Goal: Task Accomplishment & Management: Manage account settings

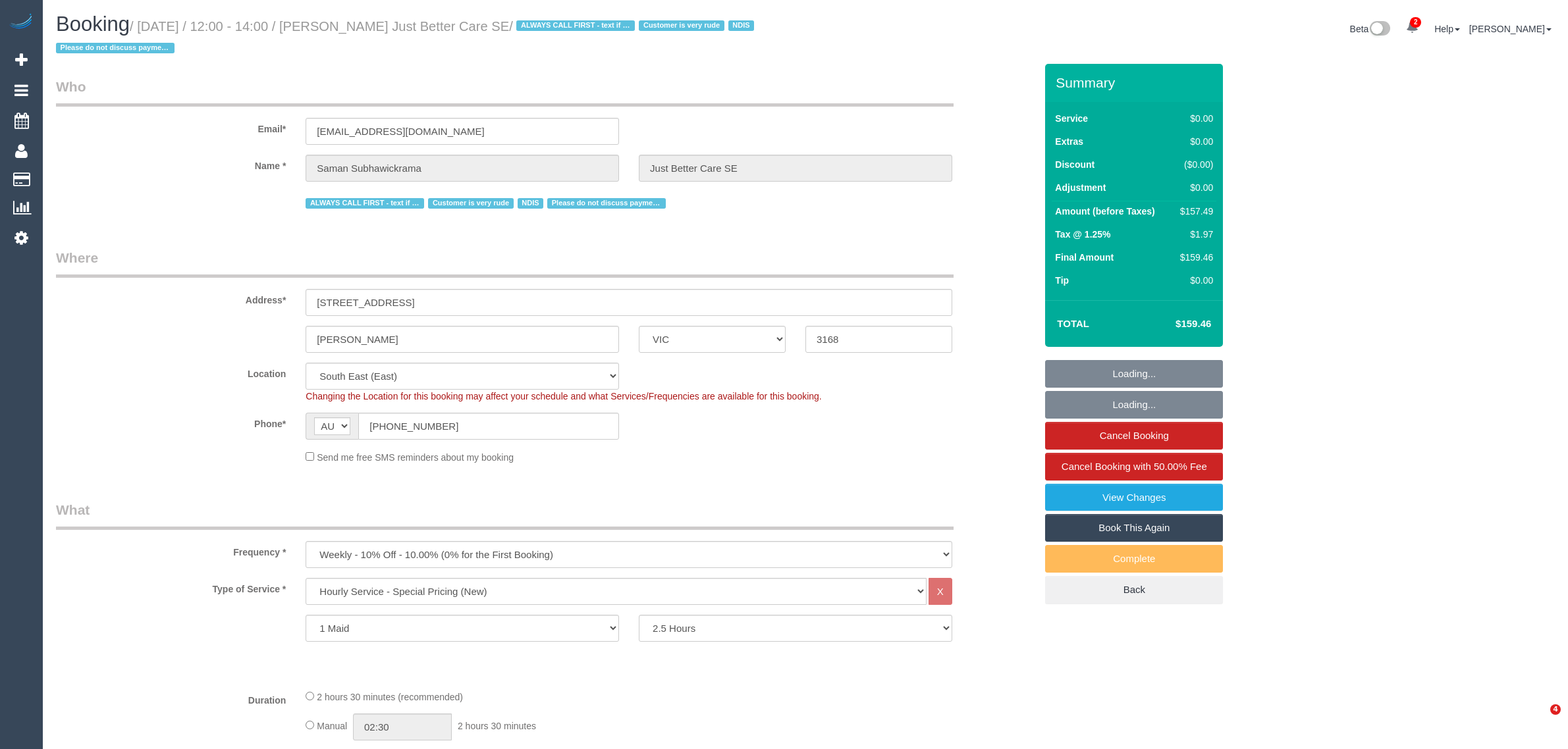
select select "VIC"
select select "150"
select select "number:28"
select select "number:14"
select select "number:18"
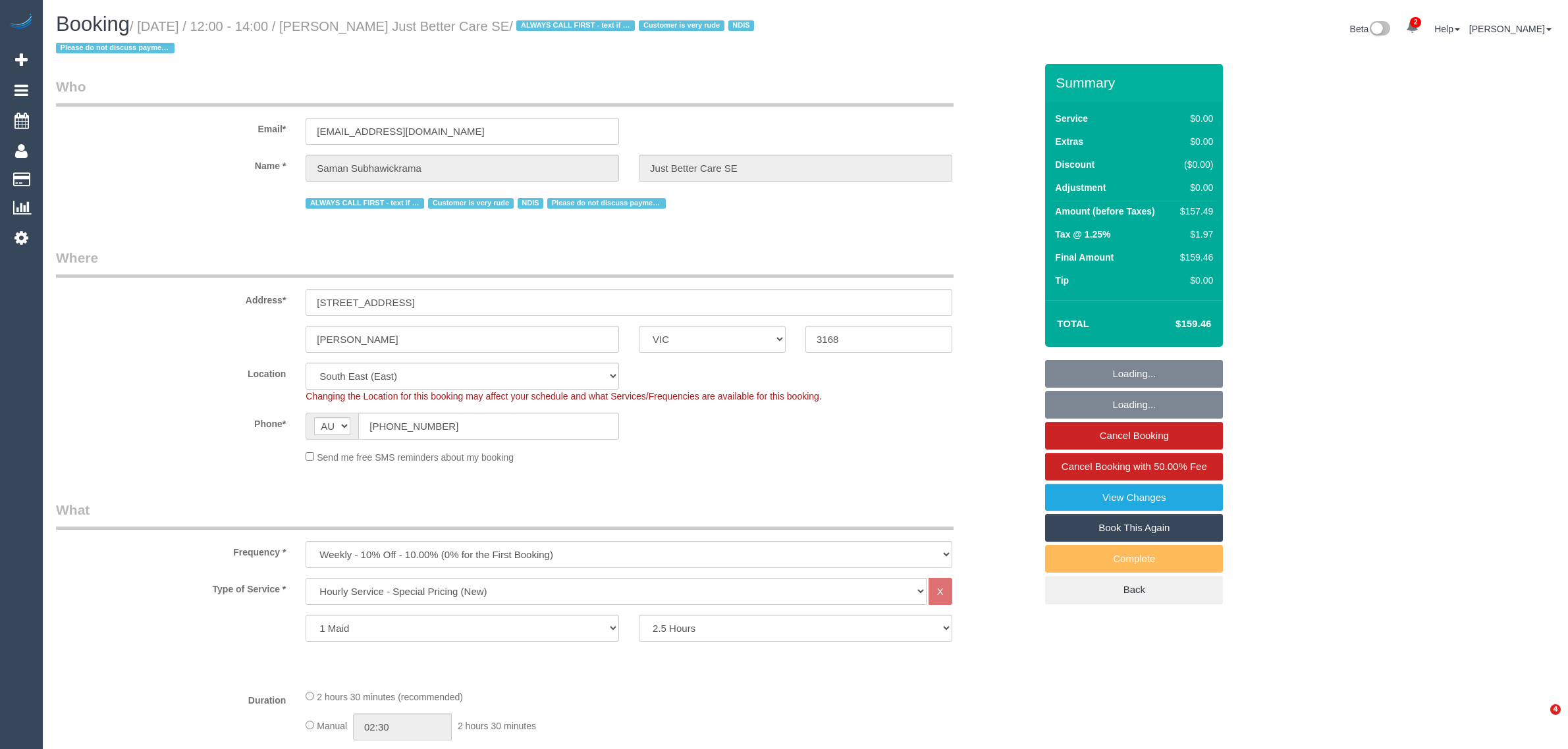
select select "number:23"
click at [459, 427] on input "(03) 9596 2444" at bounding box center [489, 427] width 261 height 27
click at [518, 416] on input "(03) 9596 2444" at bounding box center [489, 427] width 261 height 27
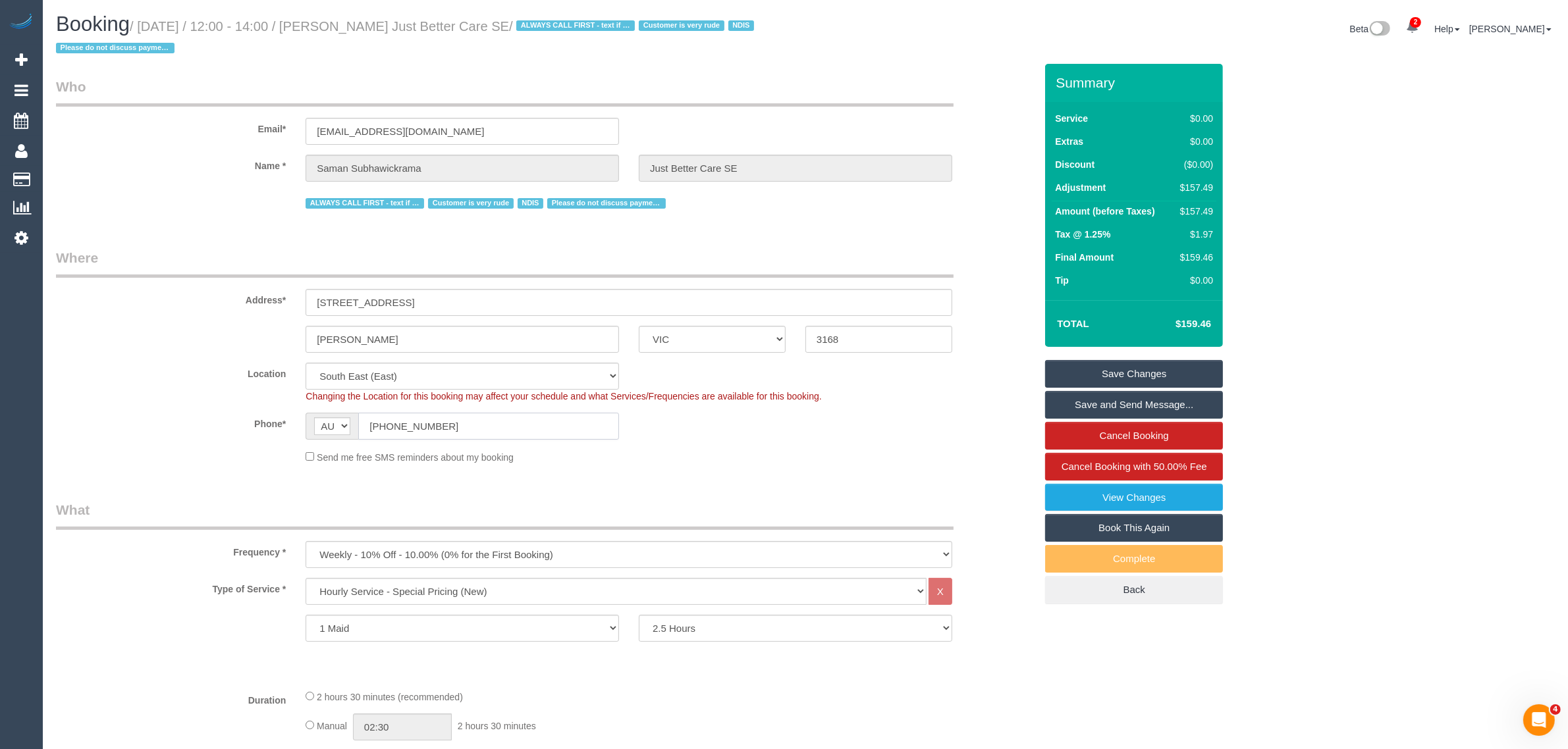
click at [518, 416] on input "(03) 9596 2444" at bounding box center [489, 427] width 261 height 27
click at [778, 468] on fieldset "Where Address* 31 Myriong St Clayton ACT NSW NT QLD SA TAS VIC WA 3168 Location…" at bounding box center [546, 361] width 979 height 226
click at [936, 453] on div "Send me free SMS reminders about my booking" at bounding box center [629, 457] width 666 height 15
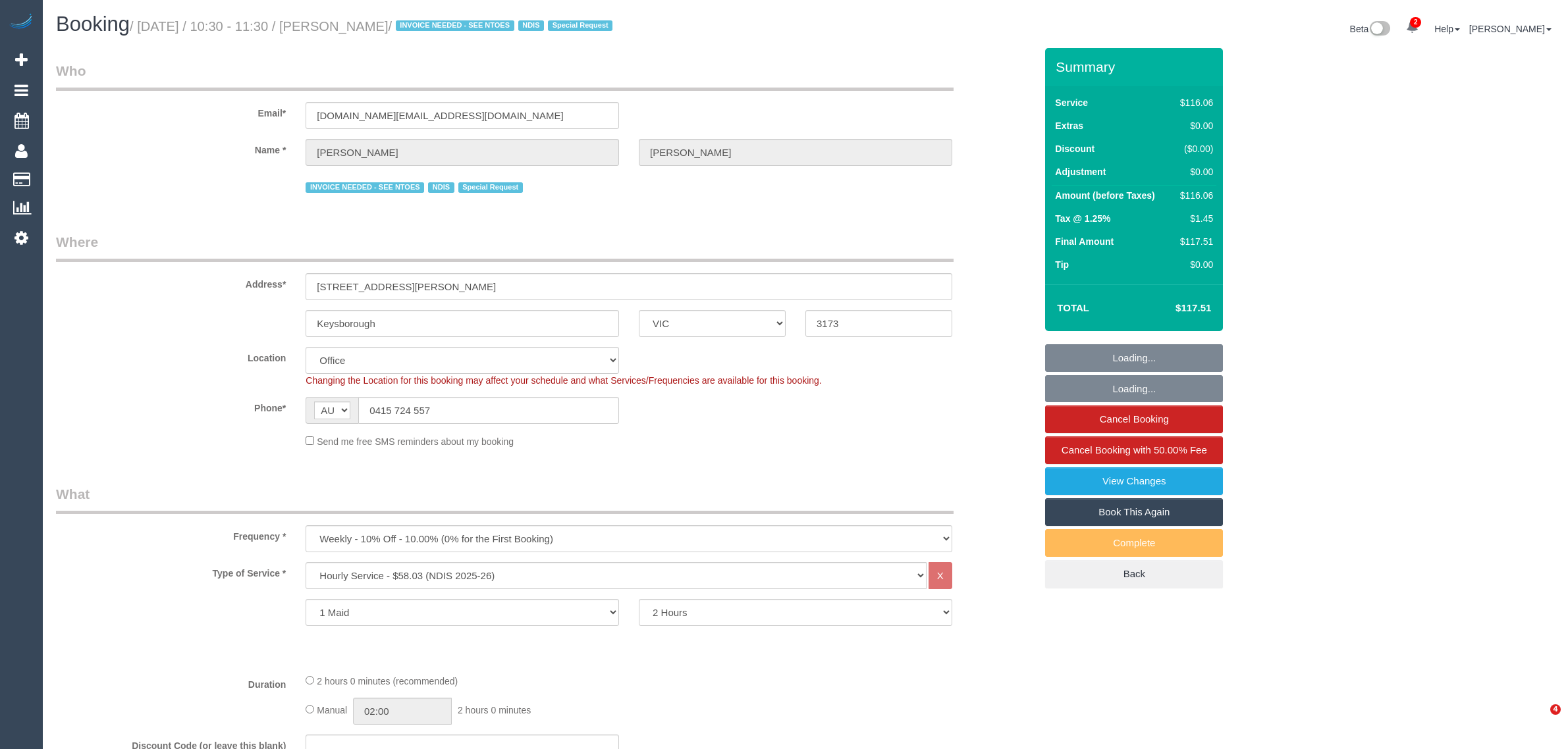
select select "VIC"
select select "number:28"
select select "number:14"
select select "number:19"
select select "number:22"
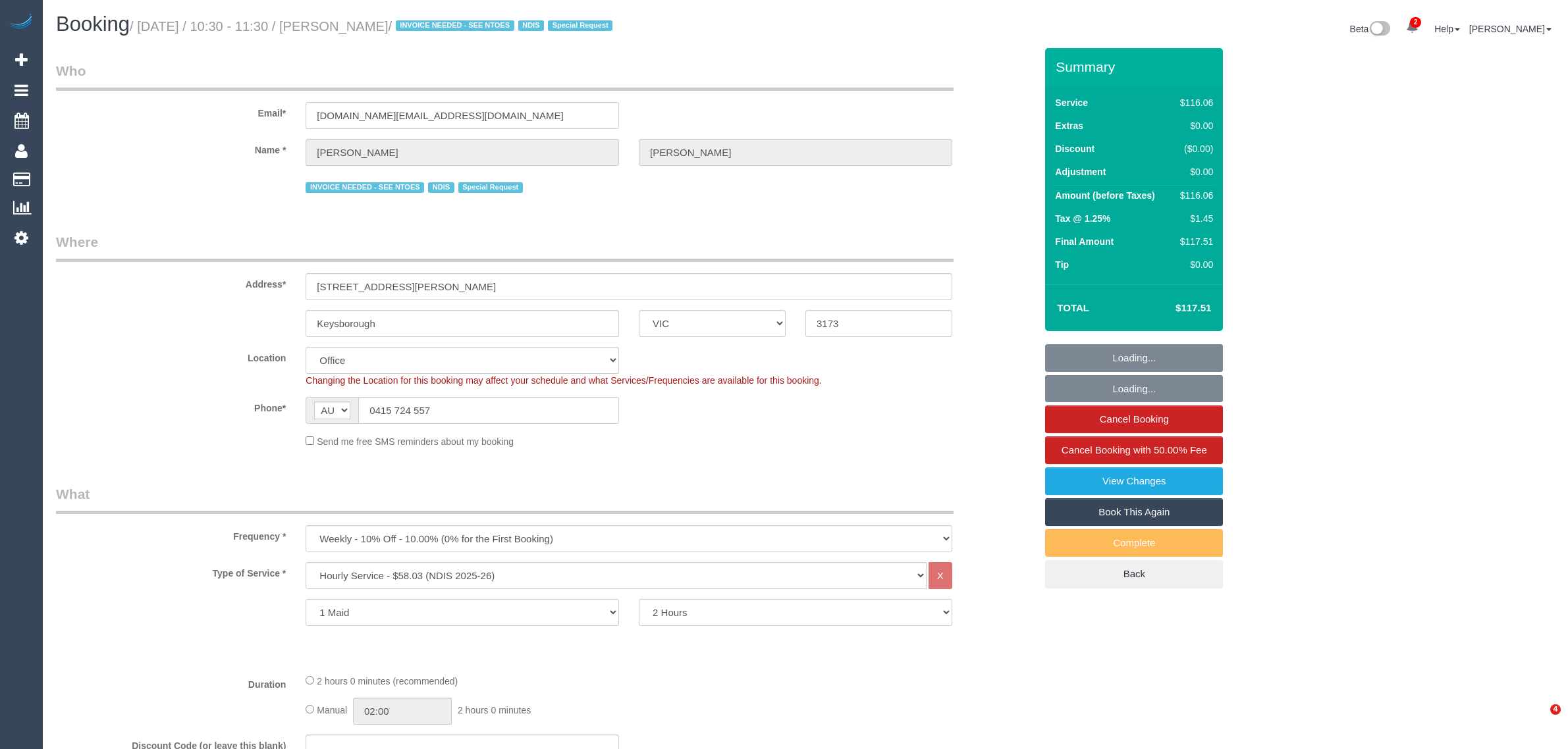
select select "number:34"
select select "object:805"
click at [474, 412] on input "0415 724 557" at bounding box center [489, 410] width 261 height 27
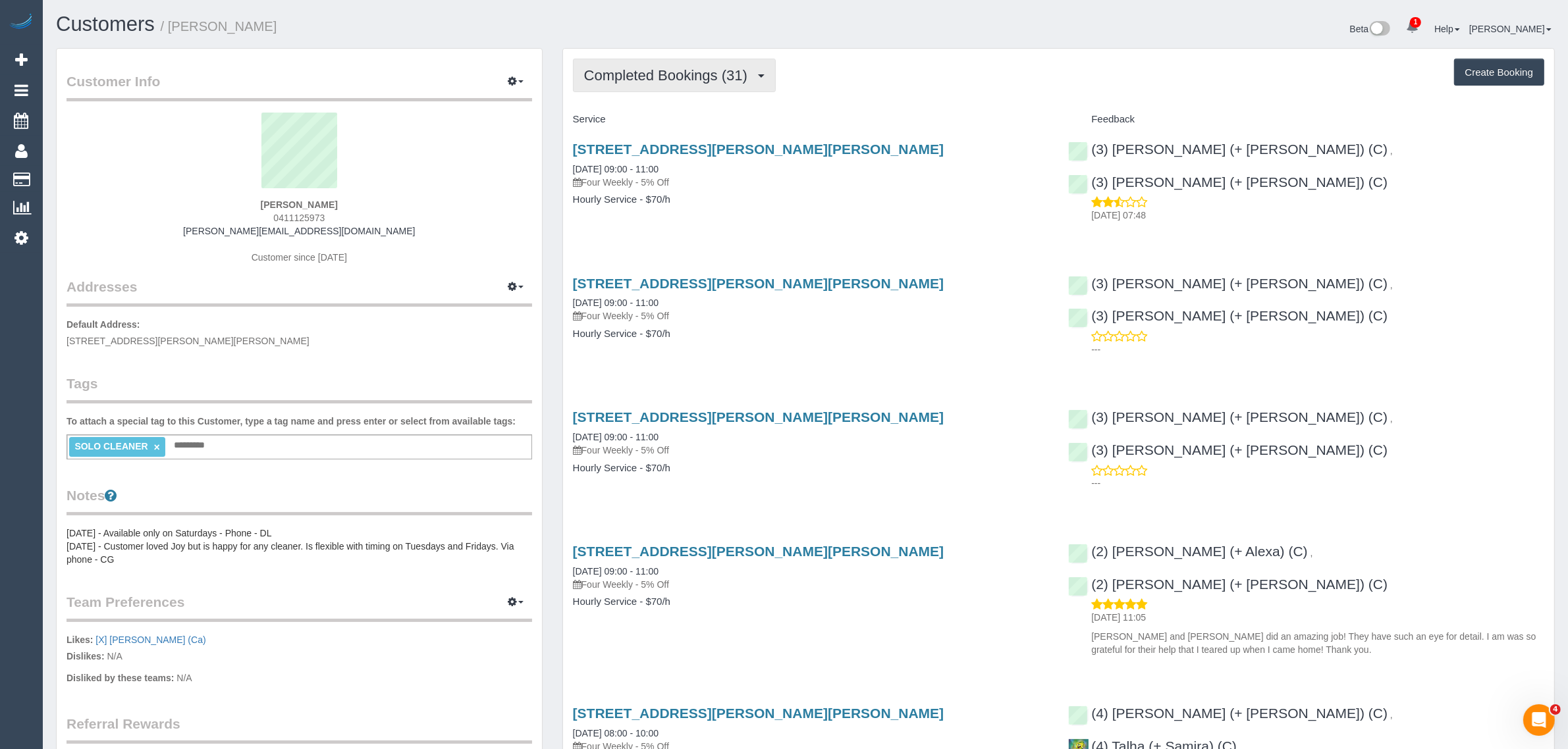
click at [702, 59] on button "Completed Bookings (31)" at bounding box center [674, 75] width 203 height 34
click at [656, 120] on link "Upcoming Bookings (12)" at bounding box center [644, 123] width 142 height 17
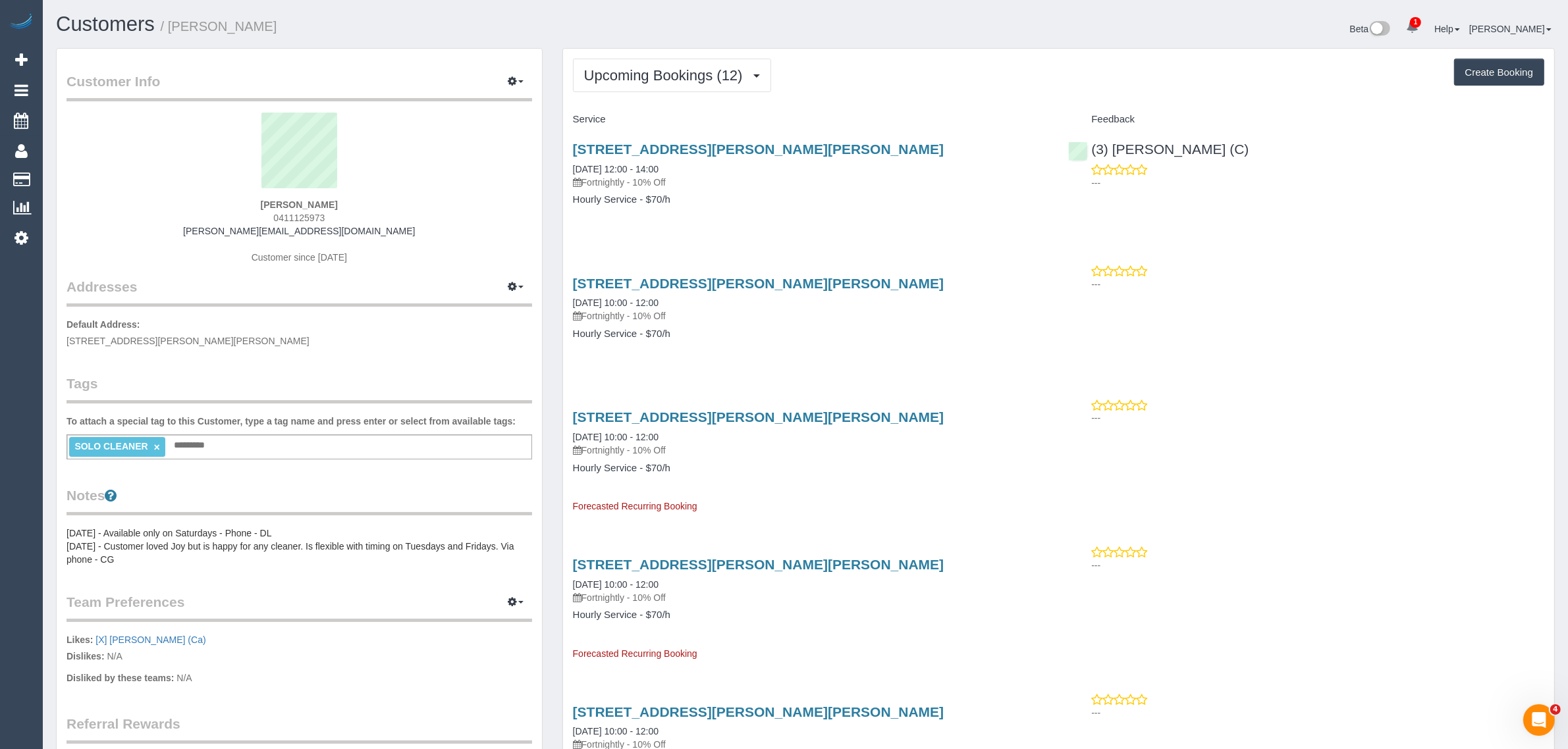
drag, startPoint x: 835, startPoint y: 261, endPoint x: 765, endPoint y: 204, distance: 90.3
drag, startPoint x: 698, startPoint y: 165, endPoint x: 570, endPoint y: 154, distance: 128.5
click at [570, 154] on div "24 Grant Street, Clifton Hill, VIC 3068 11/09/2025 12:00 - 14:00 Fortnightly - …" at bounding box center [811, 180] width 496 height 101
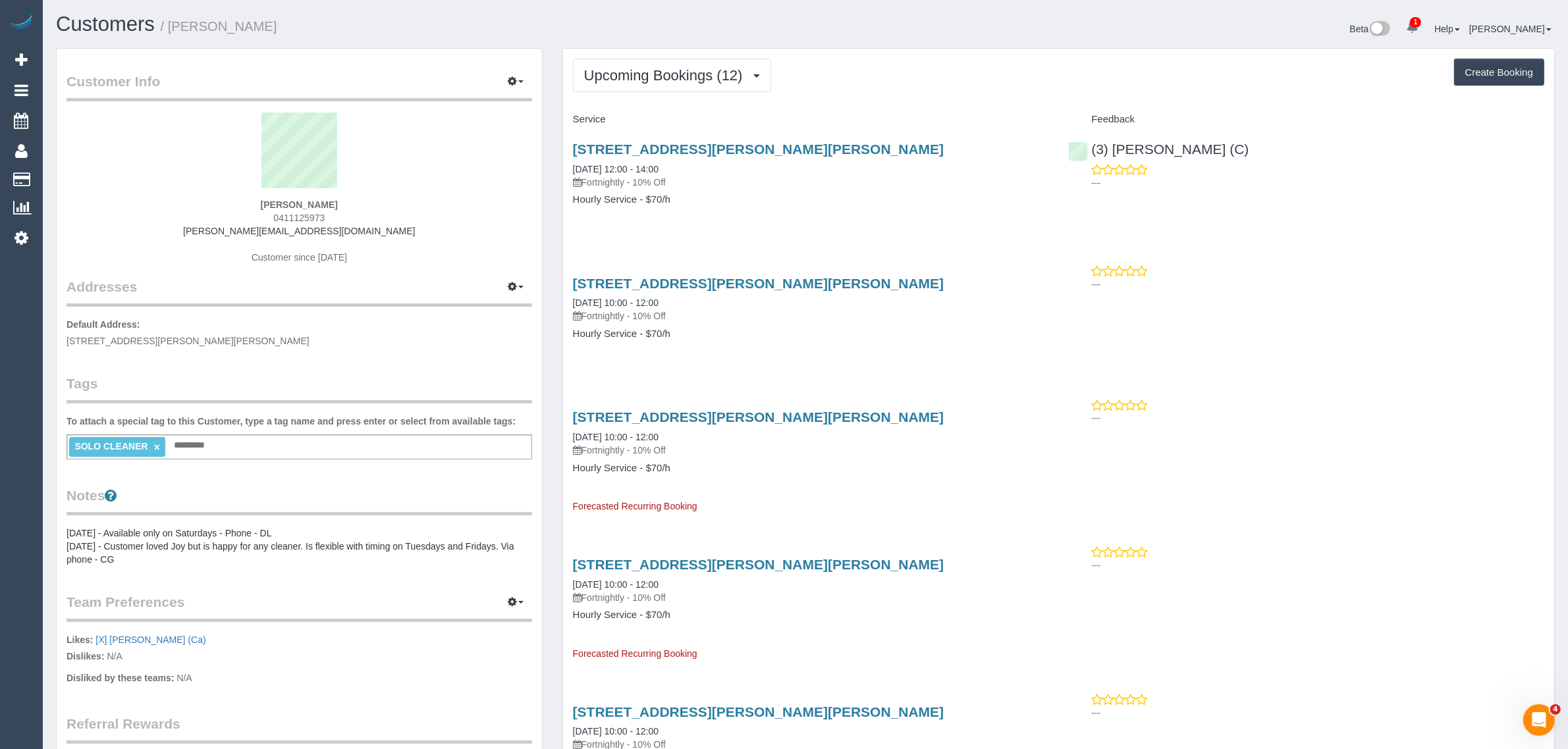
click at [738, 199] on h4 "Hourly Service - $70/h" at bounding box center [811, 199] width 476 height 11
drag, startPoint x: 685, startPoint y: 171, endPoint x: 571, endPoint y: 158, distance: 114.7
click at [571, 158] on div "24 Grant Street, Clifton Hill, VIC 3068 11/09/2025 12:00 - 14:00 Fortnightly - …" at bounding box center [811, 180] width 496 height 101
click at [710, 182] on p "Fortnightly - 10% Off" at bounding box center [811, 182] width 476 height 13
drag, startPoint x: 680, startPoint y: 165, endPoint x: 561, endPoint y: 160, distance: 119.1
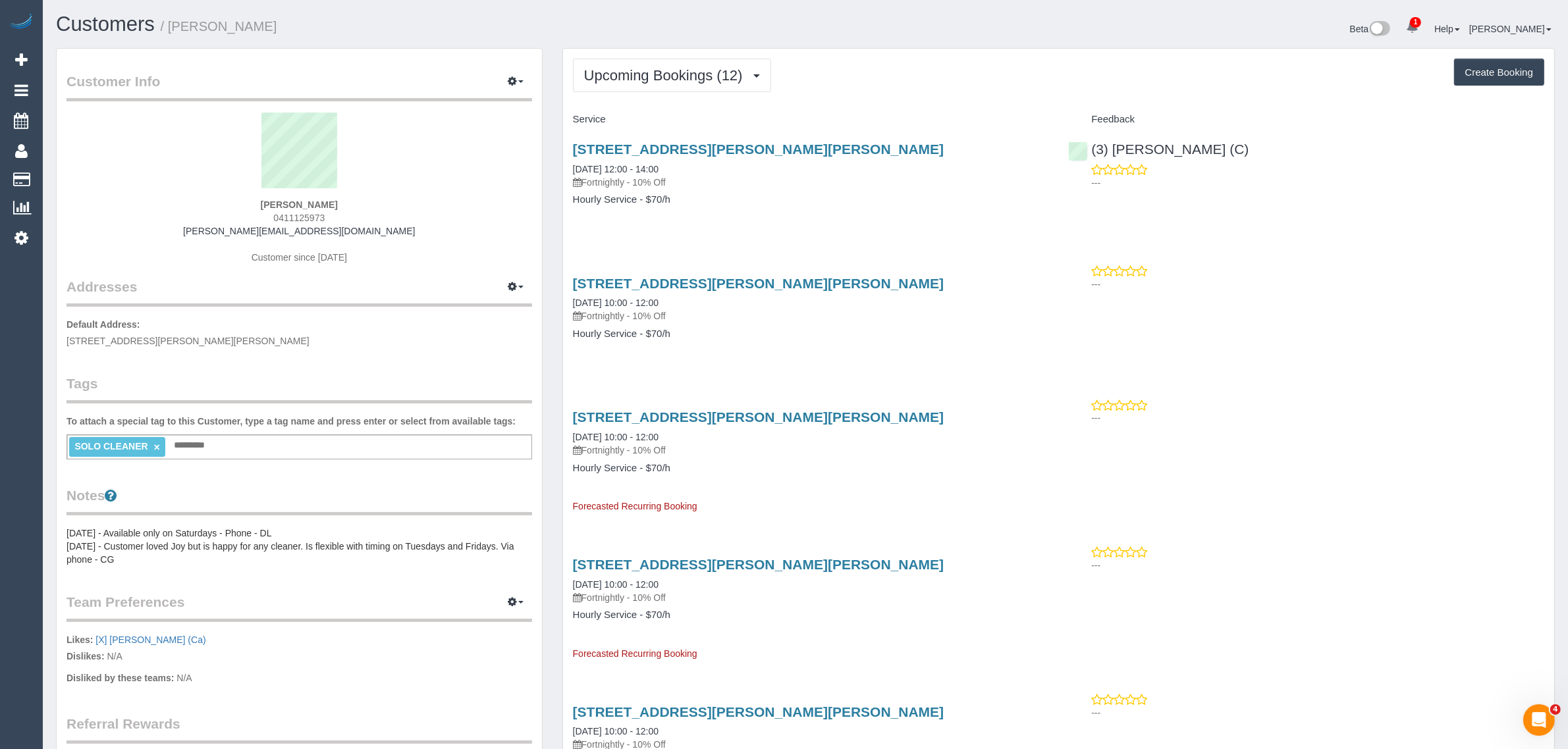
copy link "11/09/2025 12:00 - 14:00"
drag, startPoint x: 1248, startPoint y: 154, endPoint x: 1094, endPoint y: 149, distance: 154.1
click at [1094, 149] on div "(3) Juan Manuel (C) ---" at bounding box center [1306, 162] width 496 height 65
copy link "3) Juan Manuel (C)"
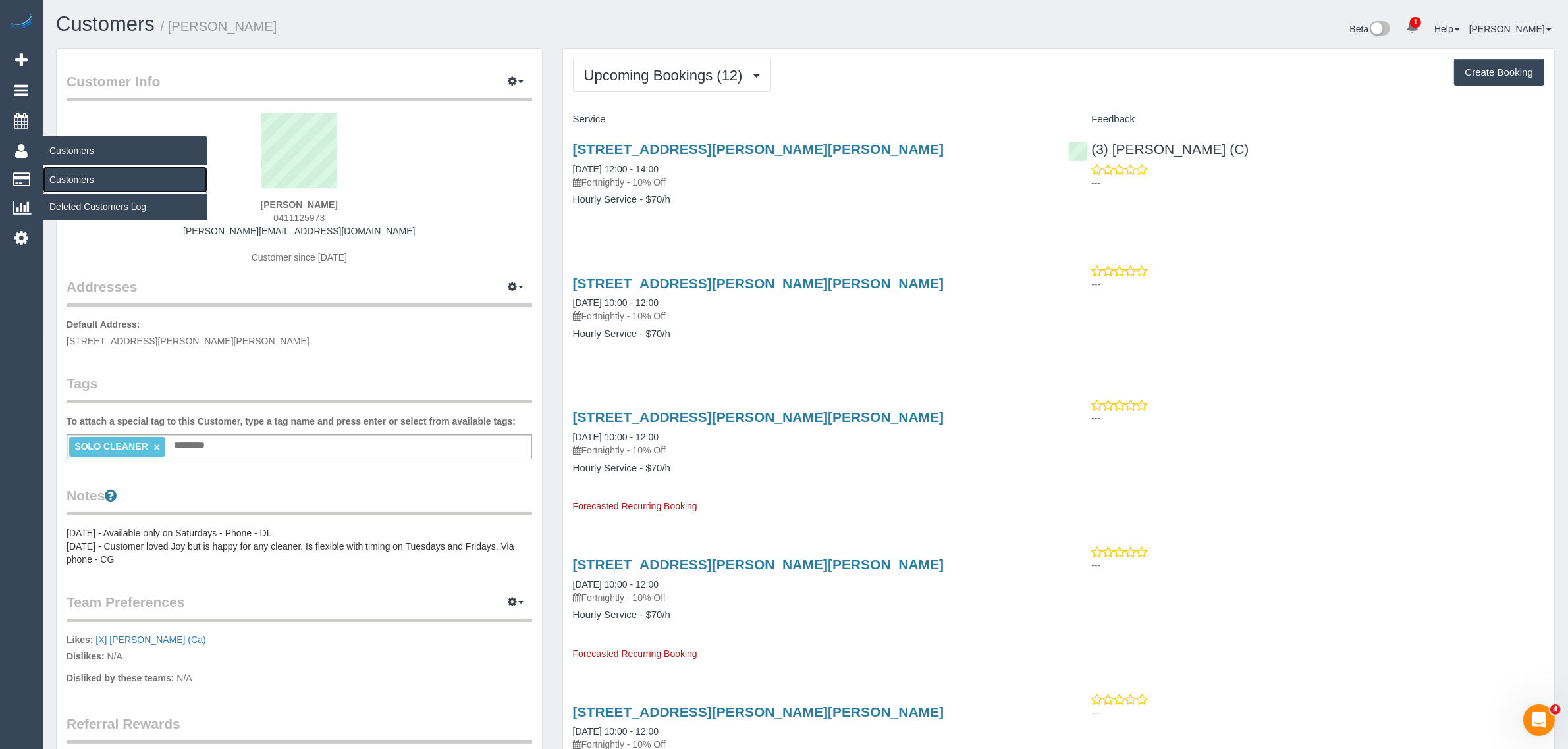
click at [87, 177] on link "Customers" at bounding box center [125, 179] width 165 height 26
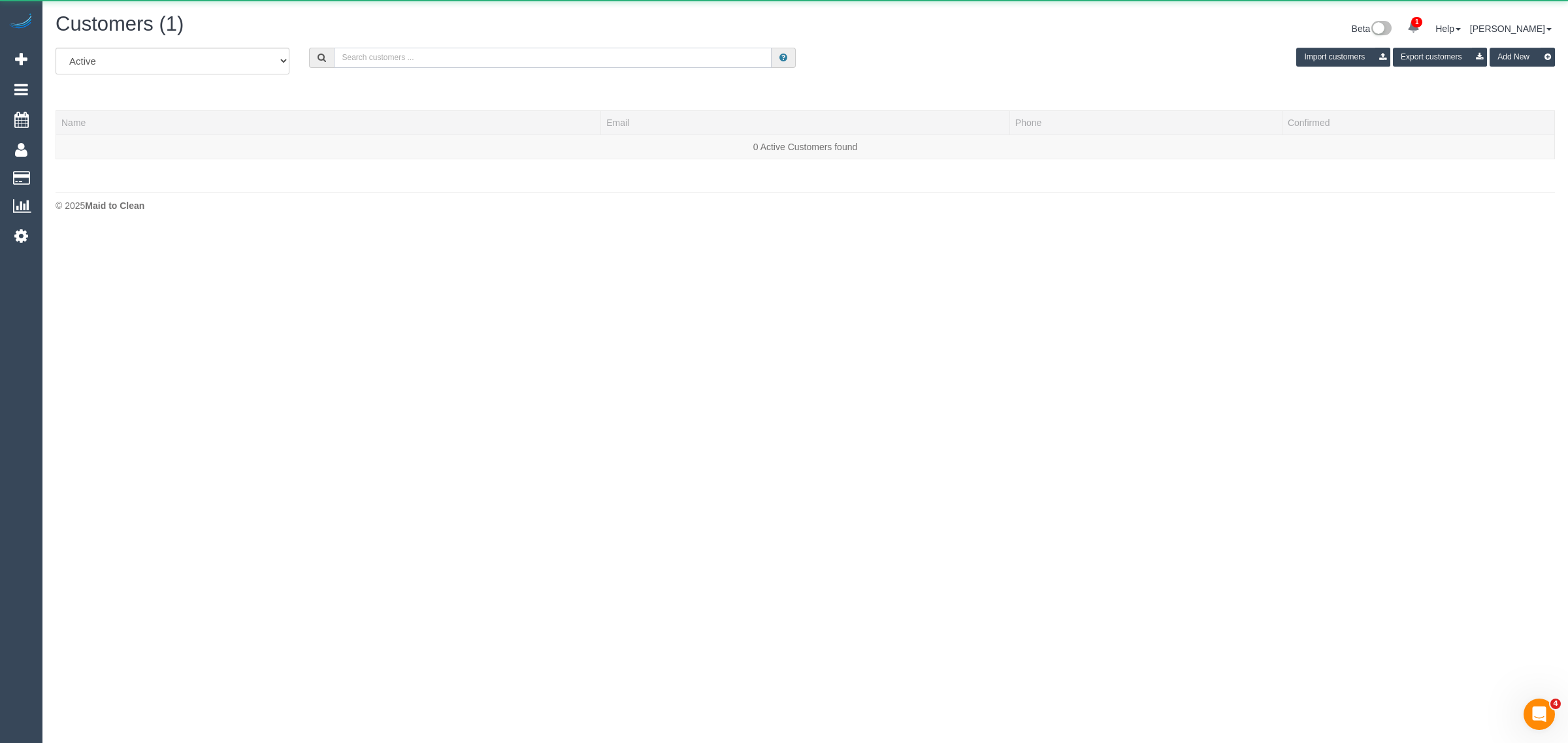
click at [420, 60] on input "text" at bounding box center [552, 58] width 438 height 20
paste input "Roshena Campbell"
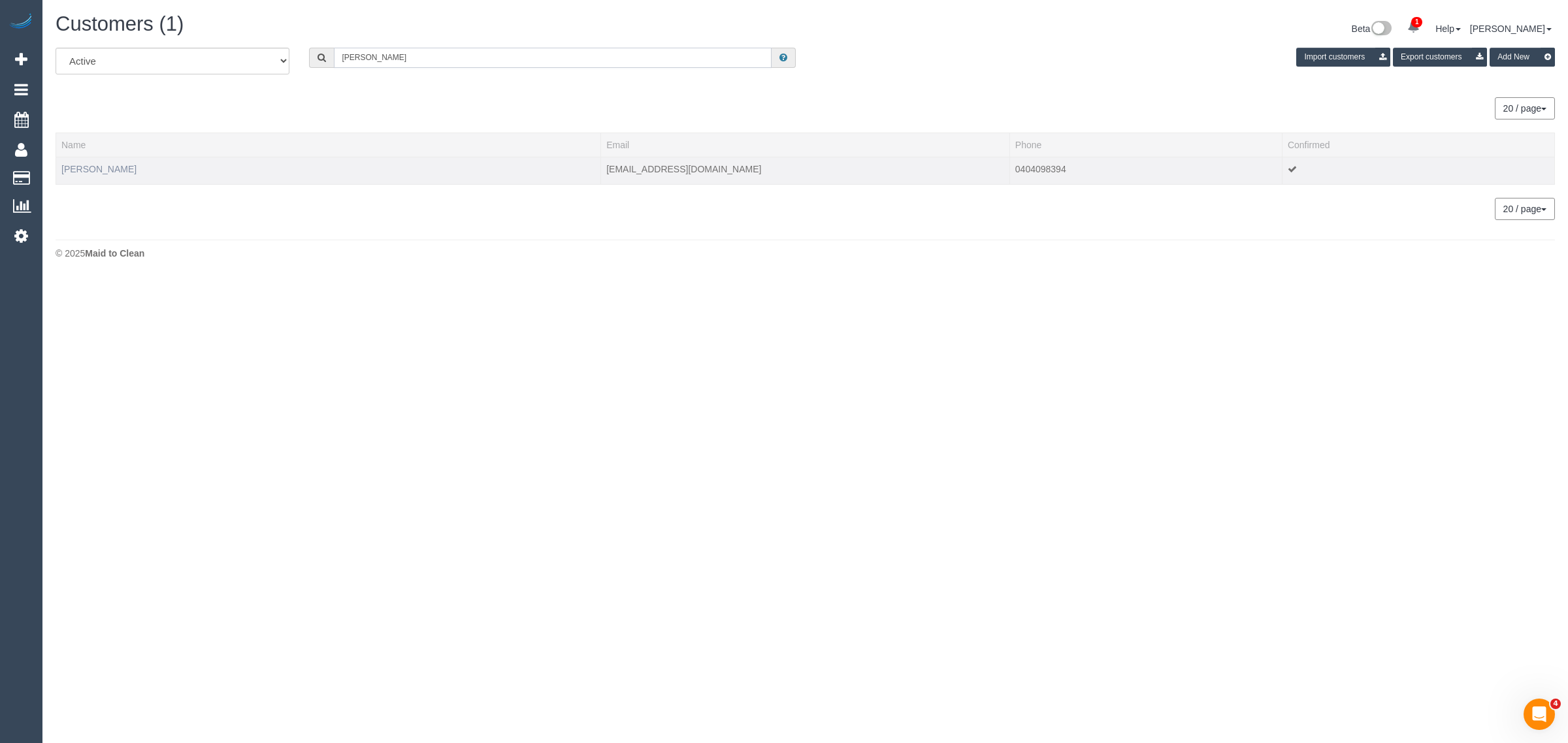
type input "Roshena Campbell"
click at [122, 169] on link "Roshena Campbell" at bounding box center [98, 170] width 75 height 11
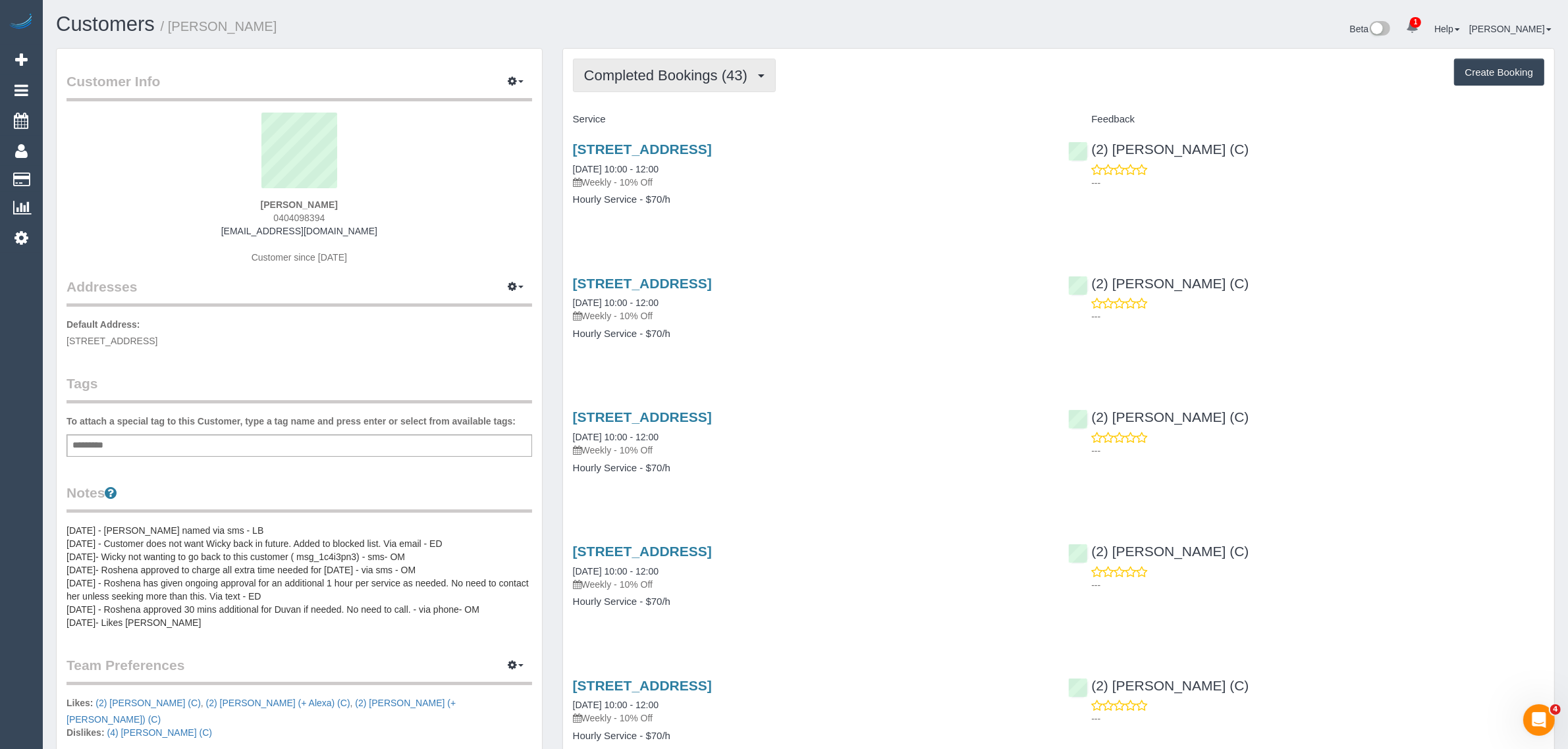
click at [665, 80] on span "Completed Bookings (43)" at bounding box center [669, 76] width 170 height 16
click at [655, 128] on link "Upcoming Bookings (12)" at bounding box center [644, 123] width 142 height 17
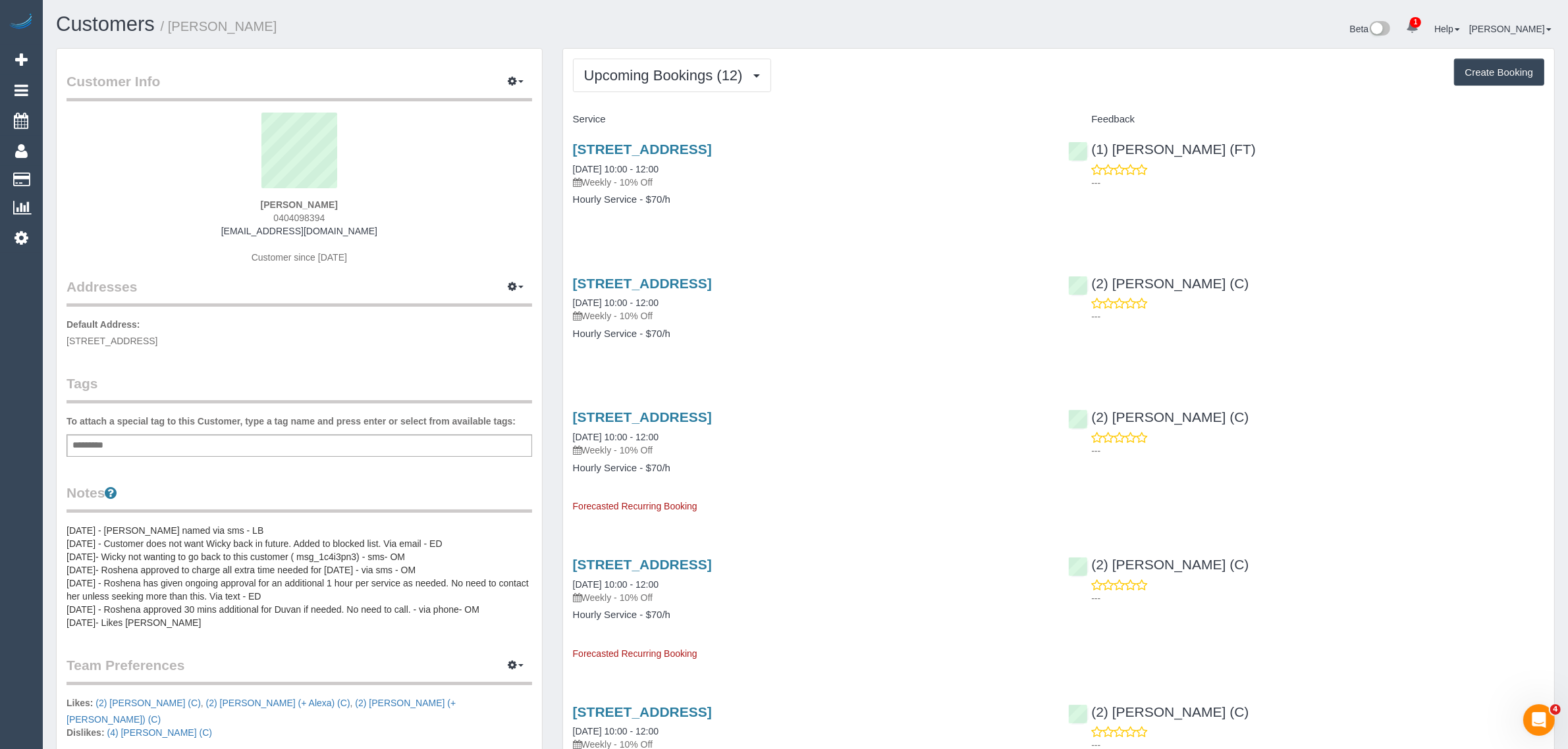
click at [851, 197] on h4 "Hourly Service - $70/h" at bounding box center [811, 199] width 476 height 11
drag, startPoint x: 682, startPoint y: 171, endPoint x: 563, endPoint y: 169, distance: 119.0
click at [563, 169] on div "140 Glenlyon Road, Brunswick, VIC 3056 11/09/2025 10:00 - 12:00 Weekly - 10% Of…" at bounding box center [811, 180] width 496 height 101
copy link "11/09/2025 10:00 - 12:00"
click at [1113, 221] on div "140 Glenlyon Road, Brunswick, VIC 3056 11/09/2025 10:00 - 12:00 Weekly - 10% Of…" at bounding box center [1058, 180] width 991 height 101
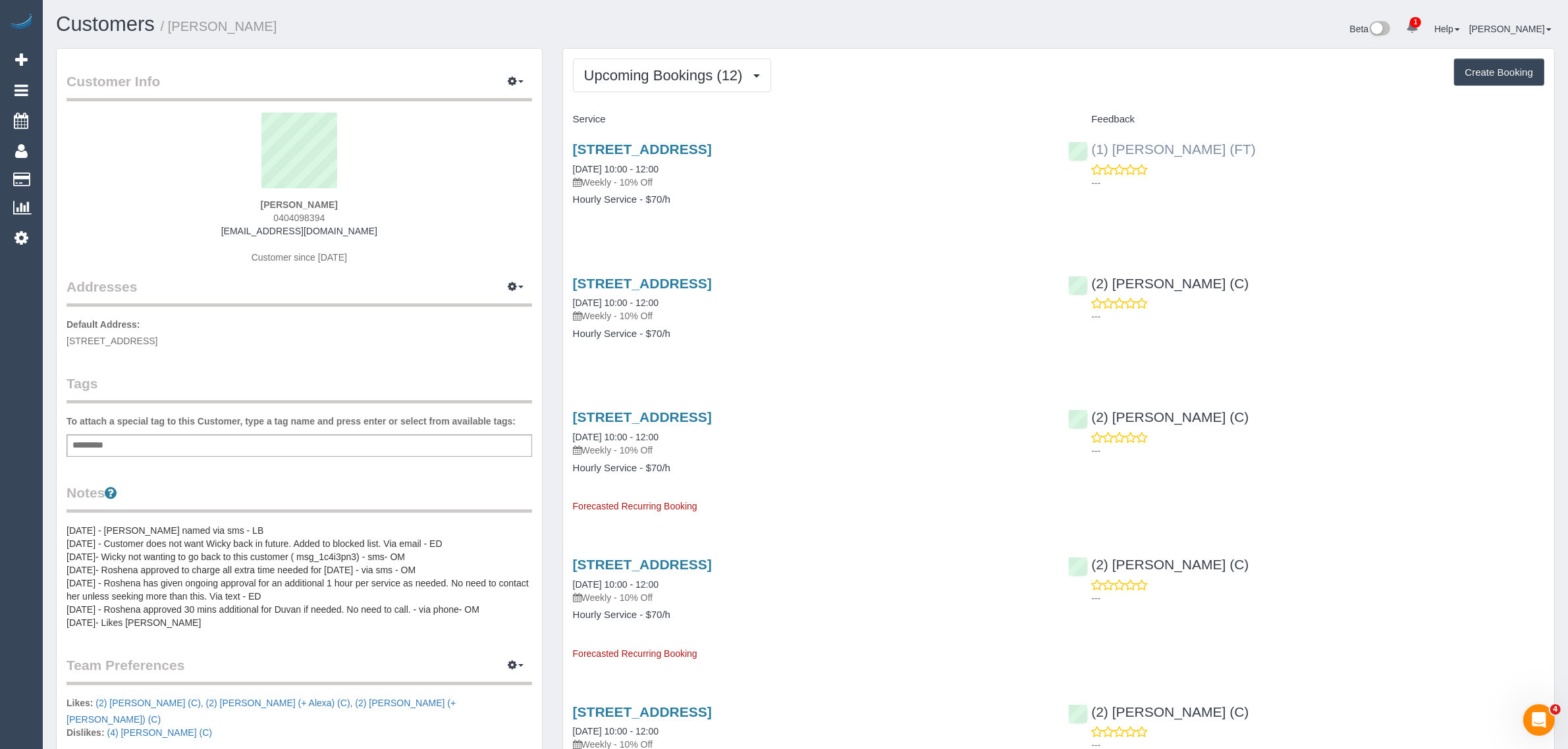
copy link "1) Debbie Brodjanac (FT)"
drag, startPoint x: 1280, startPoint y: 137, endPoint x: 1095, endPoint y: 150, distance: 185.5
click at [1095, 150] on div "(1) Debbie Brodjanac (FT) ---" at bounding box center [1306, 162] width 496 height 65
click at [151, 339] on span "5 Argyle Street, Fitzroy, VIC 3065" at bounding box center [112, 341] width 91 height 11
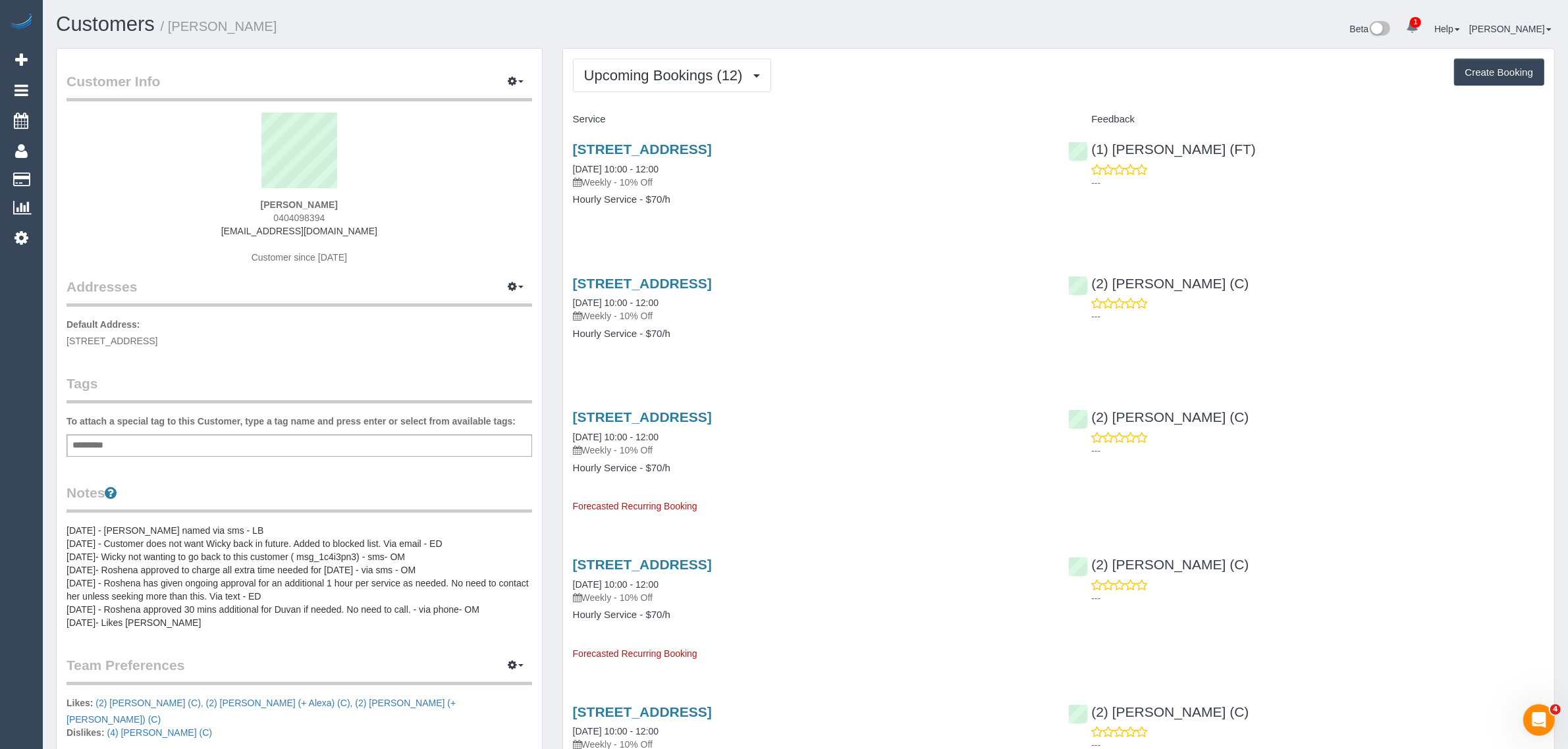
copy span "Fitzroy"
click at [74, 175] on link "Customers" at bounding box center [125, 179] width 165 height 26
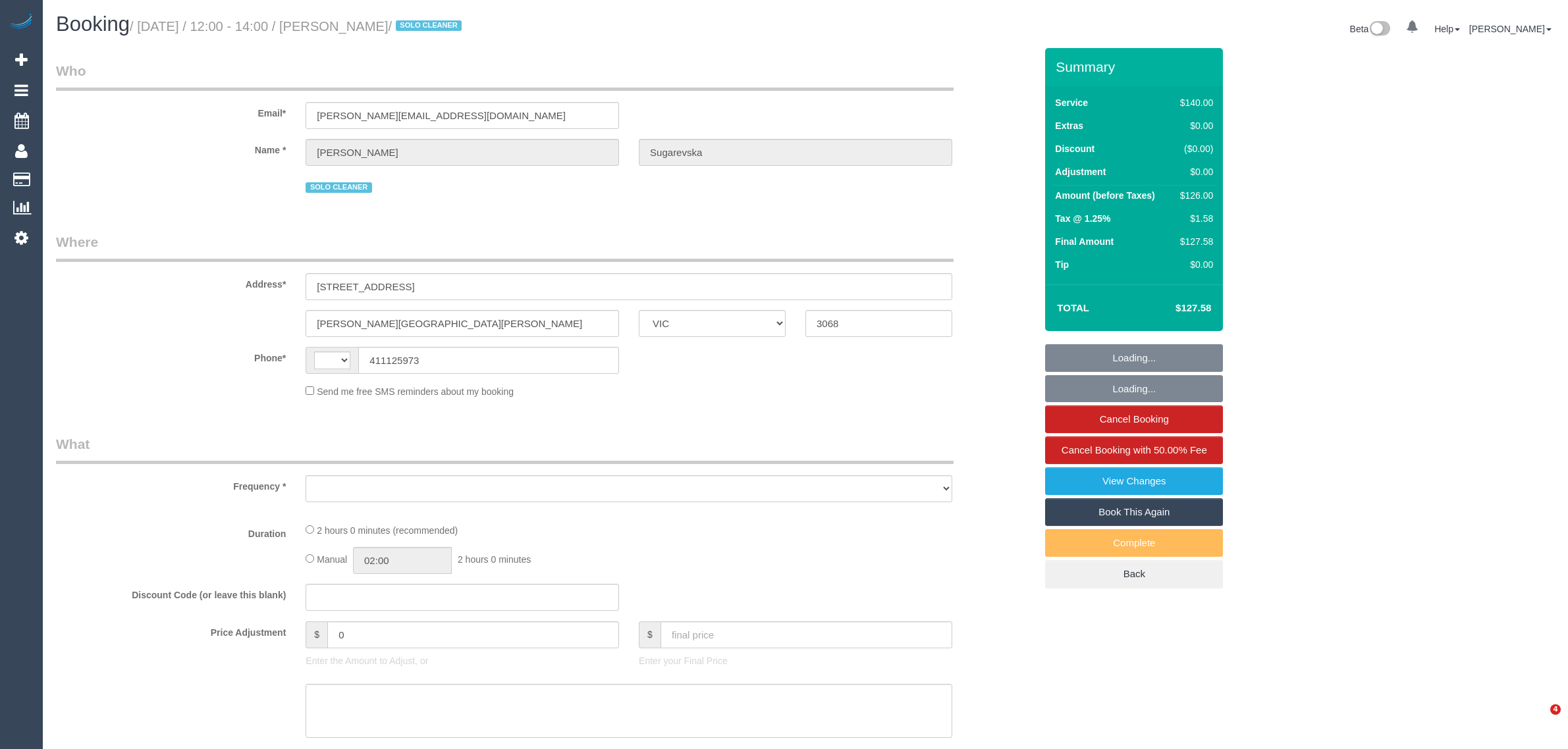
select select "VIC"
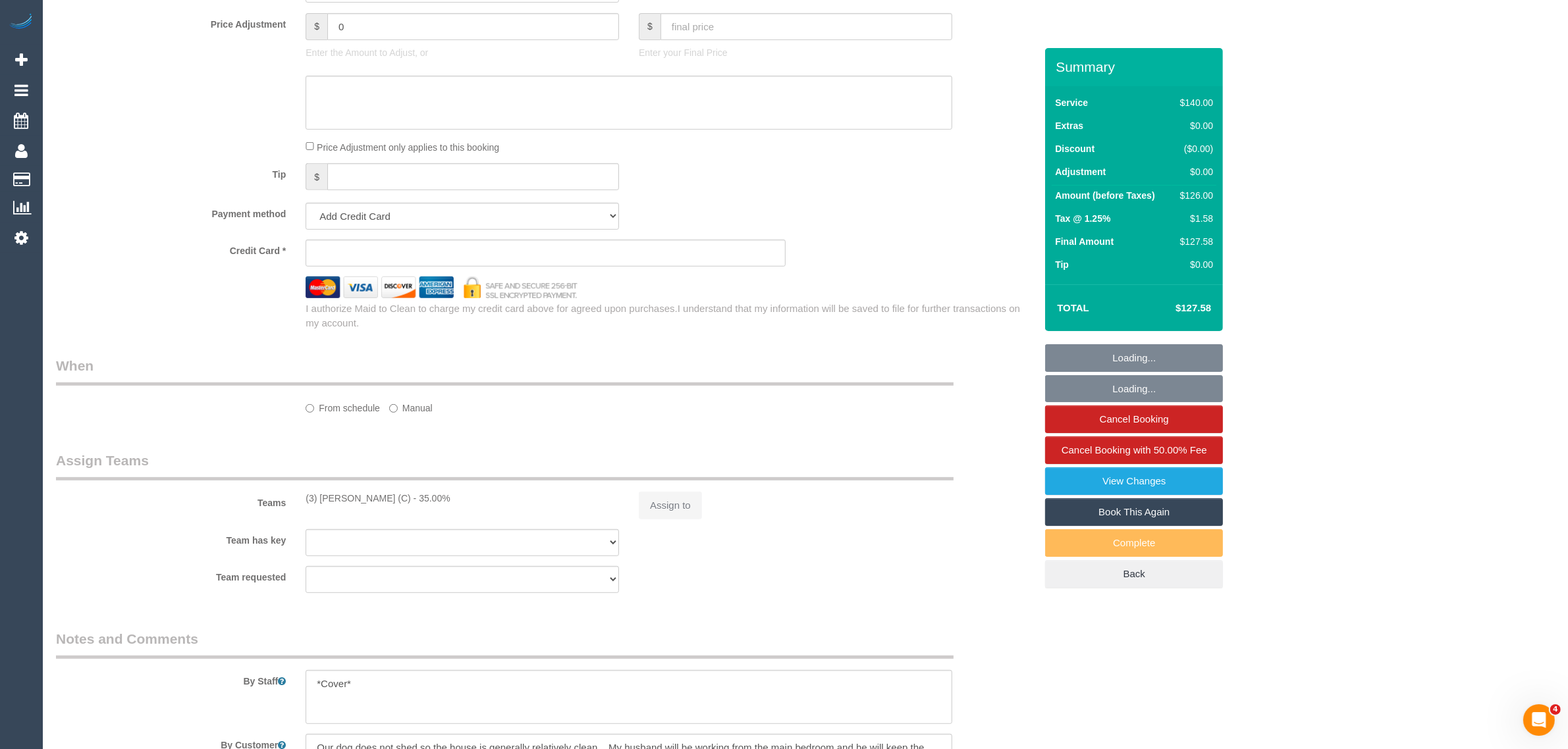
select select "string:AU"
select select "object:371"
select select "string:stripe-pm_1RpeBE2GScqysDRVk3tIXpC6"
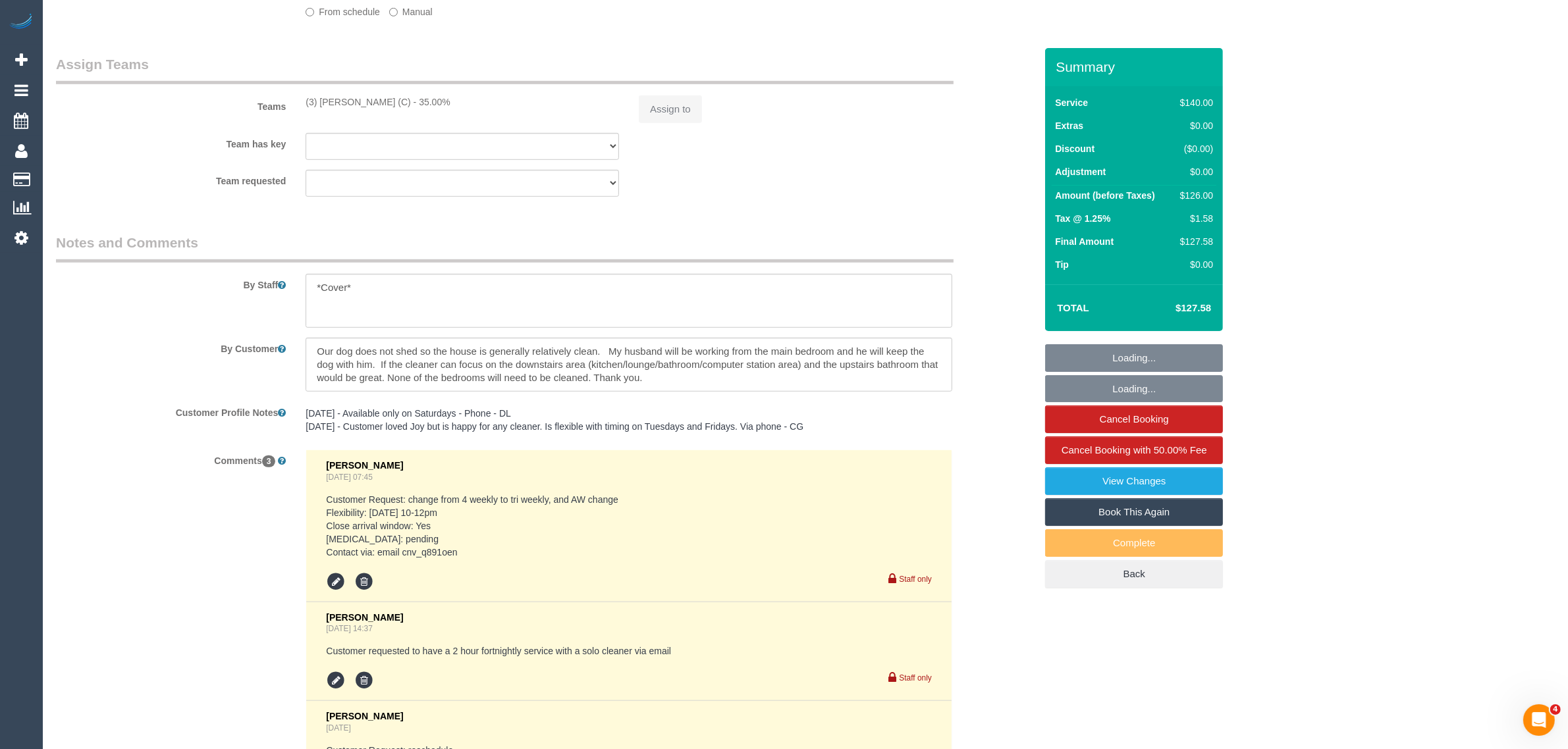
select select "object:627"
select select "number:27"
select select "number:16"
select select "number:19"
select select "number:24"
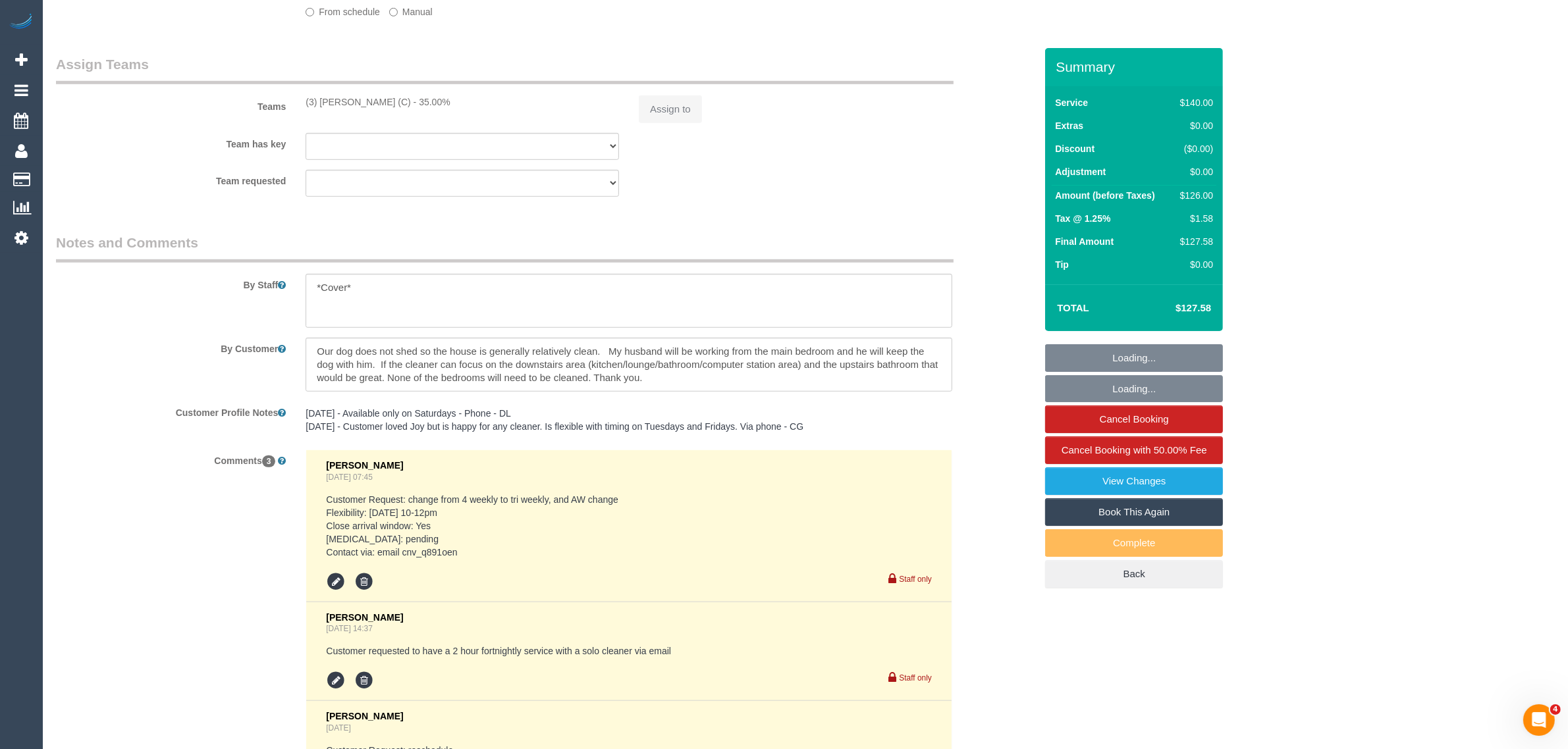
select select "number:33"
select select "number:13"
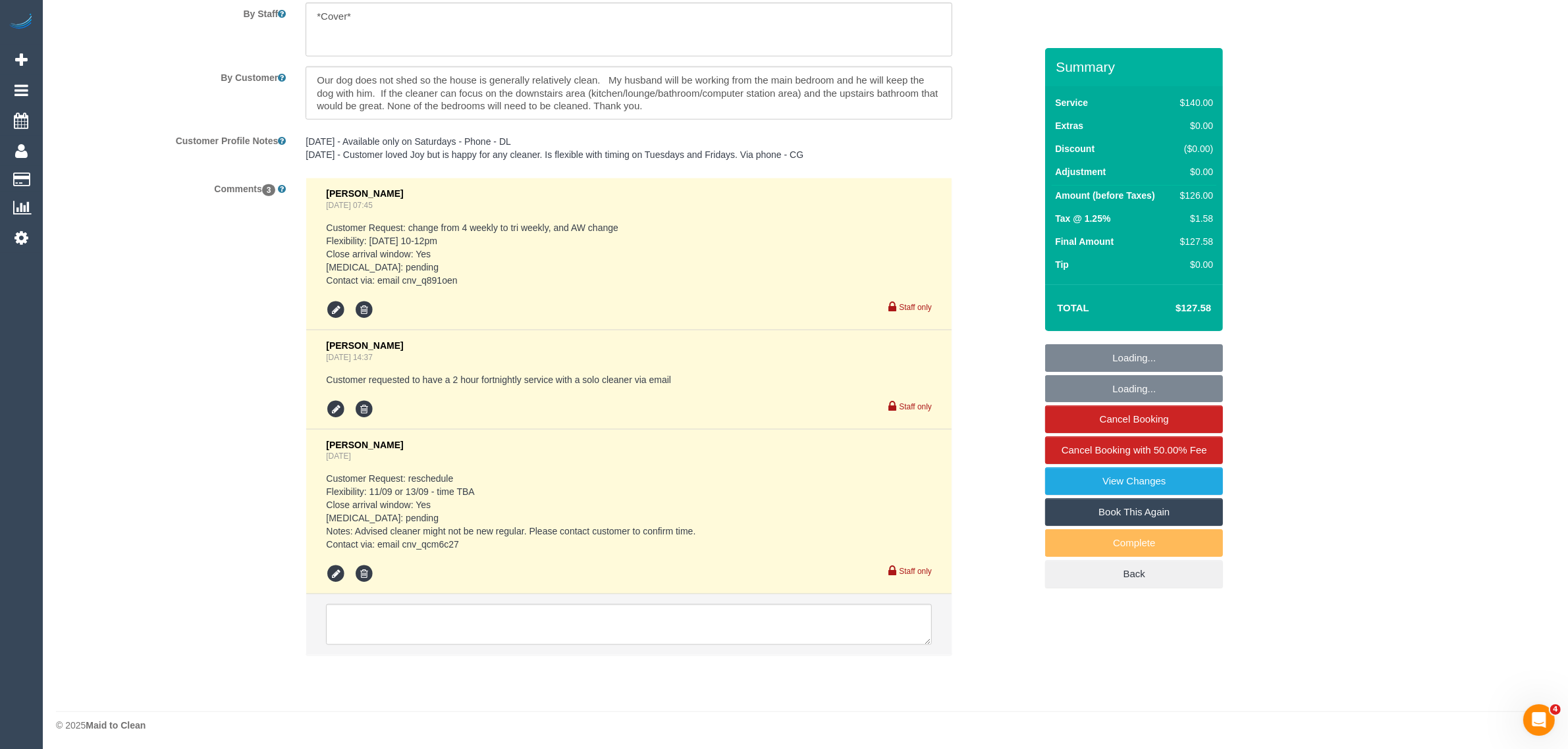
scroll to position [2252, 0]
drag, startPoint x: 656, startPoint y: 104, endPoint x: 303, endPoint y: 60, distance: 355.7
click at [303, 60] on sui-booking-comments "By Staff By Customer Customer Profile Notes 18/08/23 - Available only on Saturd…" at bounding box center [546, 313] width 979 height 707
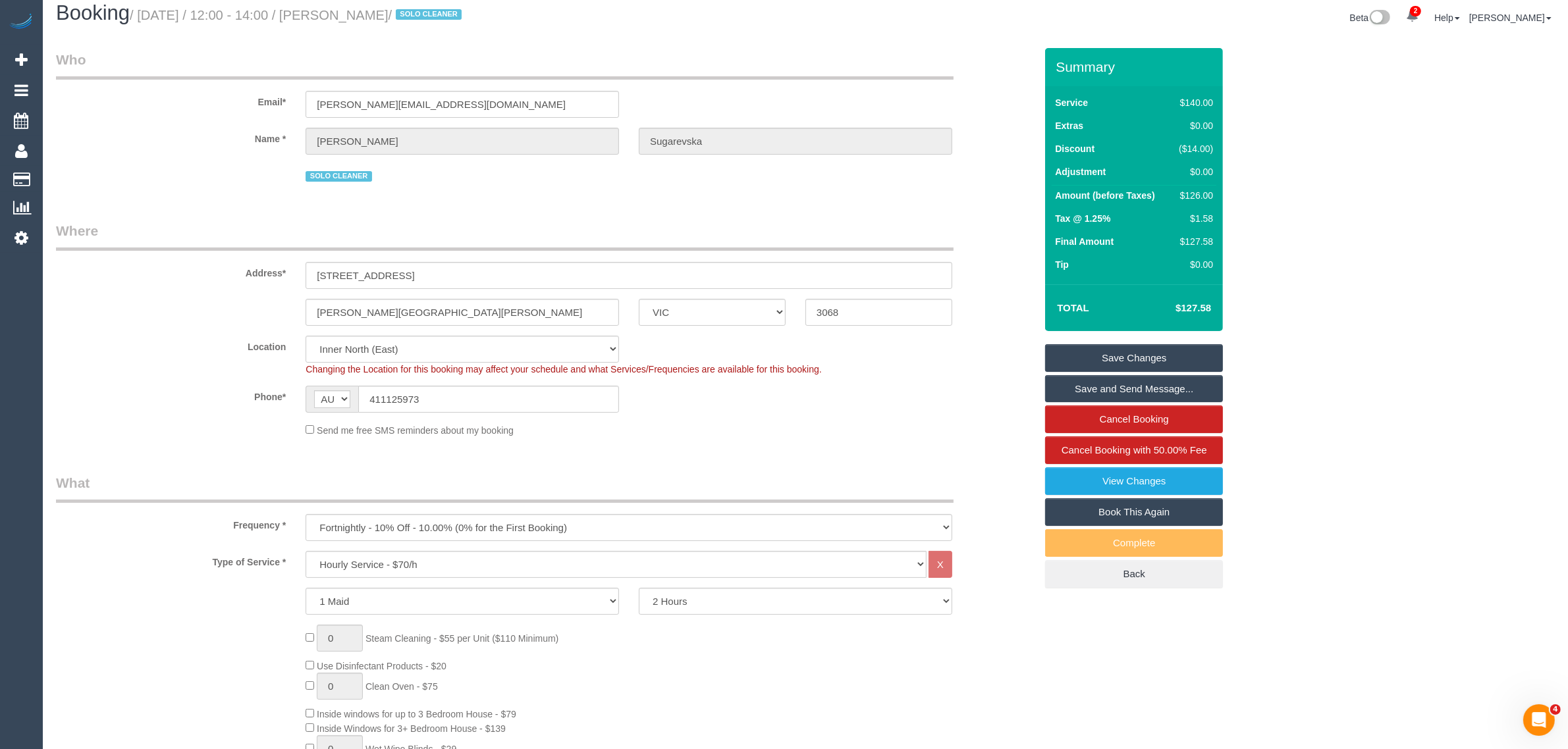
scroll to position [0, 0]
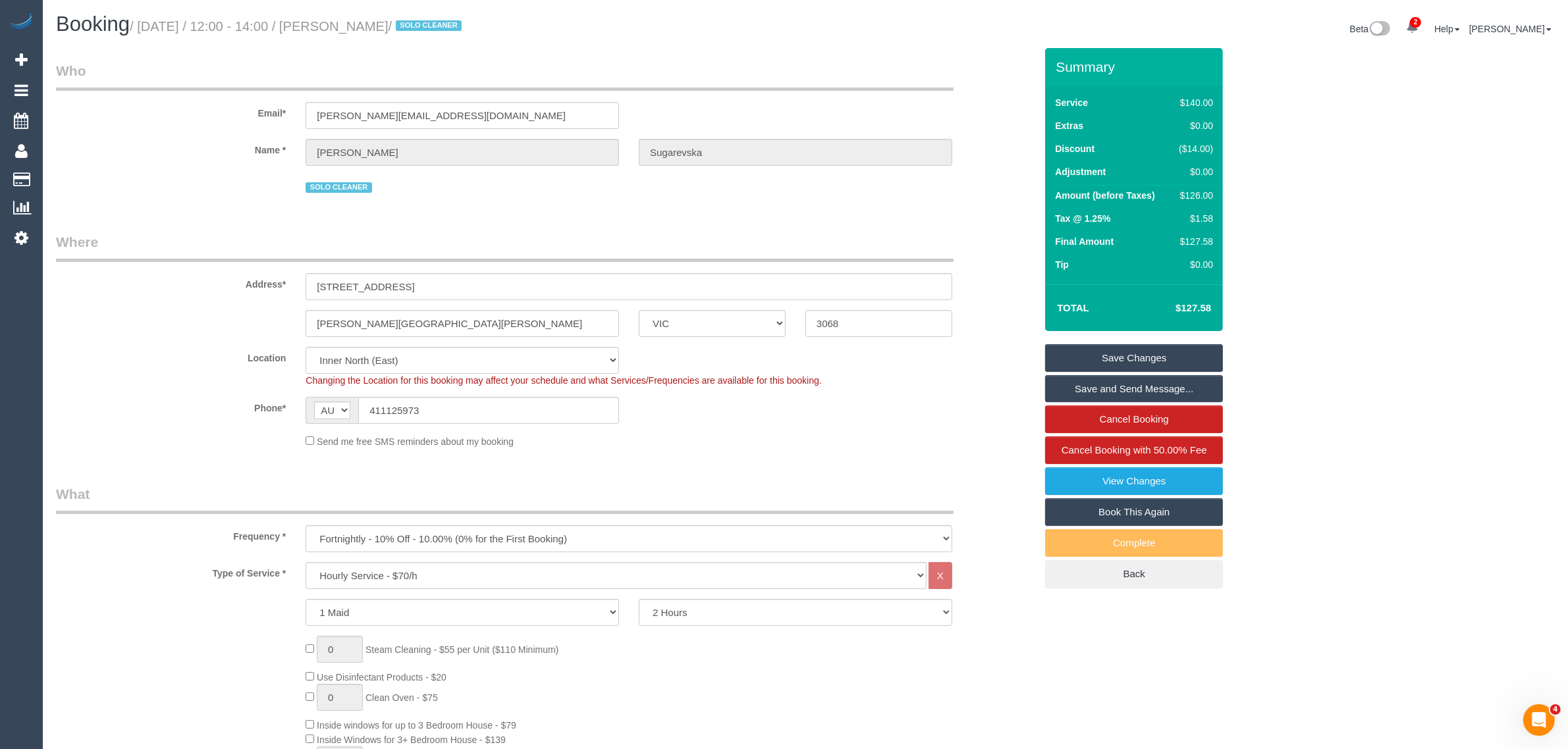
click at [392, 27] on small "/ September 11, 2025 / 12:00 - 14:00 / Danielle Sugarevska / SOLO CLEANER" at bounding box center [298, 26] width 336 height 15
copy small "Danielle"
click at [452, 334] on input "Clifton Hill" at bounding box center [462, 324] width 313 height 27
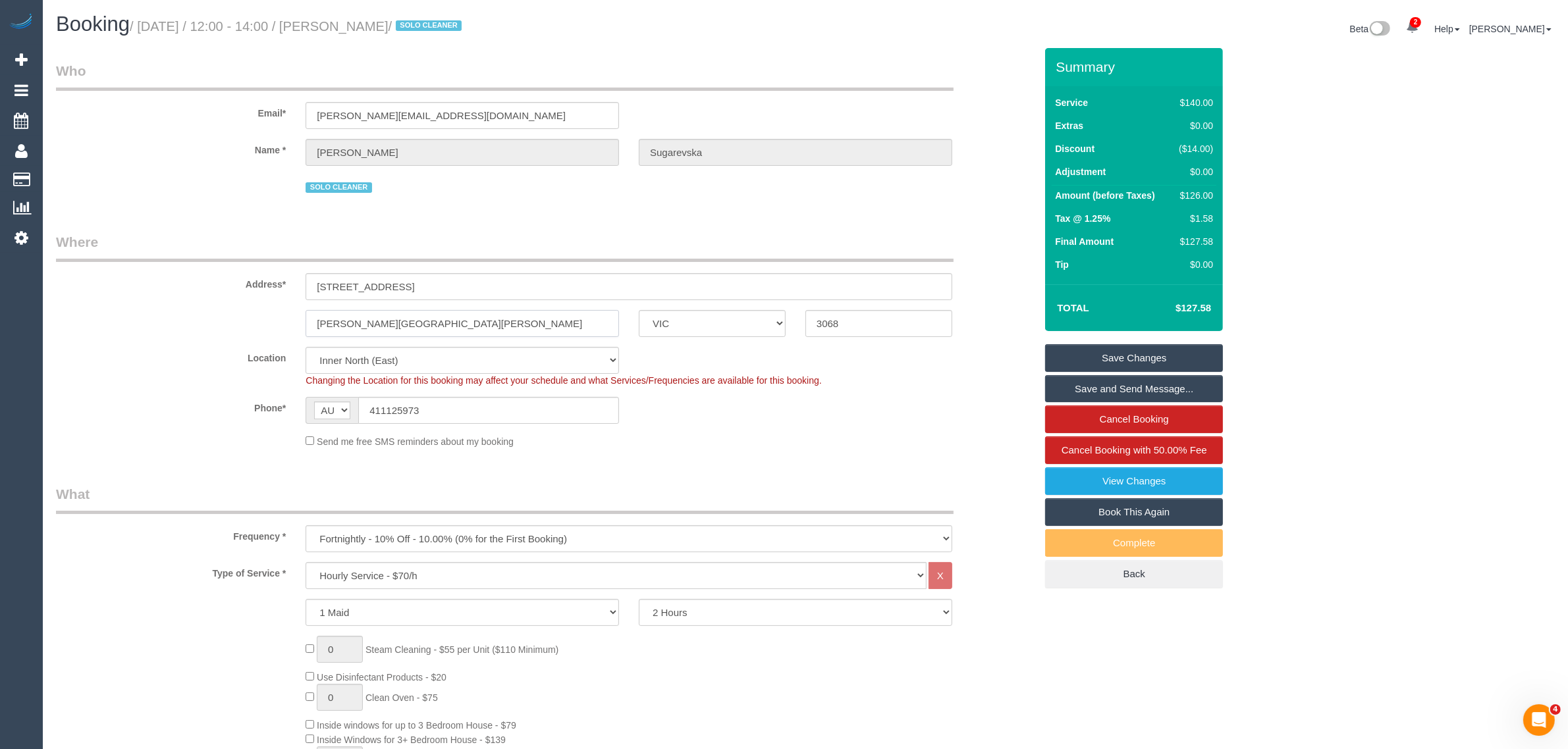
click at [452, 334] on input "Clifton Hill" at bounding box center [462, 324] width 313 height 27
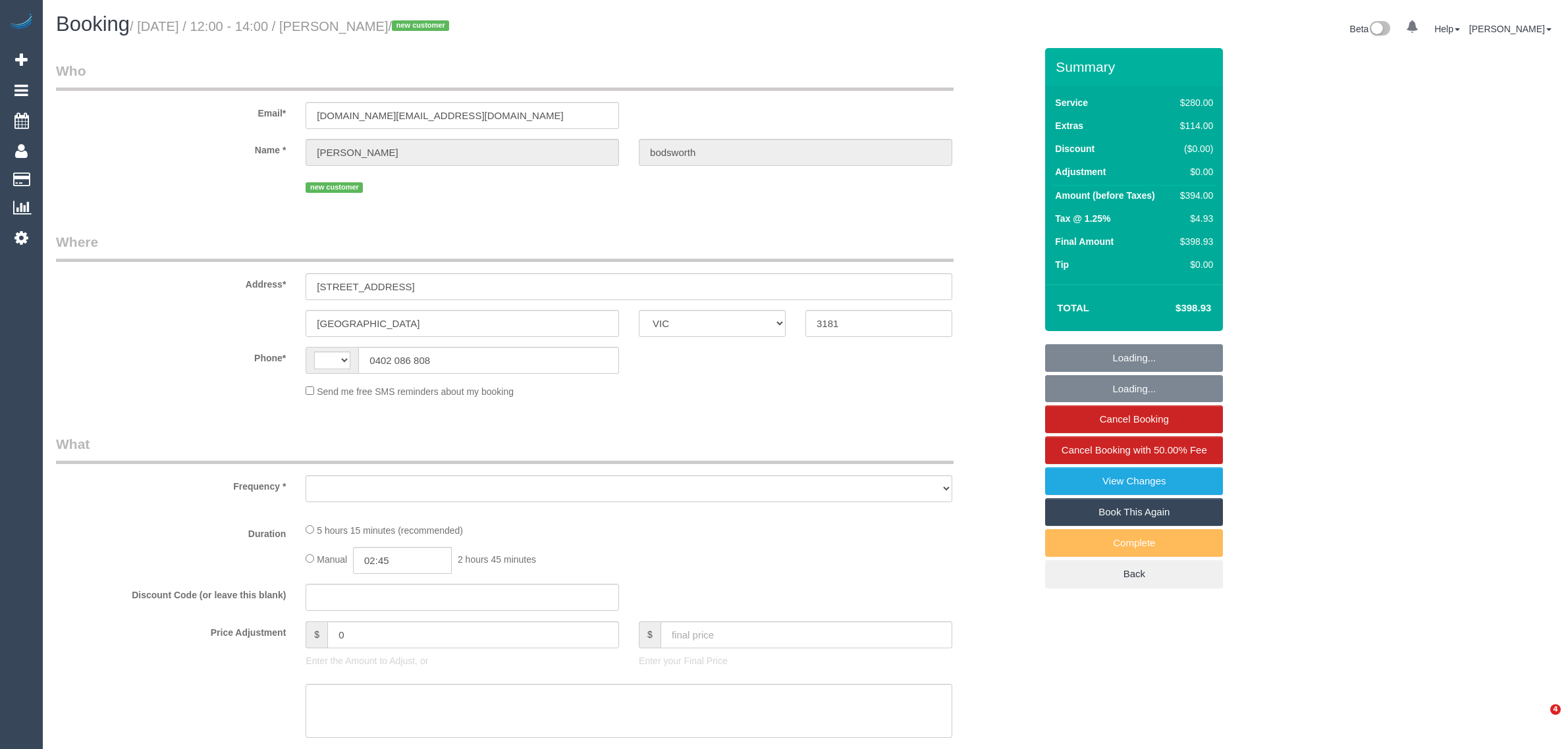
select select "VIC"
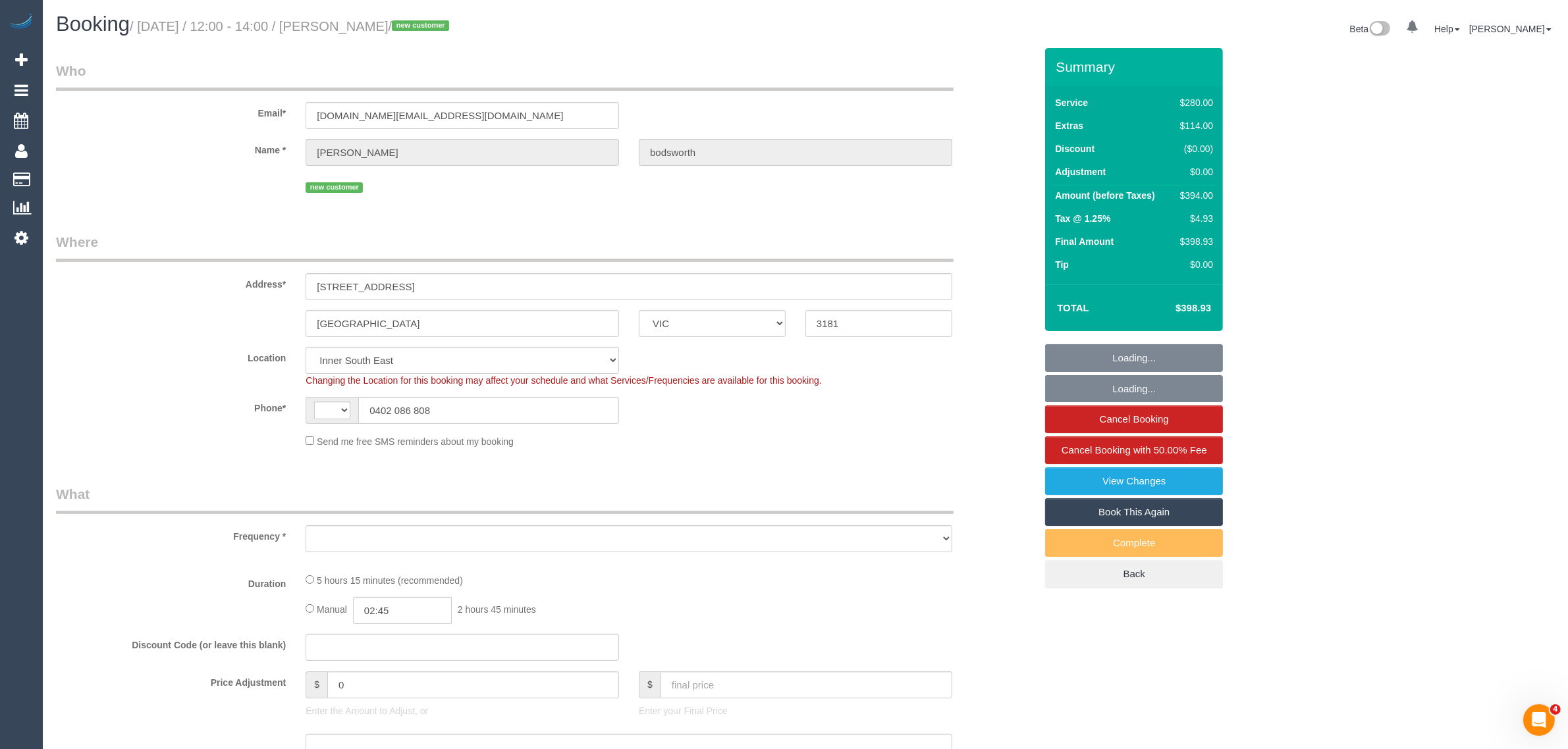
select select "string:AU"
select select "object:875"
select select "240"
select select "number:28"
select select "number:14"
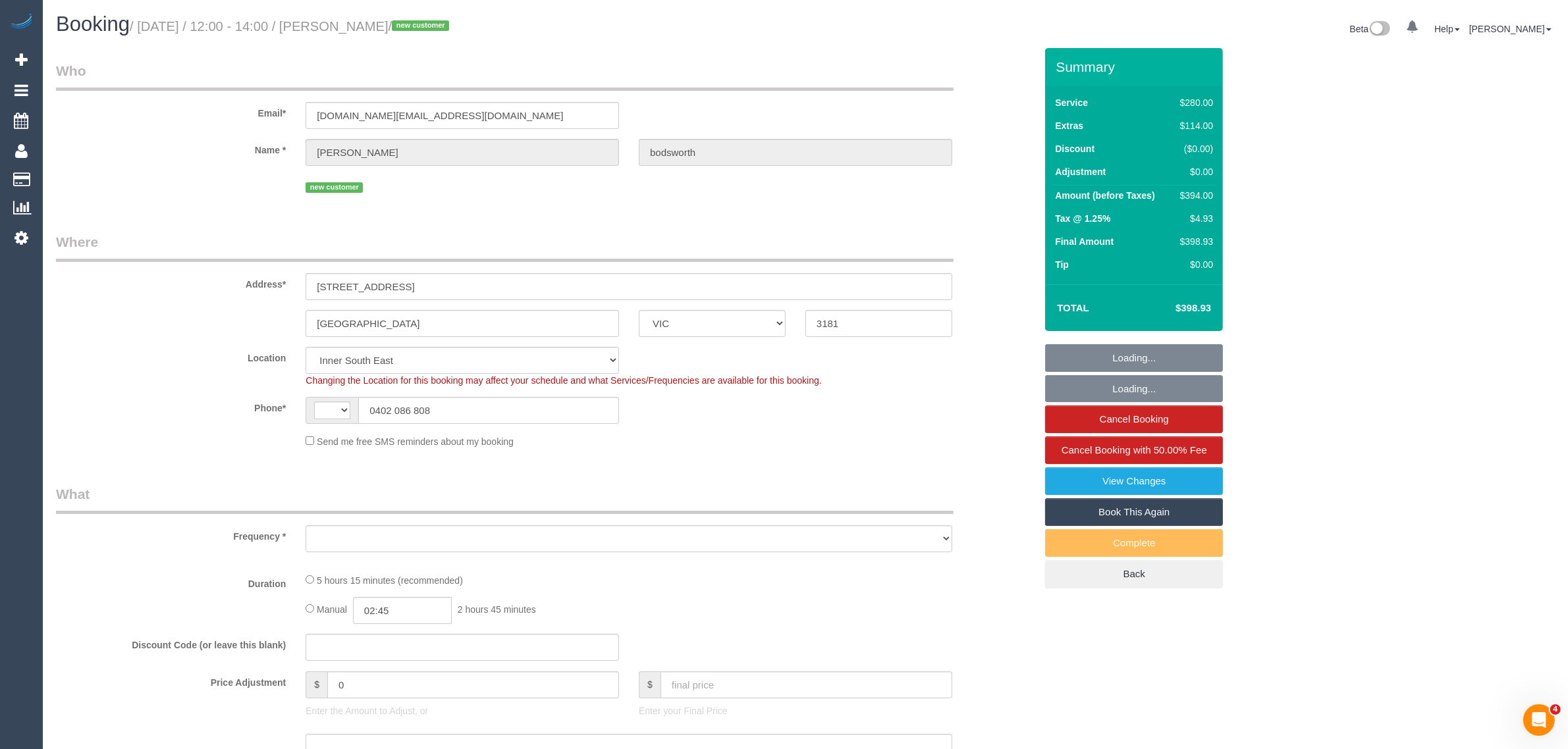
select select "number:21"
select select "number:24"
select select "number:13"
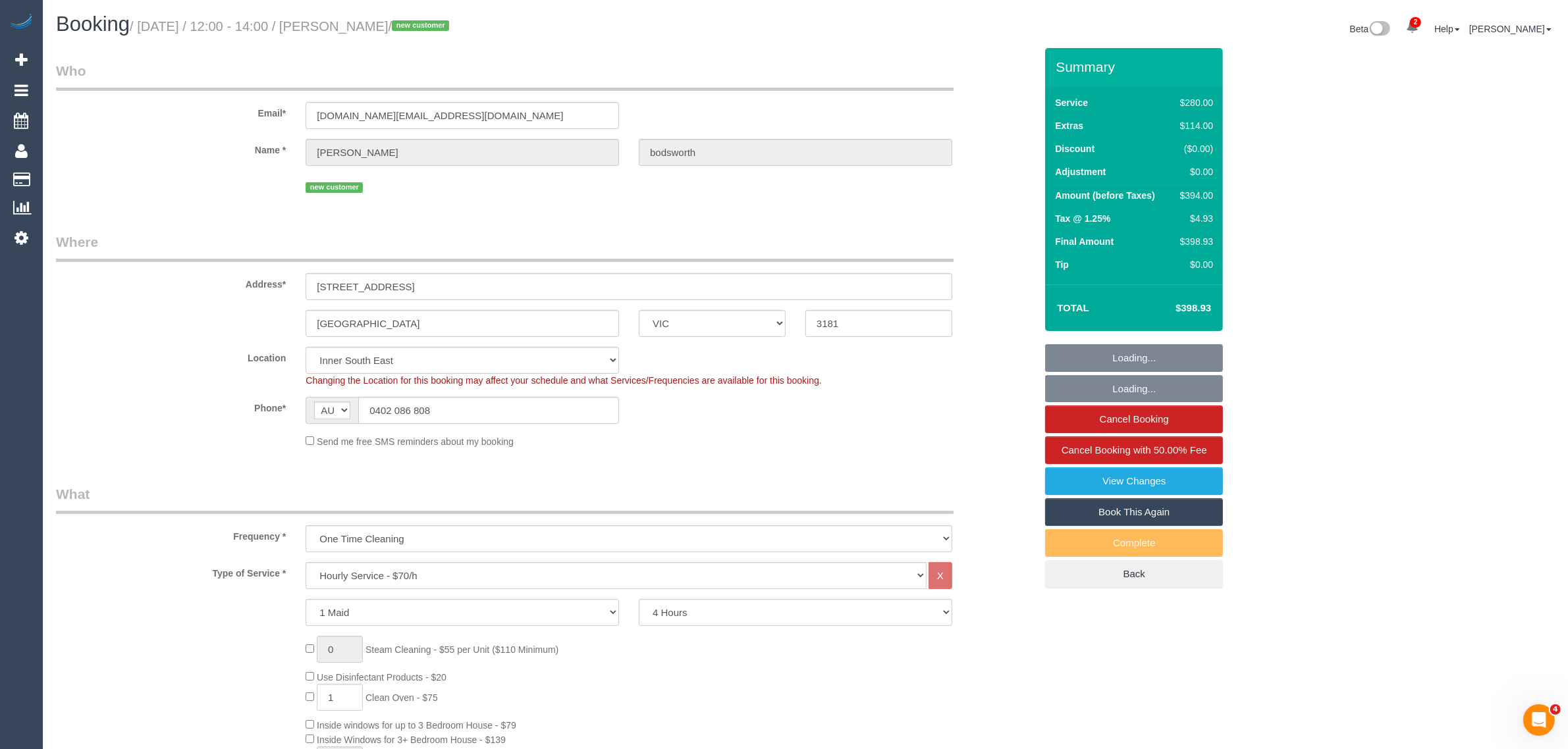
select select "string:stripe-pm_1S3tVr2GScqysDRVKfSnKl7K"
click at [561, 420] on input "0402 086 808" at bounding box center [489, 410] width 261 height 27
select select "object:880"
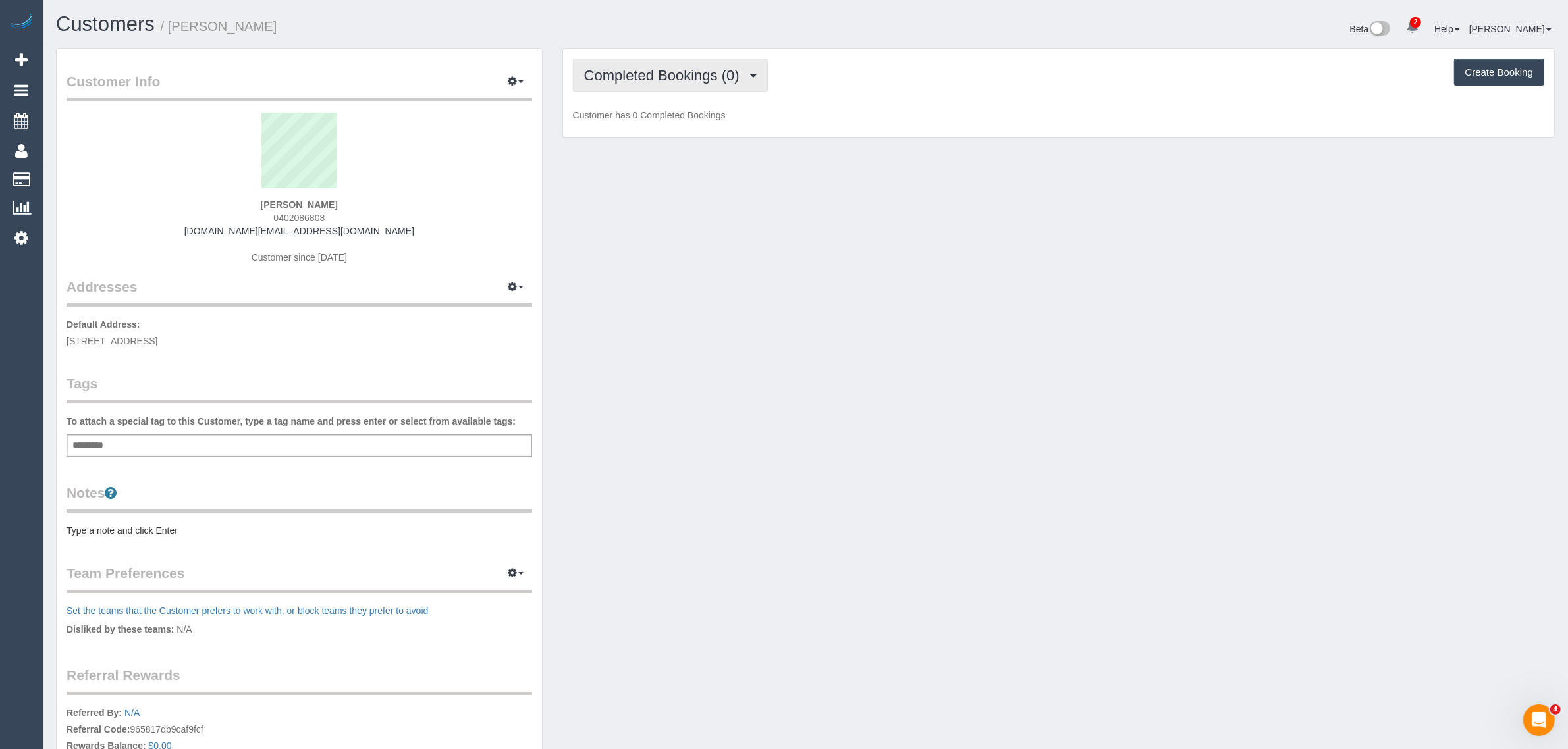
click at [654, 87] on button "Completed Bookings (0)" at bounding box center [671, 75] width 195 height 34
click at [642, 118] on link "Upcoming Bookings (1)" at bounding box center [642, 123] width 137 height 17
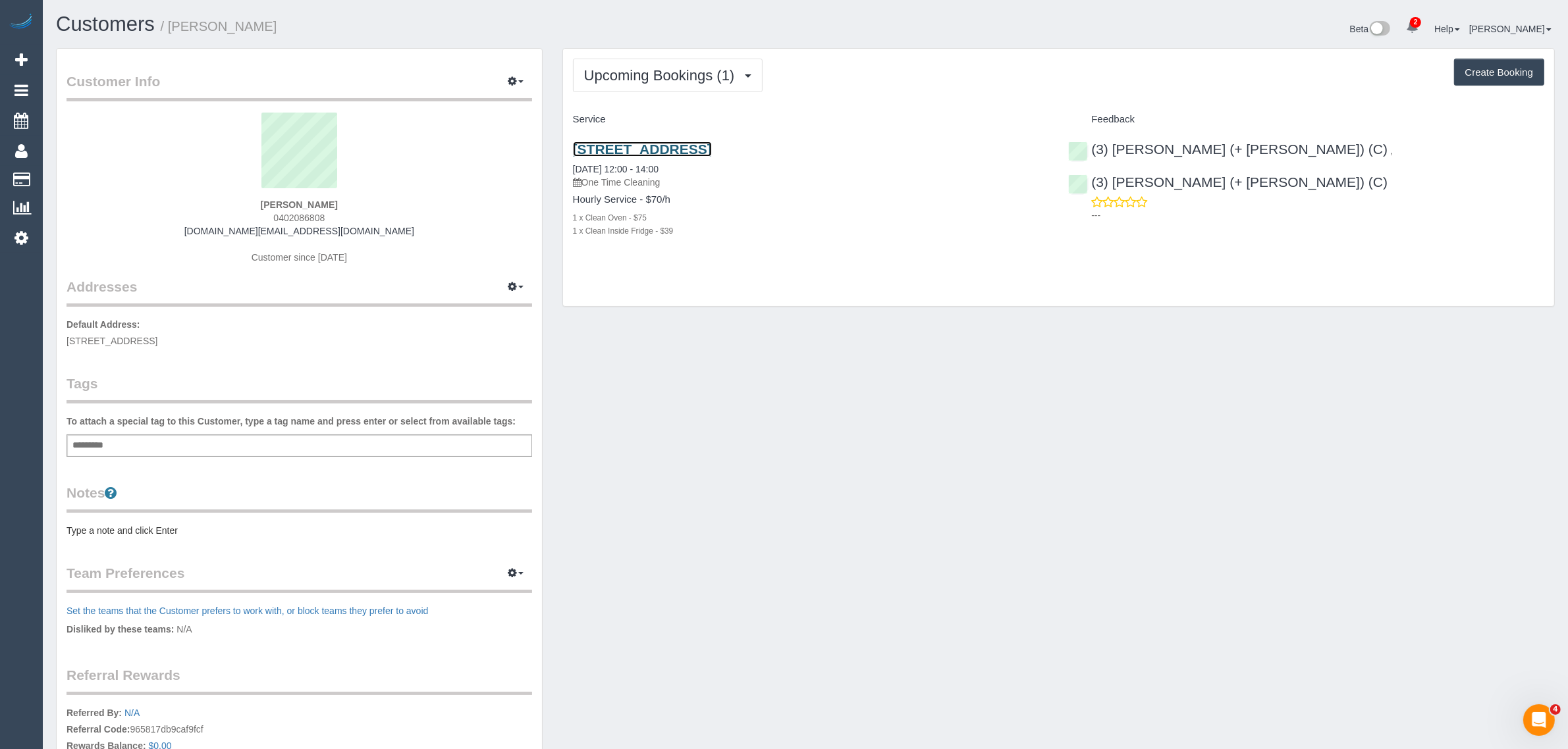
click at [618, 147] on link "25 Raleigh St, Windsor, VIC 3181" at bounding box center [642, 149] width 139 height 15
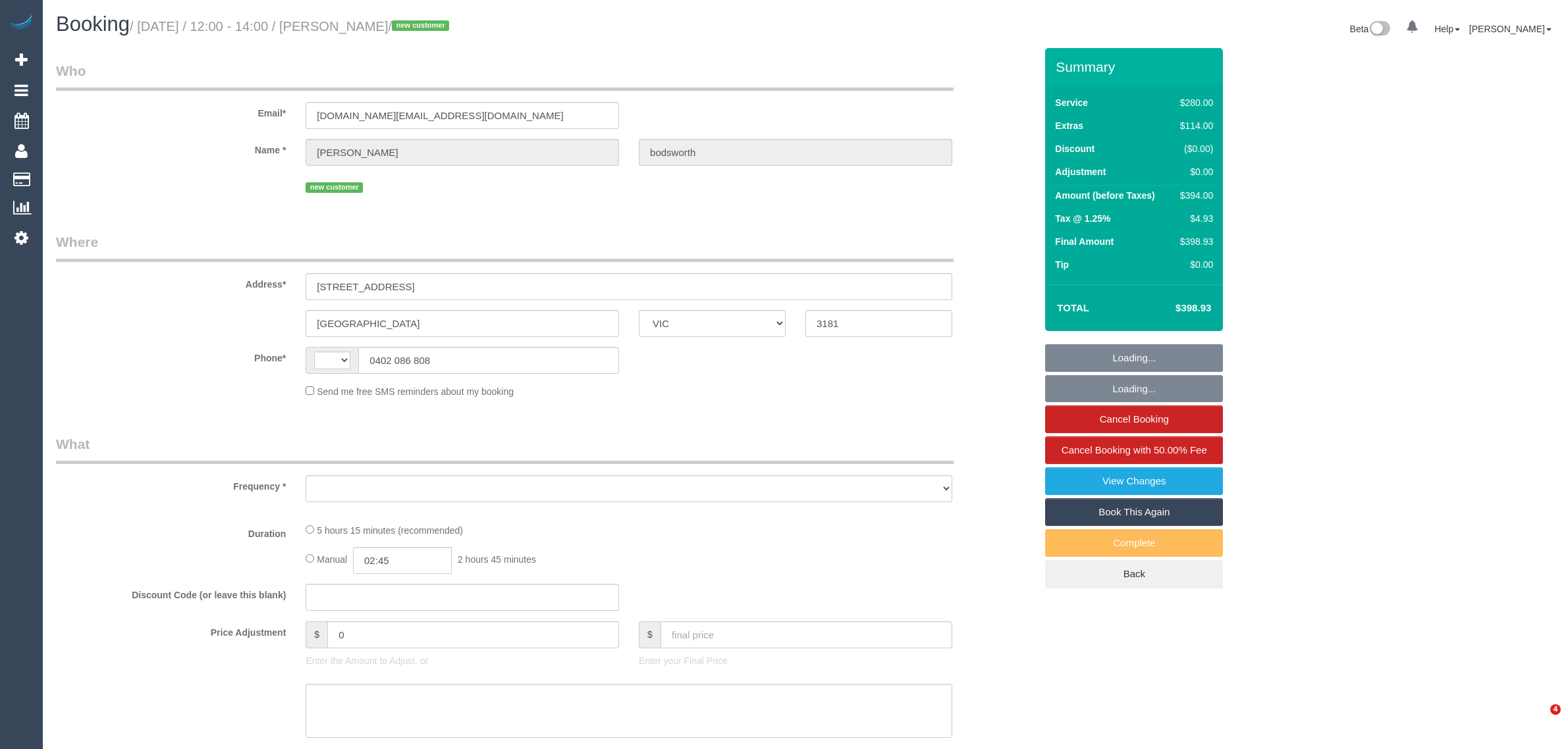
select select "VIC"
select select "string:stripe-pm_1S3tVr2GScqysDRVKfSnKl7K"
select select "string:AU"
select select "object:563"
select select "240"
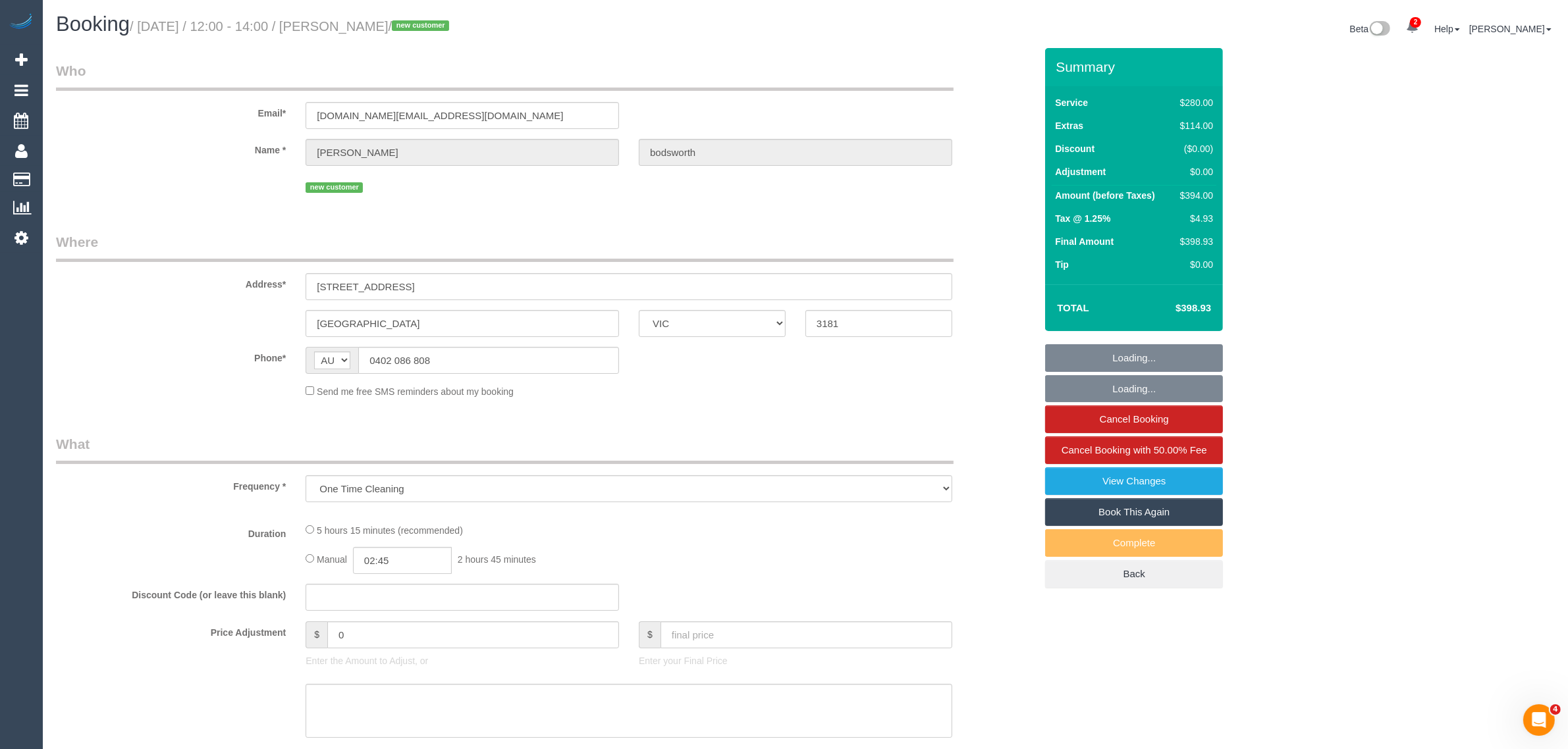
select select "number:28"
select select "number:14"
select select "number:21"
select select "number:24"
select select "number:13"
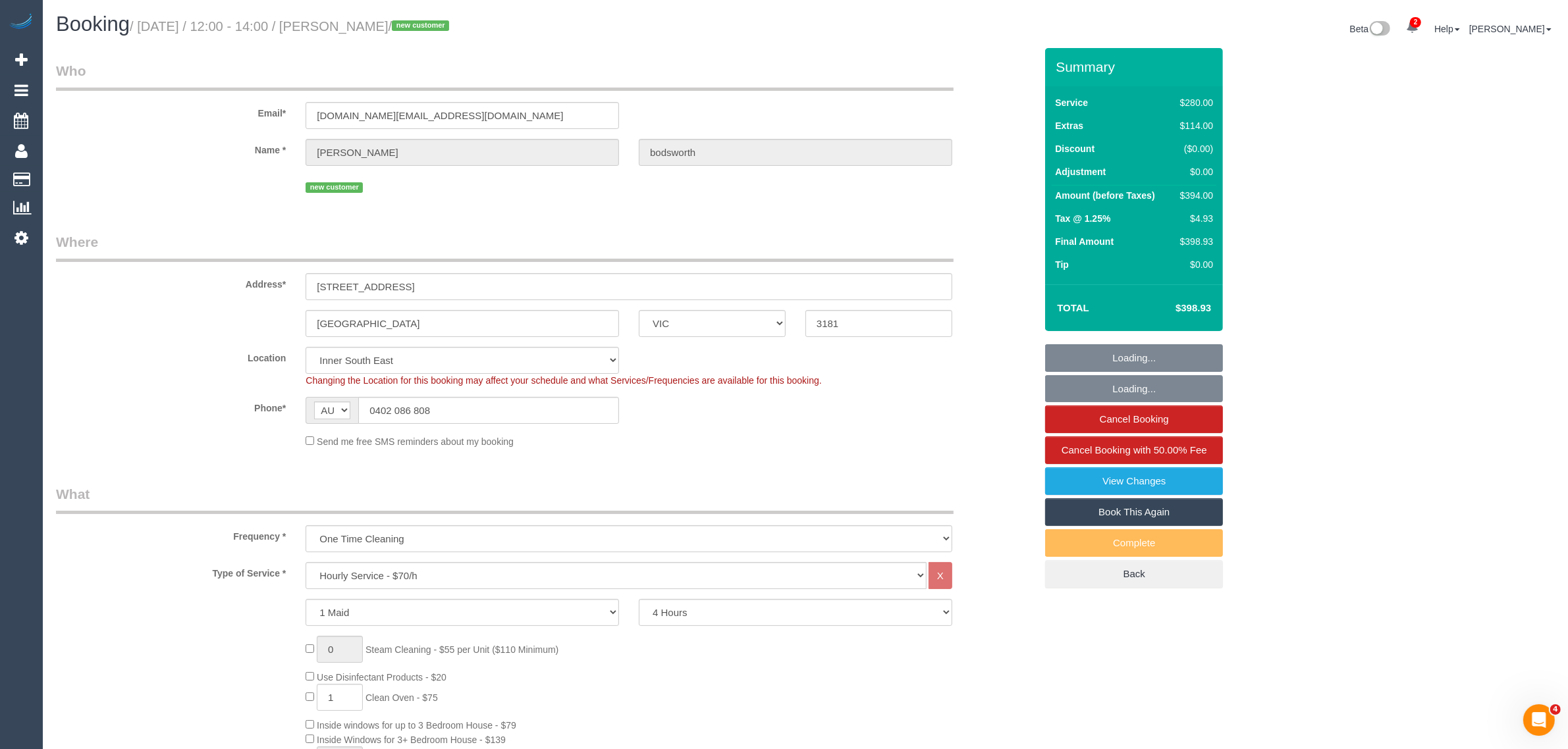
select select "object:880"
click at [533, 400] on input "0402 086 808" at bounding box center [489, 410] width 261 height 27
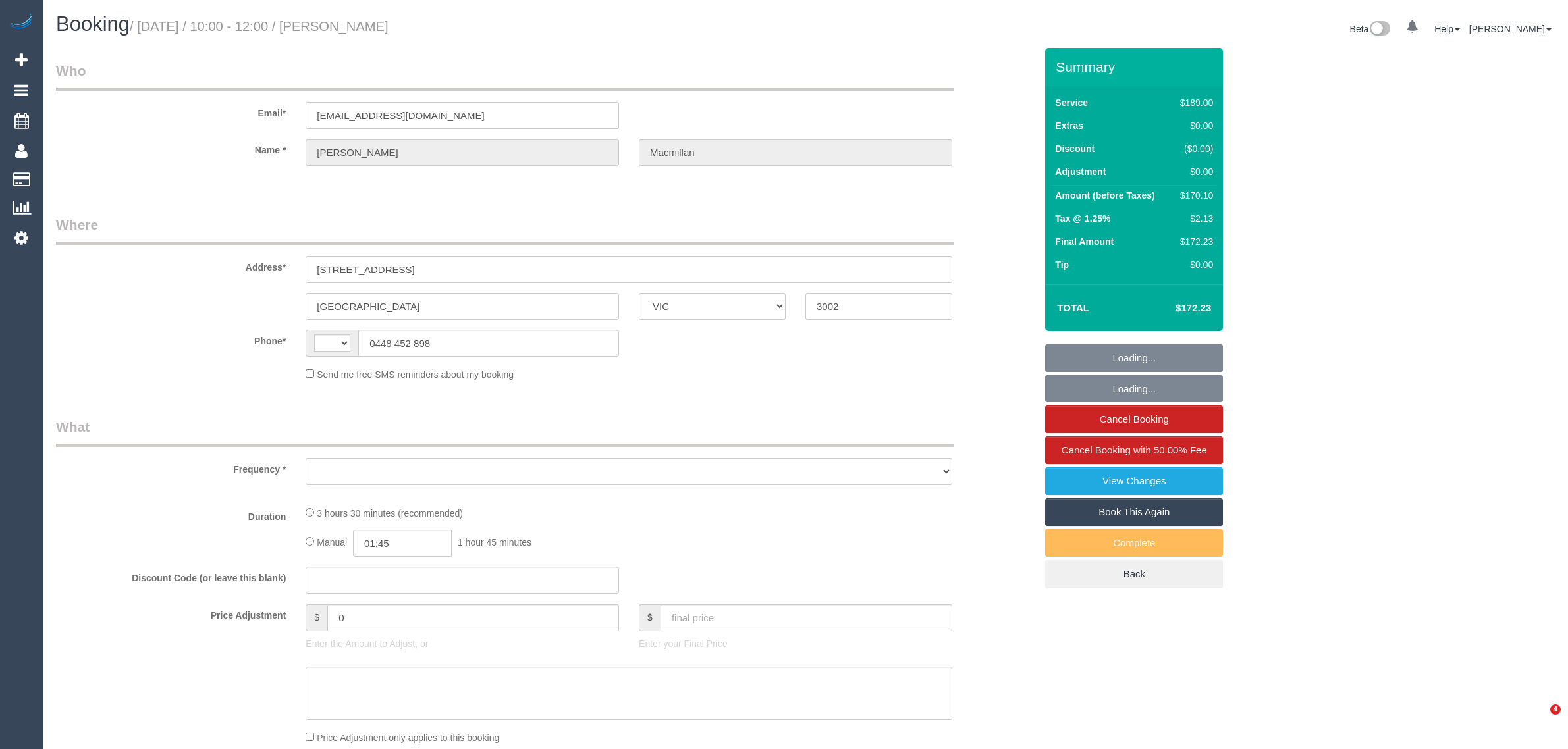
select select "VIC"
select select "string:AU"
select select "object:575"
select select "string:stripe-pm_1QfWTw2GScqysDRVPNt1gpGq"
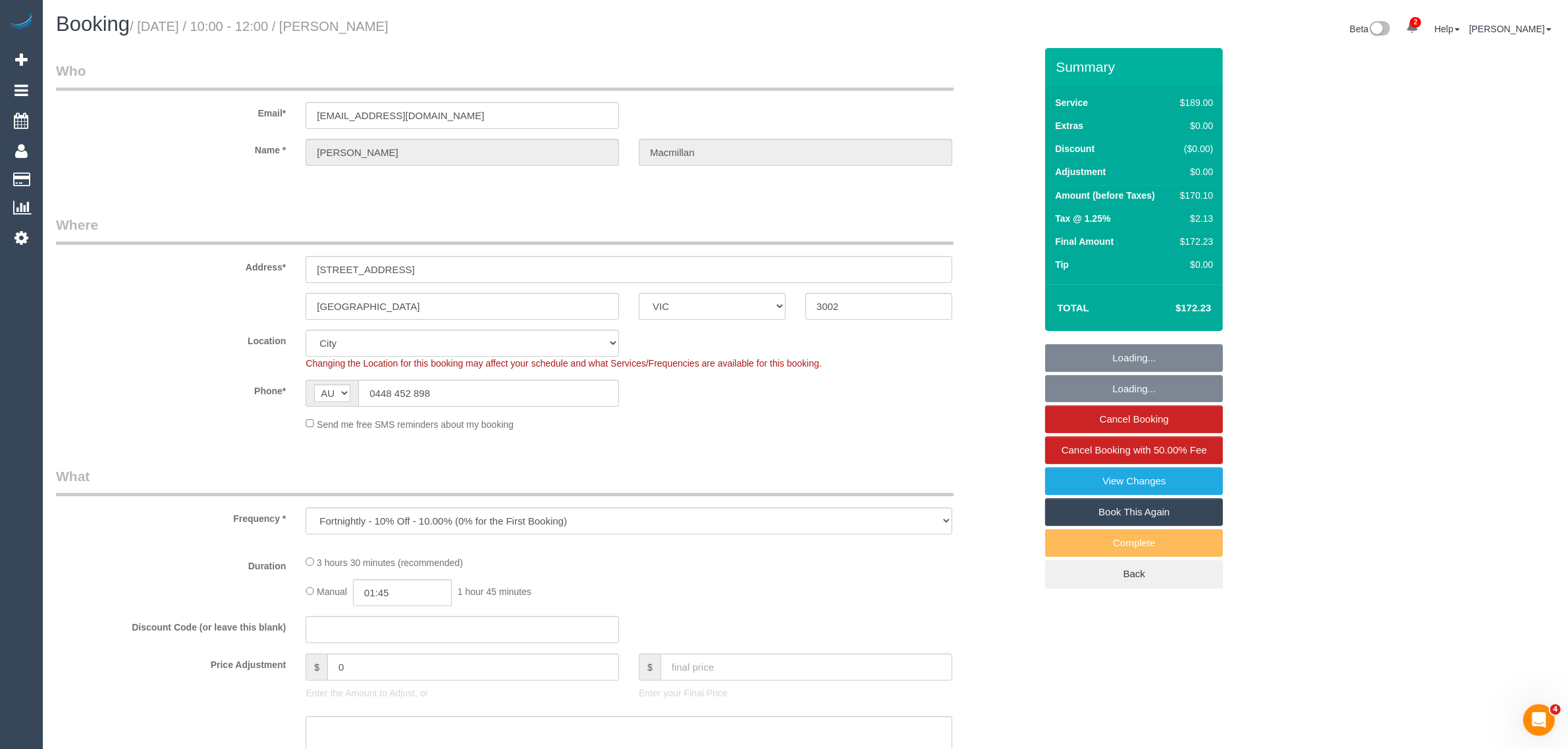
select select "number:28"
select select "number:14"
select select "number:21"
select select "number:22"
select select "number:33"
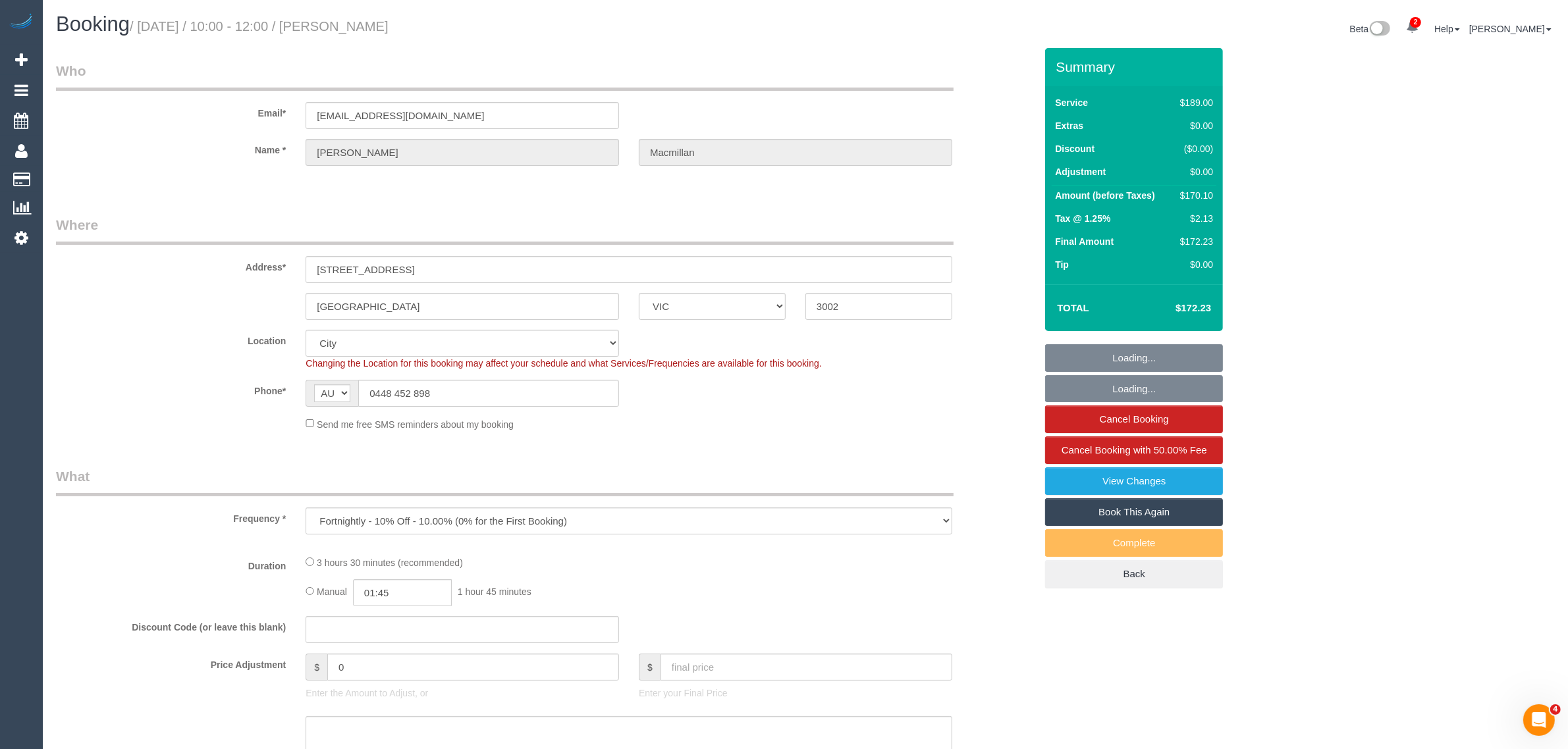
select select "number:13"
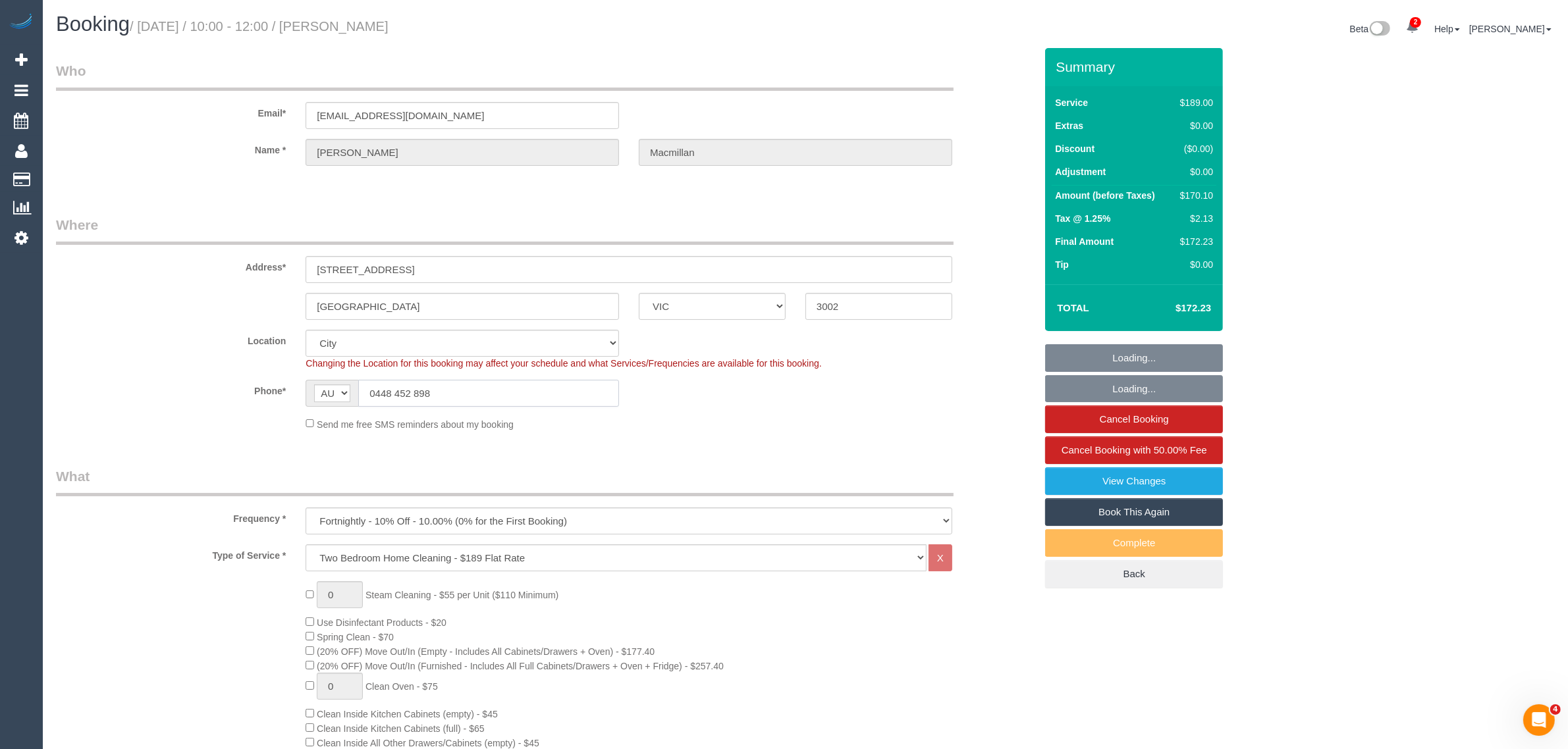
click at [501, 387] on input "0448 452 898" at bounding box center [489, 394] width 261 height 27
select select "object:824"
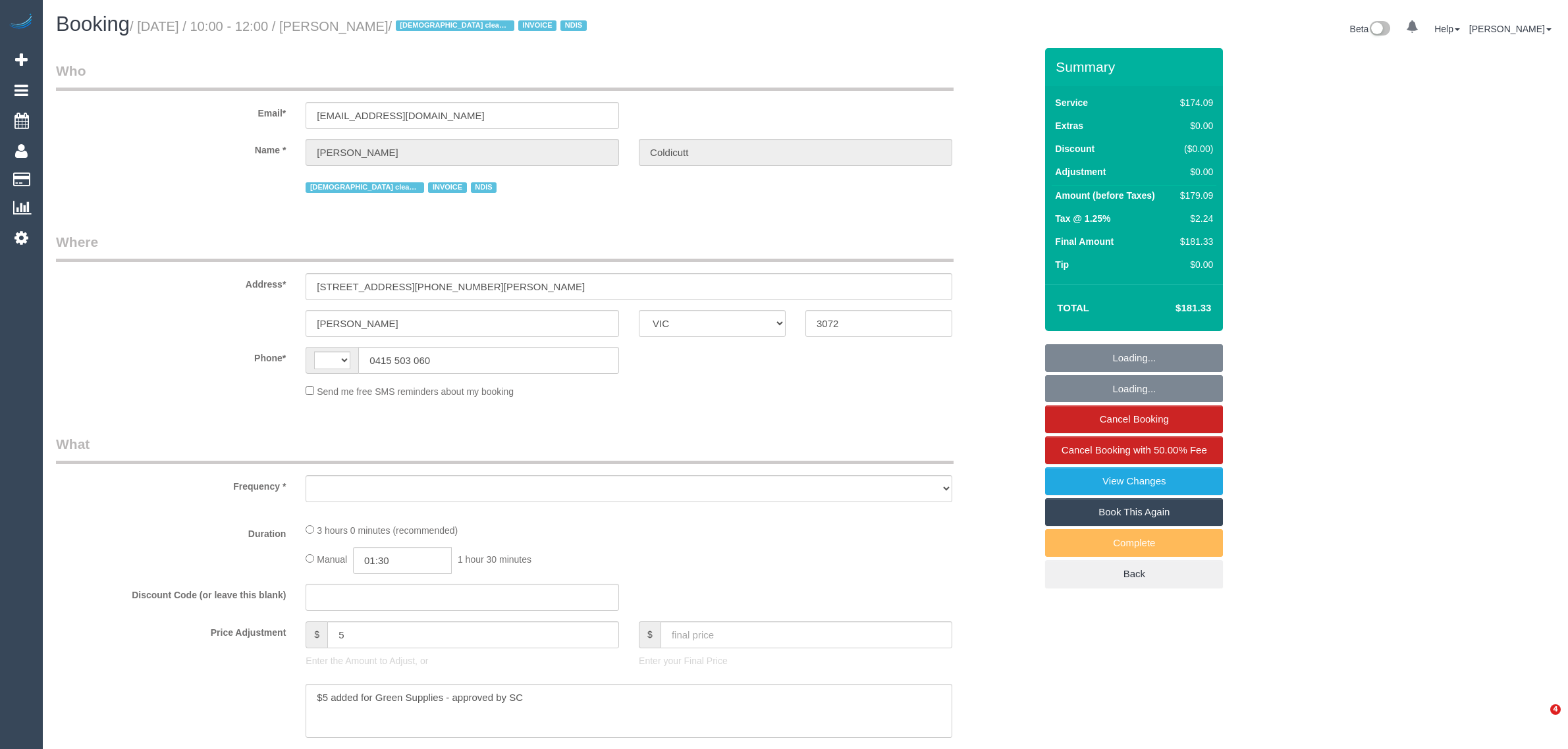
select select "VIC"
select select "object:304"
select select "string:AU"
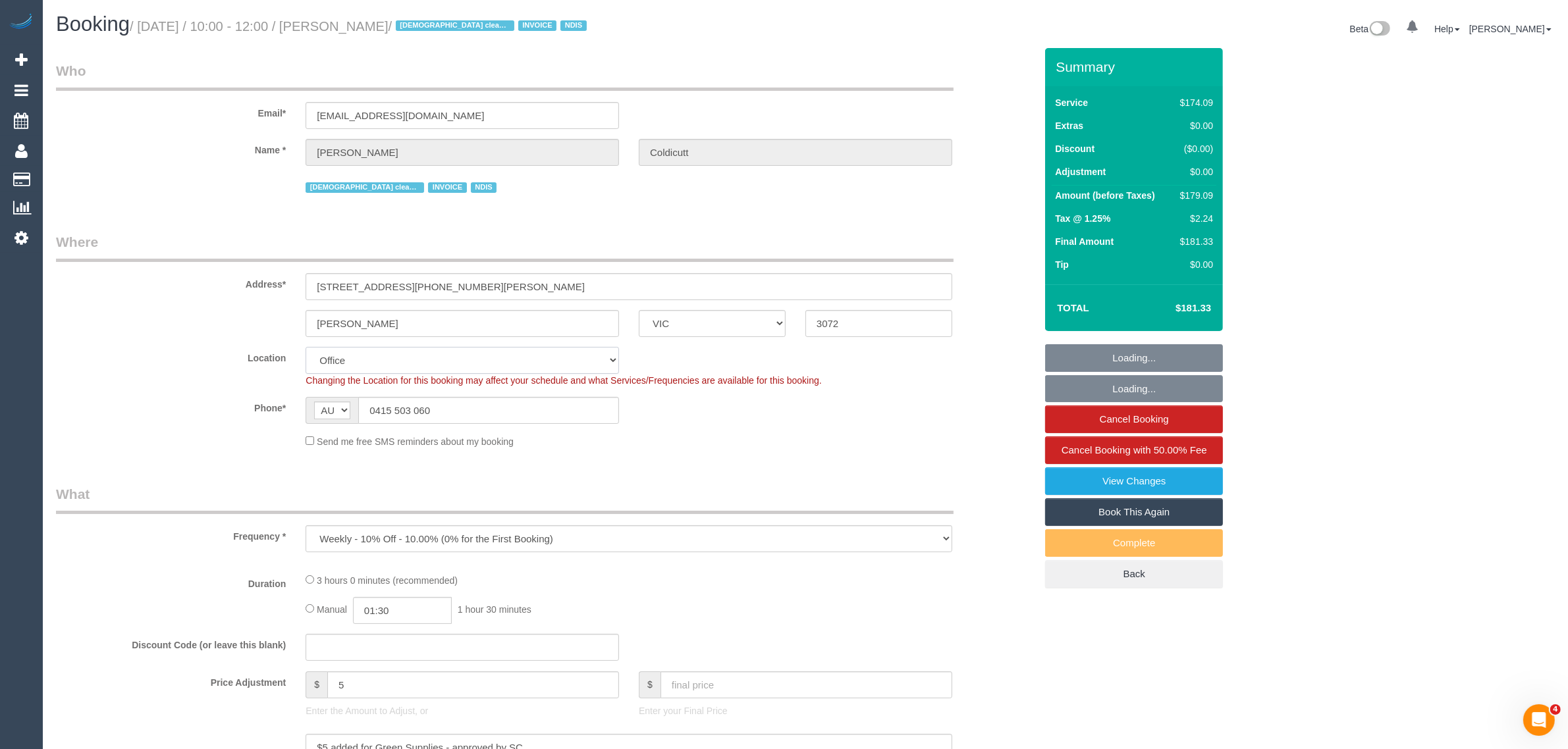
click at [458, 369] on select "Office [GEOGRAPHIC_DATA] (North) East (South) [GEOGRAPHIC_DATA] (East) [GEOGRAP…" at bounding box center [462, 360] width 313 height 27
click at [785, 435] on div "Send me free SMS reminders about my booking" at bounding box center [629, 441] width 666 height 15
select select "number:28"
select select "number:16"
select select "number:19"
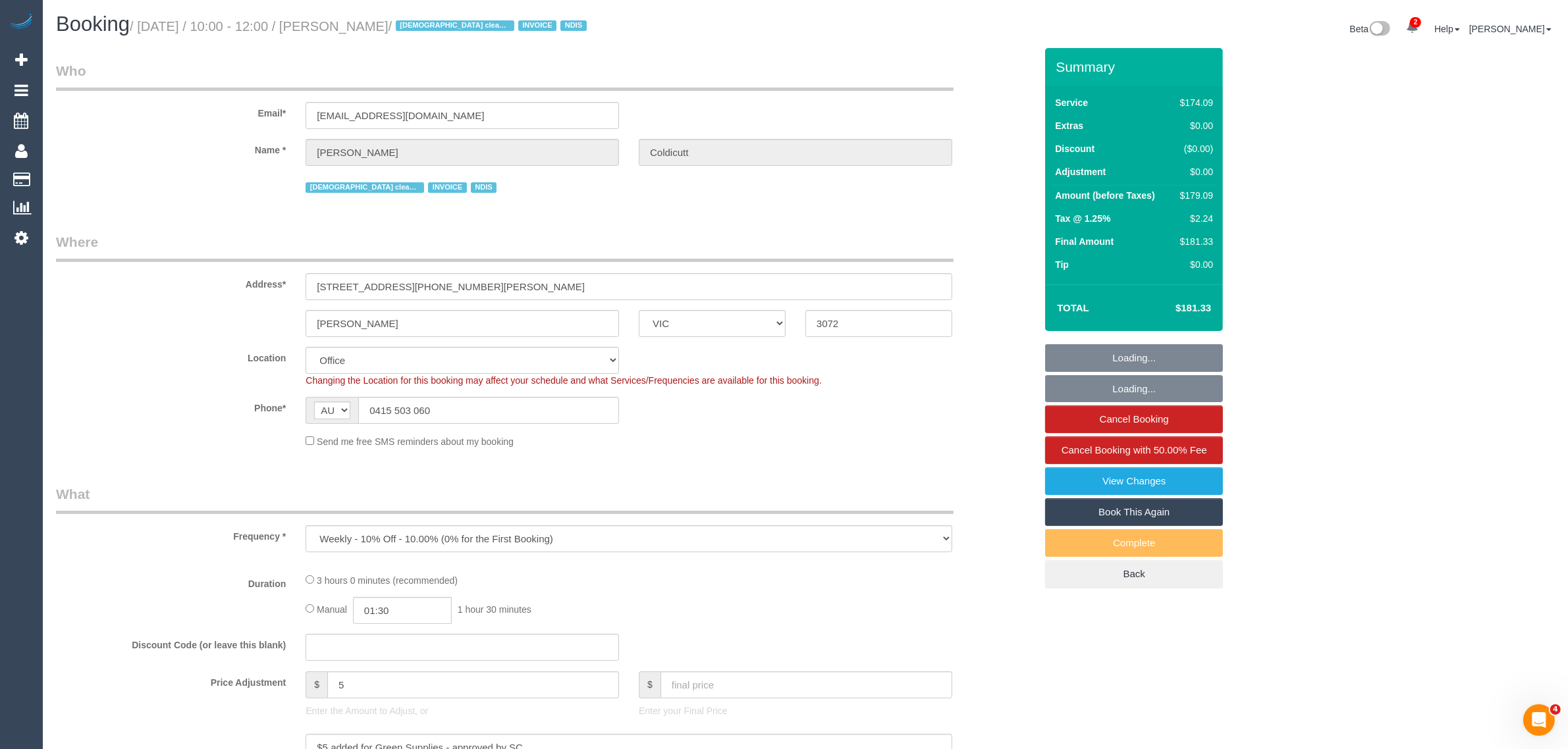
select select "number:36"
select select "number:34"
select select "number:11"
select select "180"
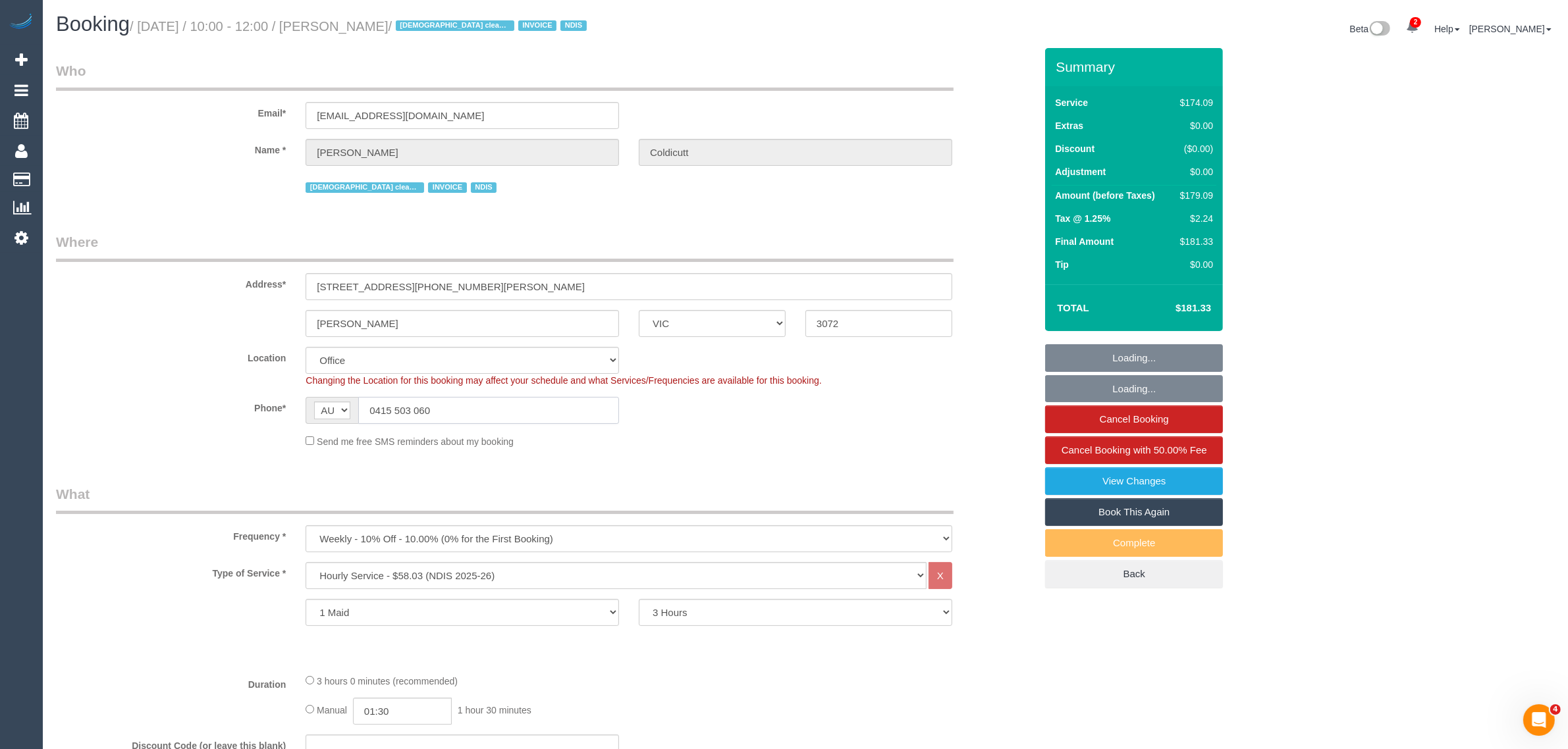
click at [573, 401] on input "0415 503 060" at bounding box center [489, 410] width 261 height 27
select select "object:765"
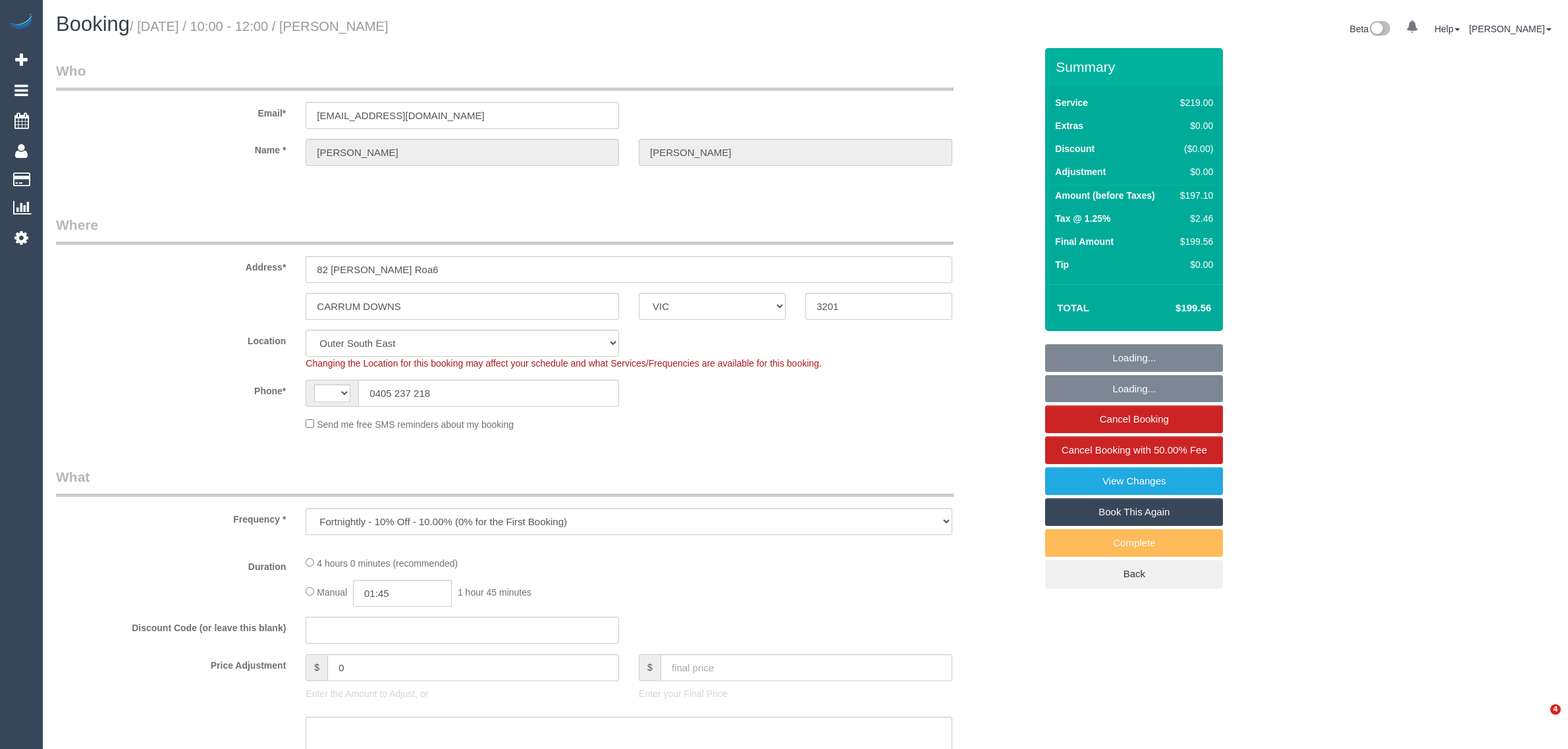
select select "VIC"
select select "object:561"
select select "string:AU"
select select "string:stripe-pm_1QrYQI2GScqysDRVobBuIwPW"
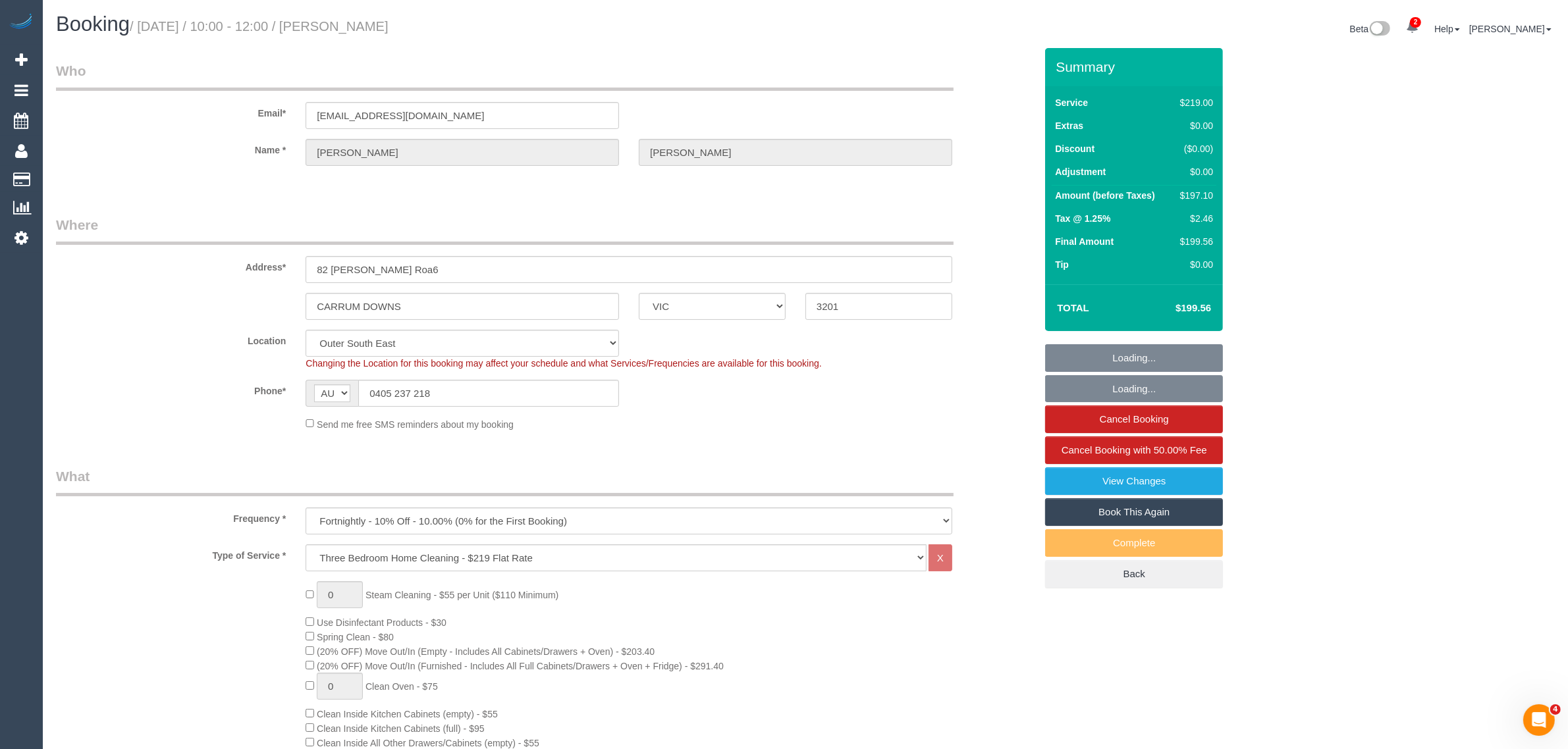
select select "number:30"
select select "number:16"
select select "number:19"
select select "number:22"
select select "number:35"
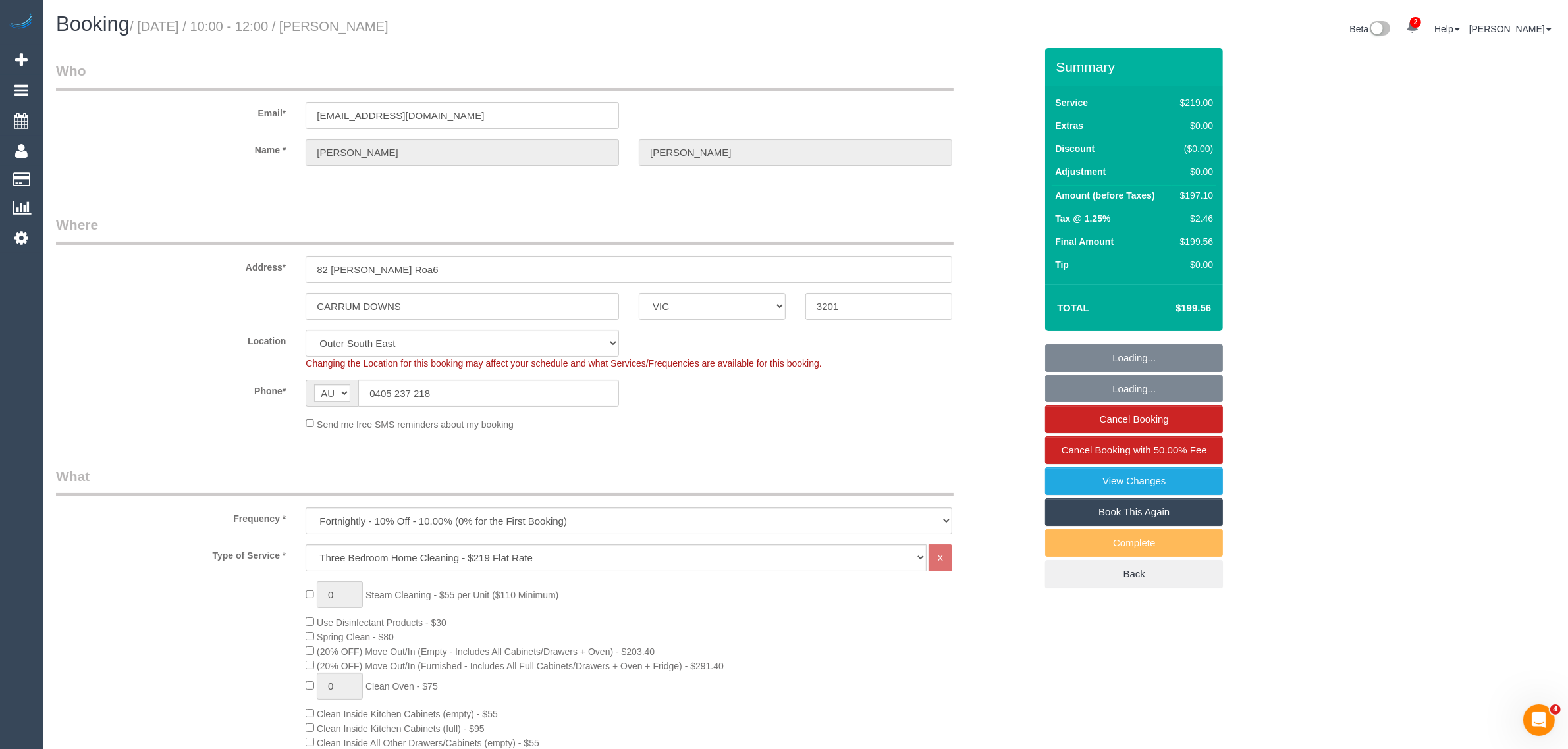
select select "number:12"
drag, startPoint x: 82, startPoint y: 357, endPoint x: 201, endPoint y: 342, distance: 119.9
click at [82, 357] on div "Location Office City East (North) East (South) Inner East Inner North (East) In…" at bounding box center [546, 350] width 999 height 40
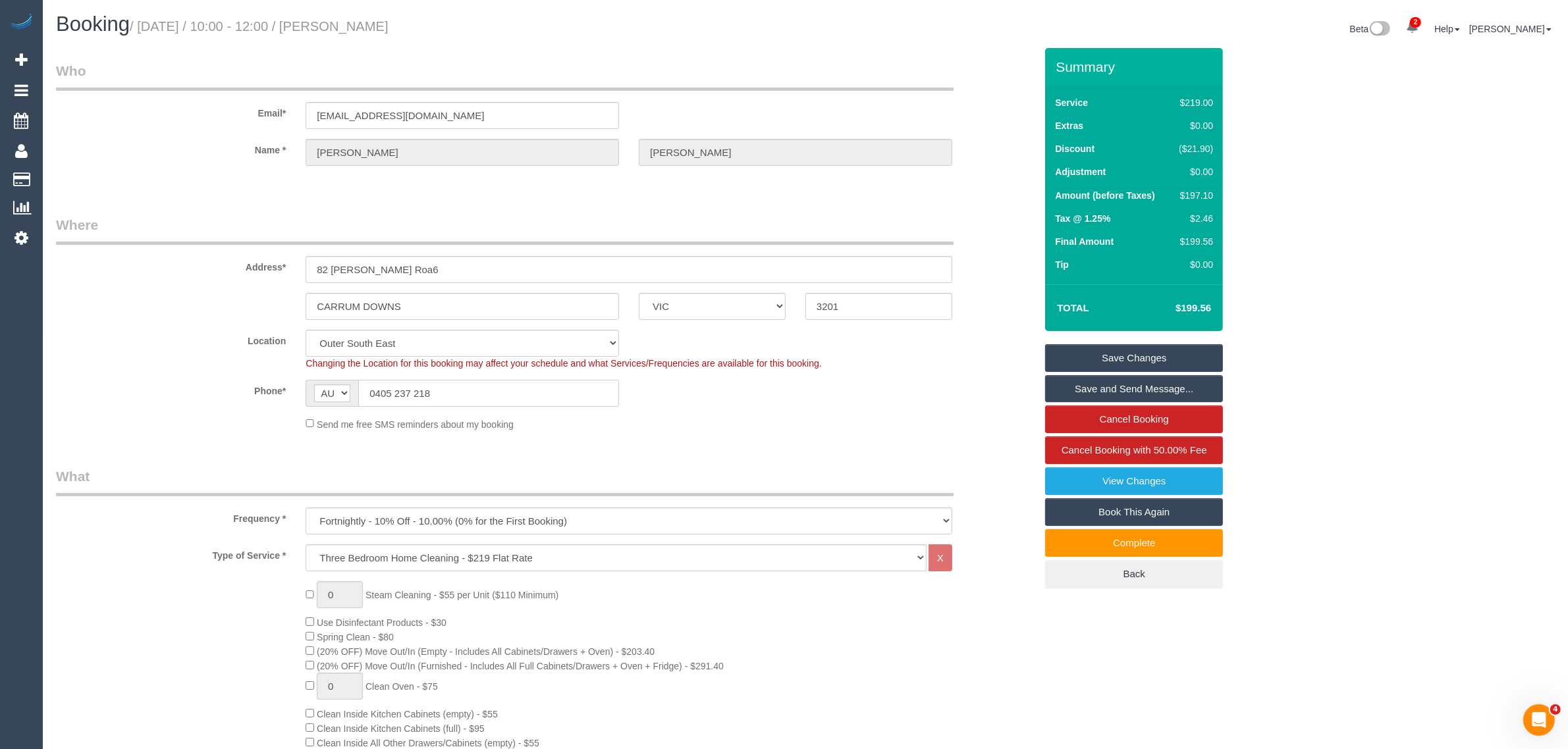
click at [478, 396] on input "0405 237 218" at bounding box center [489, 394] width 261 height 27
click at [466, 392] on input "0405 237 218" at bounding box center [489, 394] width 261 height 27
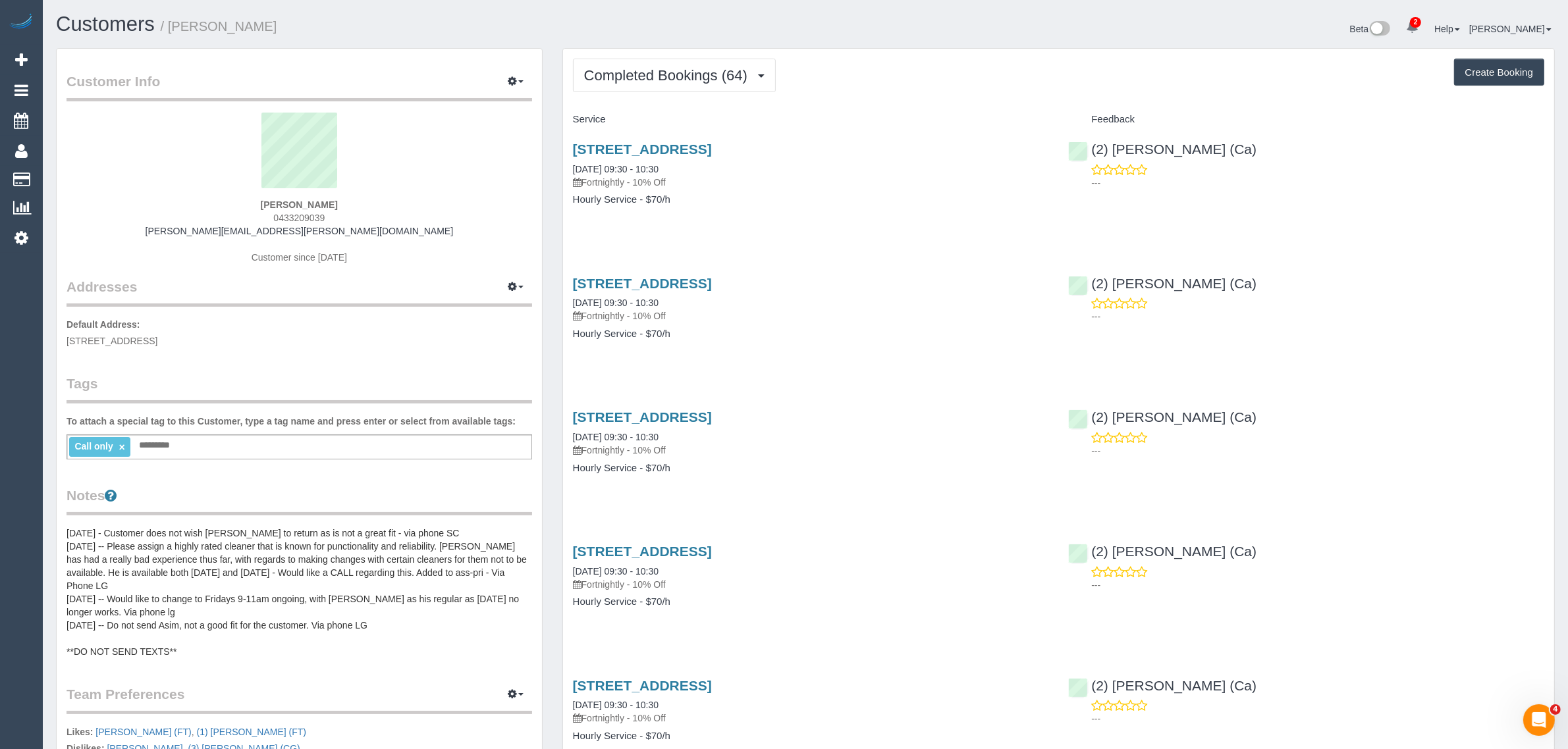
drag, startPoint x: 330, startPoint y: 218, endPoint x: 268, endPoint y: 218, distance: 62.0
click at [268, 218] on div "[PERSON_NAME] 0433209039 [PERSON_NAME][EMAIL_ADDRESS][PERSON_NAME][DOMAIN_NAME]…" at bounding box center [299, 195] width 466 height 165
copy span "0433209039"
click at [635, 71] on span "Completed Bookings (64)" at bounding box center [669, 76] width 170 height 16
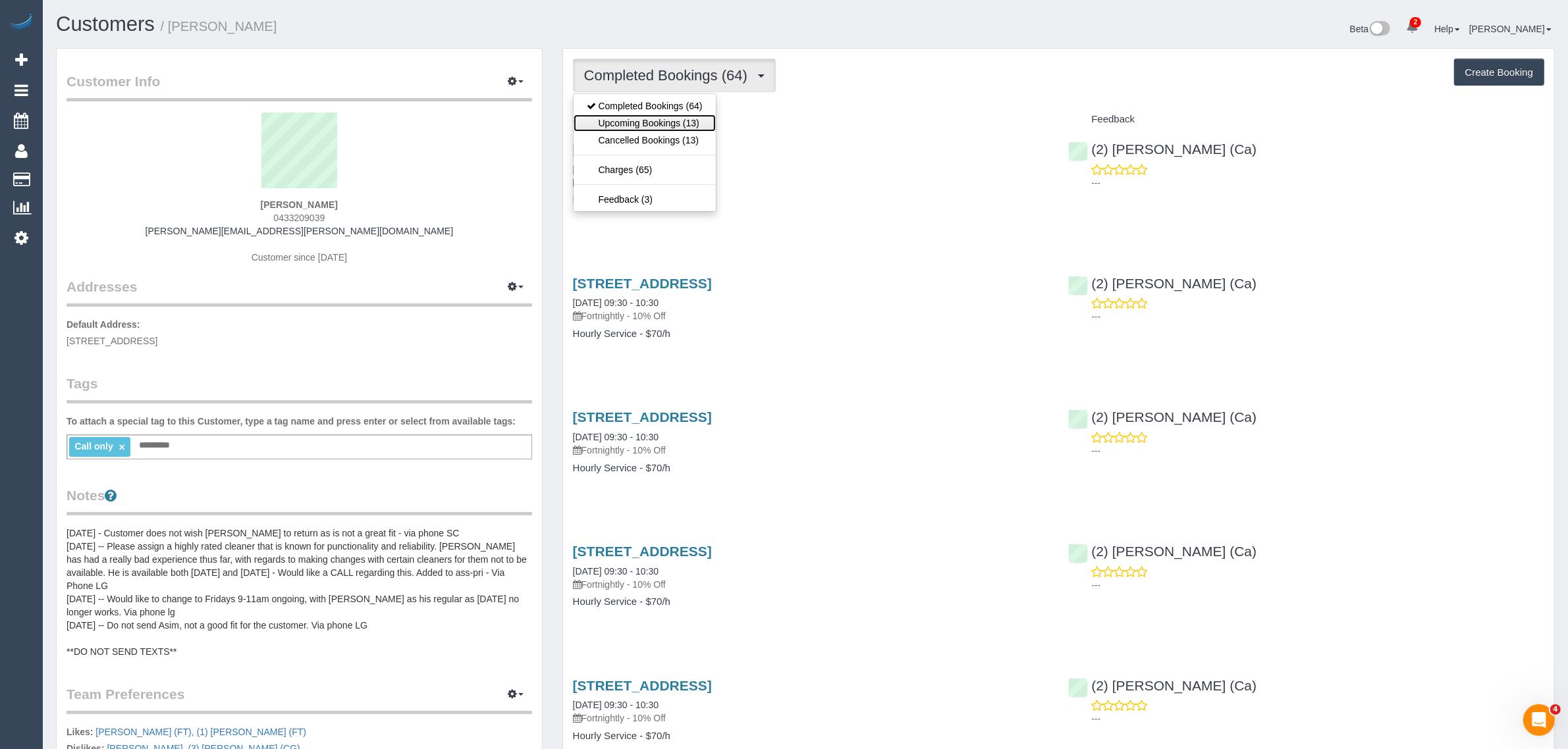
click at [618, 123] on link "Upcoming Bookings (13)" at bounding box center [644, 123] width 142 height 17
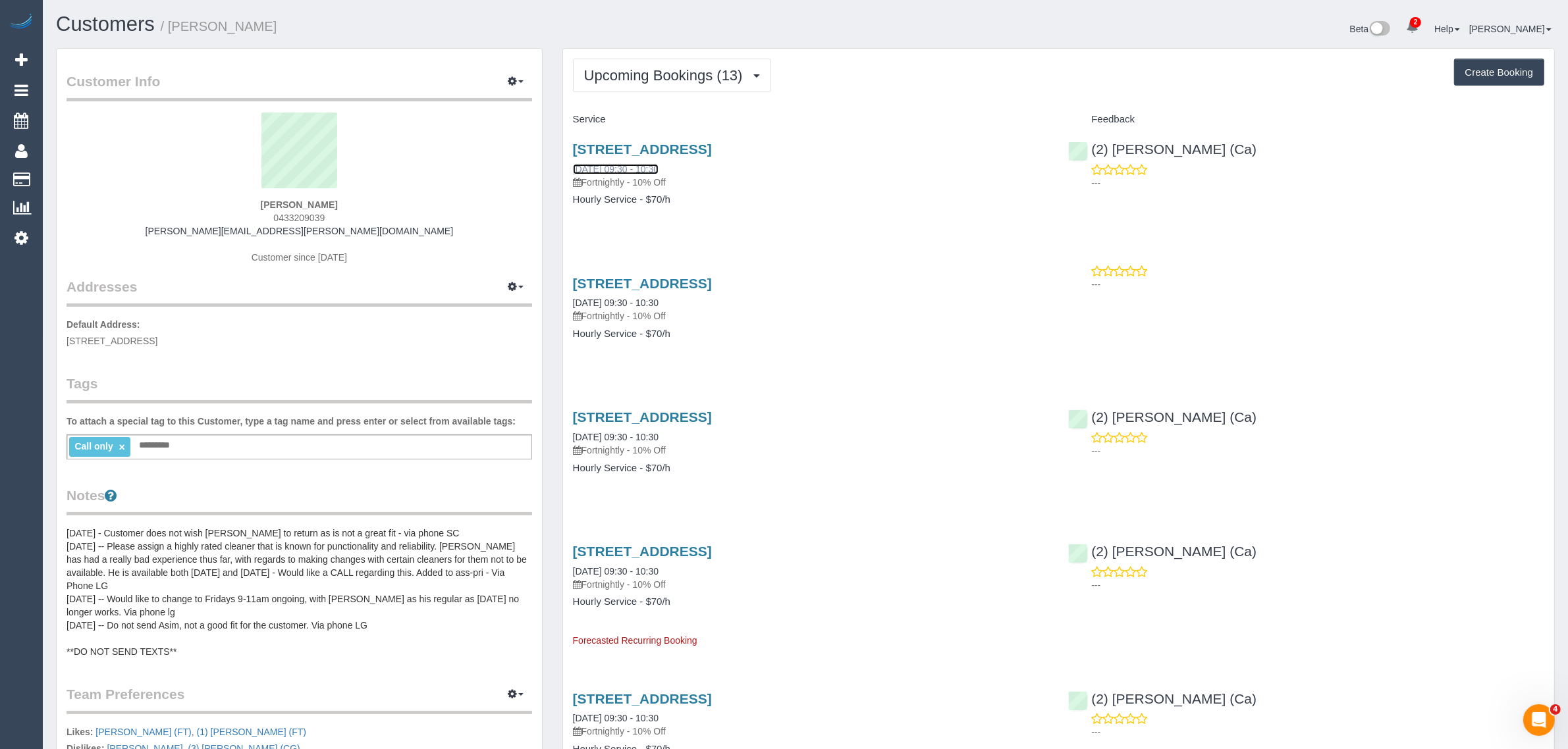
click at [641, 169] on link "[DATE] 09:30 - 10:30" at bounding box center [616, 169] width 86 height 11
click at [656, 89] on button "Upcoming Bookings (13)" at bounding box center [673, 75] width 198 height 34
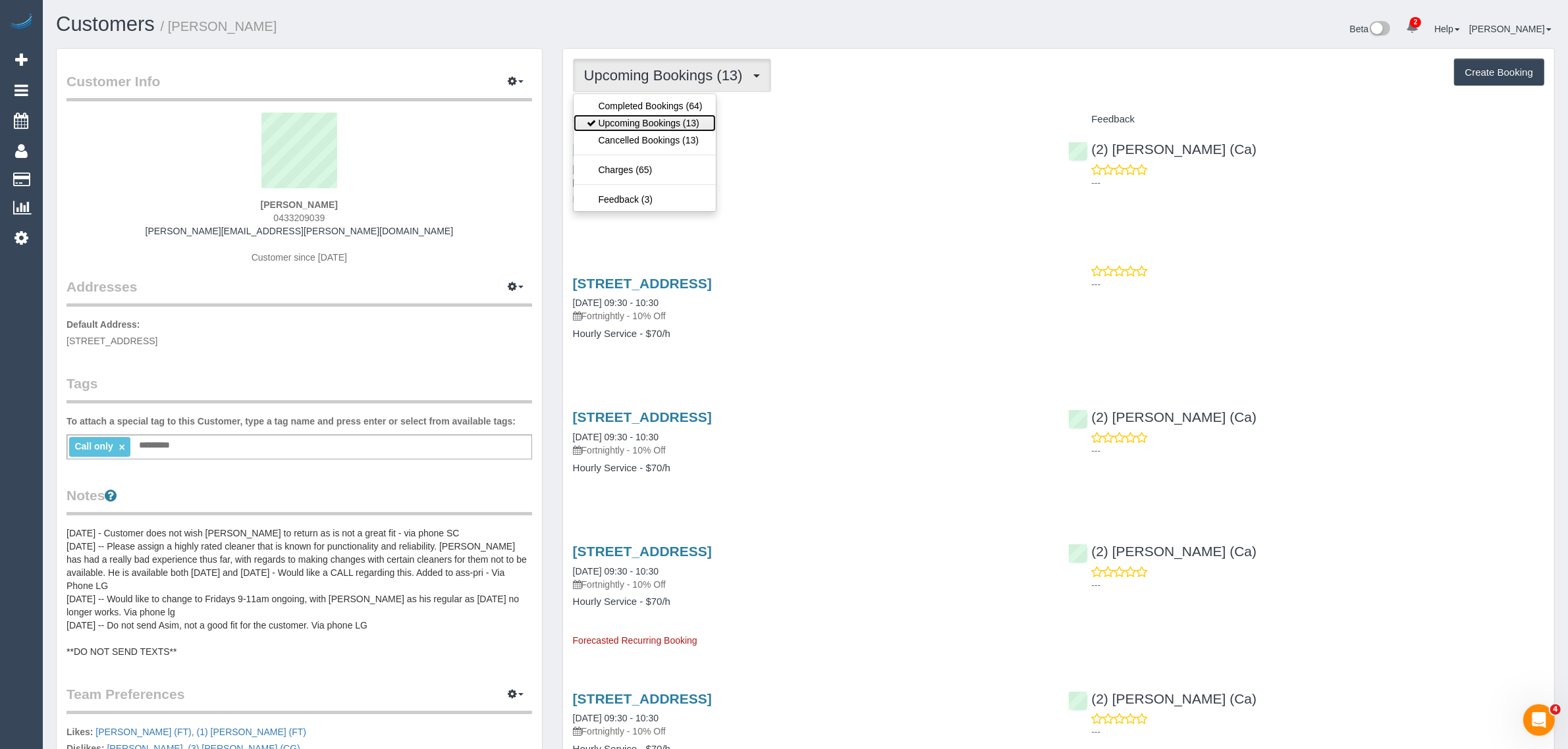
click at [646, 123] on link "Upcoming Bookings (13)" at bounding box center [644, 123] width 142 height 17
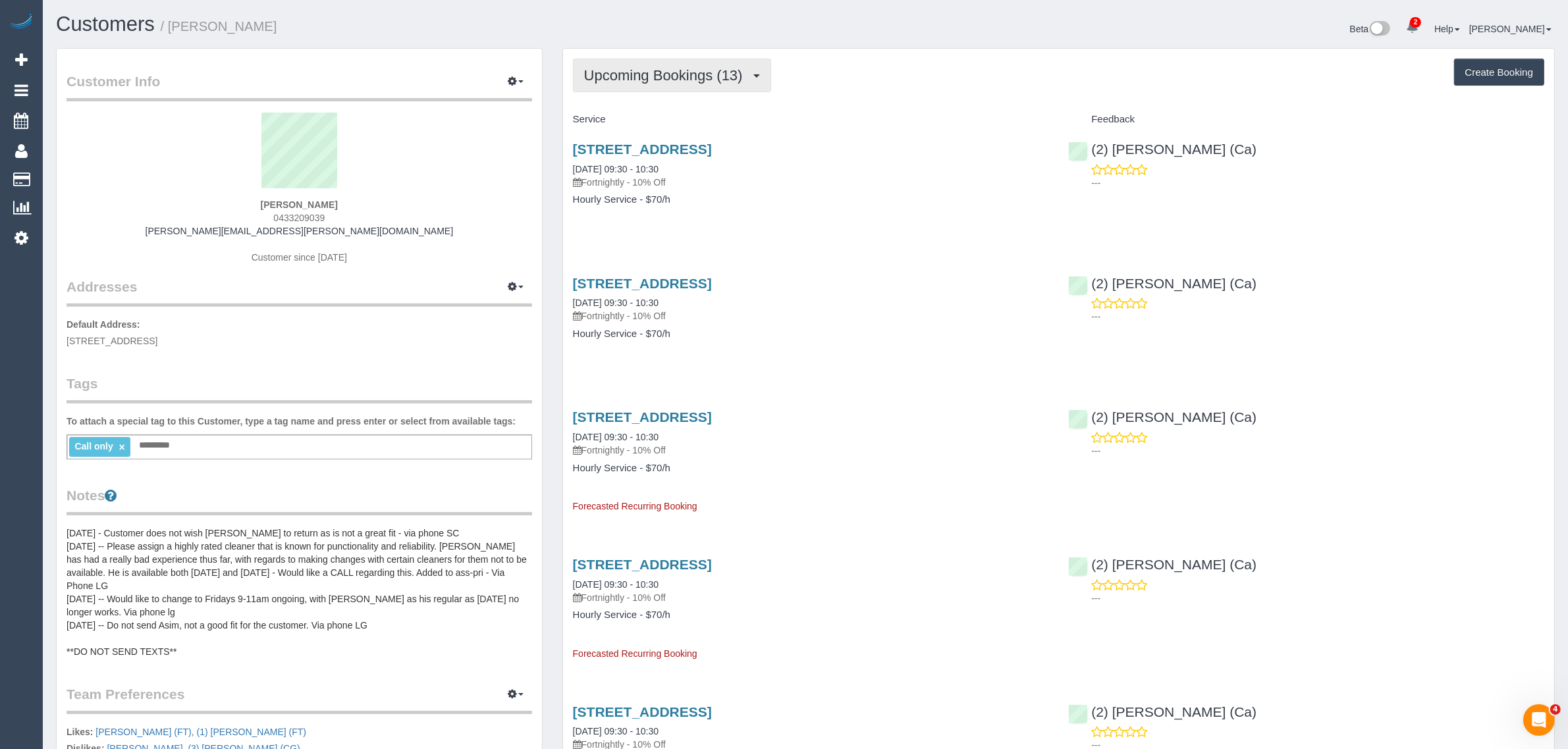
click at [668, 61] on button "Upcoming Bookings (13)" at bounding box center [673, 75] width 198 height 34
click at [645, 123] on link "Upcoming Bookings (13)" at bounding box center [644, 123] width 142 height 17
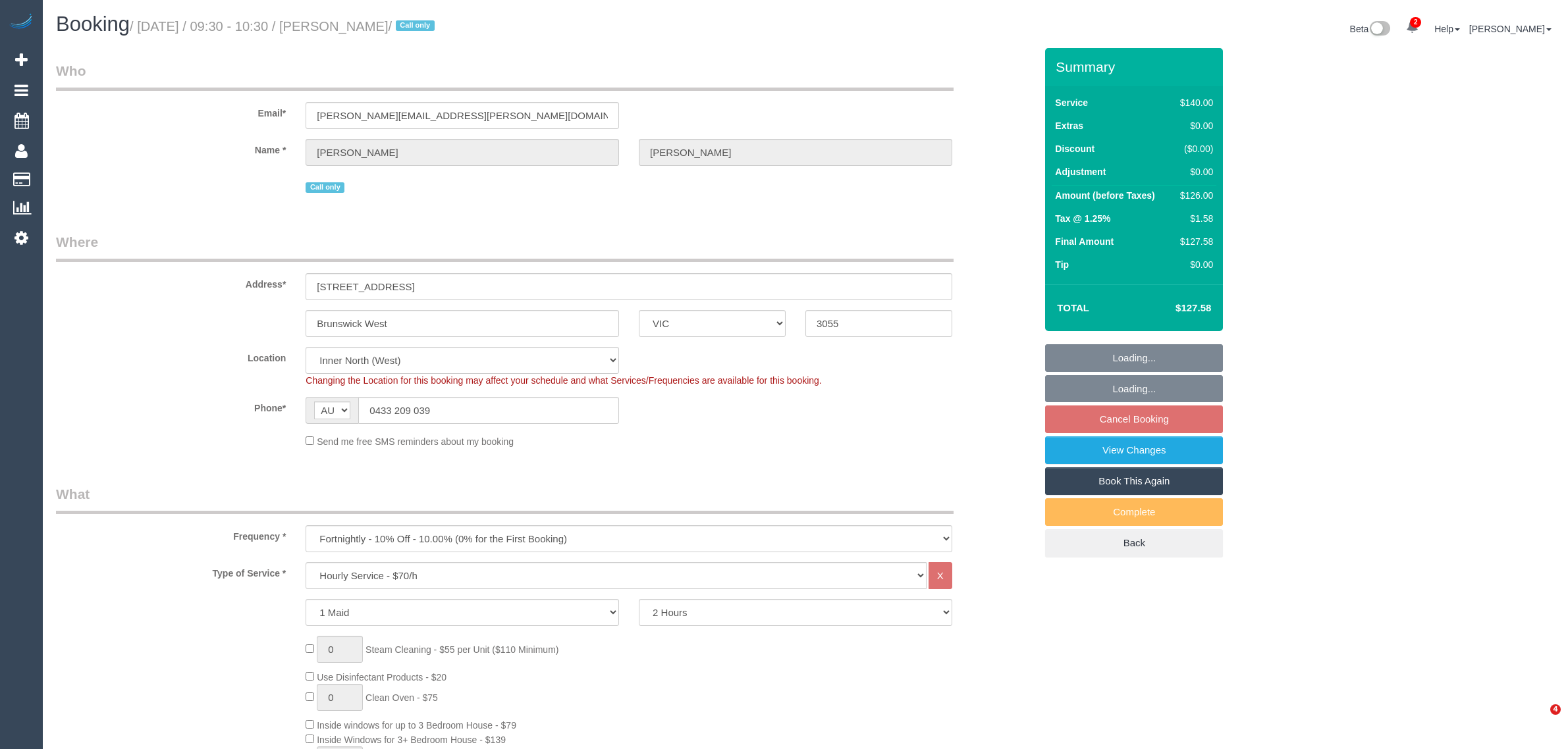
select select "VIC"
select select "number:27"
select select "number:14"
select select "number:19"
select select "number:22"
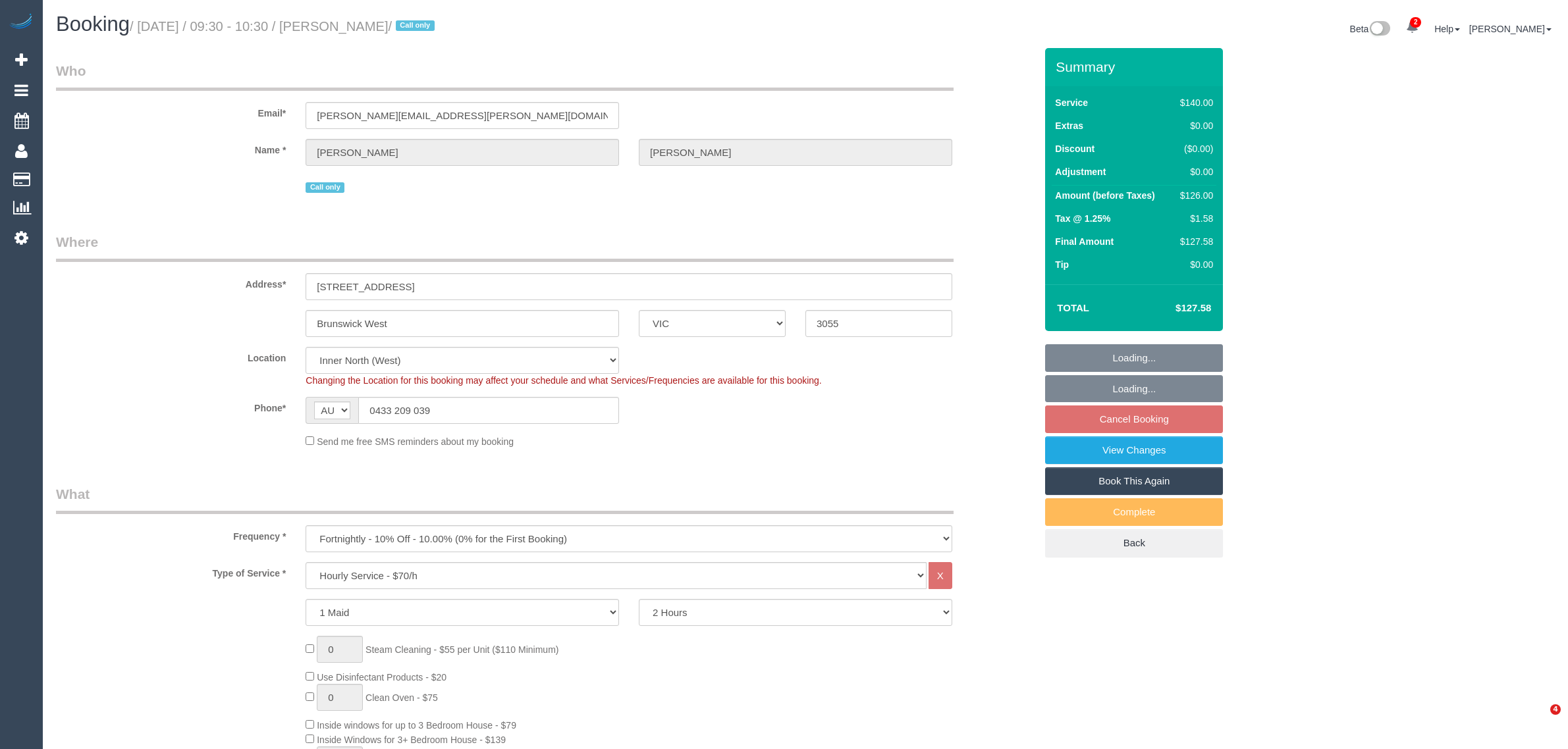
select select "number:34"
select select "number:26"
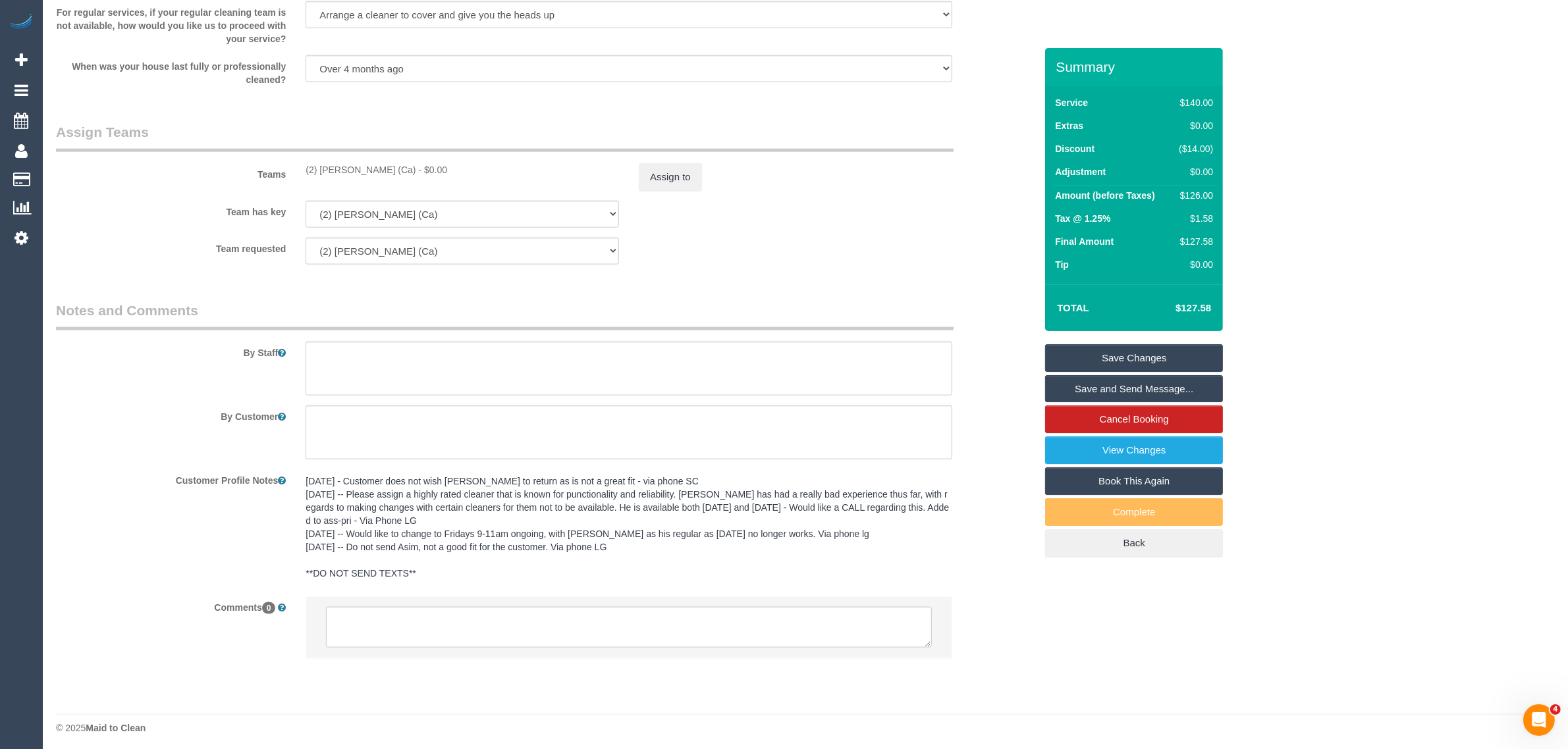
scroll to position [1917, 0]
click at [827, 618] on textarea at bounding box center [629, 622] width 606 height 41
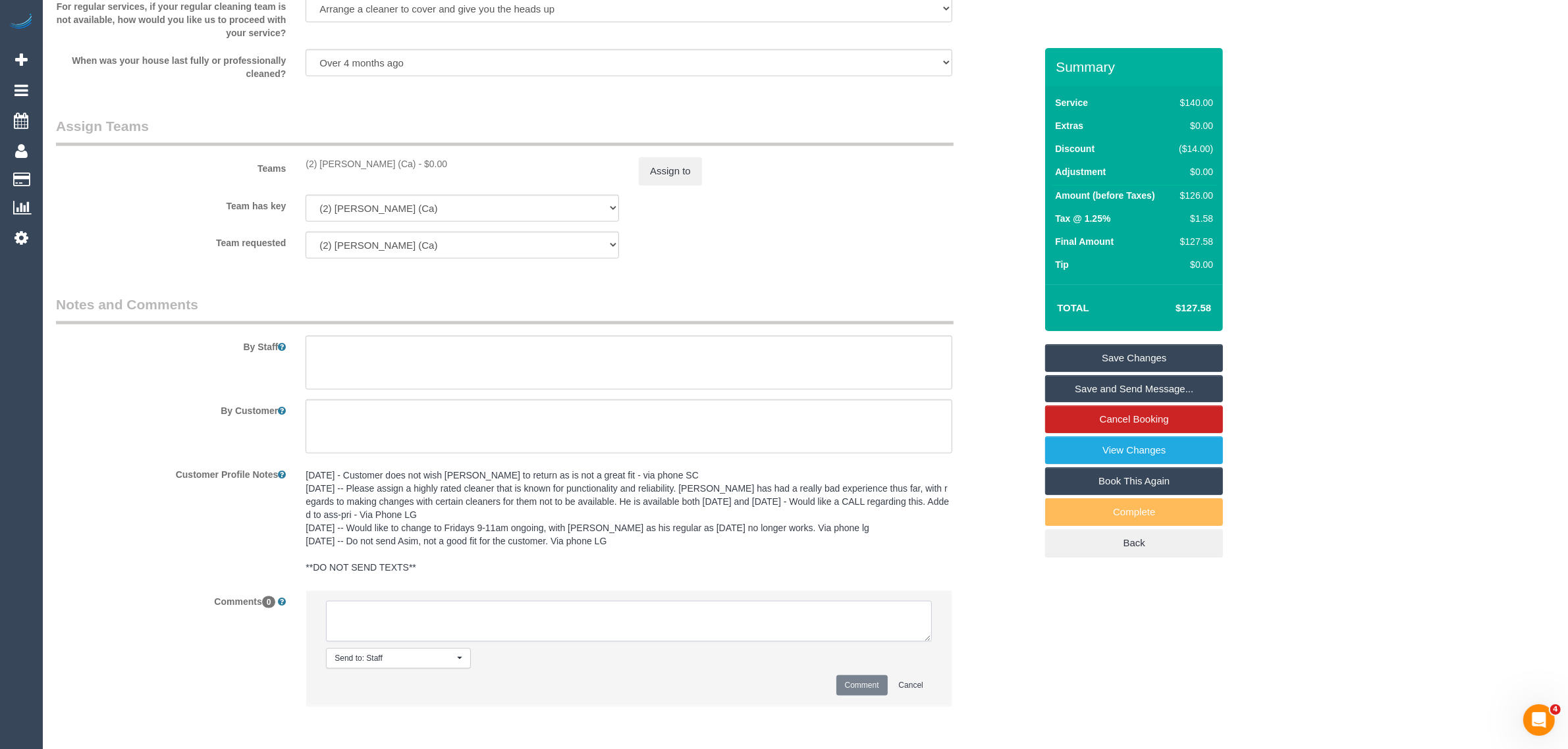
paste textarea "Cleaner(s) Unassigned: Reason Unassigned: Contact via: Which message sent: Addi…"
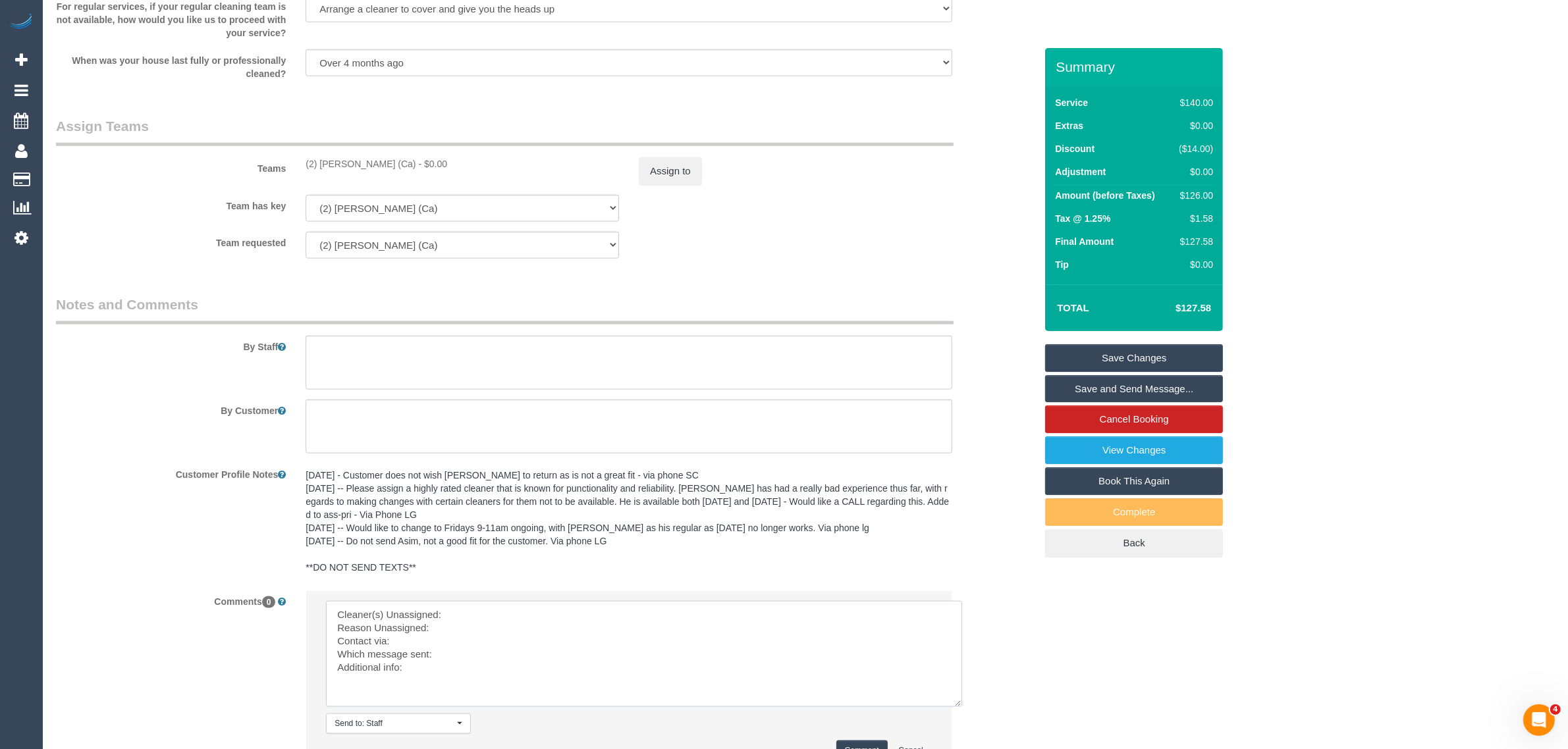
scroll to position [0, 0]
drag, startPoint x: 926, startPoint y: 640, endPoint x: 962, endPoint y: 718, distance: 85.9
click at [962, 718] on textarea at bounding box center [646, 660] width 641 height 116
click at [568, 614] on textarea at bounding box center [647, 662] width 642 height 120
drag, startPoint x: 307, startPoint y: 165, endPoint x: 396, endPoint y: 154, distance: 89.7
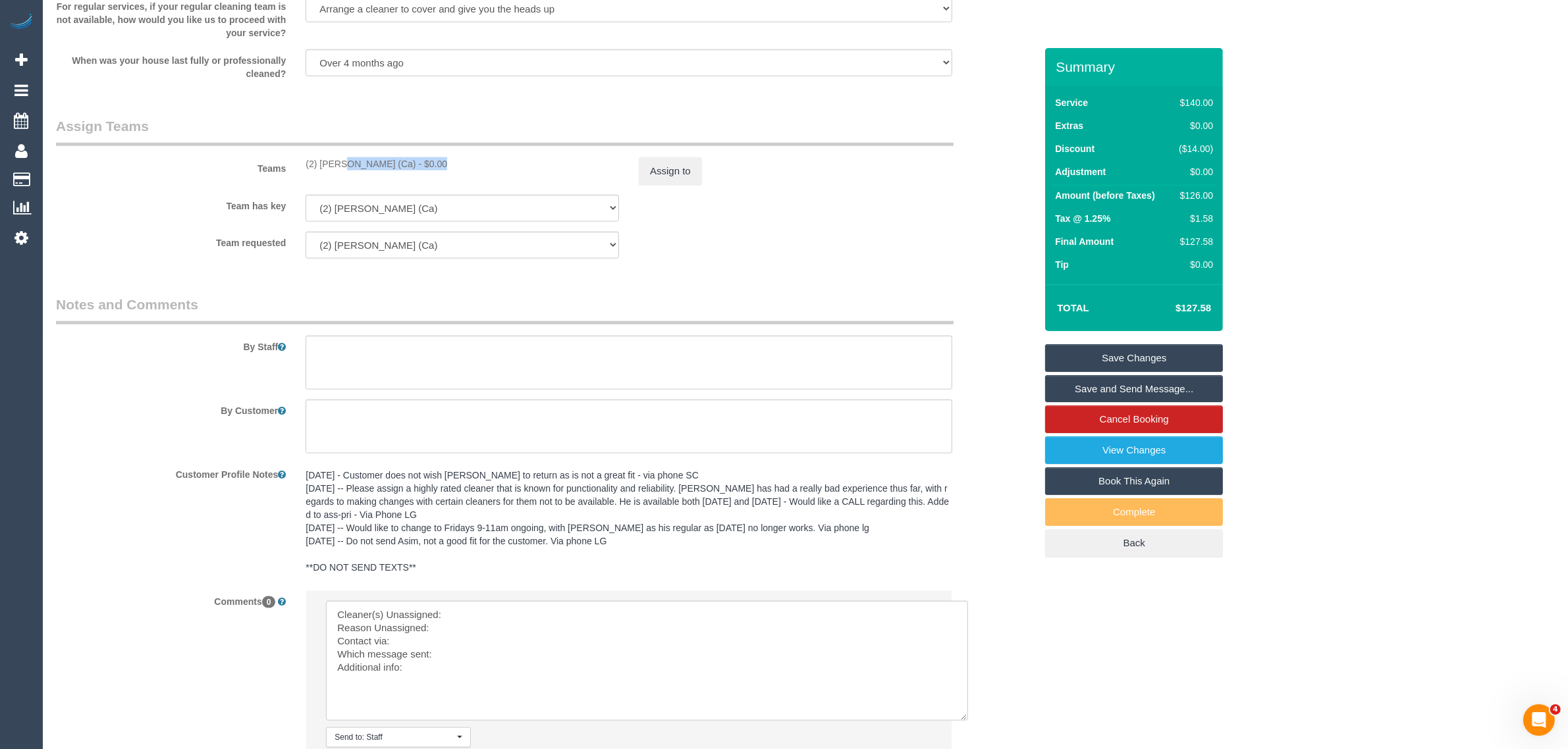
click at [396, 154] on div "Teams (2) Cheree Jordan (Ca) - $0.00 Assign to" at bounding box center [546, 150] width 999 height 68
copy div "(2) Cheree Jordan (Ca"
click at [465, 602] on textarea at bounding box center [647, 662] width 642 height 120
paste textarea "(2) Cheree Jordan (Ca"
click at [670, 191] on sui-booking-teams "Teams (2) Cheree Jordan (Ca) - $0.00 Assign to Team has key (2) Cheree Jordan (…" at bounding box center [546, 187] width 979 height 142
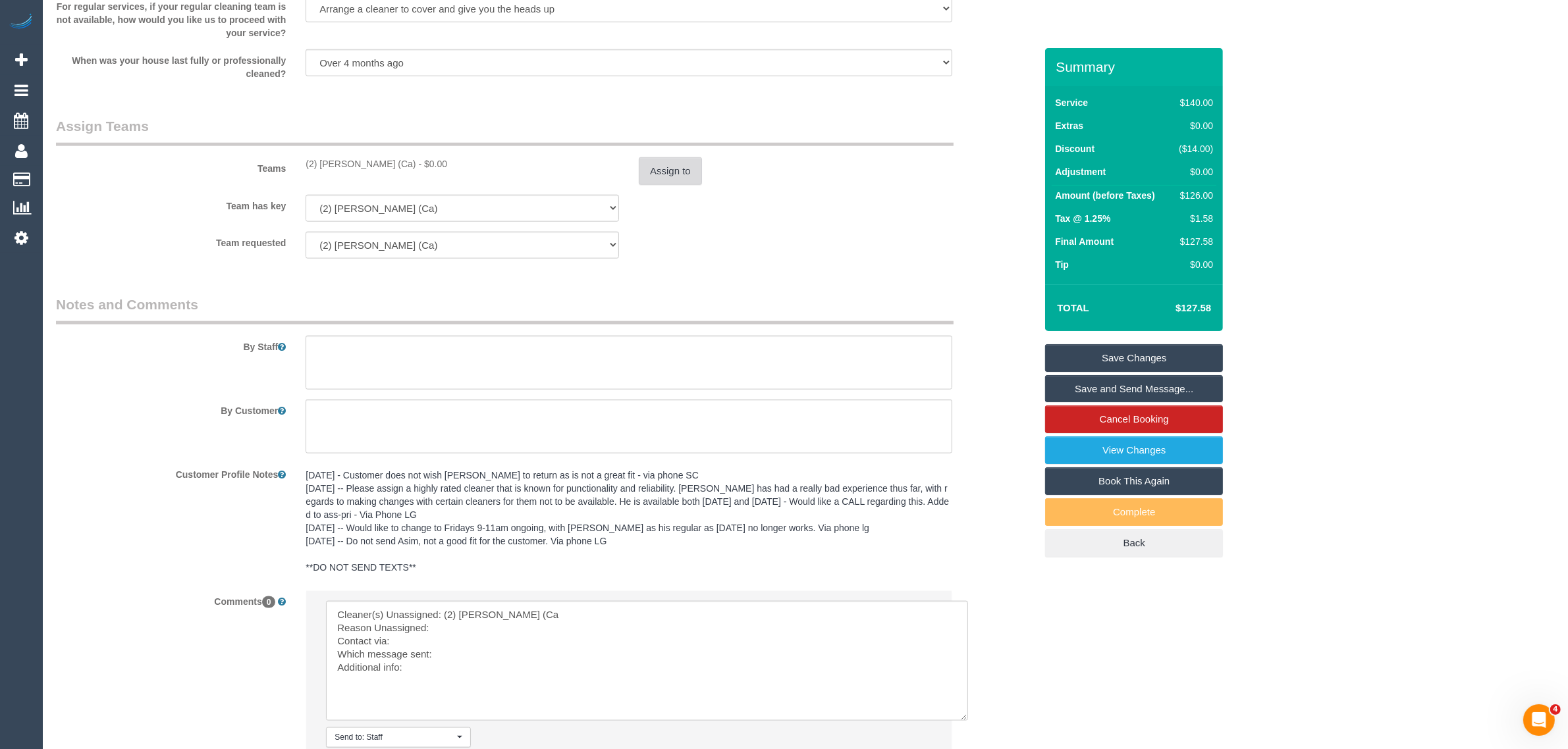
click at [675, 182] on button "Assign to" at bounding box center [670, 171] width 63 height 27
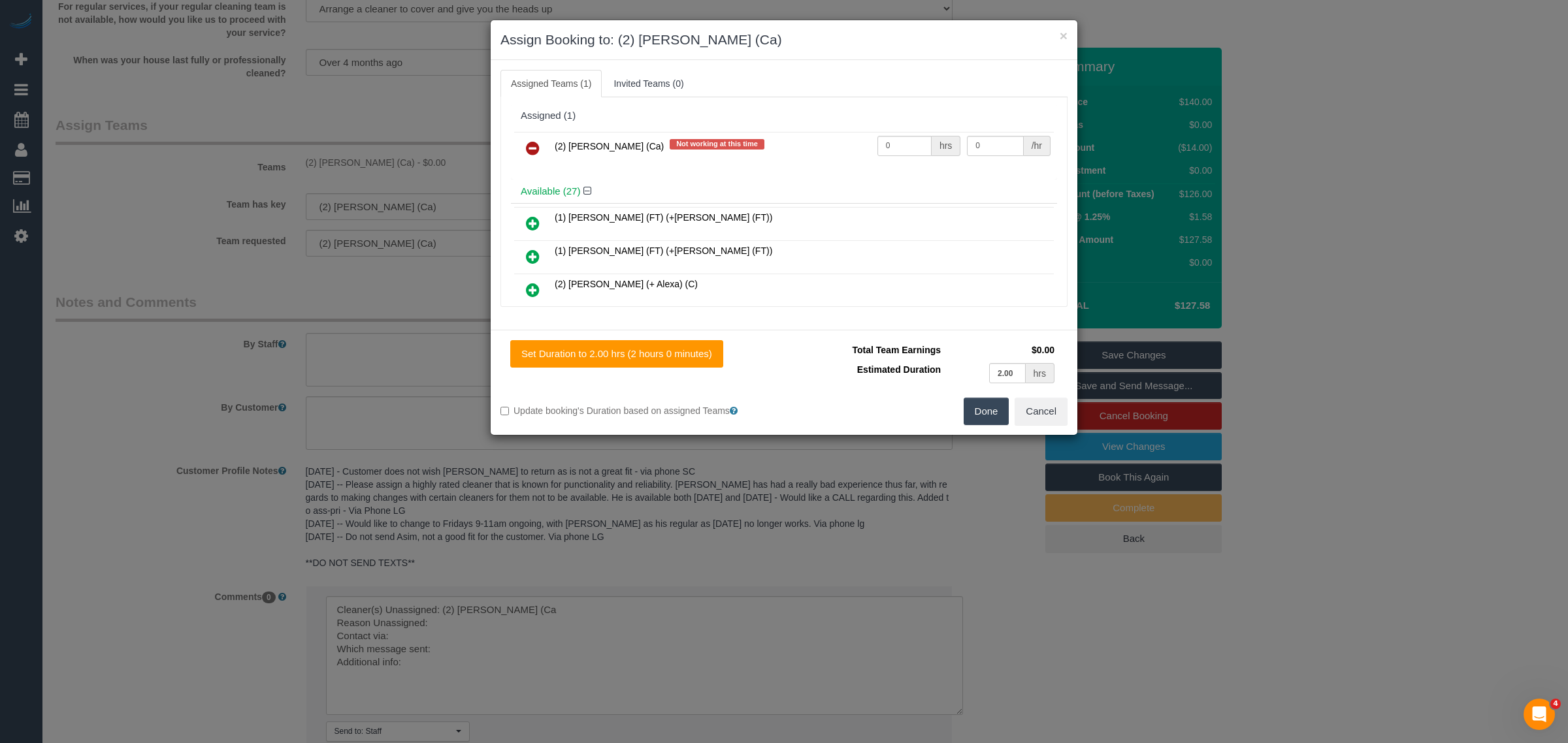
click at [534, 142] on icon at bounding box center [533, 148] width 14 height 15
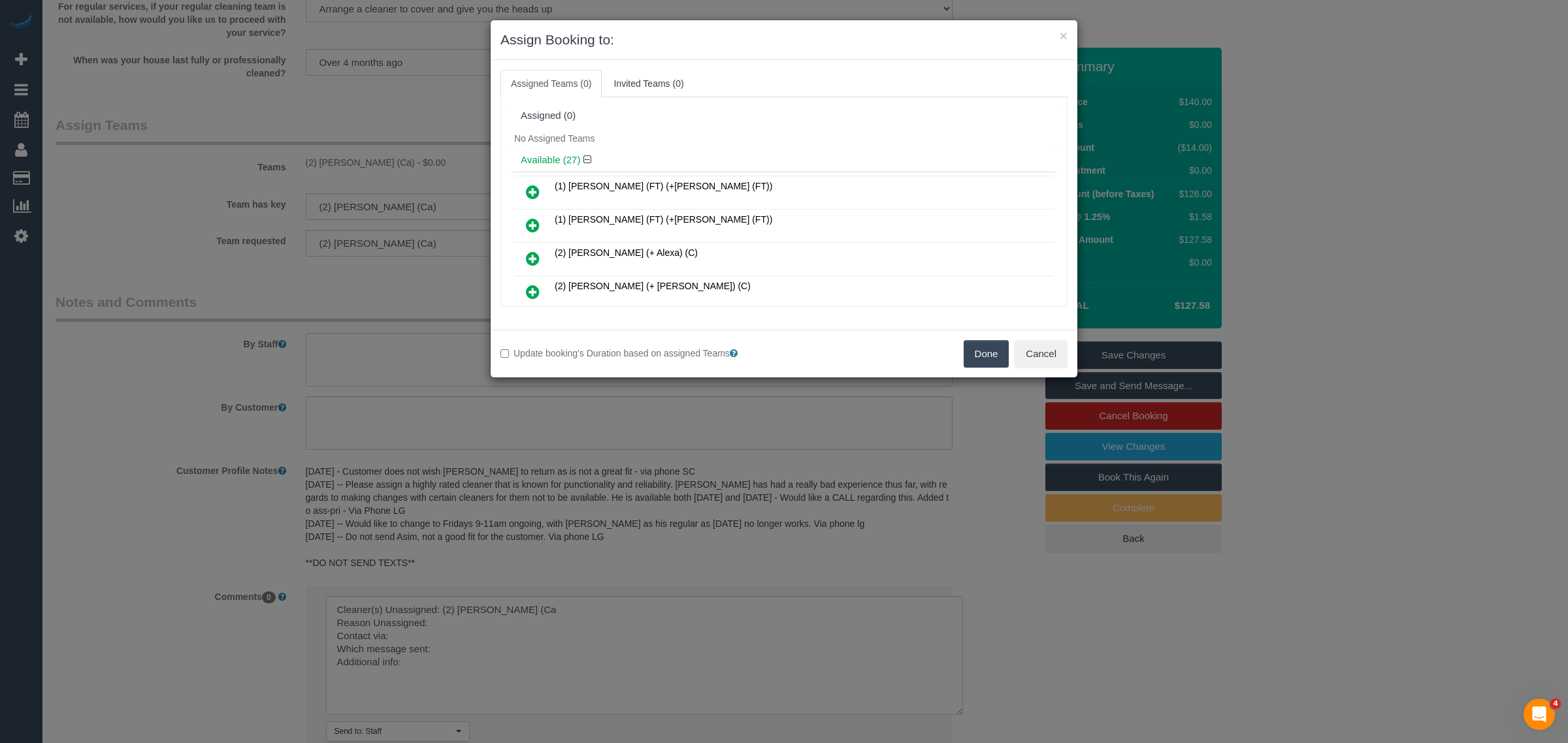
click at [975, 355] on button "Done" at bounding box center [986, 354] width 46 height 27
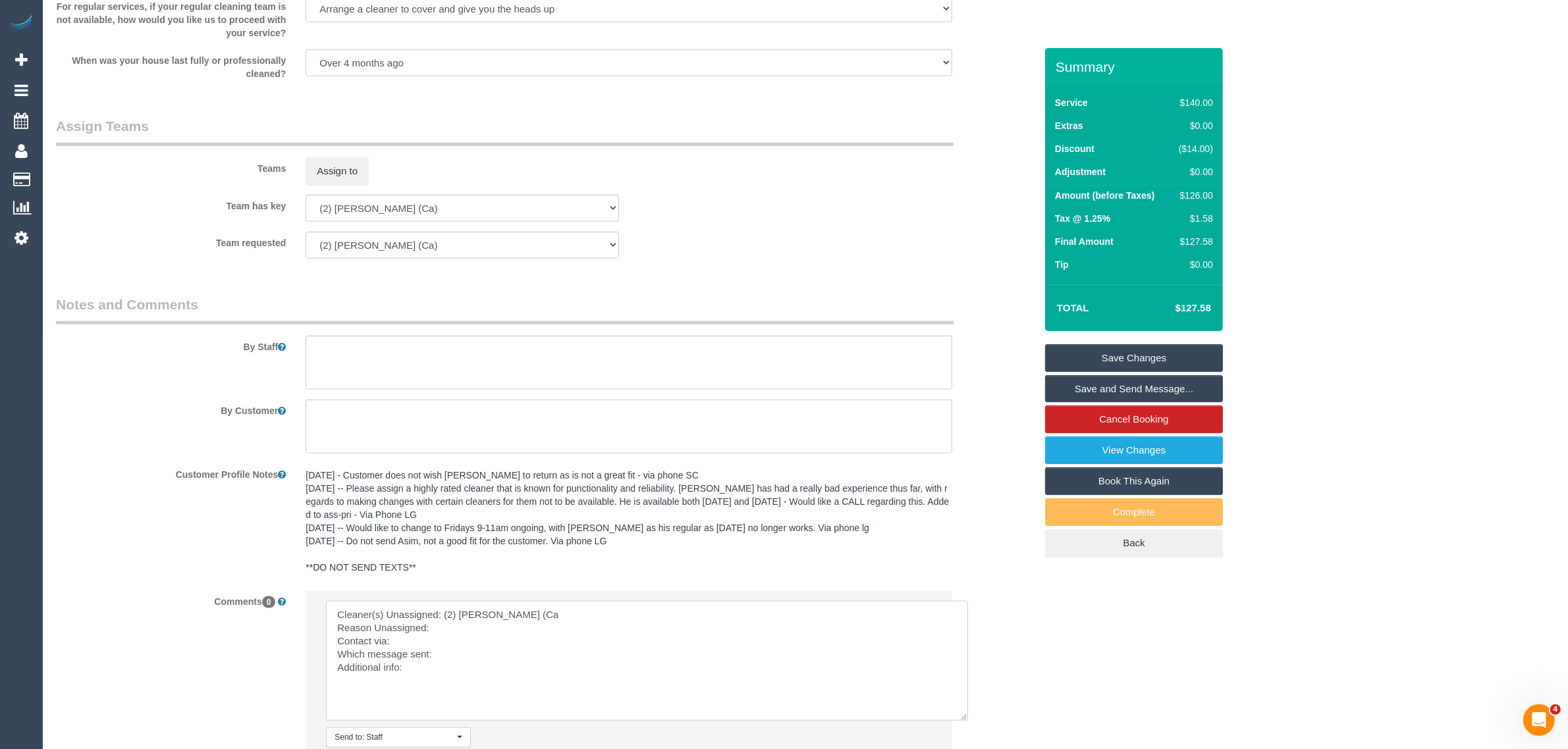
click at [459, 621] on textarea at bounding box center [647, 662] width 642 height 120
click at [459, 633] on textarea at bounding box center [647, 662] width 642 height 120
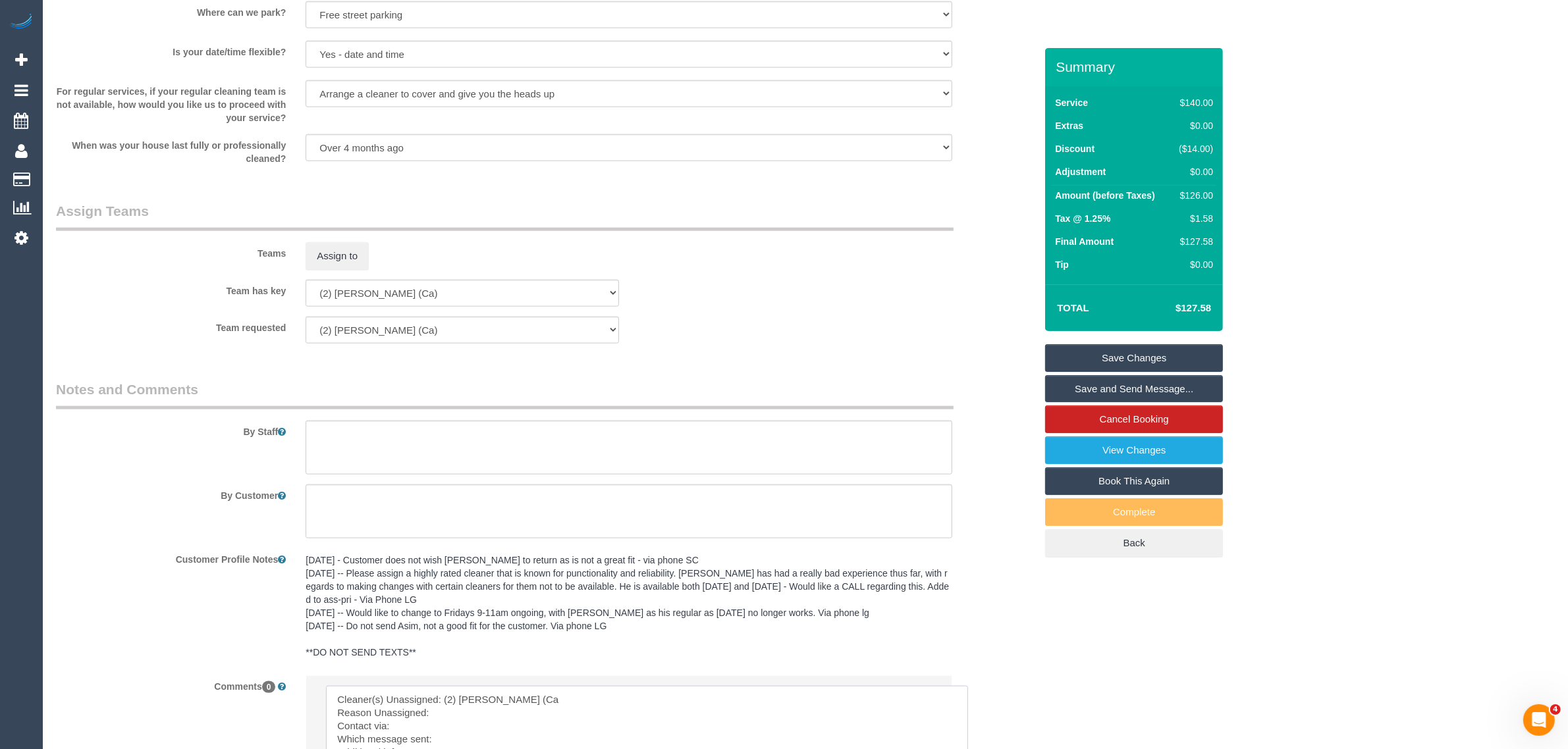
scroll to position [1976, 0]
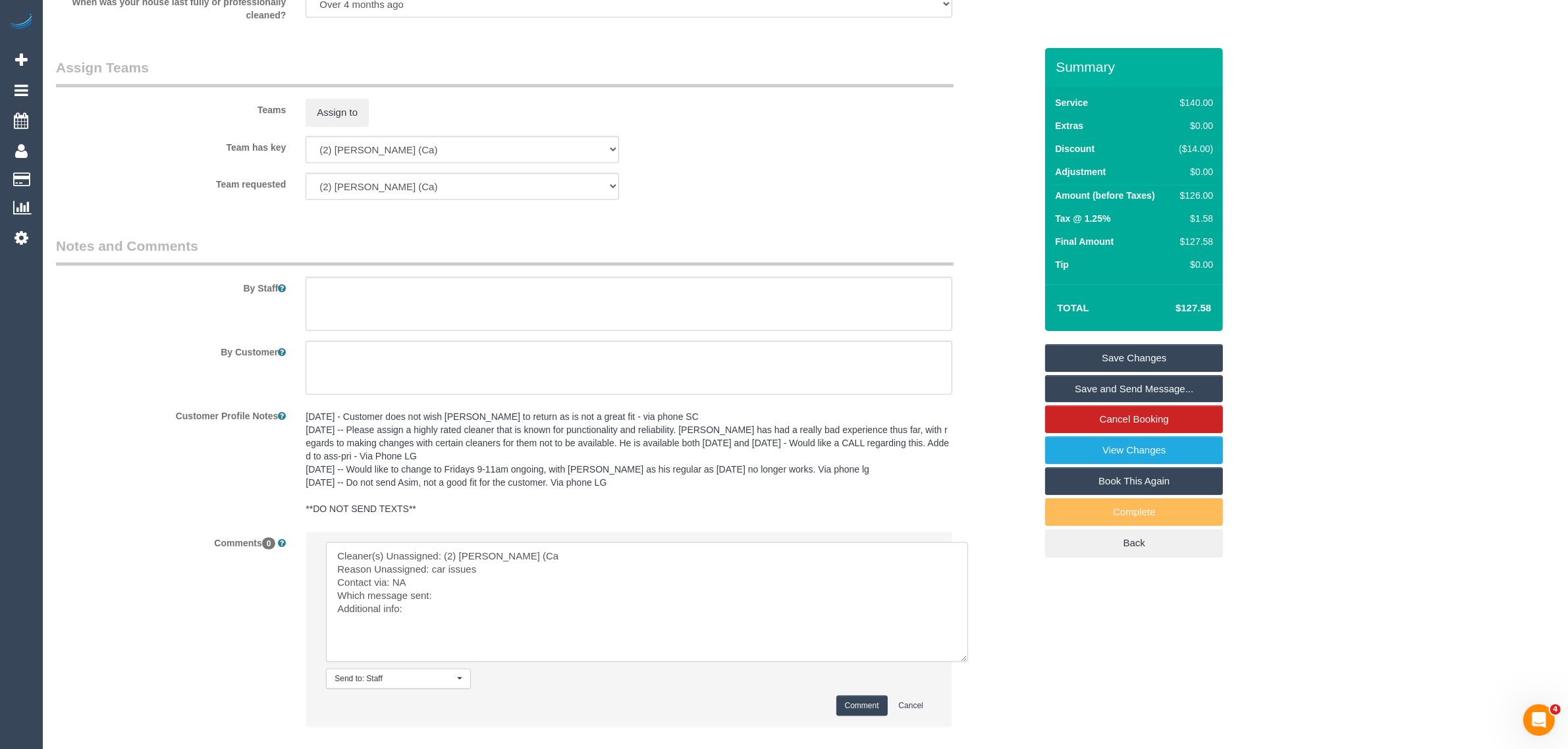
click at [540, 600] on textarea at bounding box center [647, 602] width 642 height 120
click at [478, 616] on textarea at bounding box center [647, 602] width 642 height 120
type textarea "Cleaner(s) Unassigned: (2) Cheree Jordan (Ca Reason Unassigned: car issues Cont…"
click at [869, 702] on button "Comment" at bounding box center [862, 706] width 51 height 20
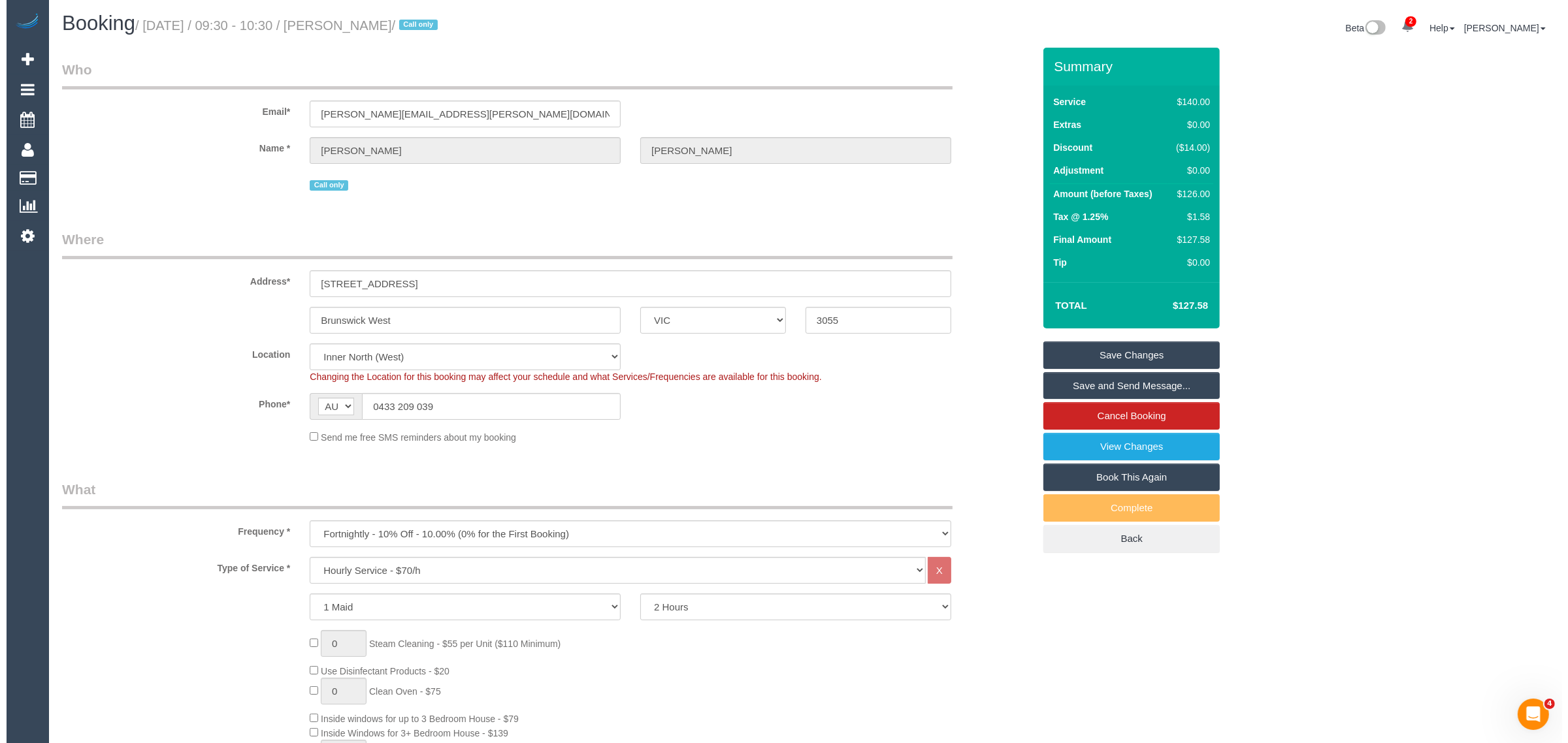
scroll to position [0, 0]
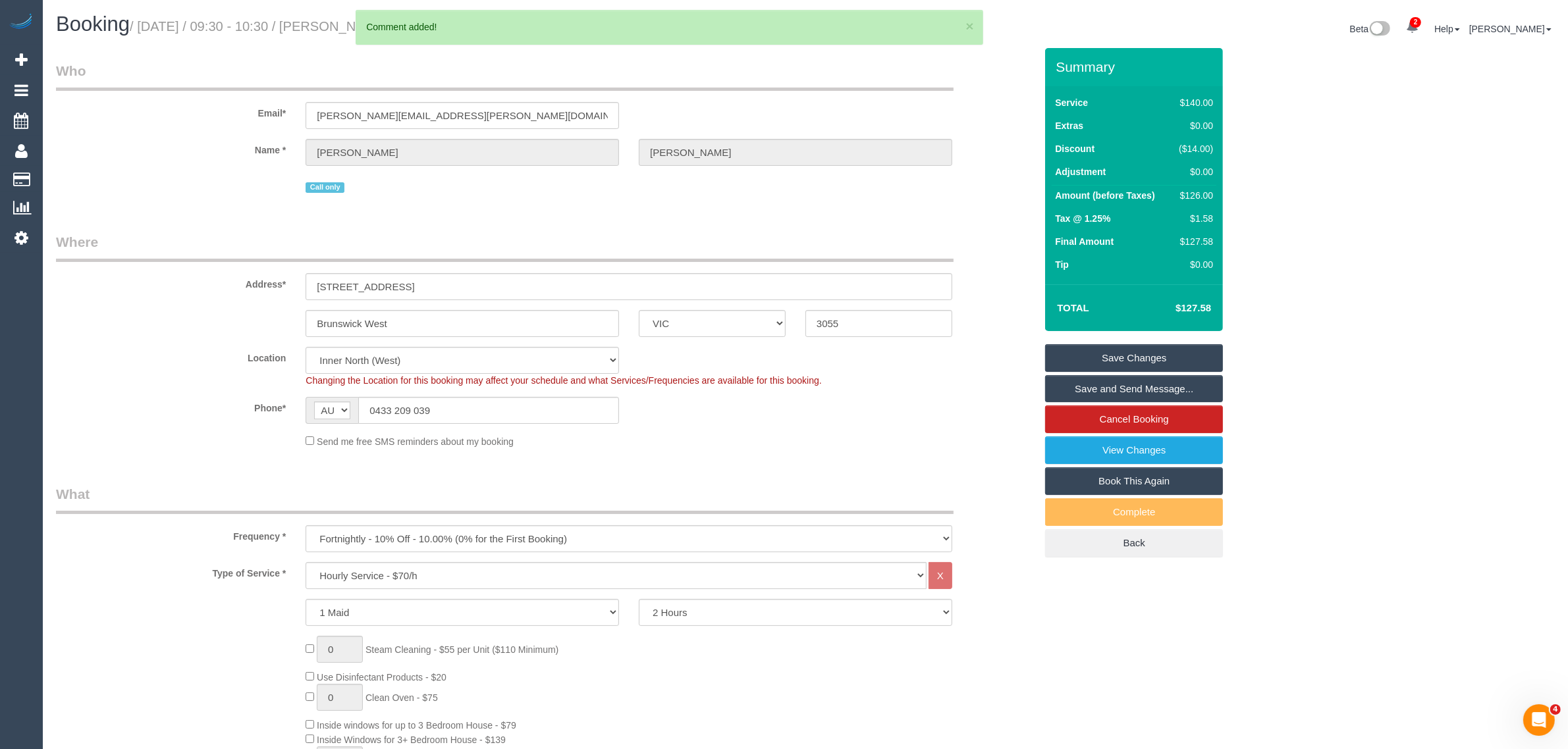
drag, startPoint x: 1144, startPoint y: 352, endPoint x: 1067, endPoint y: 349, distance: 77.1
click at [1144, 352] on link "Save Changes" at bounding box center [1133, 358] width 177 height 27
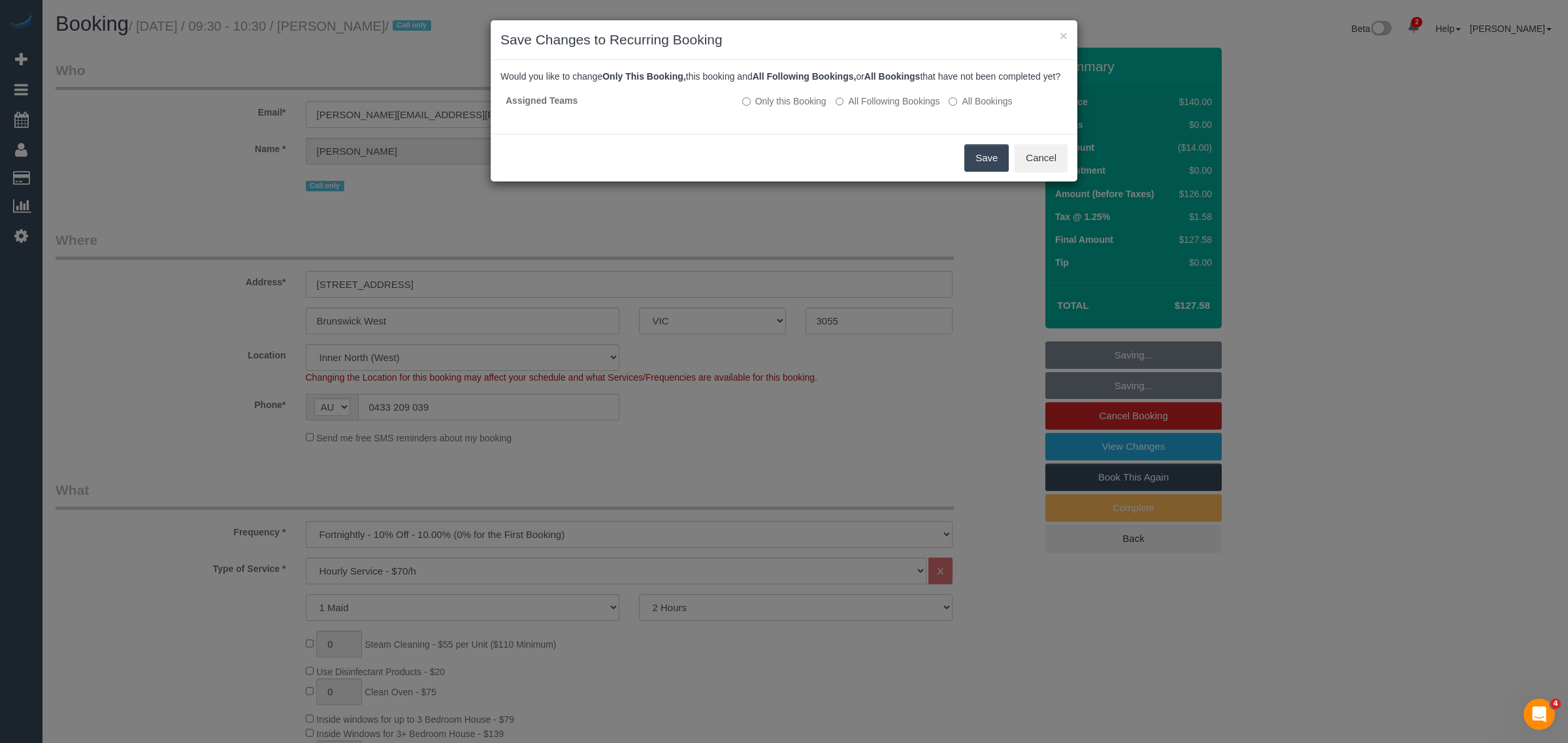
click at [968, 167] on button "Save" at bounding box center [986, 158] width 44 height 27
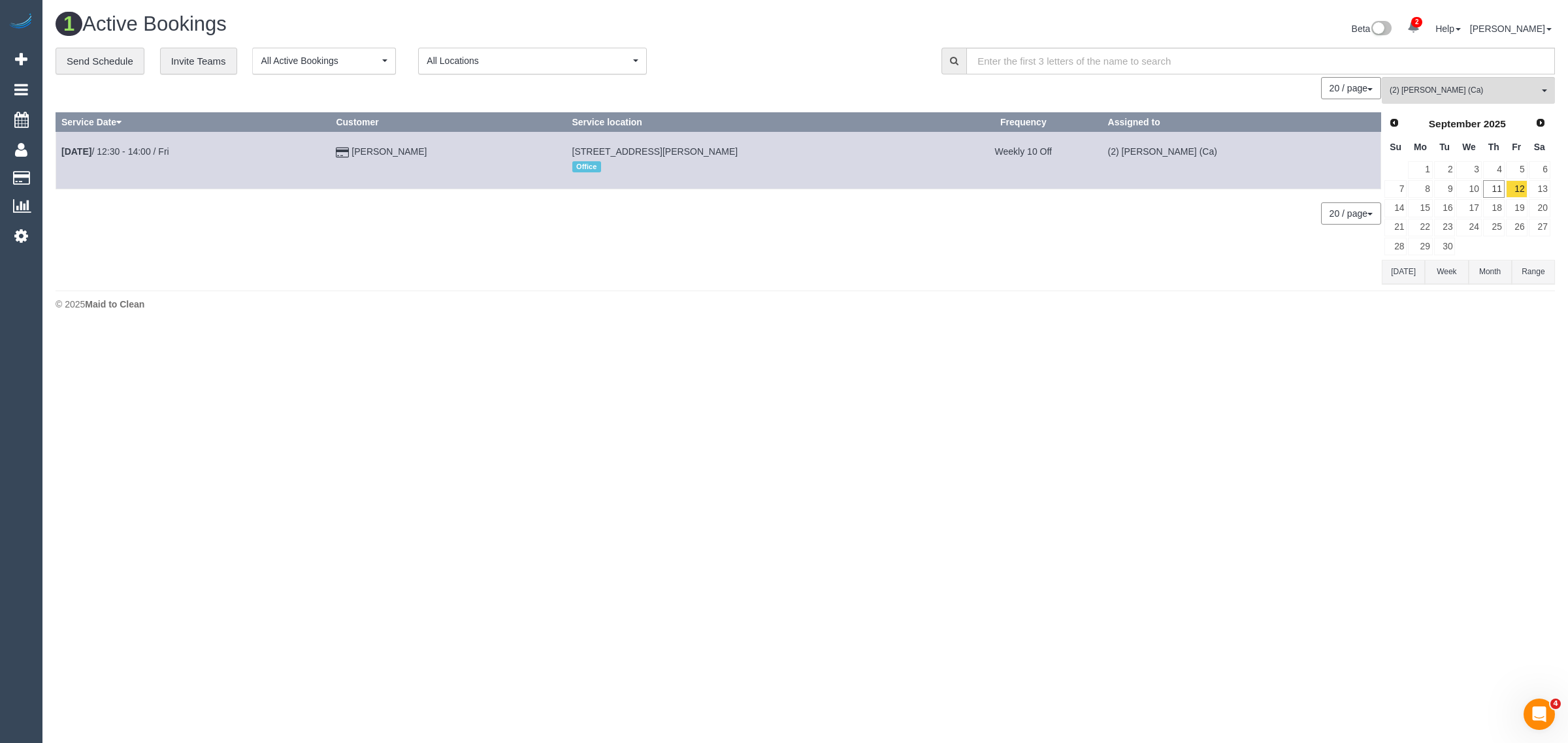
click at [765, 75] on div "**********" at bounding box center [805, 166] width 1499 height 237
click at [880, 318] on div "1 Active Bookings Beta 2 Your Notifications You have 0 alerts × You have 2 to c…" at bounding box center [805, 164] width 1526 height 330
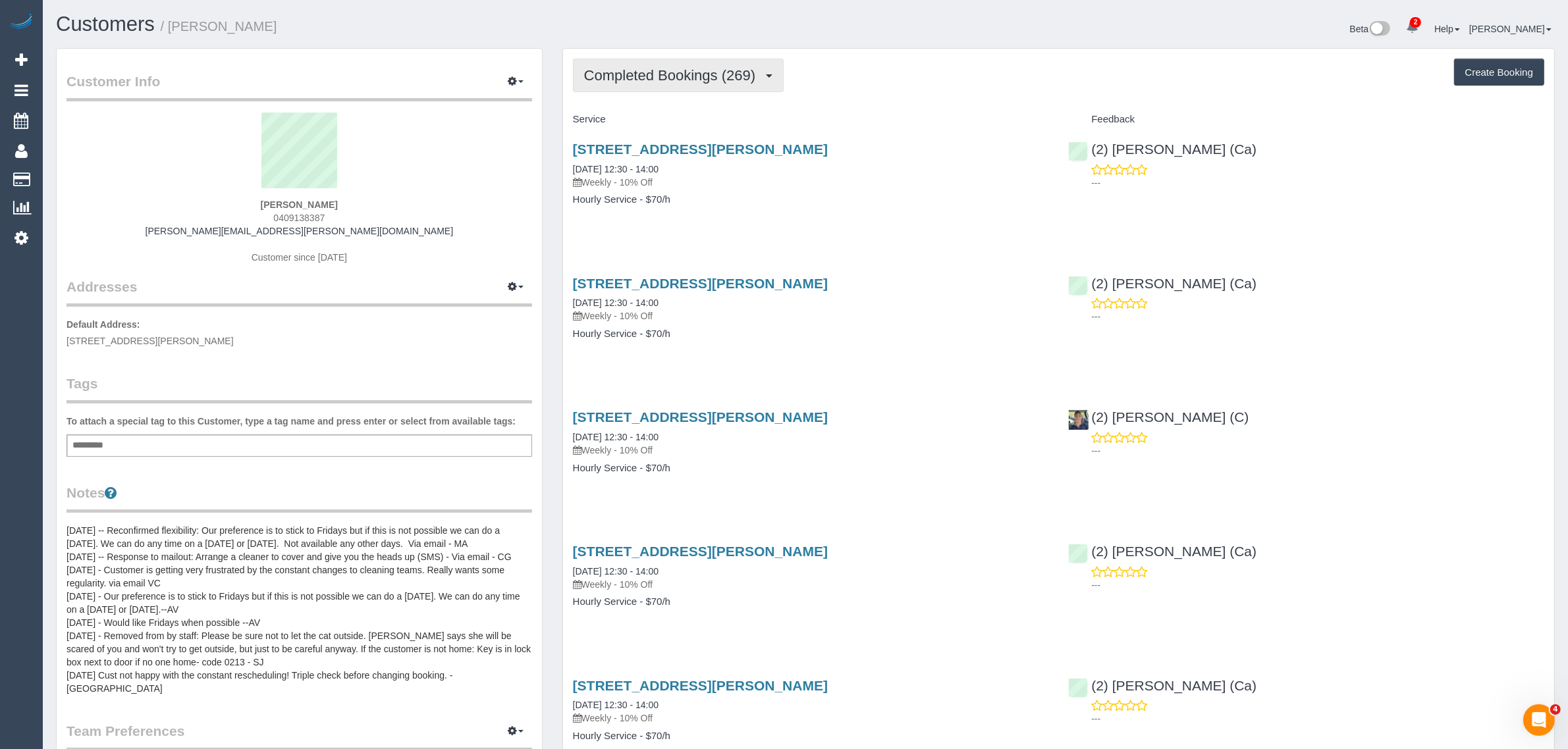
click at [637, 70] on span "Completed Bookings (269)" at bounding box center [673, 76] width 177 height 16
click at [628, 120] on link "Upcoming Bookings (14)" at bounding box center [647, 123] width 147 height 17
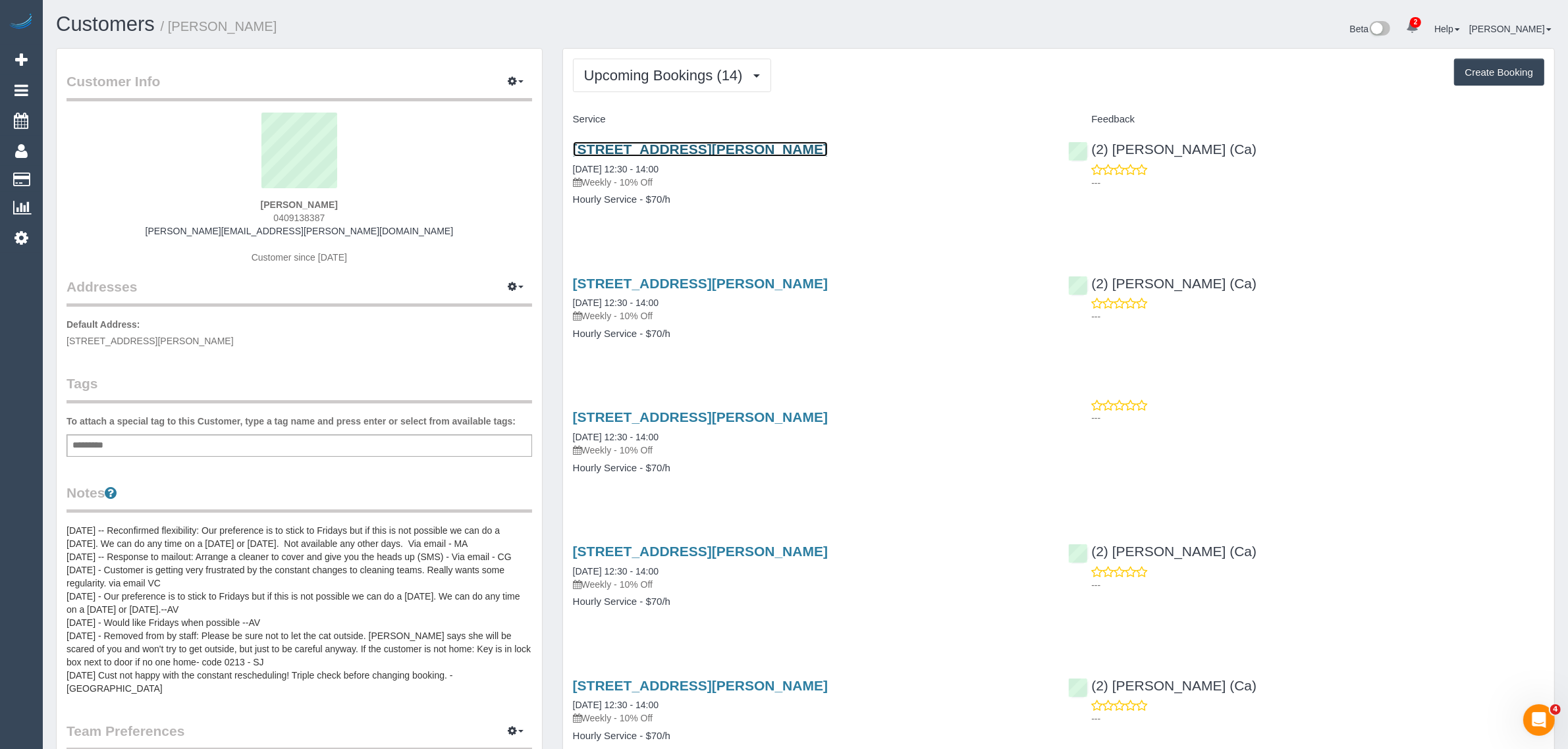
click at [651, 146] on link "[STREET_ADDRESS][PERSON_NAME]" at bounding box center [701, 149] width 255 height 15
click at [699, 68] on span "Upcoming Bookings (14)" at bounding box center [667, 76] width 166 height 16
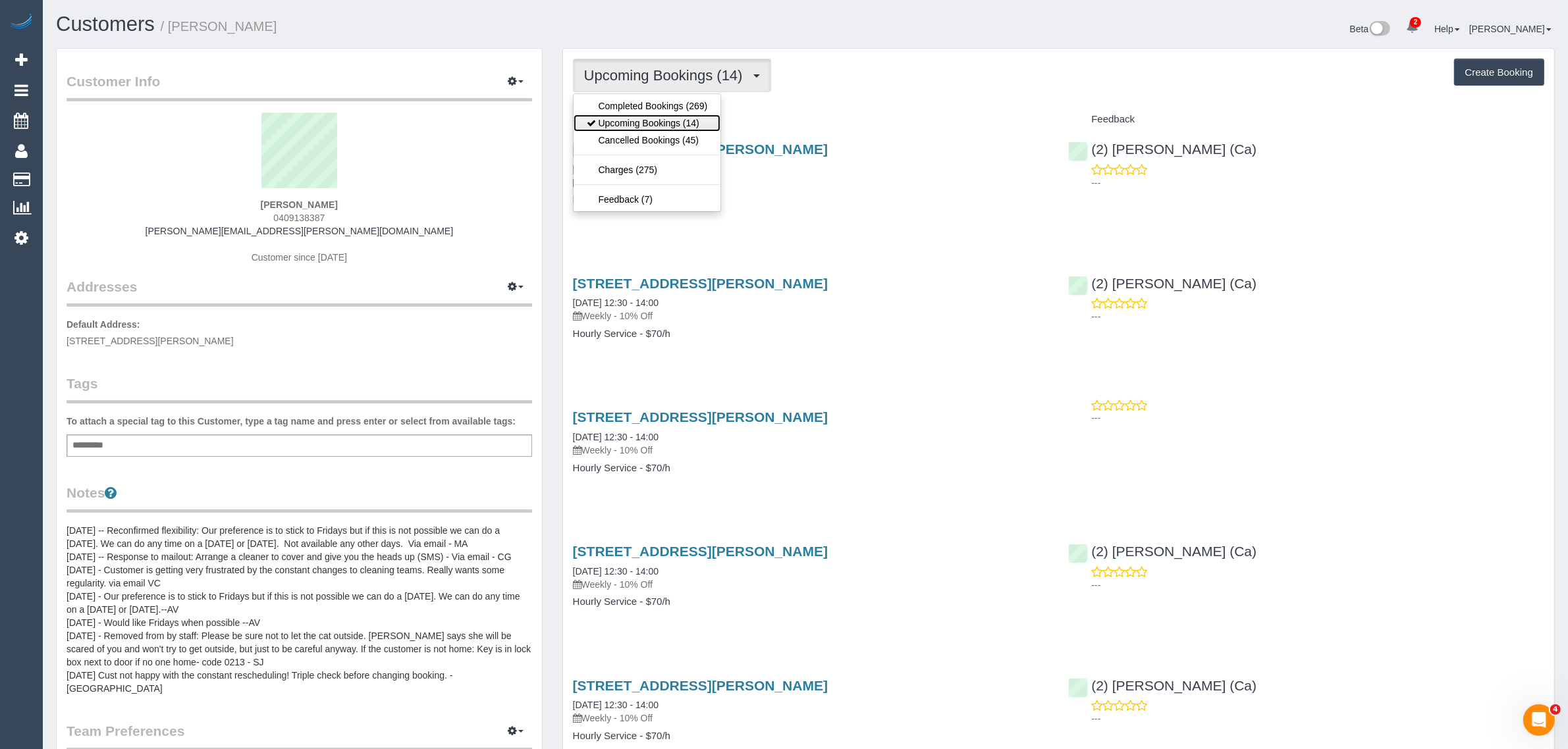
click at [666, 117] on link "Upcoming Bookings (14)" at bounding box center [647, 123] width 147 height 17
click at [680, 63] on button "Upcoming Bookings (14)" at bounding box center [673, 75] width 198 height 34
click at [636, 123] on link "Upcoming Bookings (14)" at bounding box center [647, 123] width 147 height 17
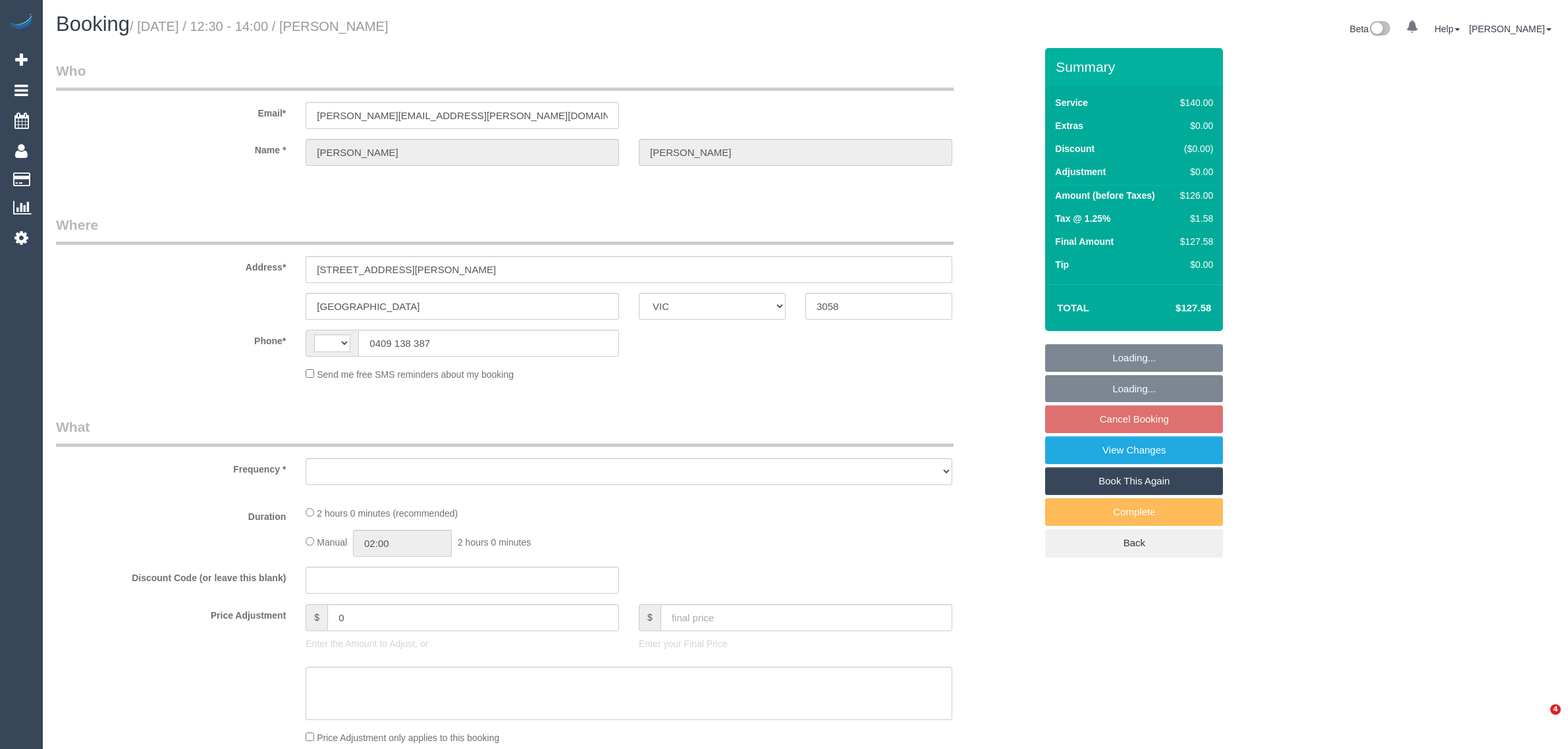
select select "VIC"
select select "string:AU"
select select "string:stripe-pm_1L0Y122GScqysDRVxA02sPlI"
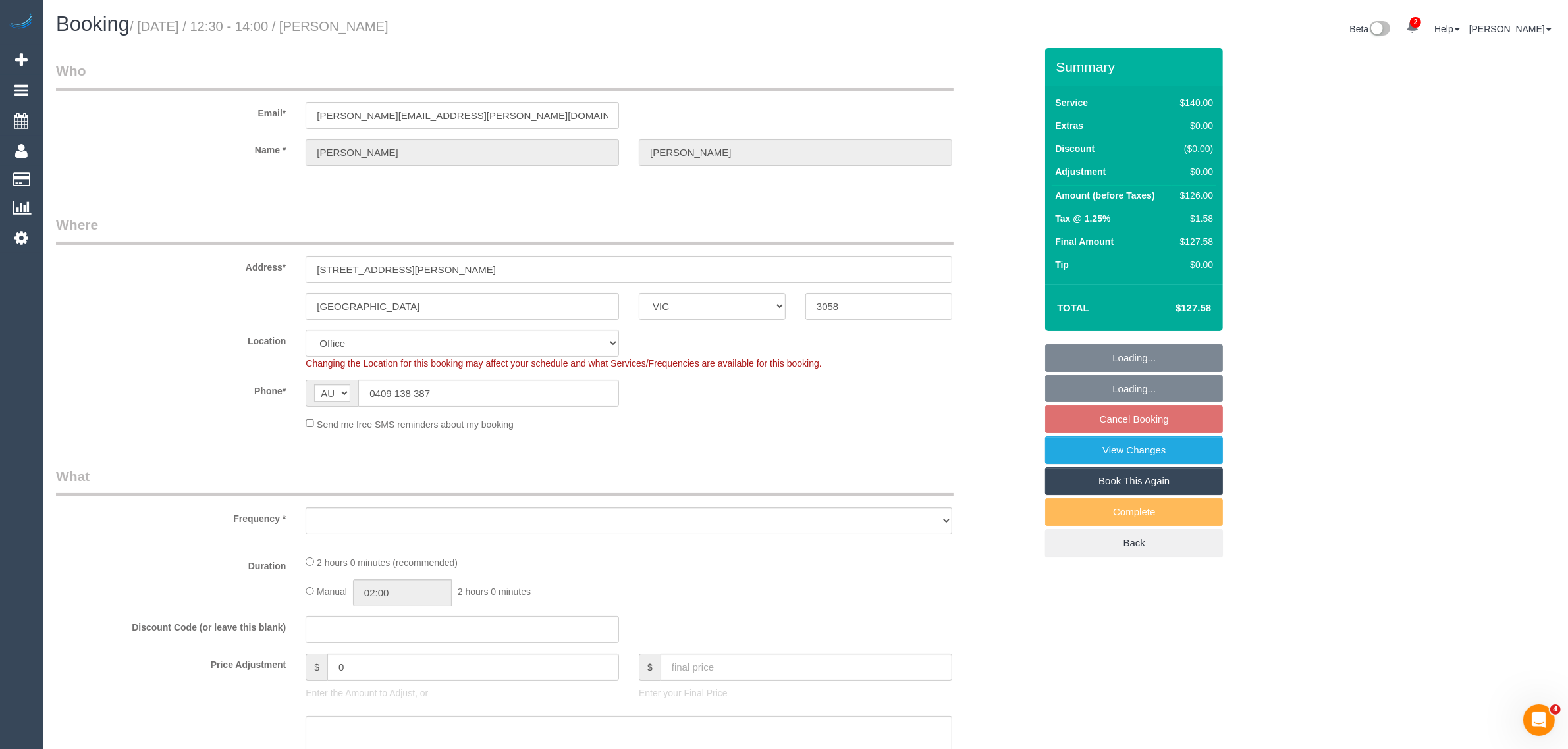
select select "object:714"
select select "number:32"
select select "number:34"
select select "object:883"
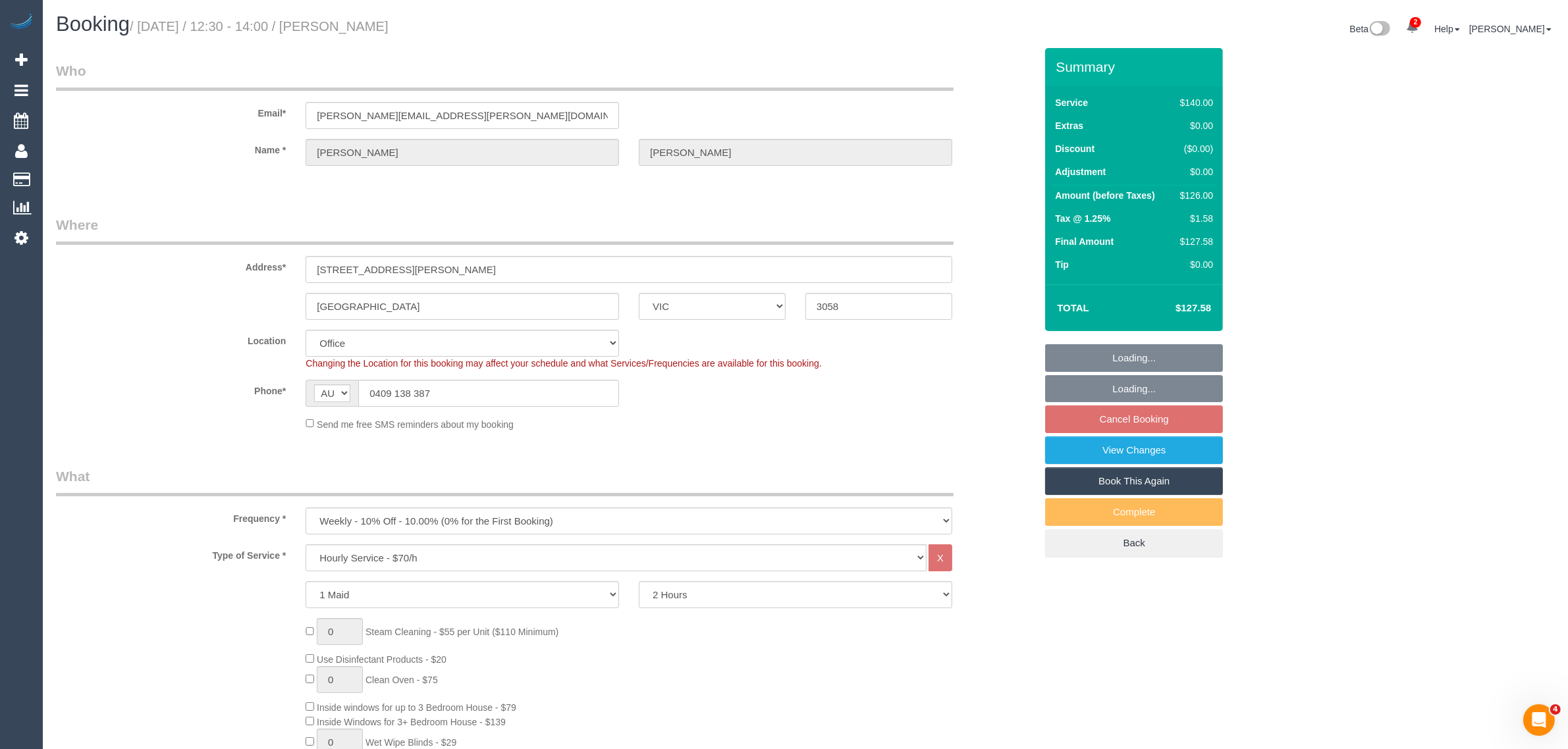
click at [856, 417] on div "Send me free SMS reminders about my booking" at bounding box center [629, 424] width 666 height 15
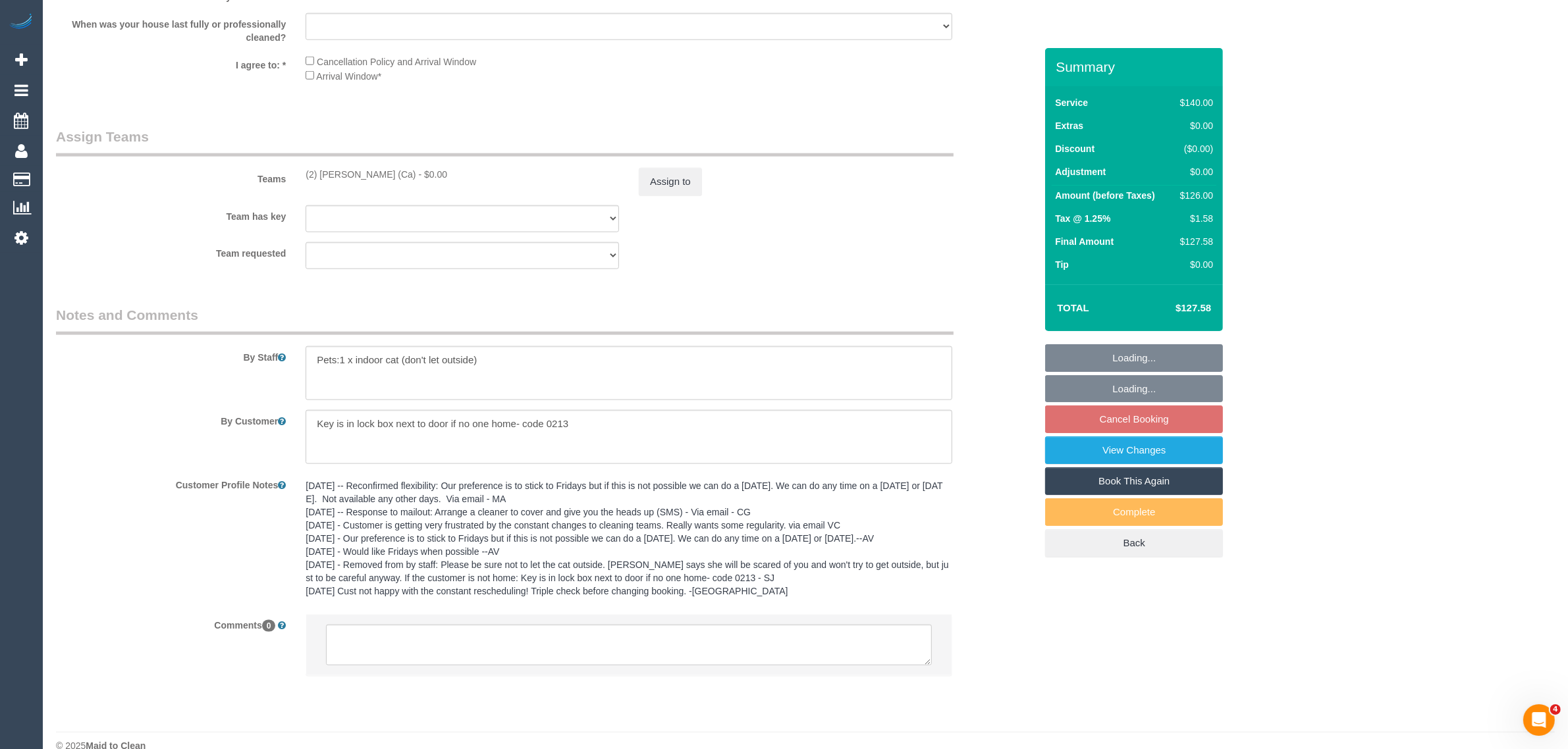
scroll to position [1999, 0]
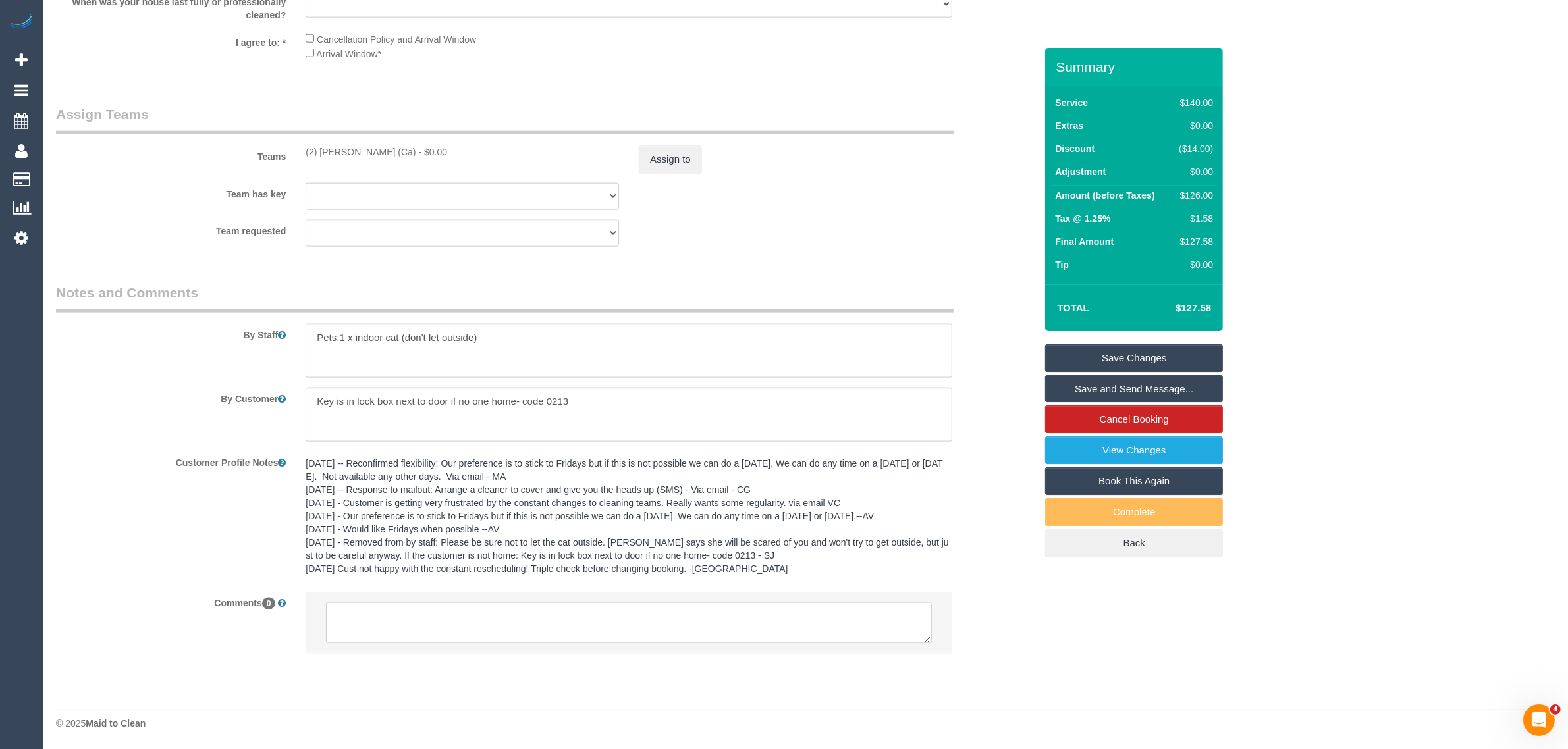
click at [736, 627] on textarea at bounding box center [629, 622] width 606 height 41
paste textarea "Cleaner(s) Unassigned: Reason Unassigned: Contact via: Which message sent: Addi…"
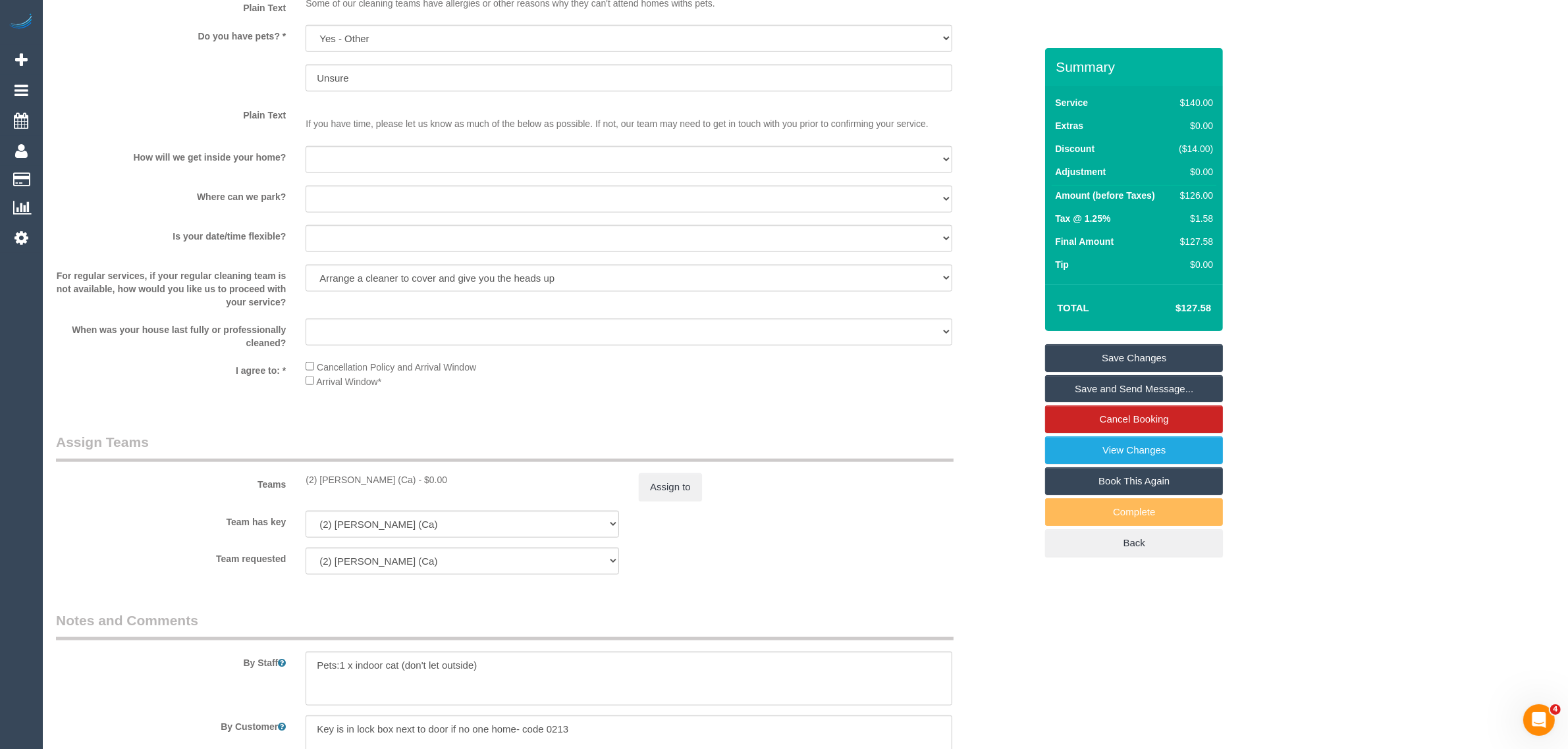
scroll to position [2053, 0]
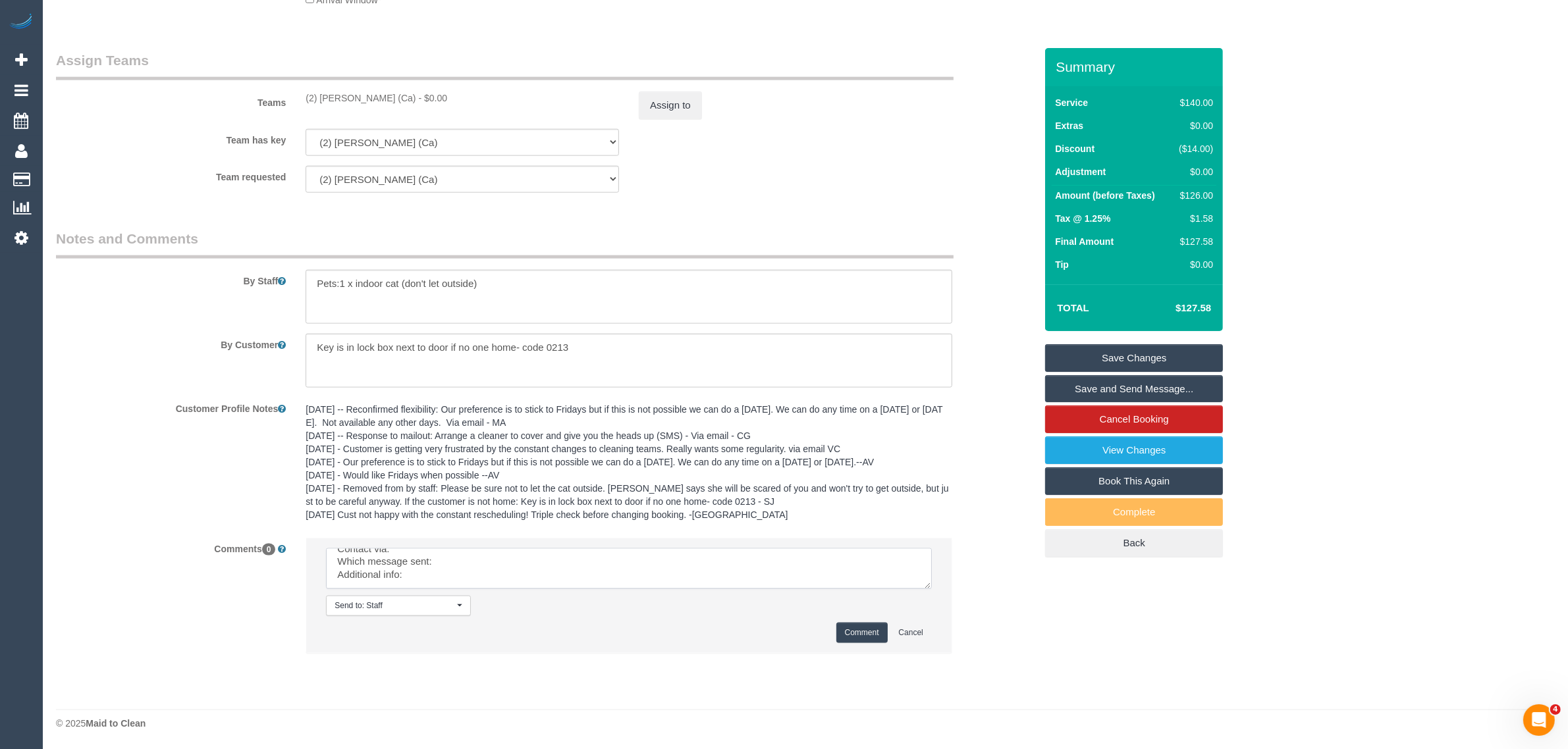
drag, startPoint x: 924, startPoint y: 588, endPoint x: 933, endPoint y: 613, distance: 26.6
click at [933, 613] on li "Send to: Staff Nothing selected Send to: Staff Send to: Customer Send to: Team …" at bounding box center [628, 596] width 645 height 115
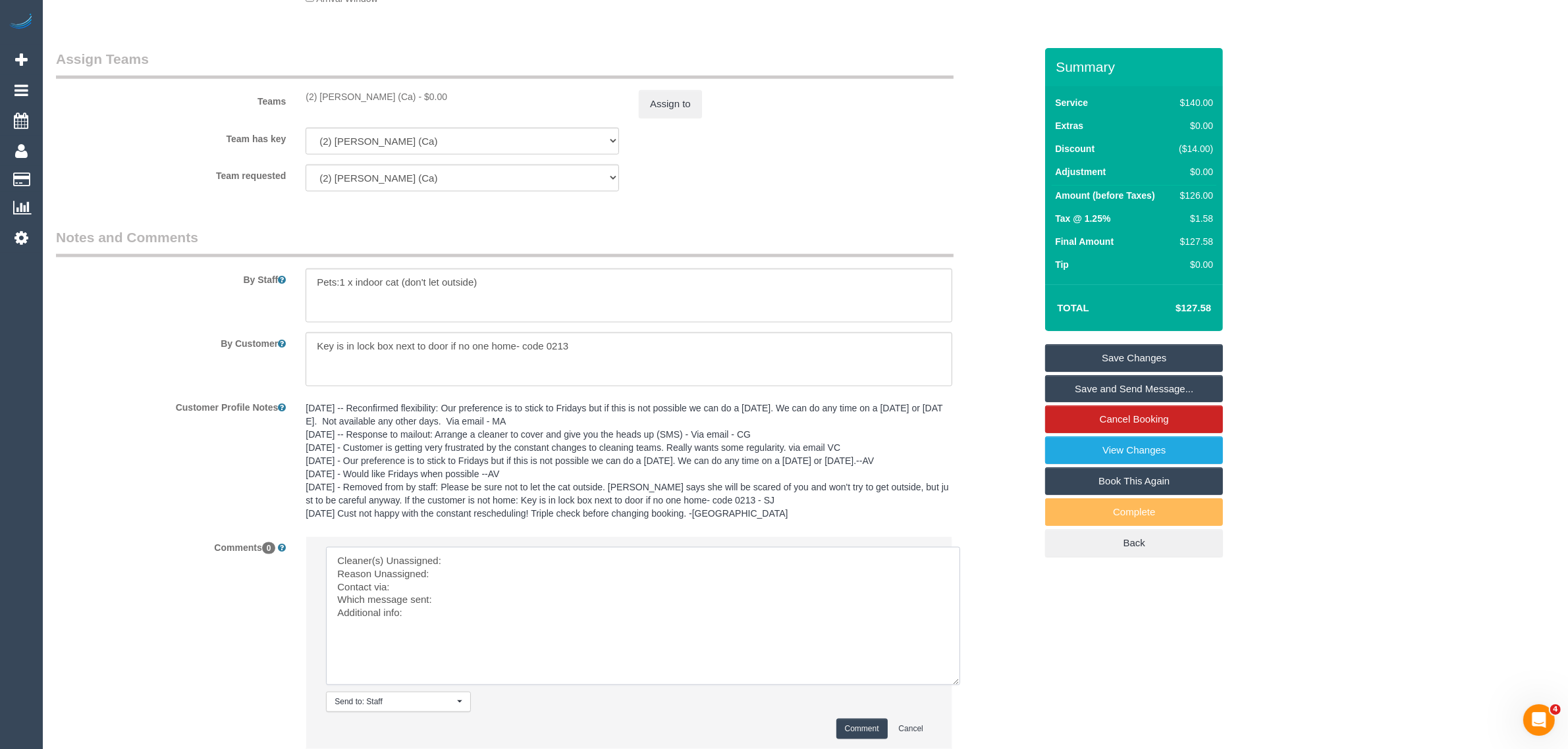
scroll to position [0, 0]
drag, startPoint x: 928, startPoint y: 585, endPoint x: 958, endPoint y: 685, distance: 104.4
click at [958, 685] on textarea at bounding box center [642, 616] width 634 height 138
drag, startPoint x: 305, startPoint y: 94, endPoint x: 397, endPoint y: 87, distance: 92.3
click at [397, 87] on div "Teams (2) Cheree Jordan (Ca) - $0.00 Assign to" at bounding box center [546, 83] width 999 height 68
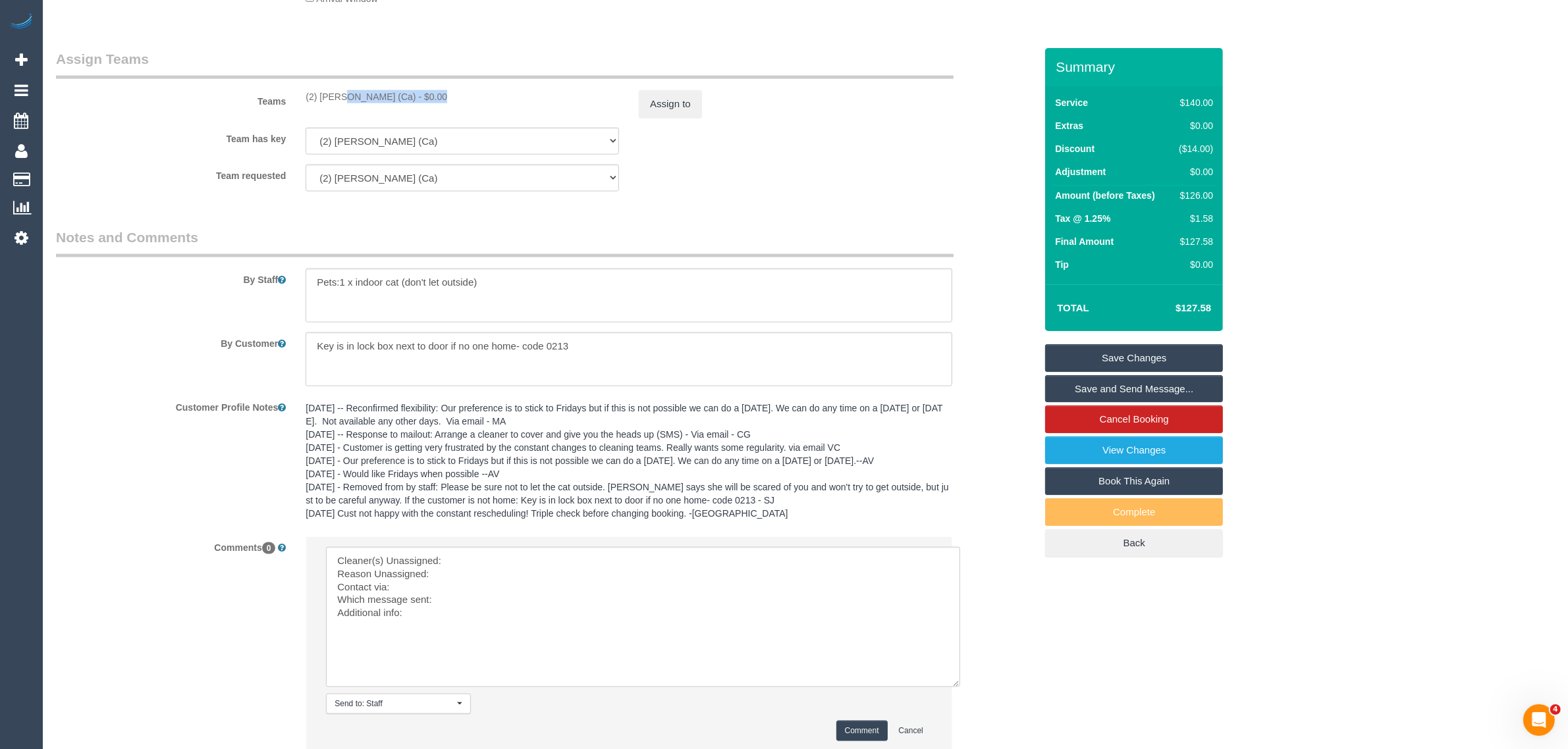
copy div "(2) Cheree Jordan (Ca"
click at [466, 560] on textarea at bounding box center [642, 617] width 634 height 140
paste textarea "(2) Cheree Jordan (Ca"
click at [460, 571] on textarea at bounding box center [642, 617] width 634 height 140
click at [452, 584] on textarea at bounding box center [642, 617] width 634 height 140
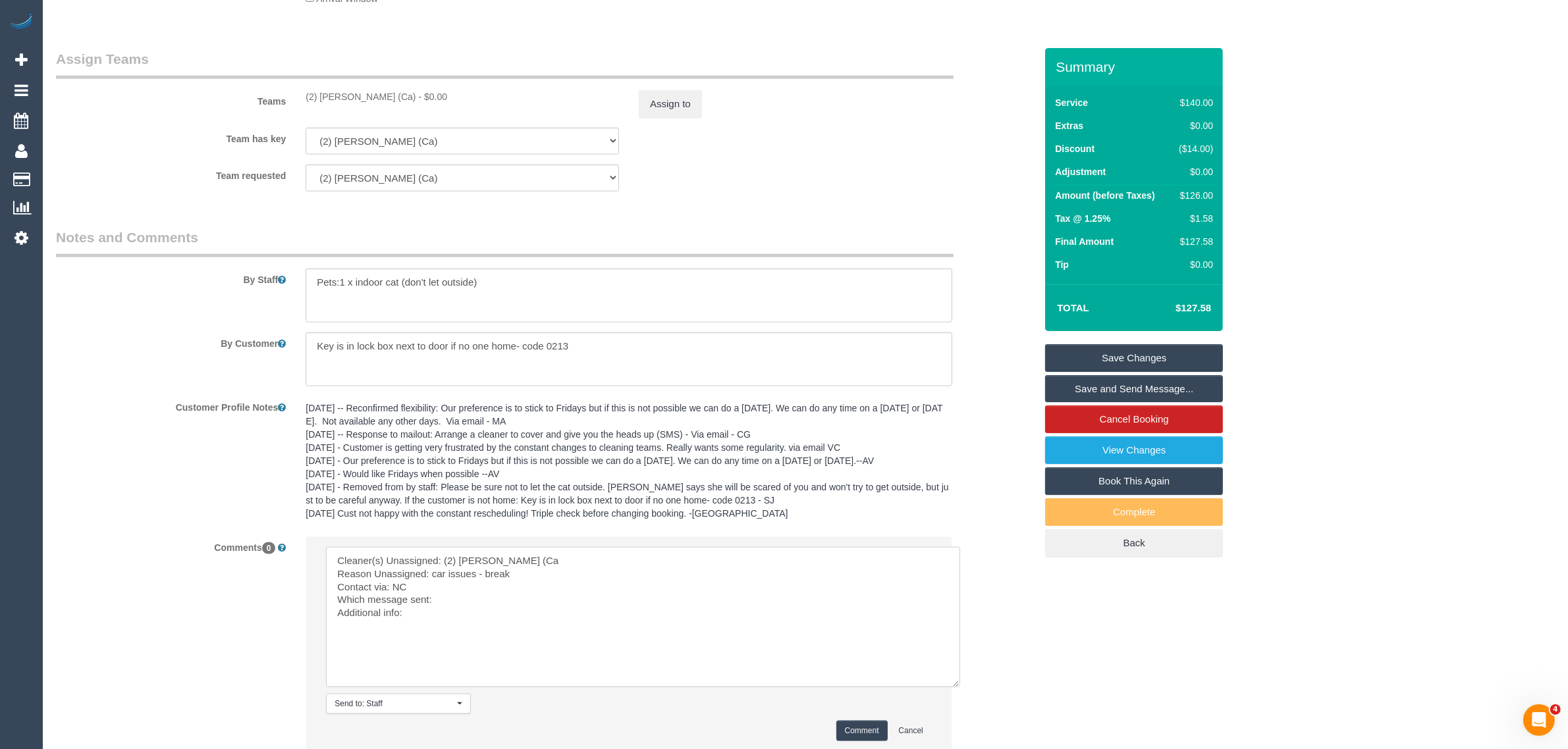
click at [472, 602] on textarea at bounding box center [642, 617] width 634 height 140
click at [417, 594] on textarea at bounding box center [642, 617] width 634 height 140
click at [437, 609] on textarea at bounding box center [642, 617] width 634 height 140
type textarea "Cleaner(s) Unassigned: (2) Cheree Jordan (Ca Reason Unassigned: car issues - br…"
click at [850, 734] on button "Comment" at bounding box center [862, 731] width 51 height 20
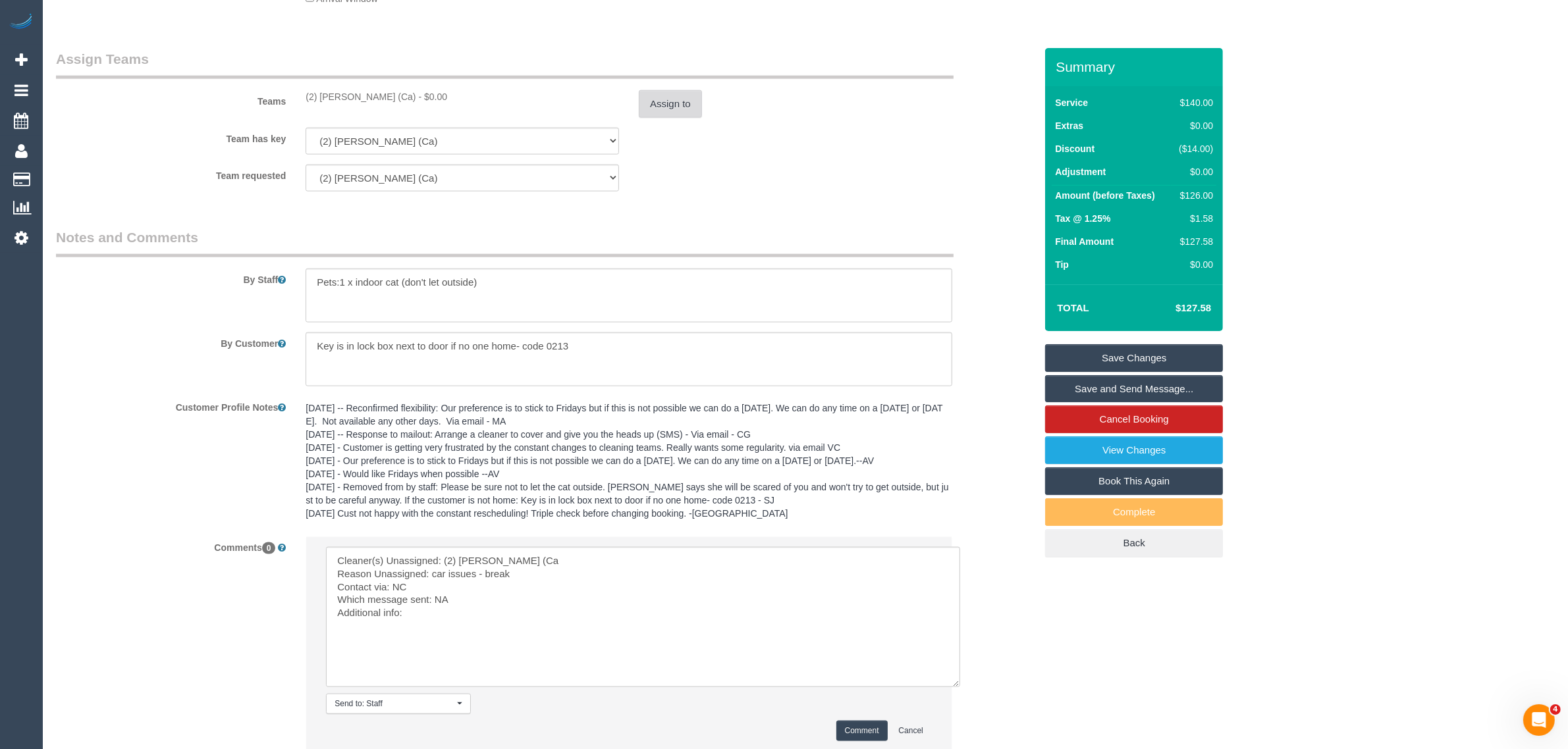
click at [671, 102] on button "Assign to" at bounding box center [670, 104] width 63 height 27
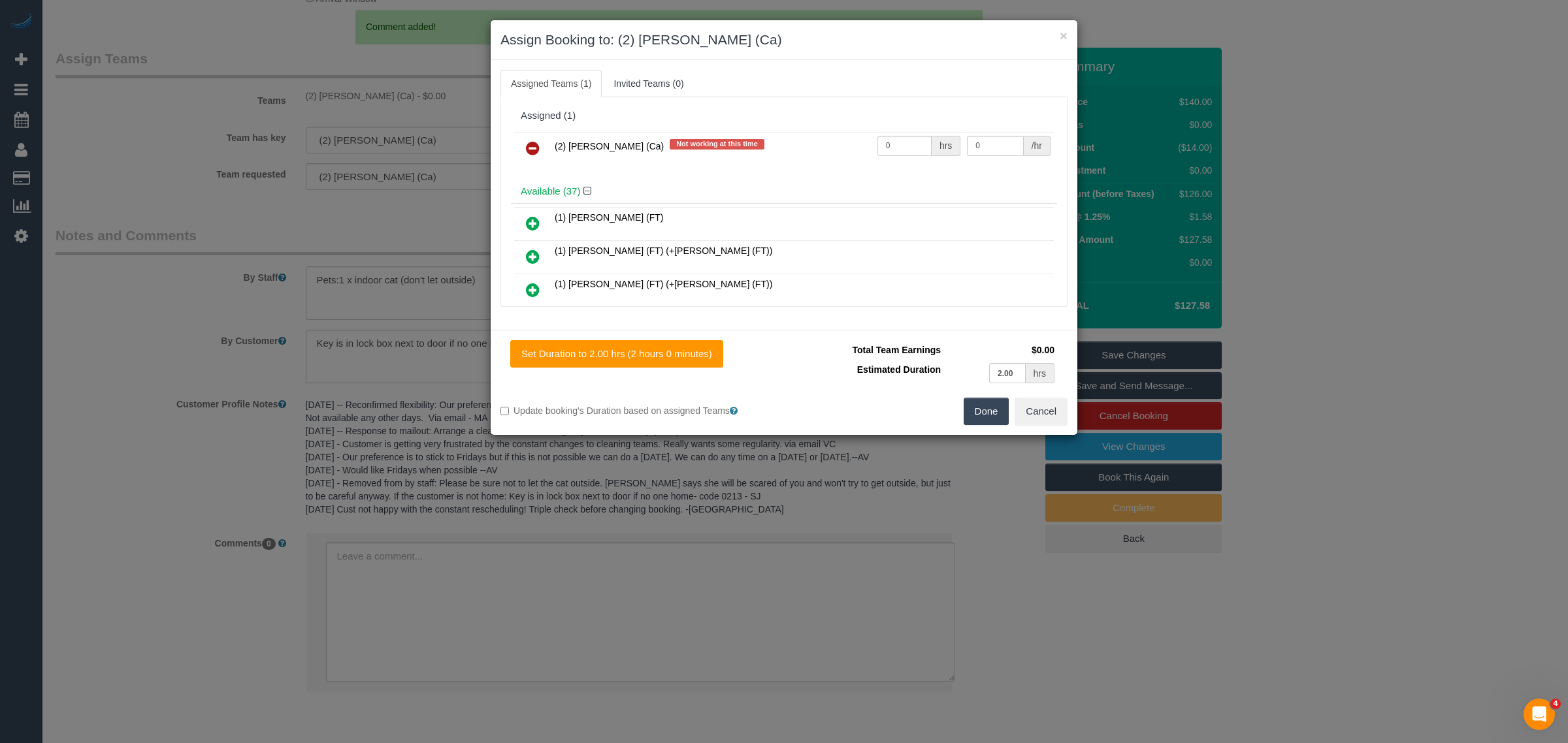
click at [536, 154] on icon at bounding box center [533, 148] width 14 height 15
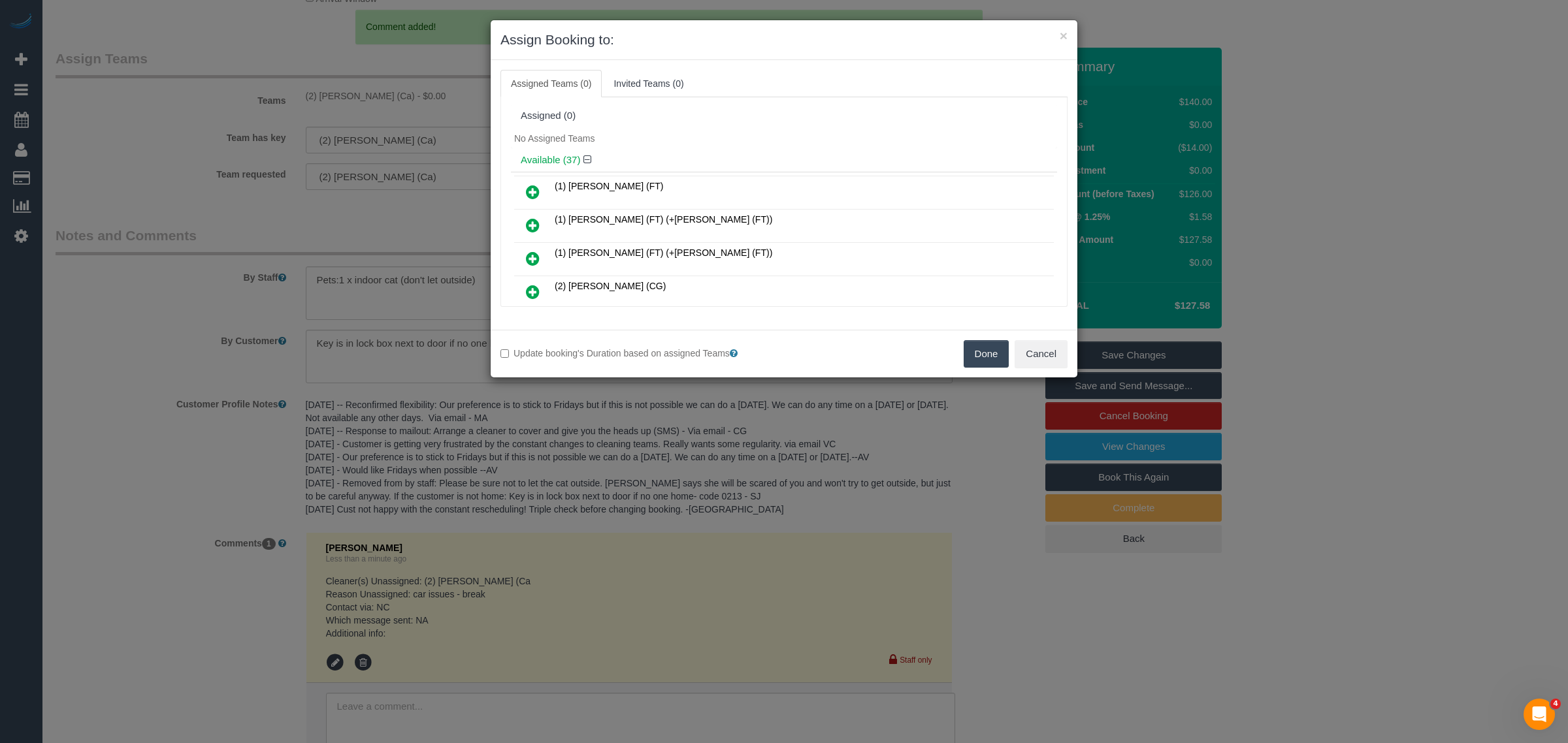
click at [988, 355] on button "Done" at bounding box center [986, 354] width 46 height 27
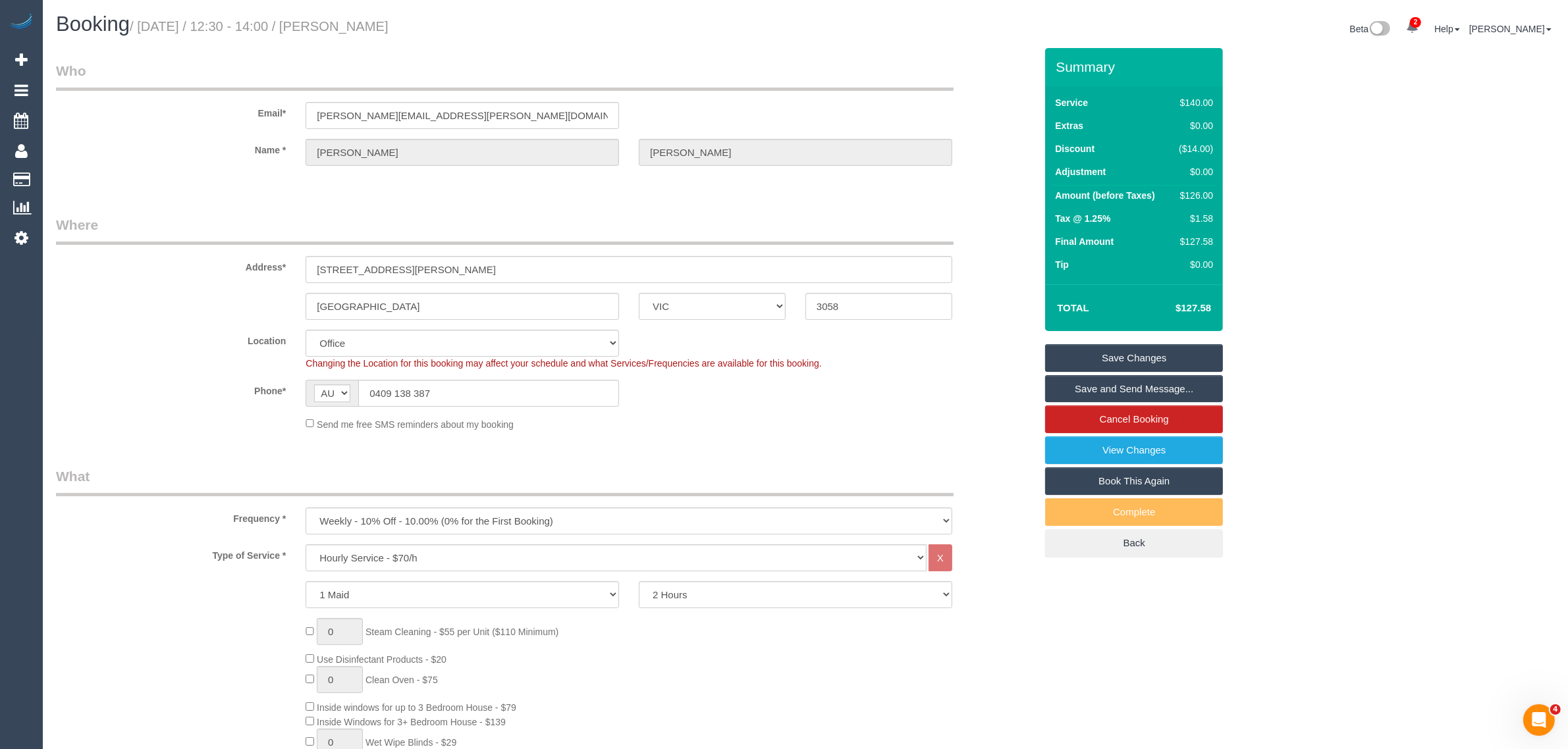
click at [1144, 346] on link "Save Changes" at bounding box center [1133, 358] width 177 height 27
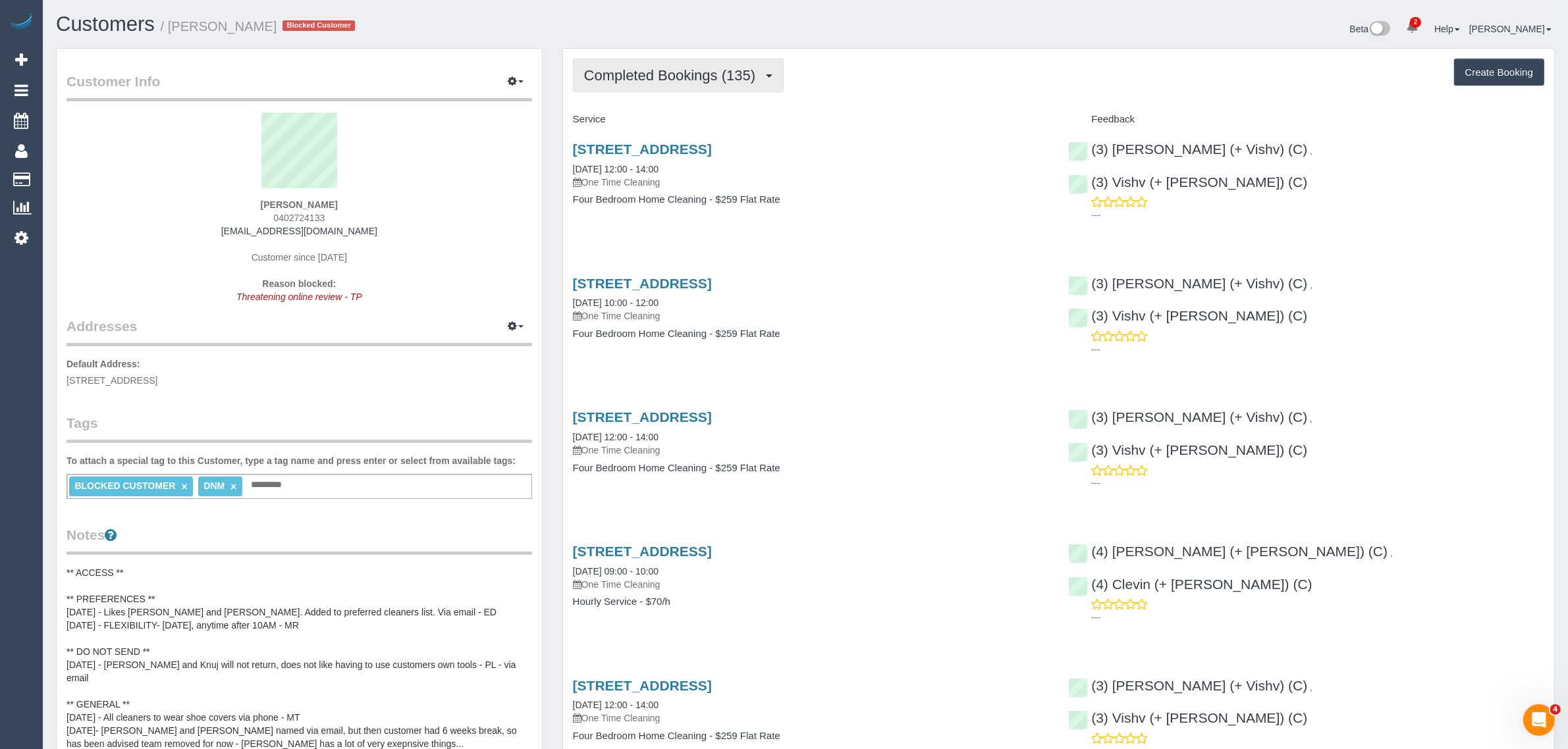
click at [699, 80] on span "Completed Bookings (135)" at bounding box center [673, 76] width 177 height 16
click at [672, 118] on link "Upcoming Bookings (1)" at bounding box center [647, 123] width 147 height 17
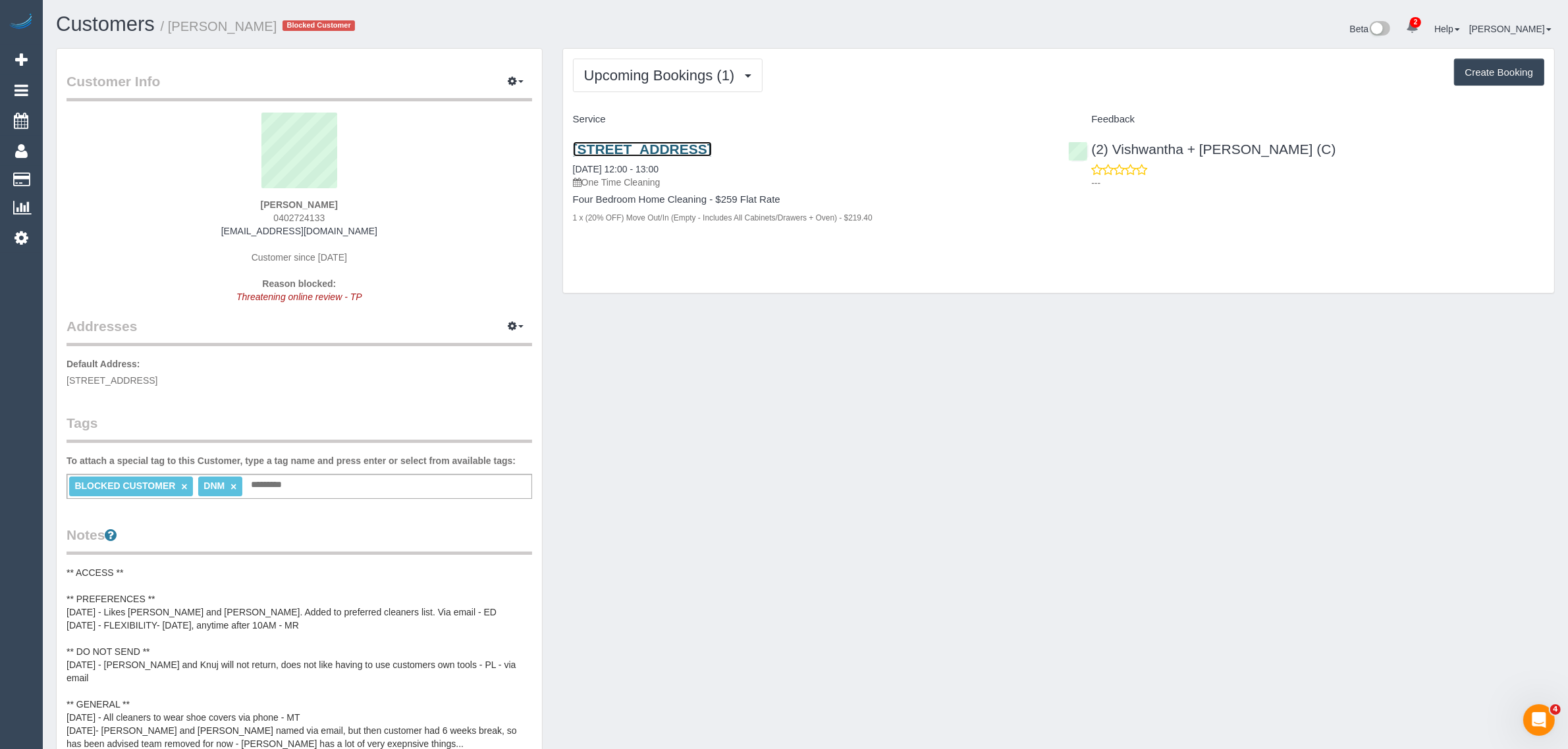
click at [708, 149] on link "10 Sugarloaf Close, Burwood East, VIC 3151" at bounding box center [642, 149] width 139 height 15
click at [821, 504] on div "Customer Info Edit Contact Info Send Message Email Preferences Special Sales Ta…" at bounding box center [805, 619] width 1519 height 1142
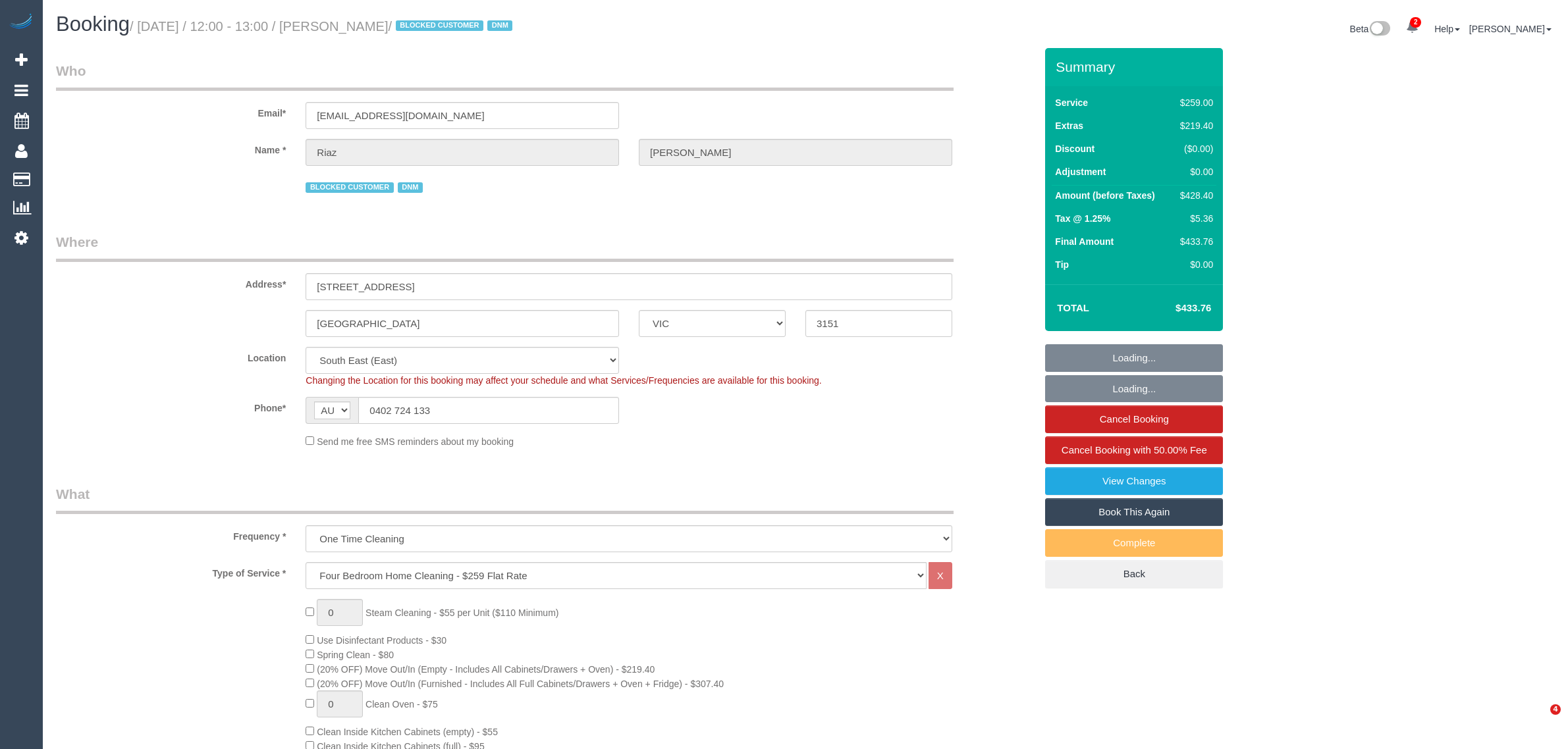
select select "VIC"
select select "string:stripe-pm_1PAlvb2GScqysDRVTBJSpKnj"
select select "number:28"
select select "number:14"
select select "number:18"
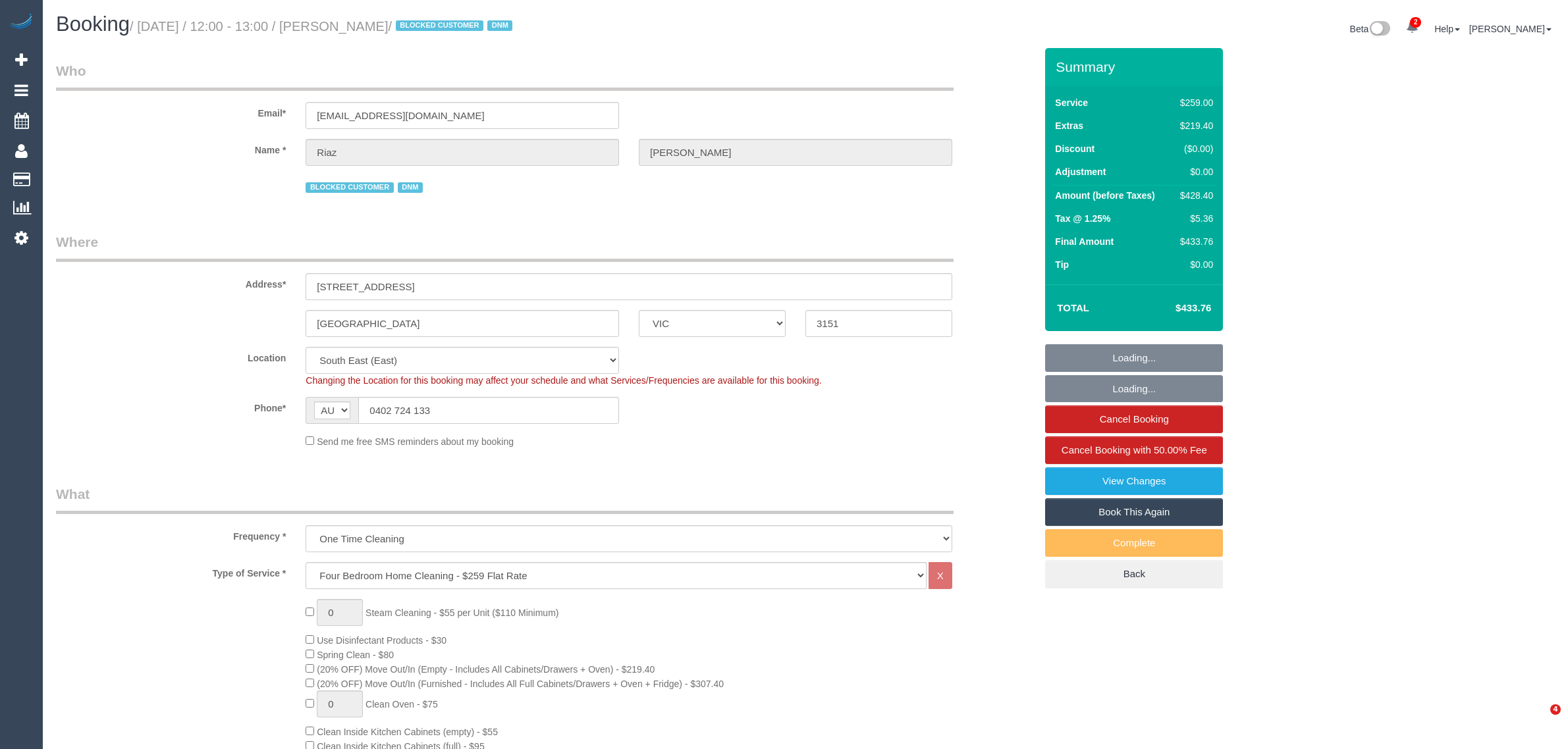
select select "number:24"
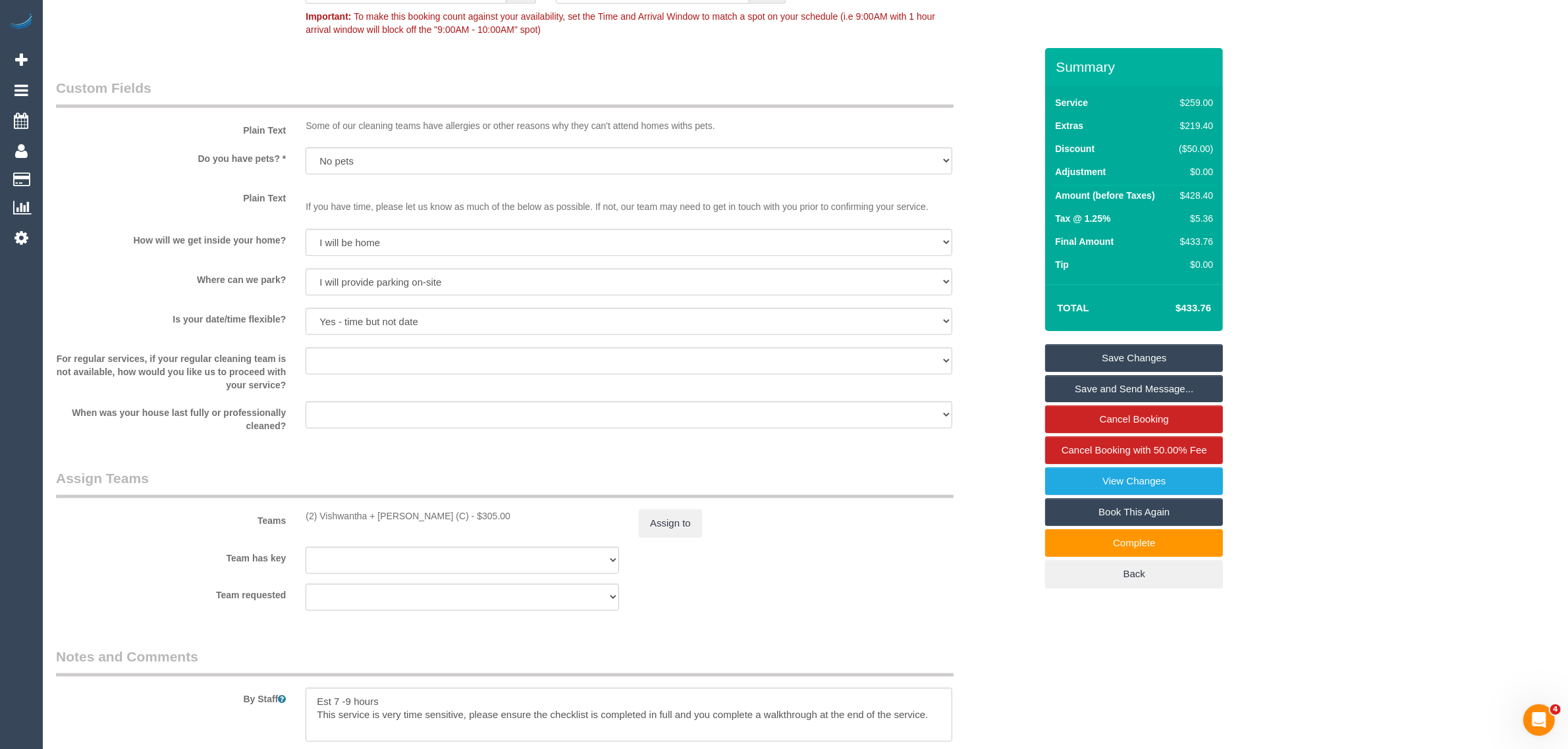
scroll to position [1447, 0]
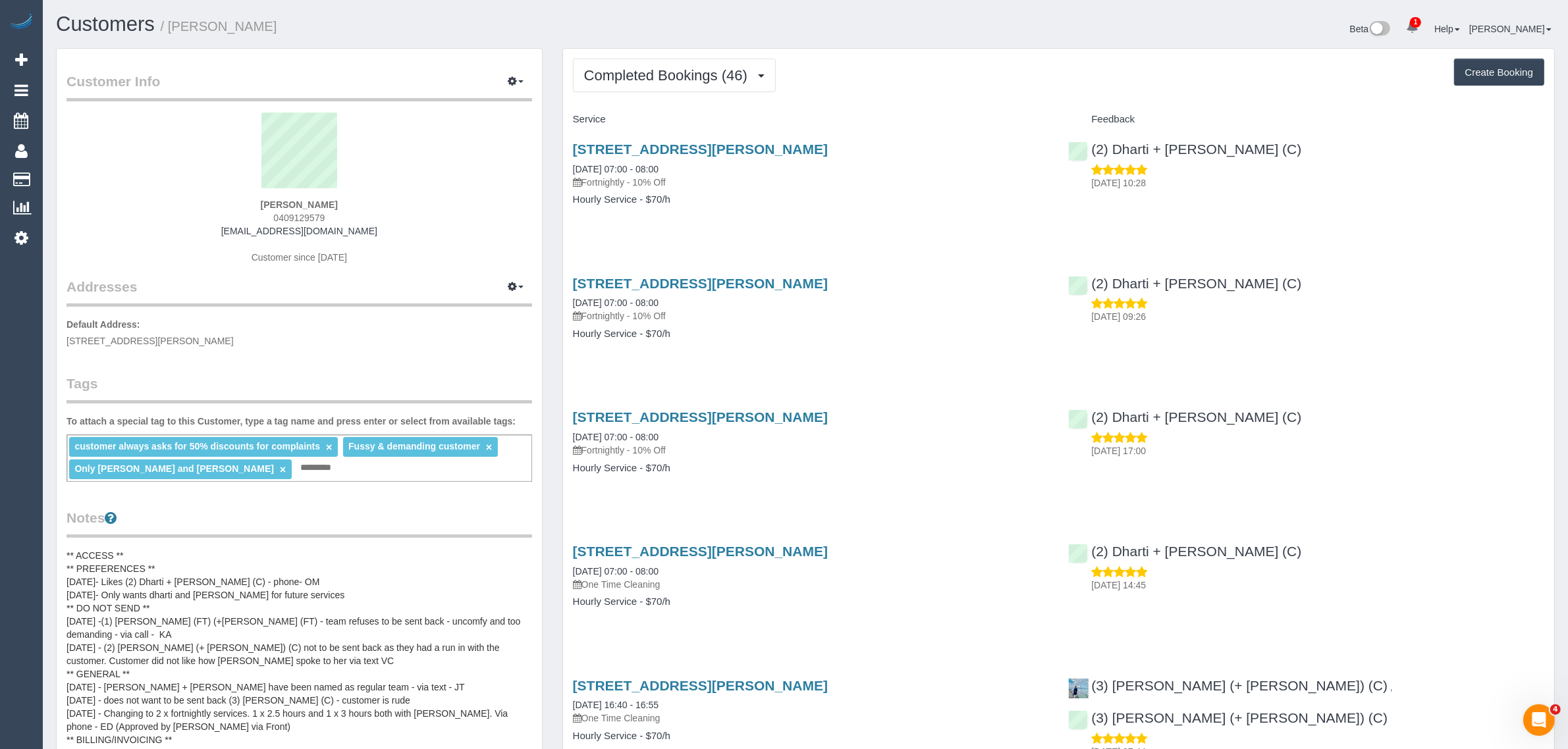
click at [654, 63] on button "Completed Bookings (46)" at bounding box center [674, 75] width 203 height 34
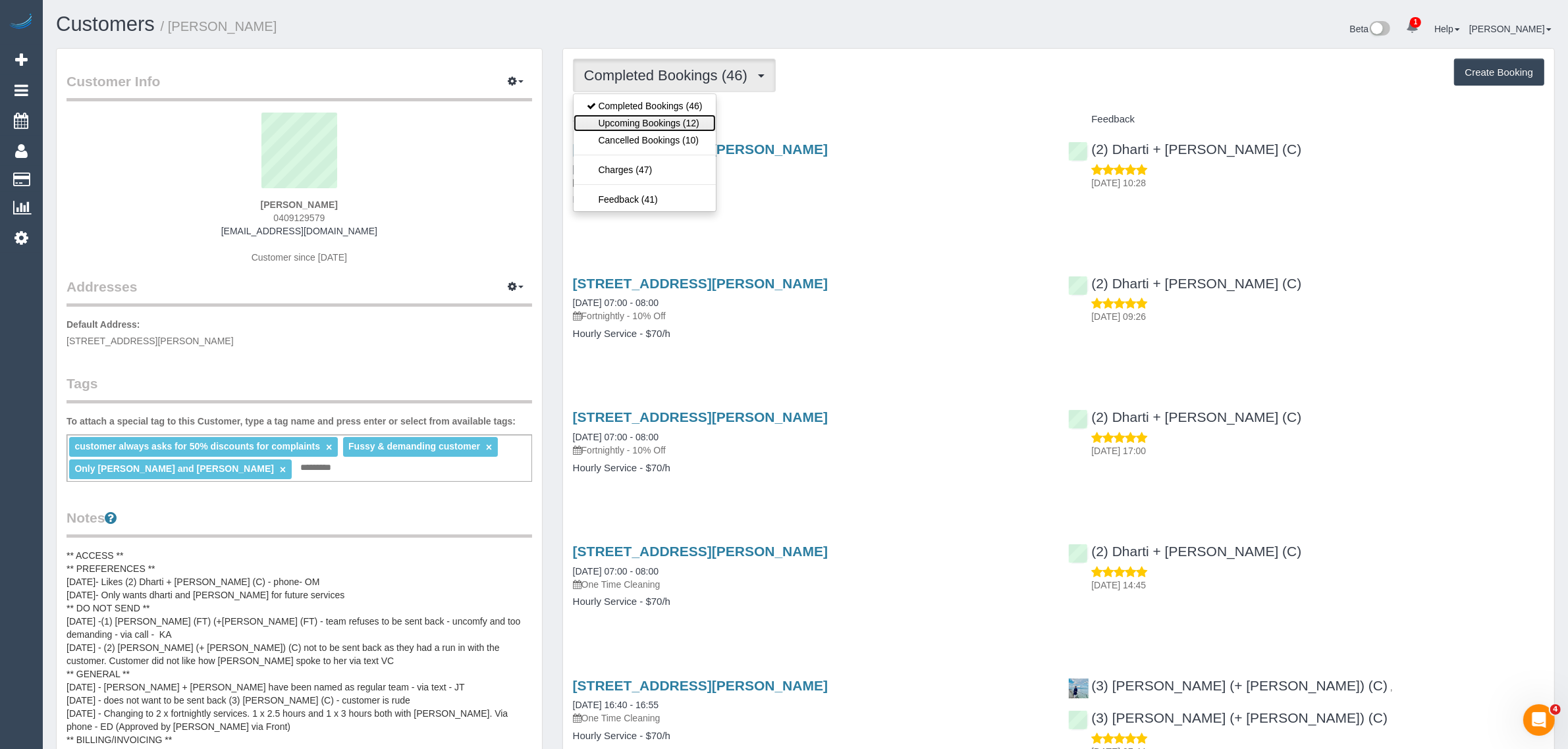
click at [667, 118] on link "Upcoming Bookings (12)" at bounding box center [644, 123] width 142 height 17
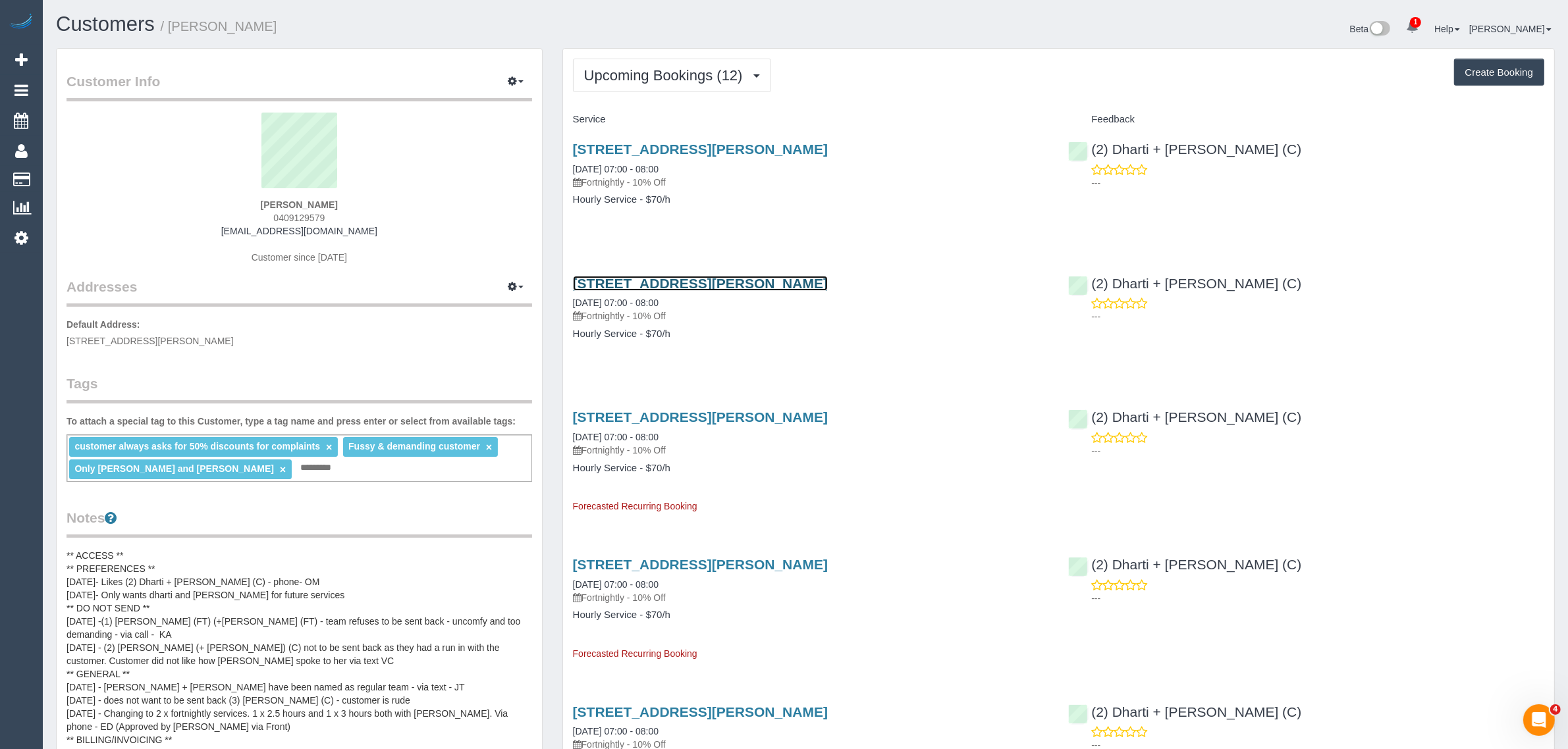
click at [619, 276] on link "[STREET_ADDRESS][PERSON_NAME]" at bounding box center [701, 283] width 255 height 15
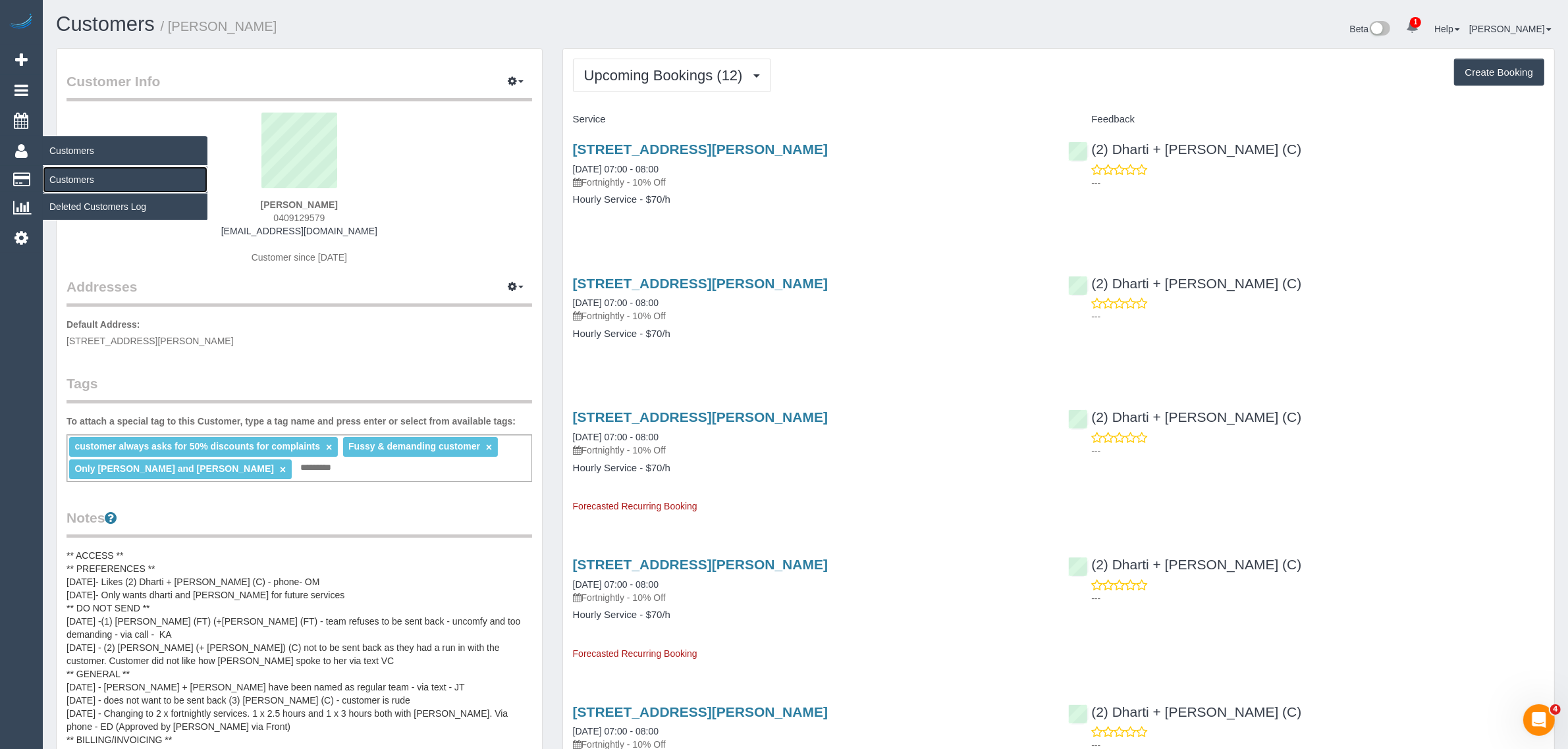
click at [75, 173] on link "Customers" at bounding box center [125, 179] width 165 height 26
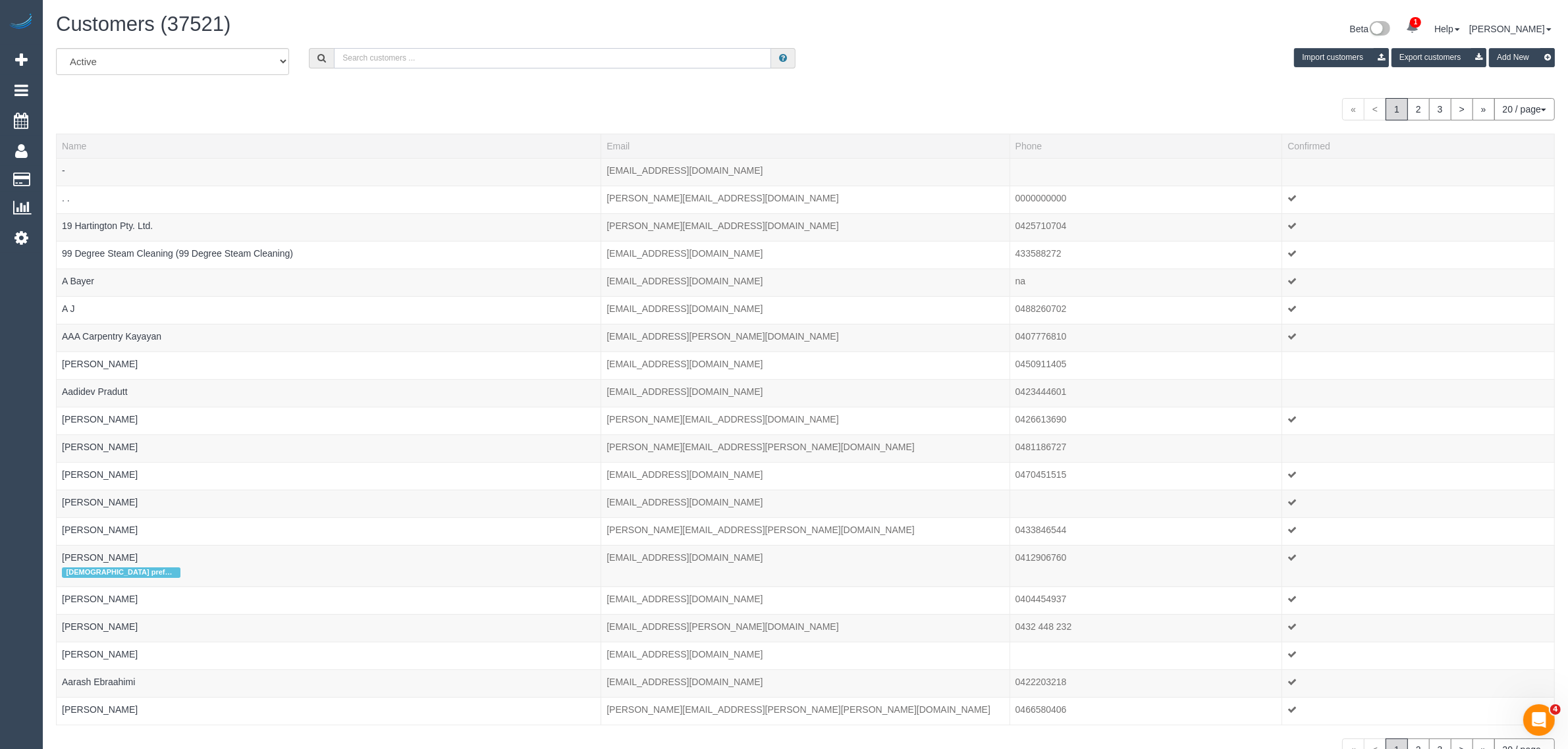
click at [362, 58] on input "text" at bounding box center [552, 58] width 437 height 20
paste input "[PERSON_NAME]"
type input "[PERSON_NAME]"
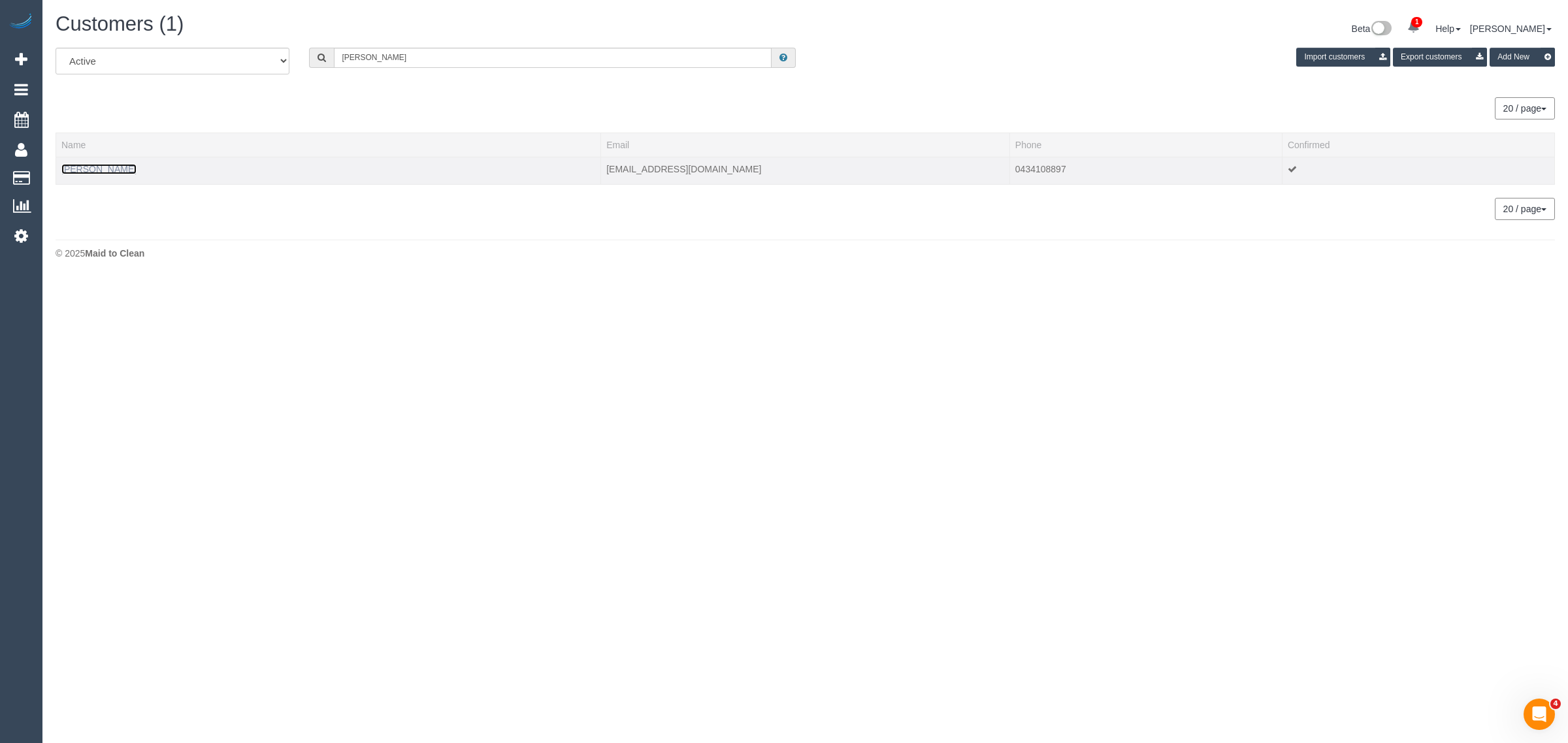
click at [98, 164] on link "[PERSON_NAME]" at bounding box center [98, 170] width 75 height 11
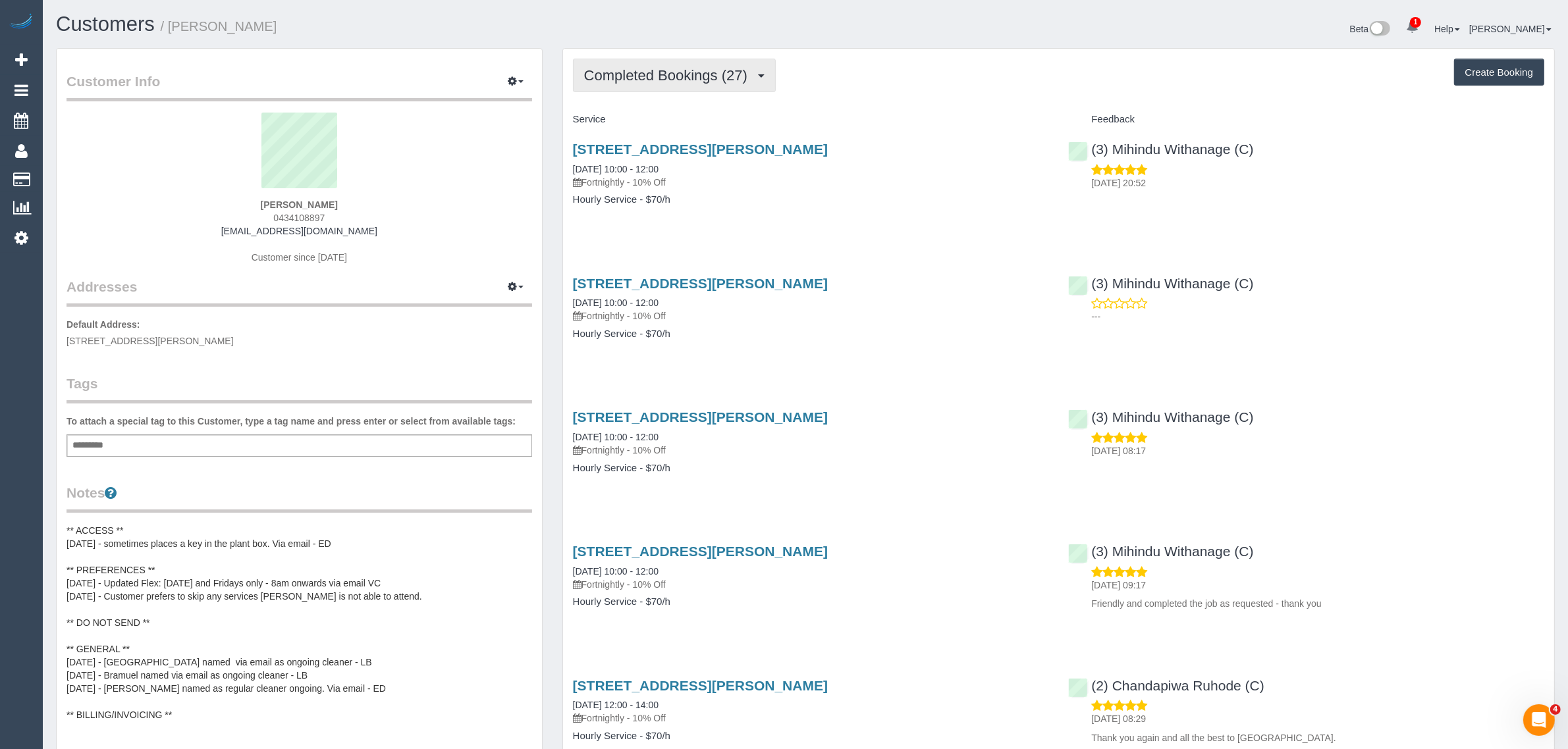
click at [687, 68] on span "Completed Bookings (27)" at bounding box center [669, 76] width 170 height 16
click at [656, 118] on link "Upcoming Bookings (11)" at bounding box center [644, 123] width 142 height 17
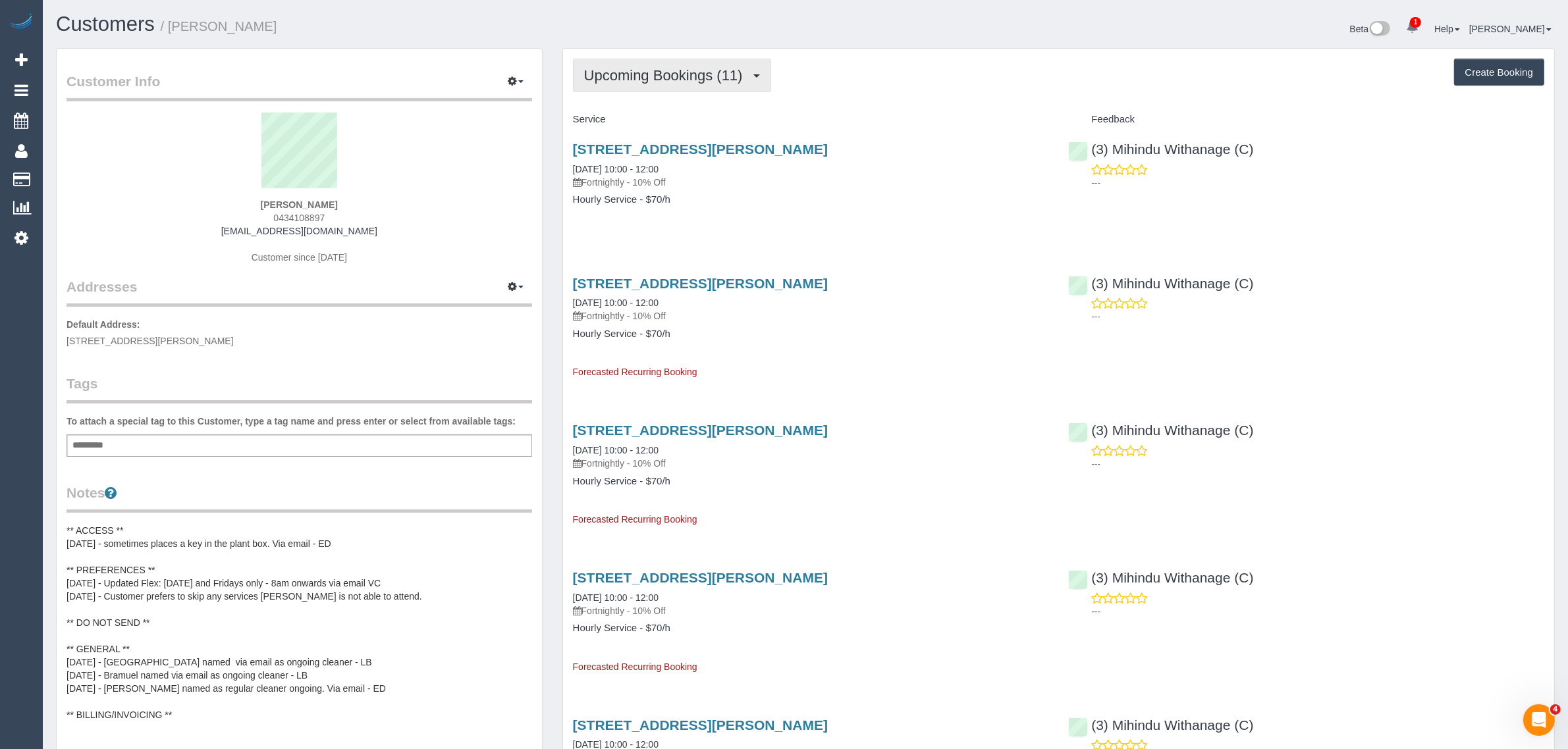
click at [700, 77] on span "Upcoming Bookings (11)" at bounding box center [667, 76] width 166 height 16
click at [683, 100] on link "Completed Bookings (27)" at bounding box center [644, 106] width 142 height 17
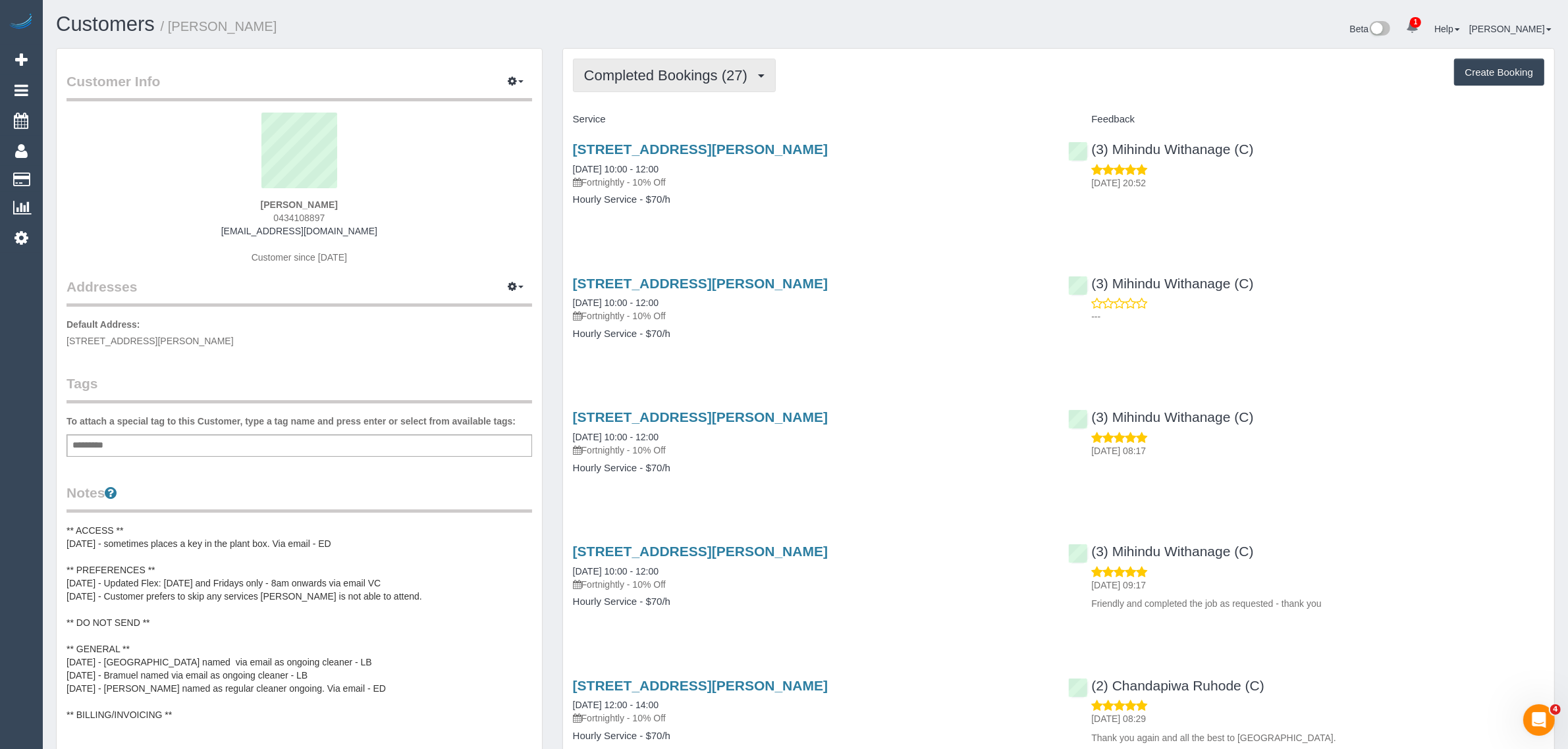
click at [689, 73] on span "Completed Bookings (27)" at bounding box center [669, 76] width 170 height 16
click at [663, 120] on link "Upcoming Bookings (11)" at bounding box center [644, 123] width 142 height 17
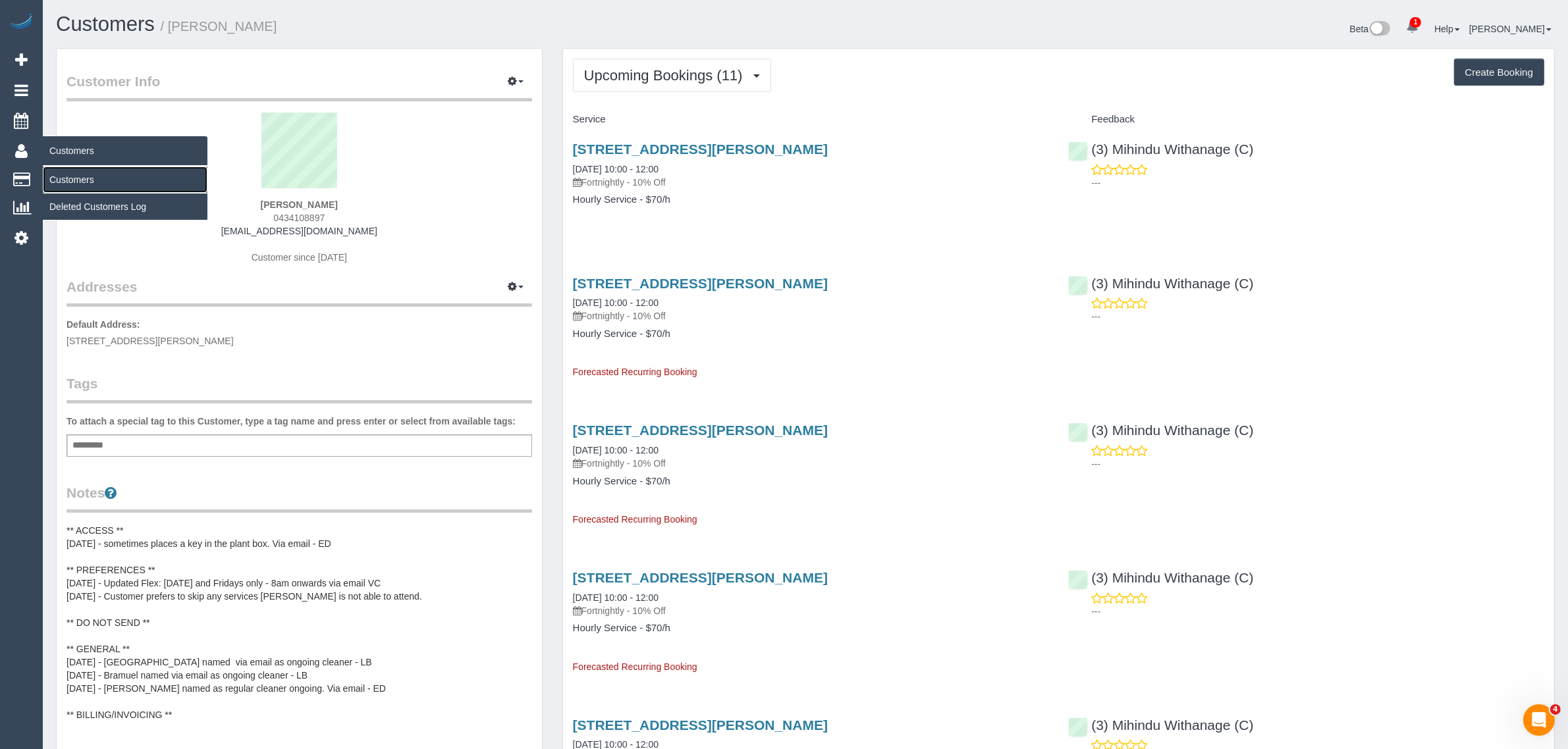
drag, startPoint x: 61, startPoint y: 173, endPoint x: 66, endPoint y: 169, distance: 6.4
click at [61, 173] on link "Customers" at bounding box center [125, 179] width 165 height 26
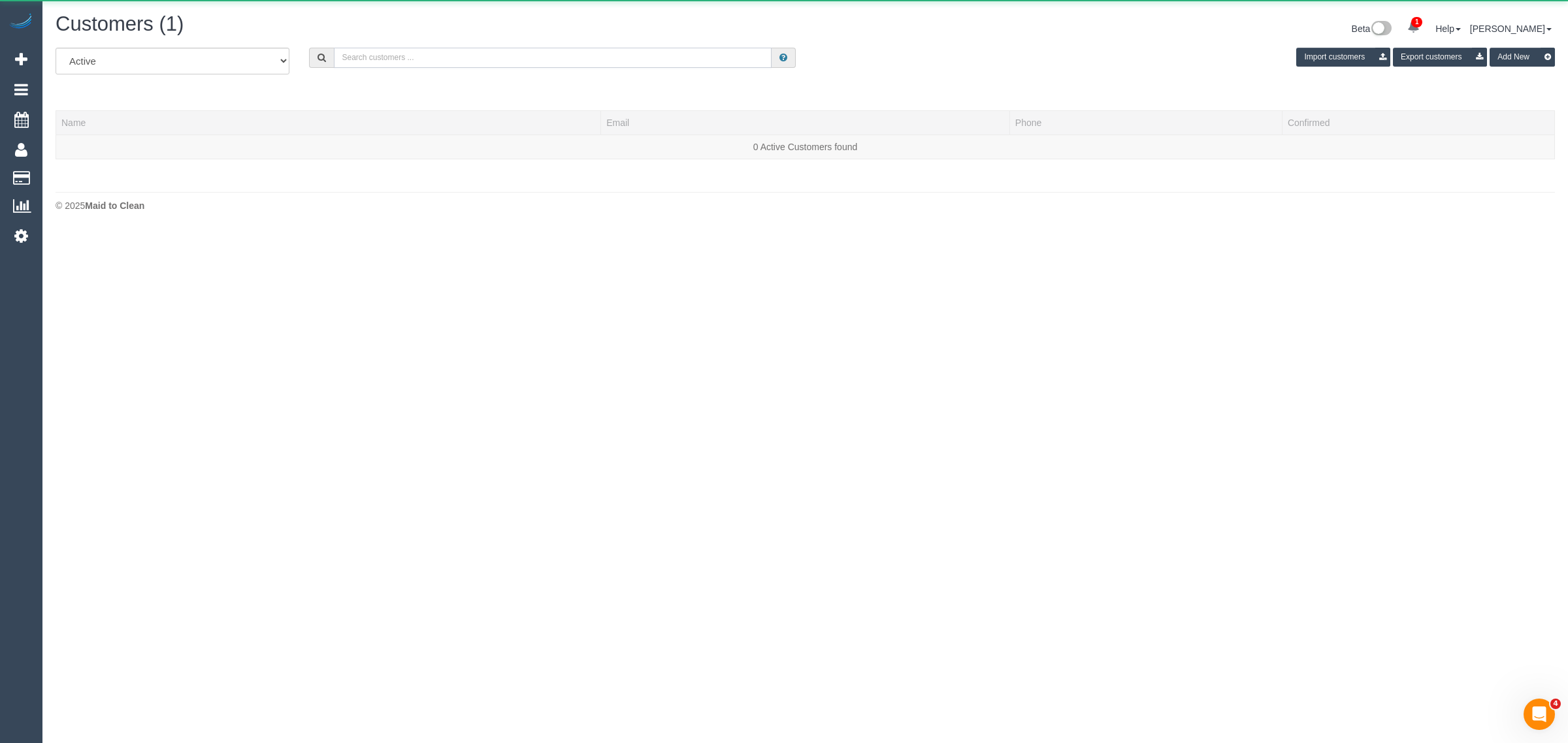
click at [341, 63] on input "text" at bounding box center [552, 58] width 438 height 20
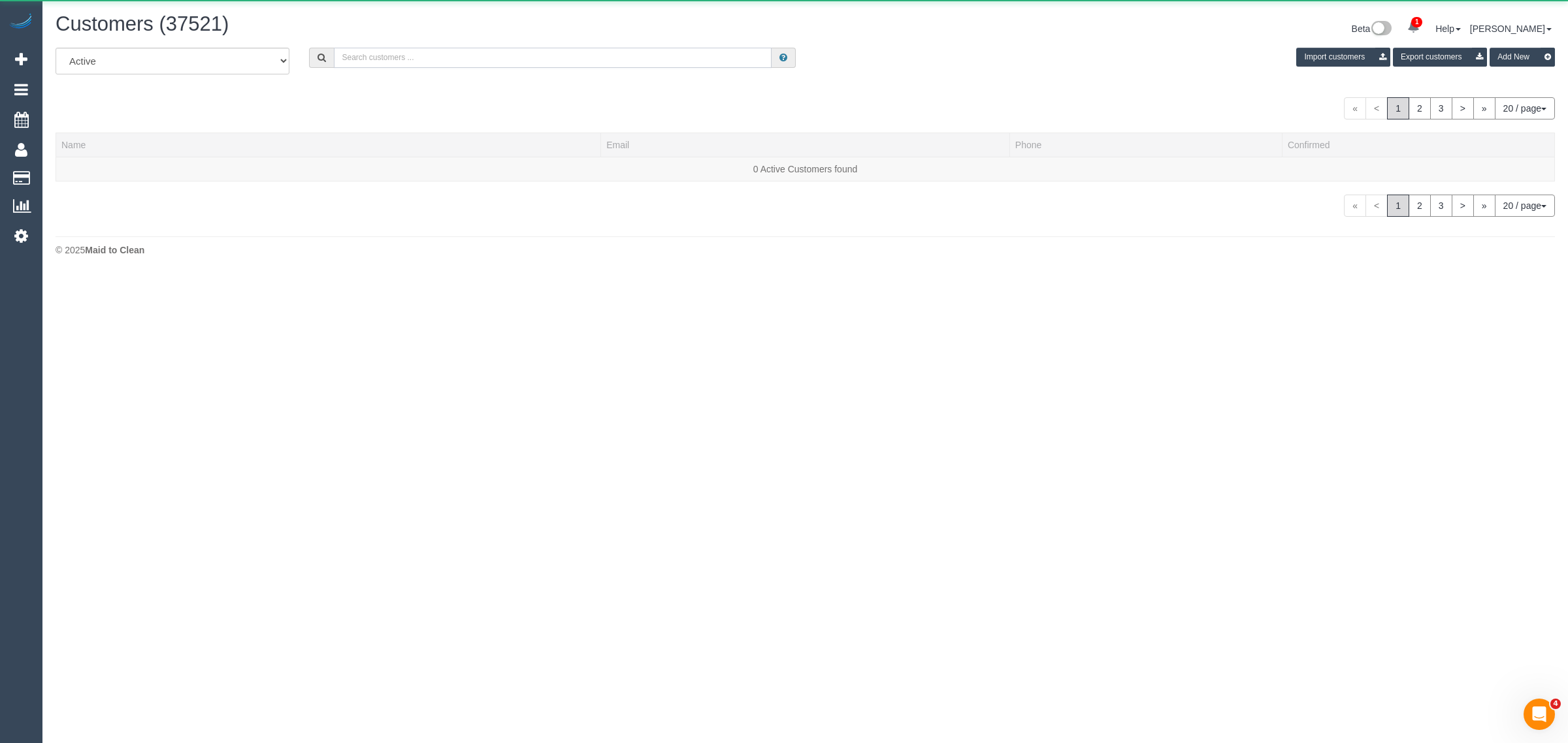
paste input "[PERSON_NAME]"
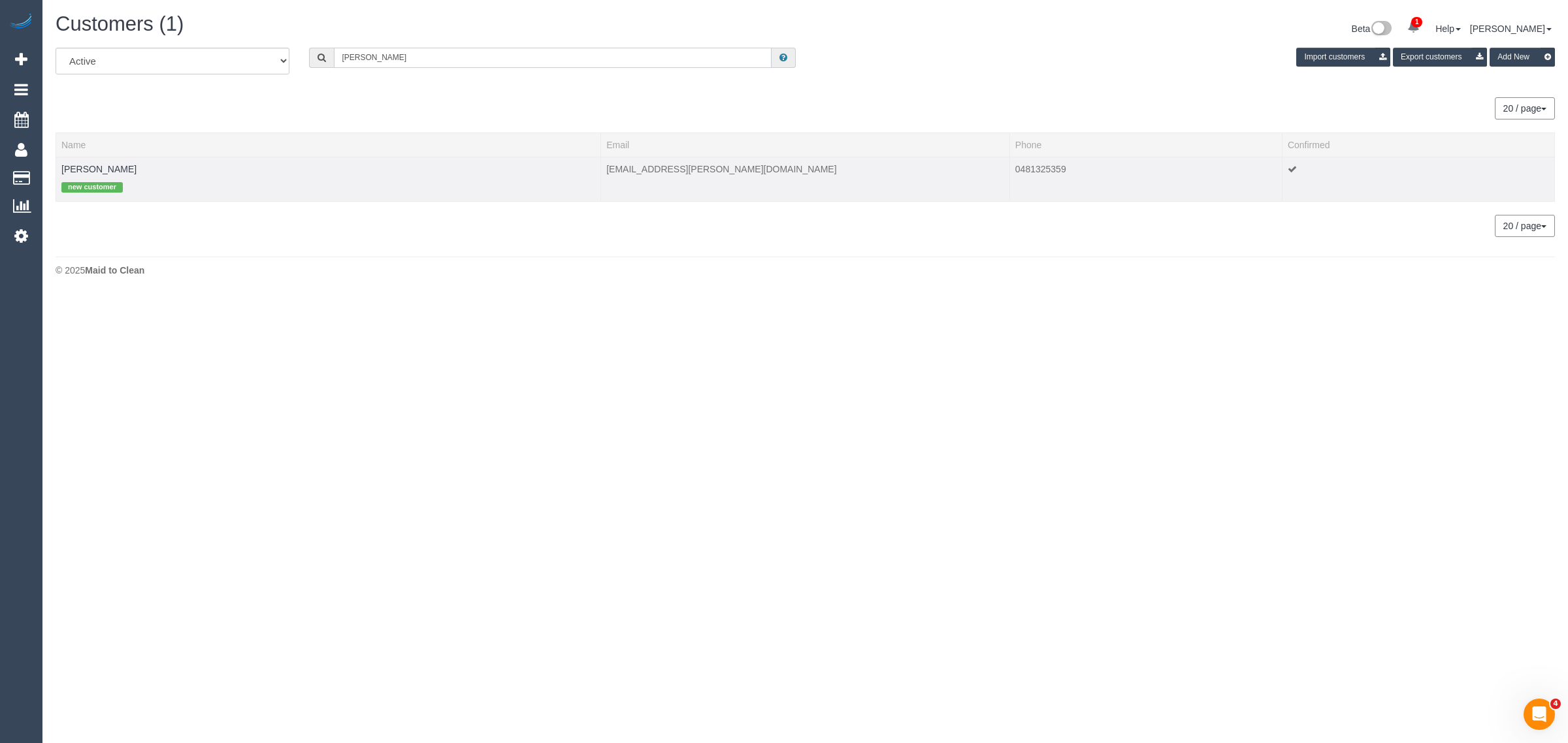
type input "[PERSON_NAME]"
click at [81, 162] on td "[PERSON_NAME] new customer" at bounding box center [328, 179] width 544 height 44
click at [80, 164] on link "[PERSON_NAME]" at bounding box center [98, 170] width 75 height 11
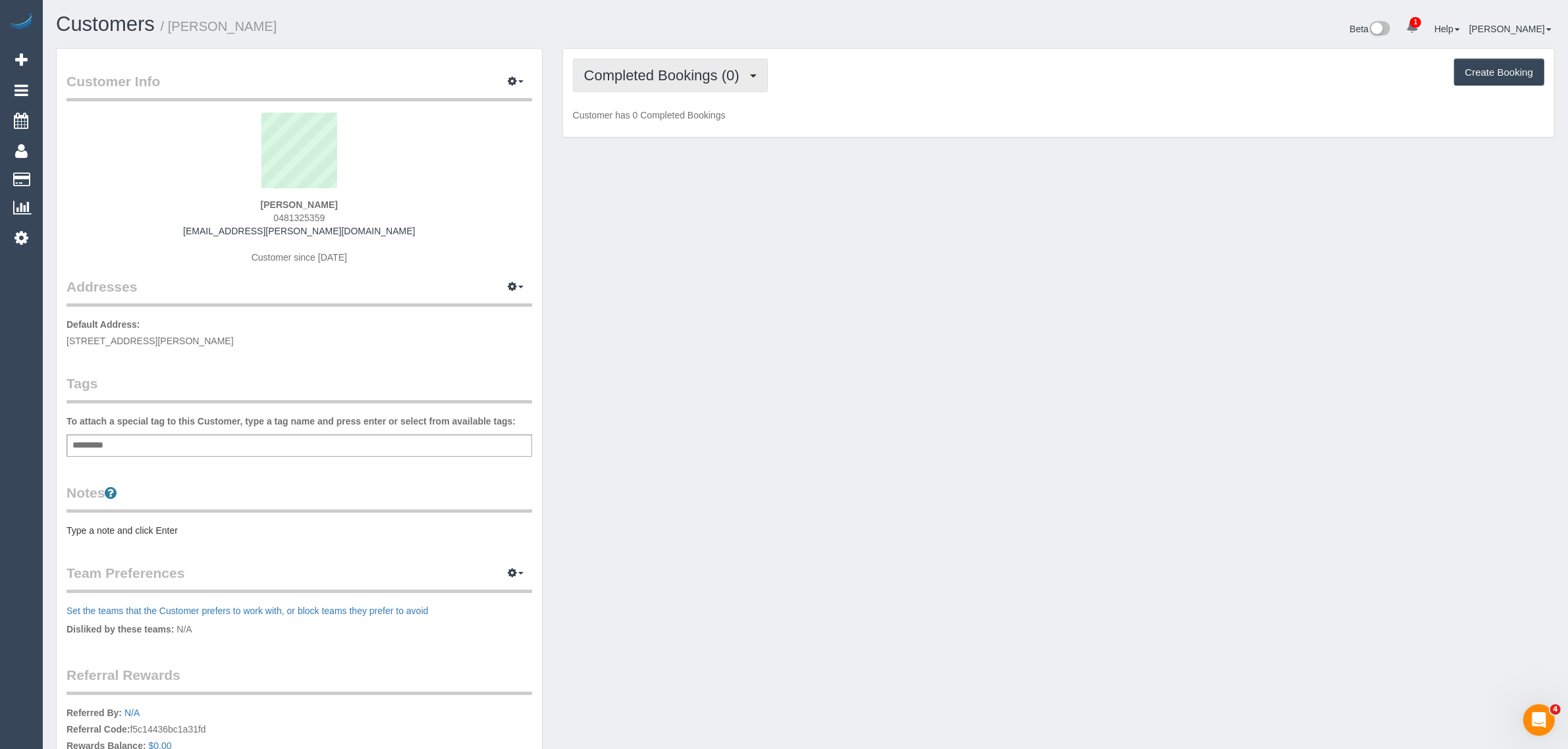
click at [629, 73] on span "Completed Bookings (0)" at bounding box center [665, 76] width 162 height 16
click at [600, 120] on link "Upcoming Bookings (1)" at bounding box center [642, 123] width 137 height 17
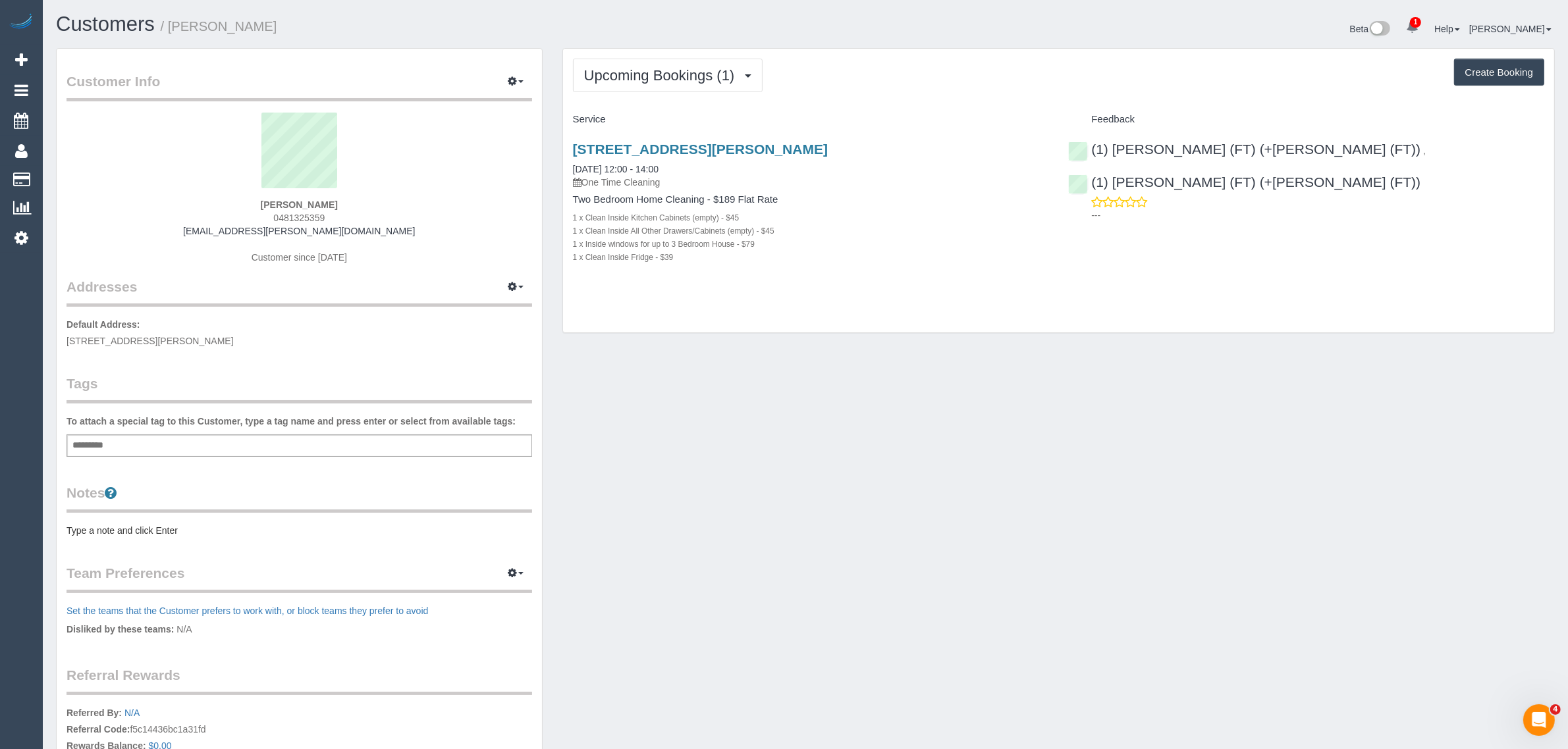
drag, startPoint x: 686, startPoint y: 168, endPoint x: 566, endPoint y: 168, distance: 120.0
click at [566, 168] on div "[STREET_ADDRESS][PERSON_NAME] [DATE] 12:00 - 14:00 One Time Cleaning Two Bedroo…" at bounding box center [811, 209] width 496 height 159
copy link "[DATE] 12:00 - 14:00"
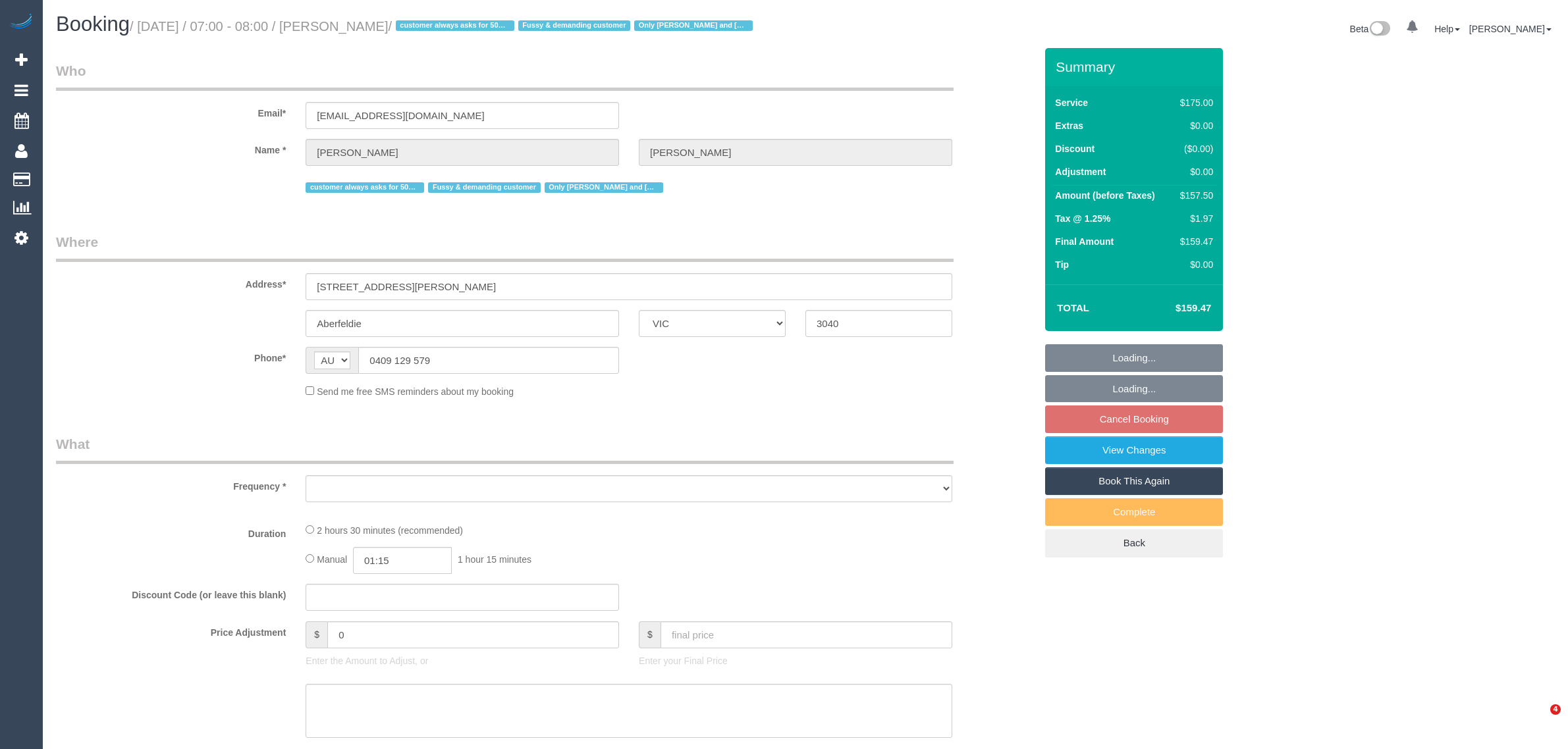
select select "VIC"
select select "object:557"
select select "string:stripe-pm_1PEhPk2GScqysDRVbJkjG1lK"
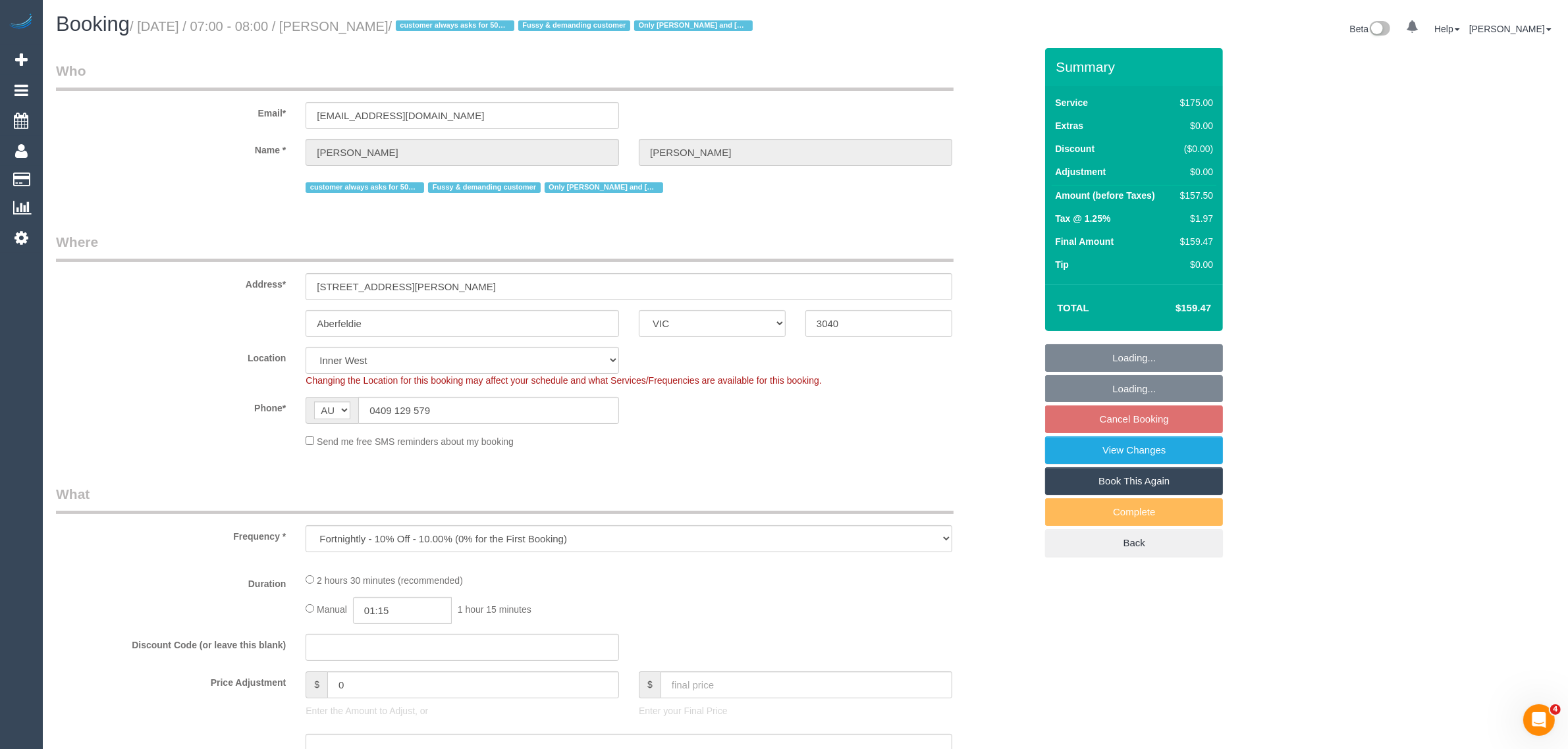
select select "object:570"
select select "number:27"
select select "number:14"
select select "number:19"
select select "number:22"
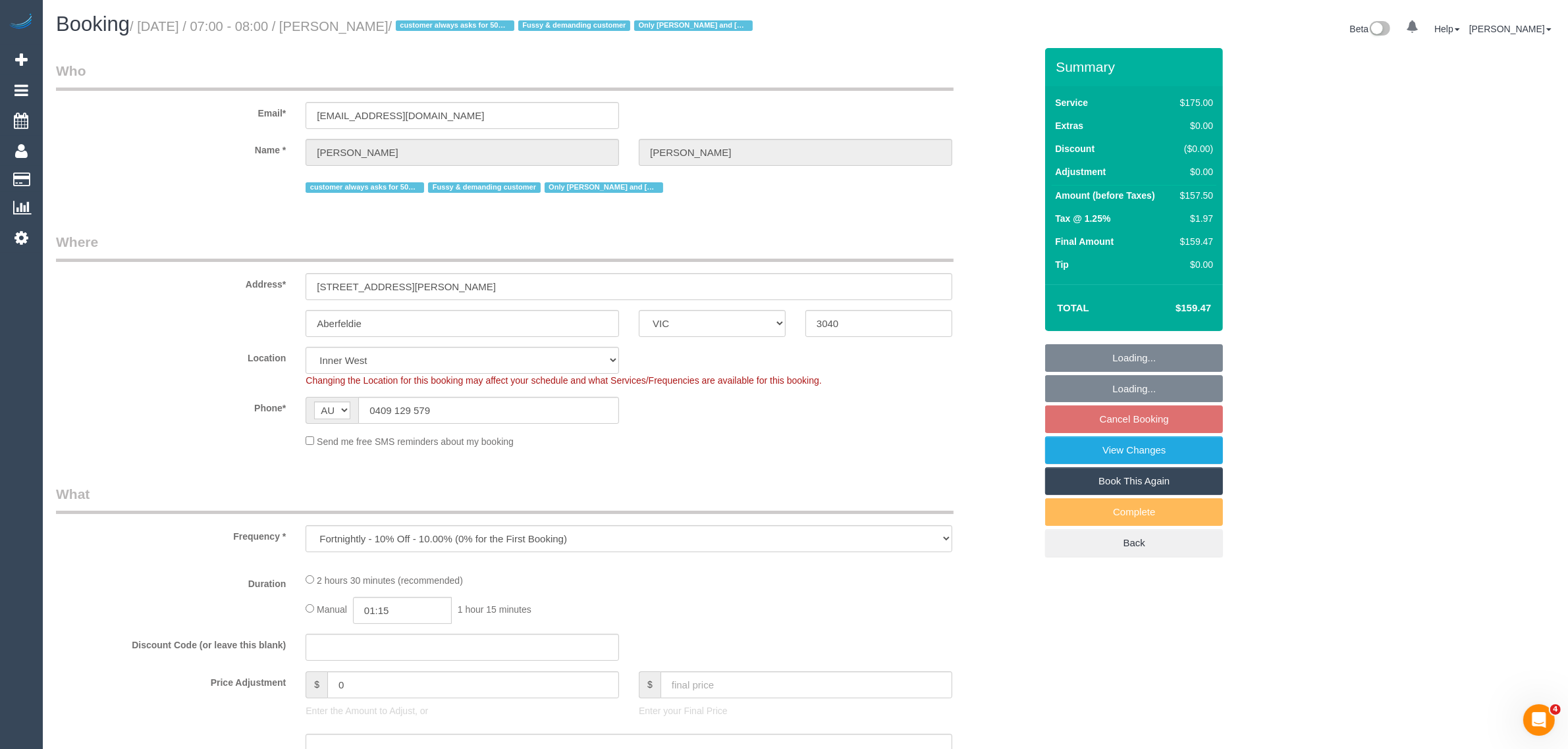
select select "number:35"
select select "150"
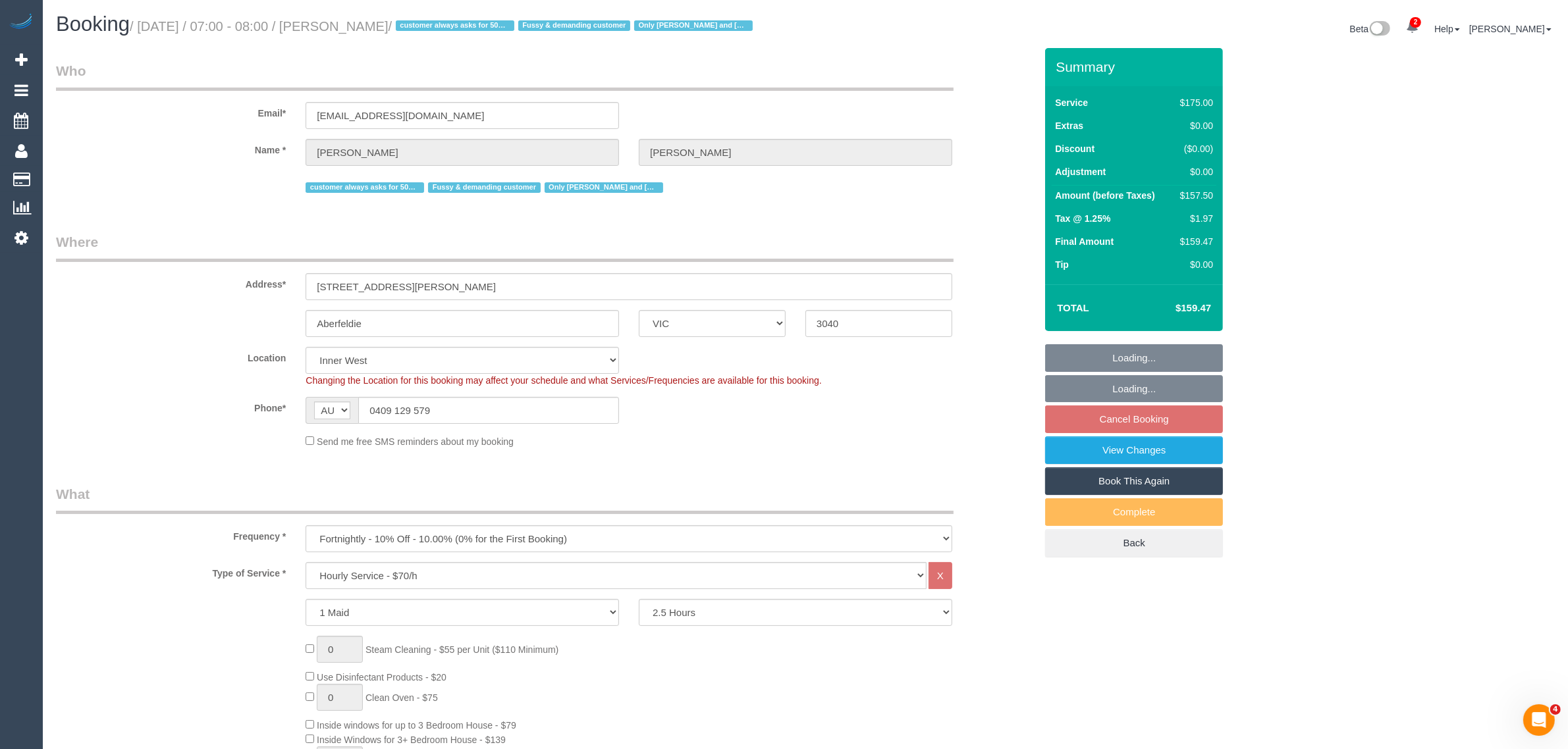
select select "spot1"
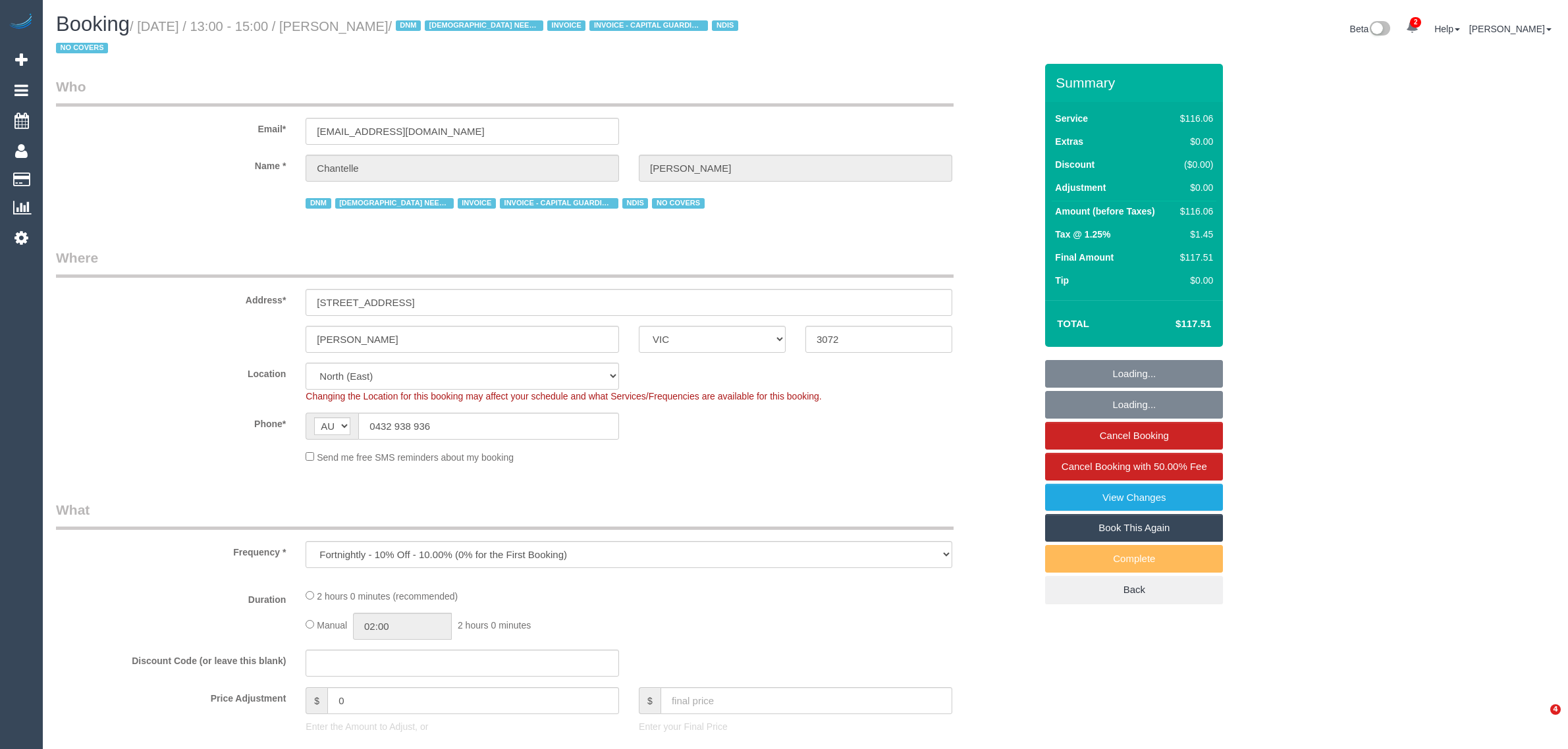
select select "VIC"
select select "number:29"
select select "number:14"
select select "number:19"
select select "number:25"
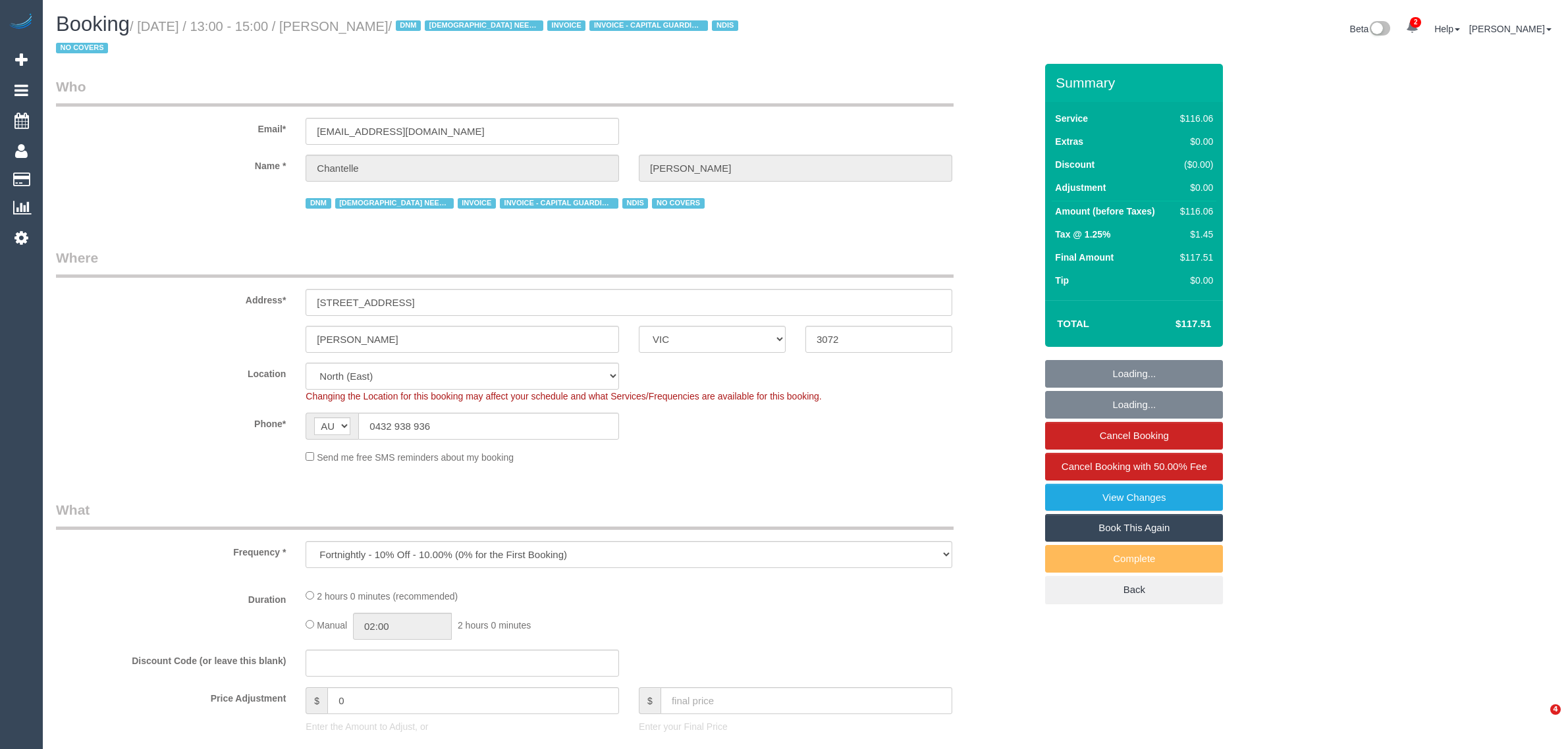
select select "number:35"
select select "object:1458"
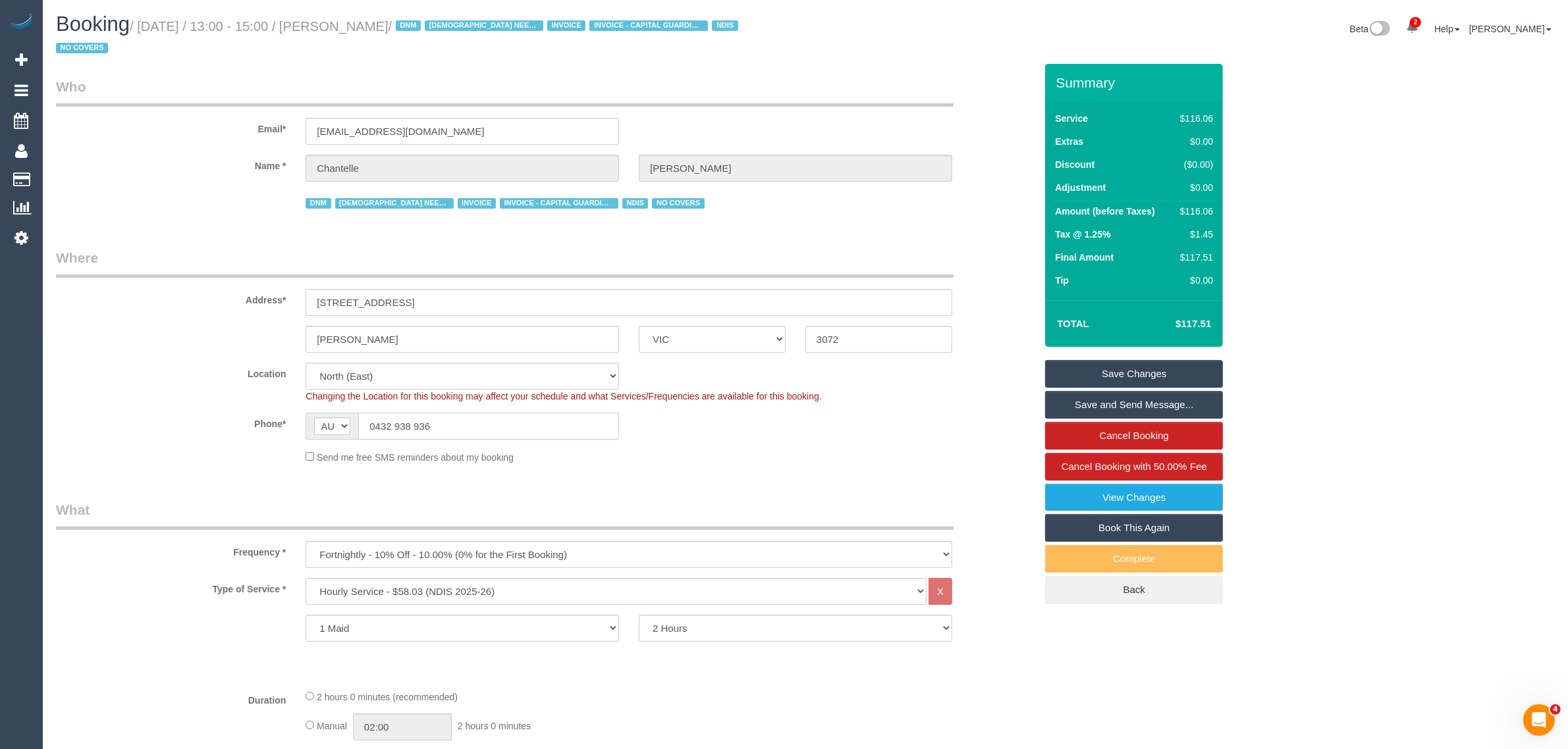
click at [494, 428] on input "0432 938 936" at bounding box center [489, 427] width 261 height 27
drag, startPoint x: 844, startPoint y: 450, endPoint x: 873, endPoint y: 419, distance: 42.4
click at [847, 451] on div "Send me free SMS reminders about my booking" at bounding box center [629, 457] width 666 height 15
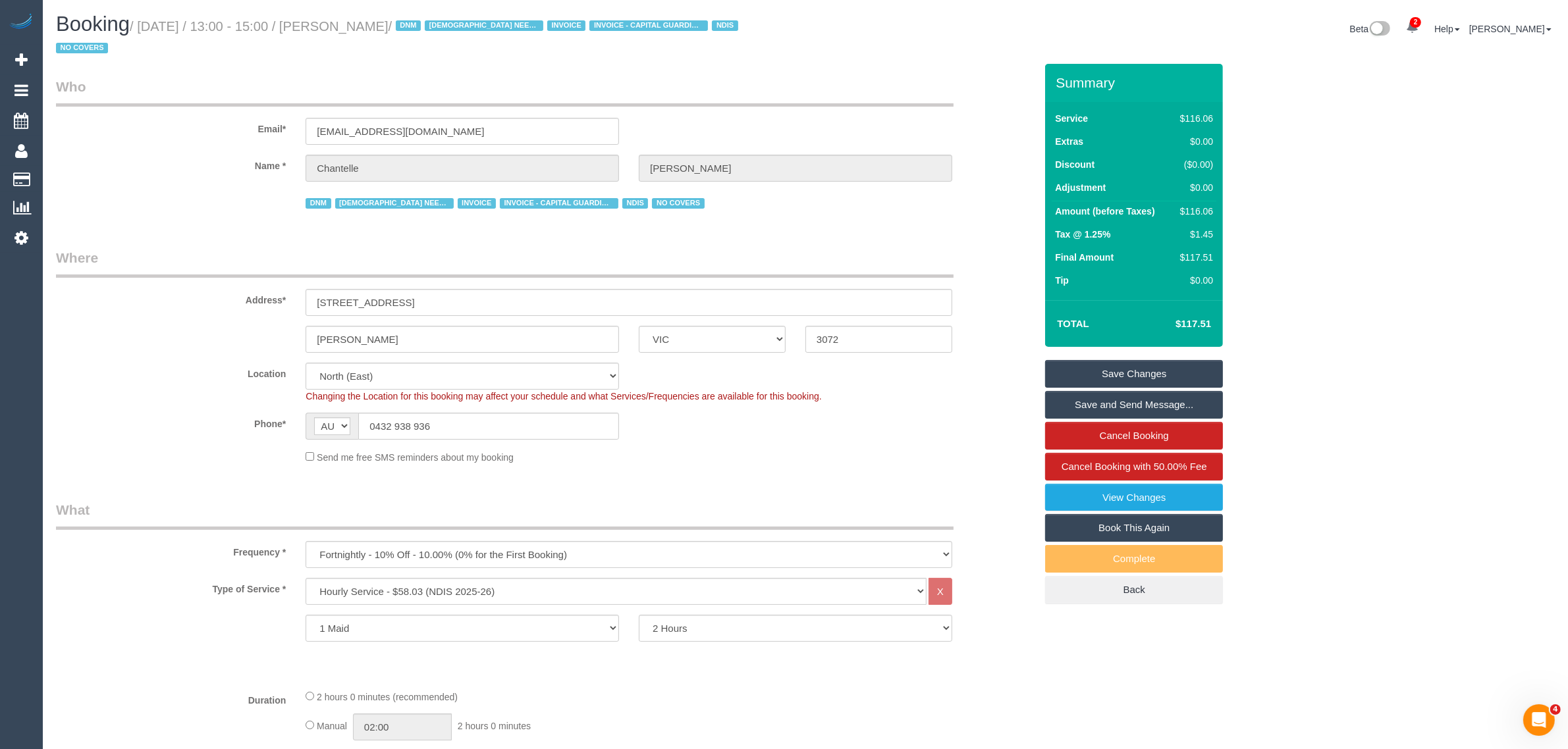
click at [972, 271] on div "Address* 105/137 High Street" at bounding box center [546, 282] width 999 height 68
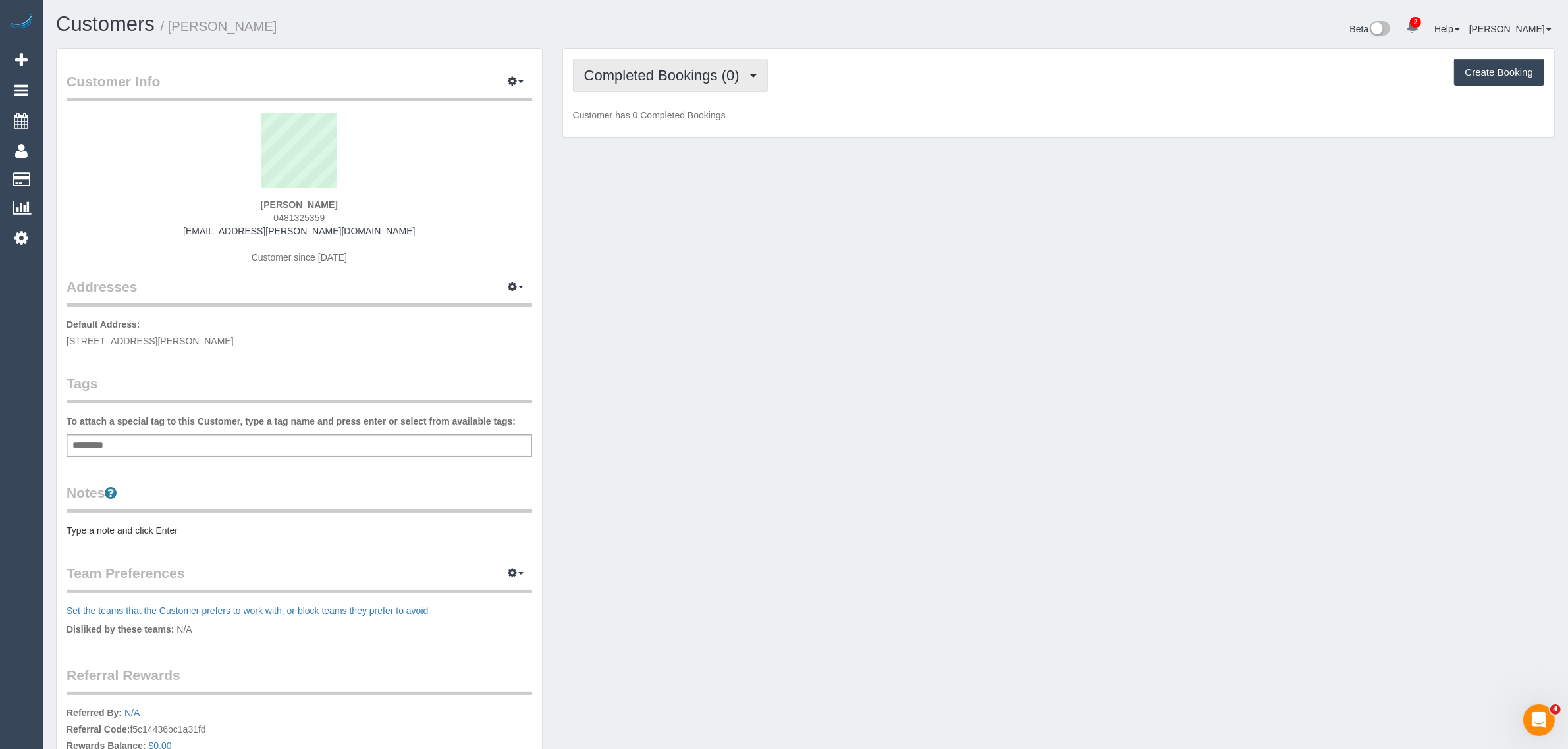
click at [662, 69] on span "Completed Bookings (0)" at bounding box center [665, 76] width 162 height 16
click at [645, 116] on link "Upcoming Bookings (1)" at bounding box center [642, 123] width 137 height 17
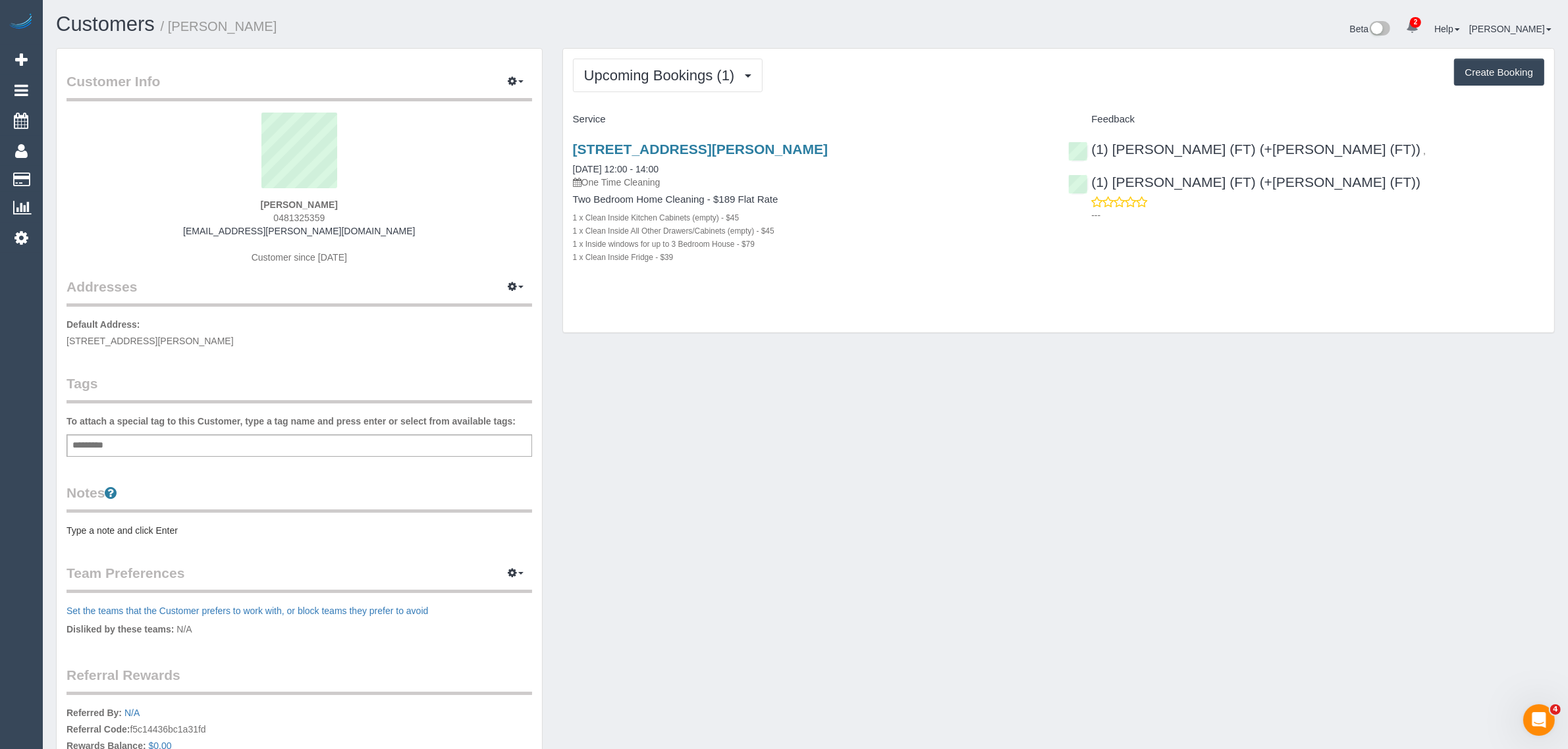
drag, startPoint x: 682, startPoint y: 168, endPoint x: 542, endPoint y: 167, distance: 140.0
click at [542, 167] on div "Customer Info Edit Contact Info Send Message Email Preferences Special Sales Ta…" at bounding box center [805, 470] width 1519 height 843
click at [728, 170] on div "[STREET_ADDRESS][PERSON_NAME] [DATE] 12:00 - 14:00 One Time Cleaning" at bounding box center [811, 166] width 476 height 47
click at [645, 168] on link "[DATE] 12:00 - 14:00" at bounding box center [616, 169] width 86 height 11
drag, startPoint x: 698, startPoint y: 163, endPoint x: 573, endPoint y: 175, distance: 125.6
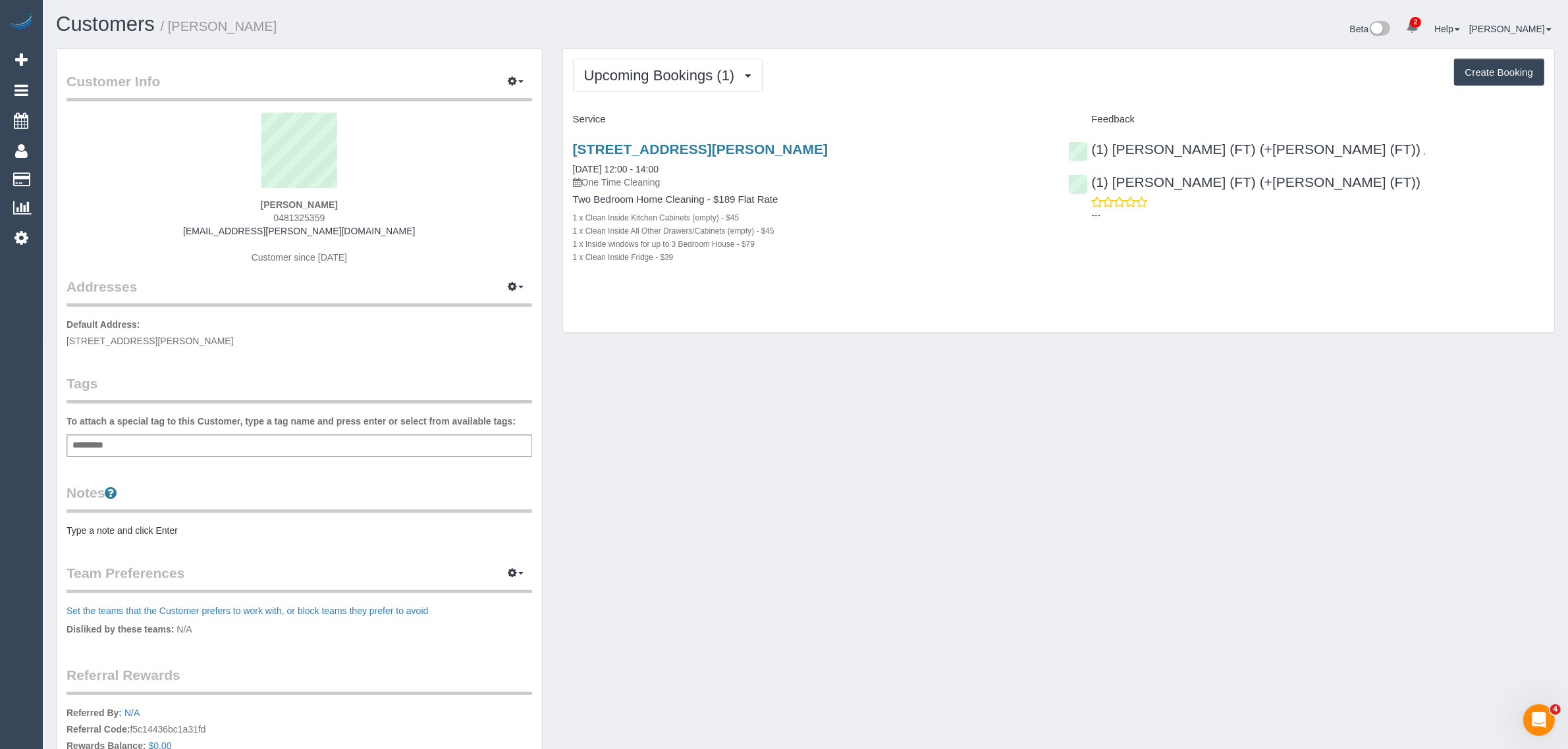
click at [573, 175] on div "[STREET_ADDRESS][PERSON_NAME] [DATE] 12:00 - 14:00 One Time Cleaning" at bounding box center [811, 166] width 476 height 47
click at [725, 299] on div "Upcoming Bookings (1) Completed Bookings (0) Upcoming Bookings (1) Cancelled Bo…" at bounding box center [1058, 191] width 991 height 285
drag, startPoint x: 690, startPoint y: 163, endPoint x: 570, endPoint y: 165, distance: 120.0
click at [570, 165] on div "[STREET_ADDRESS][PERSON_NAME] [DATE] 12:00 - 14:00 One Time Cleaning Two Bedroo…" at bounding box center [811, 209] width 496 height 159
copy link "[DATE] 12:00 - 14:00"
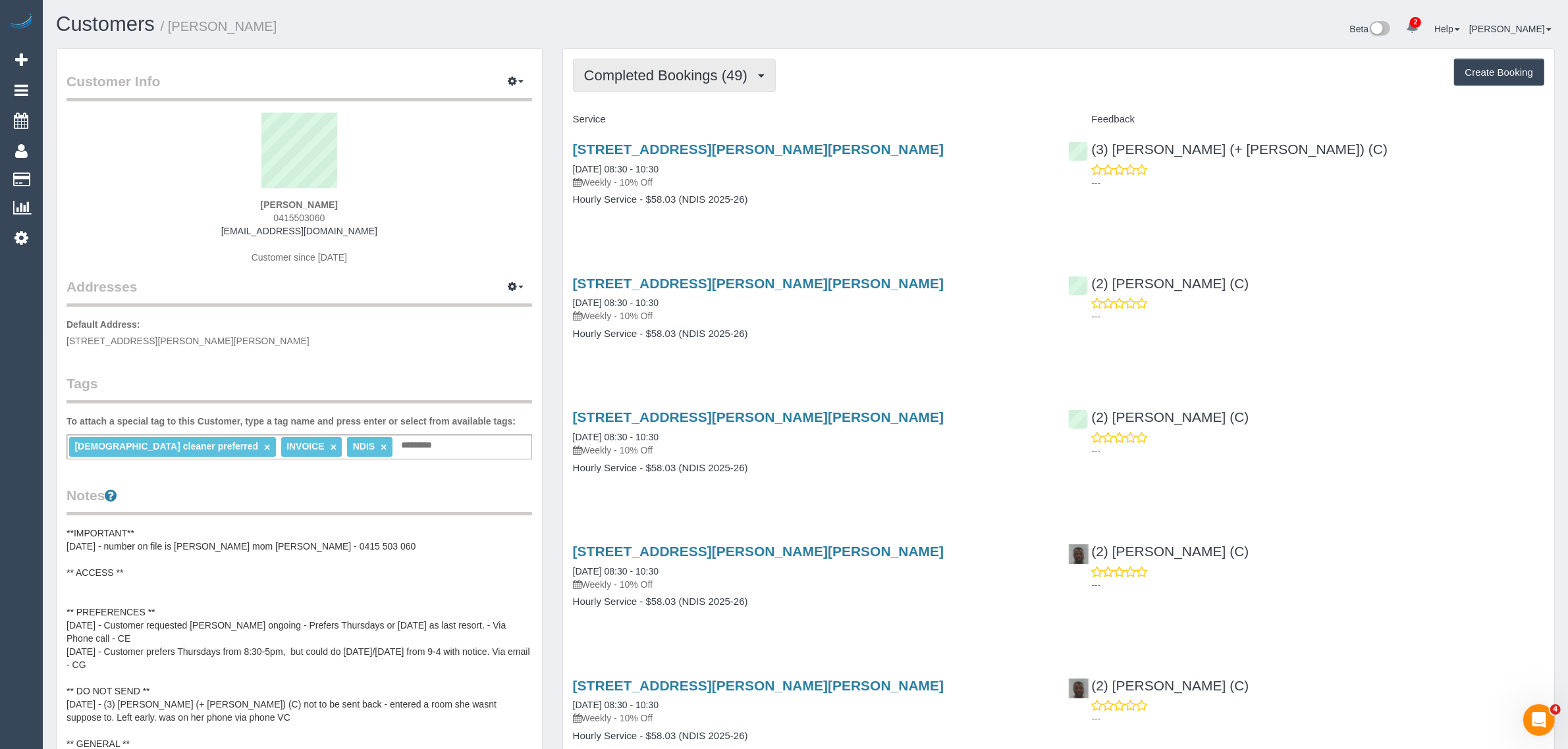
click at [738, 87] on button "Completed Bookings (49)" at bounding box center [674, 75] width 203 height 34
click at [699, 117] on link "Upcoming Bookings (13)" at bounding box center [644, 123] width 142 height 17
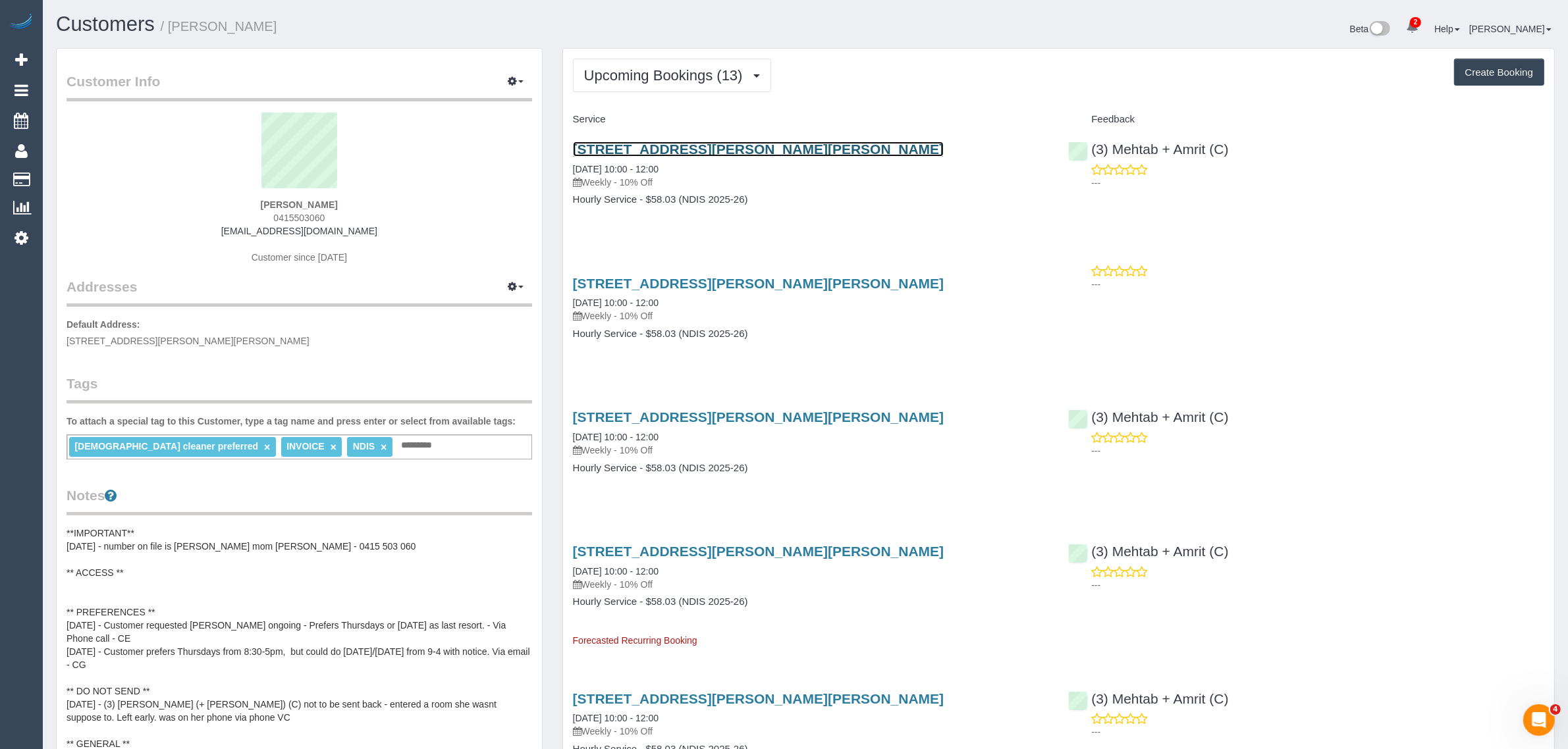
click at [665, 145] on link "Unit 1 469-471 Gilbert Rd, Preston, VIC 3072" at bounding box center [759, 149] width 371 height 15
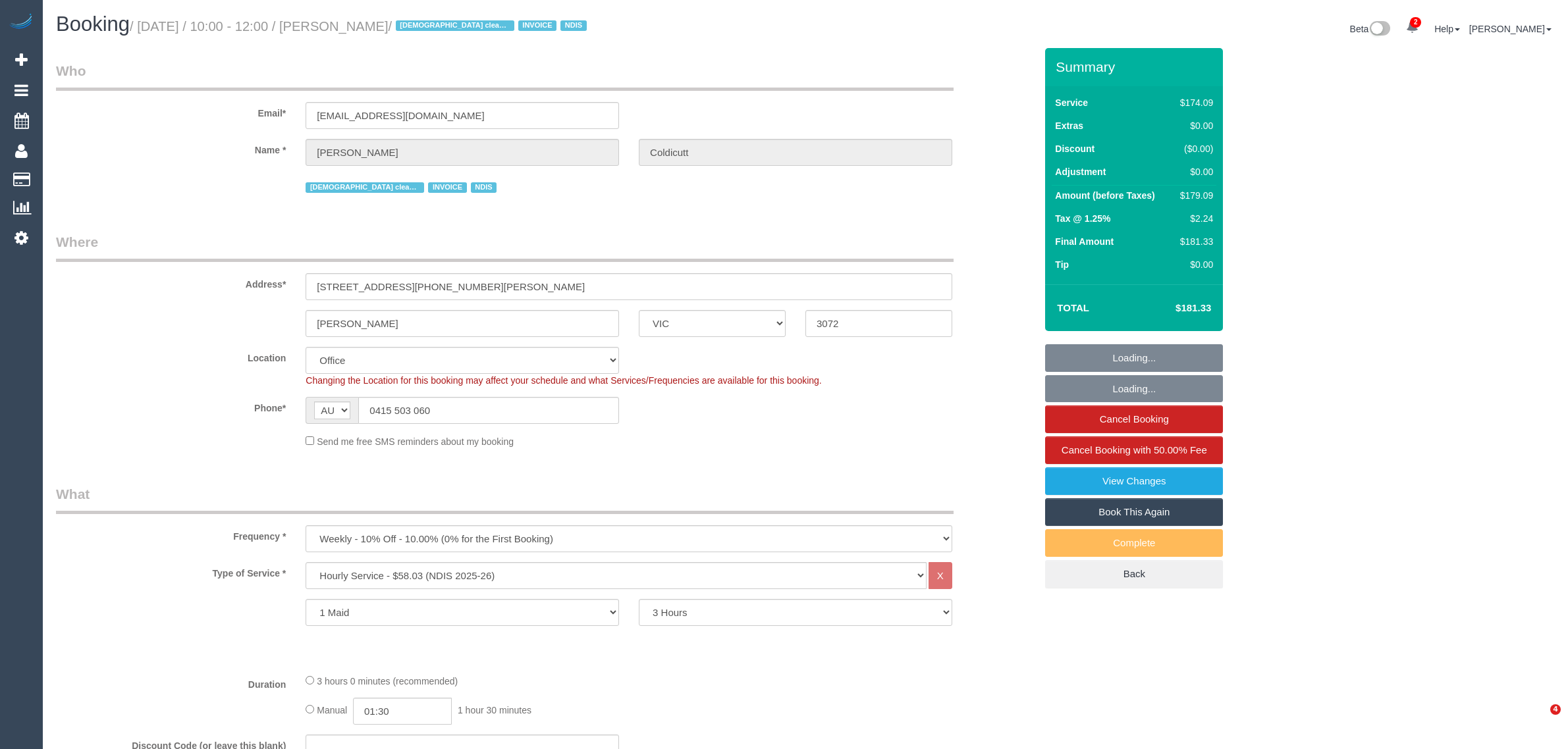
select select "VIC"
select select "180"
select select "string:check"
select select "number:28"
select select "number:16"
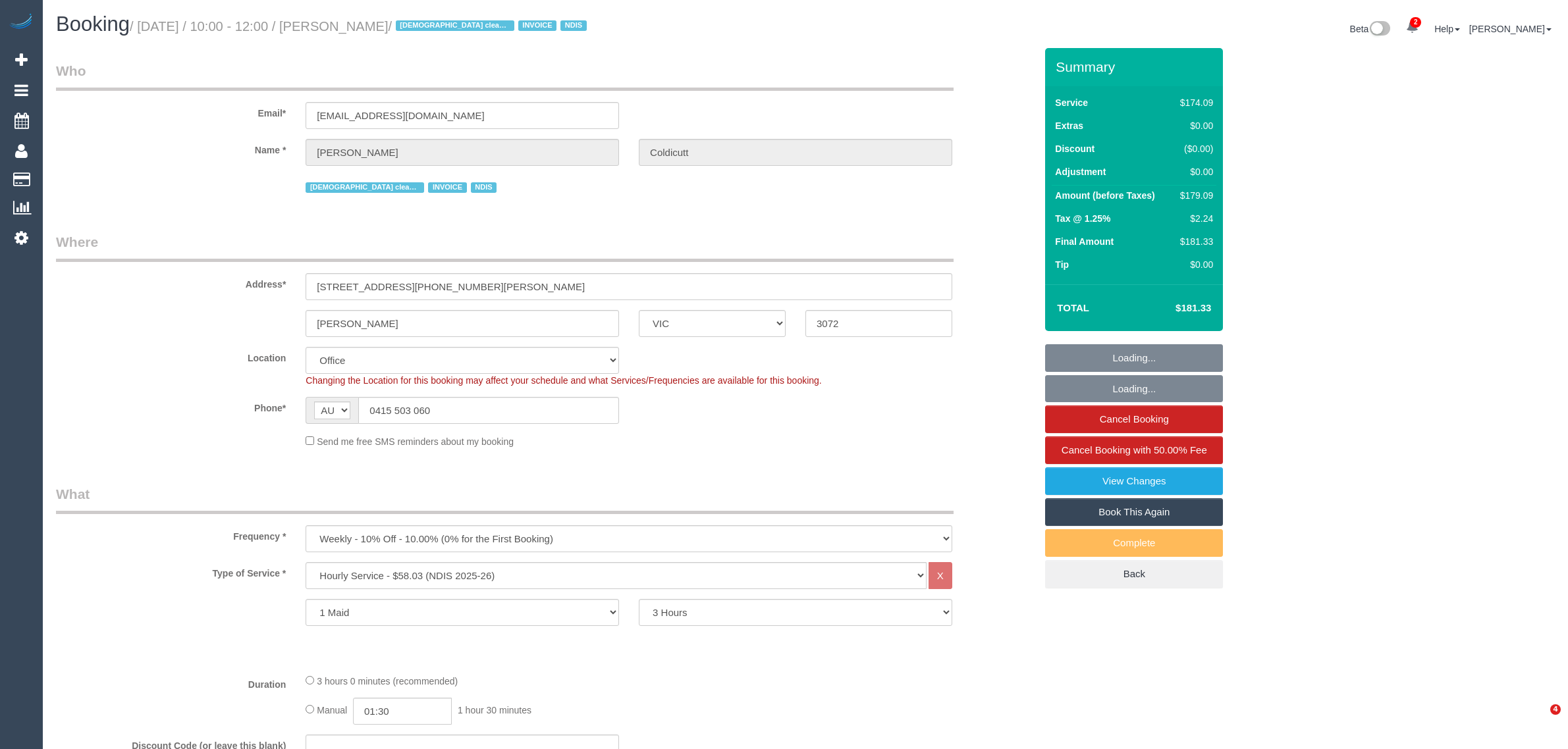
select select "number:19"
select select "number:36"
select select "number:34"
select select "number:11"
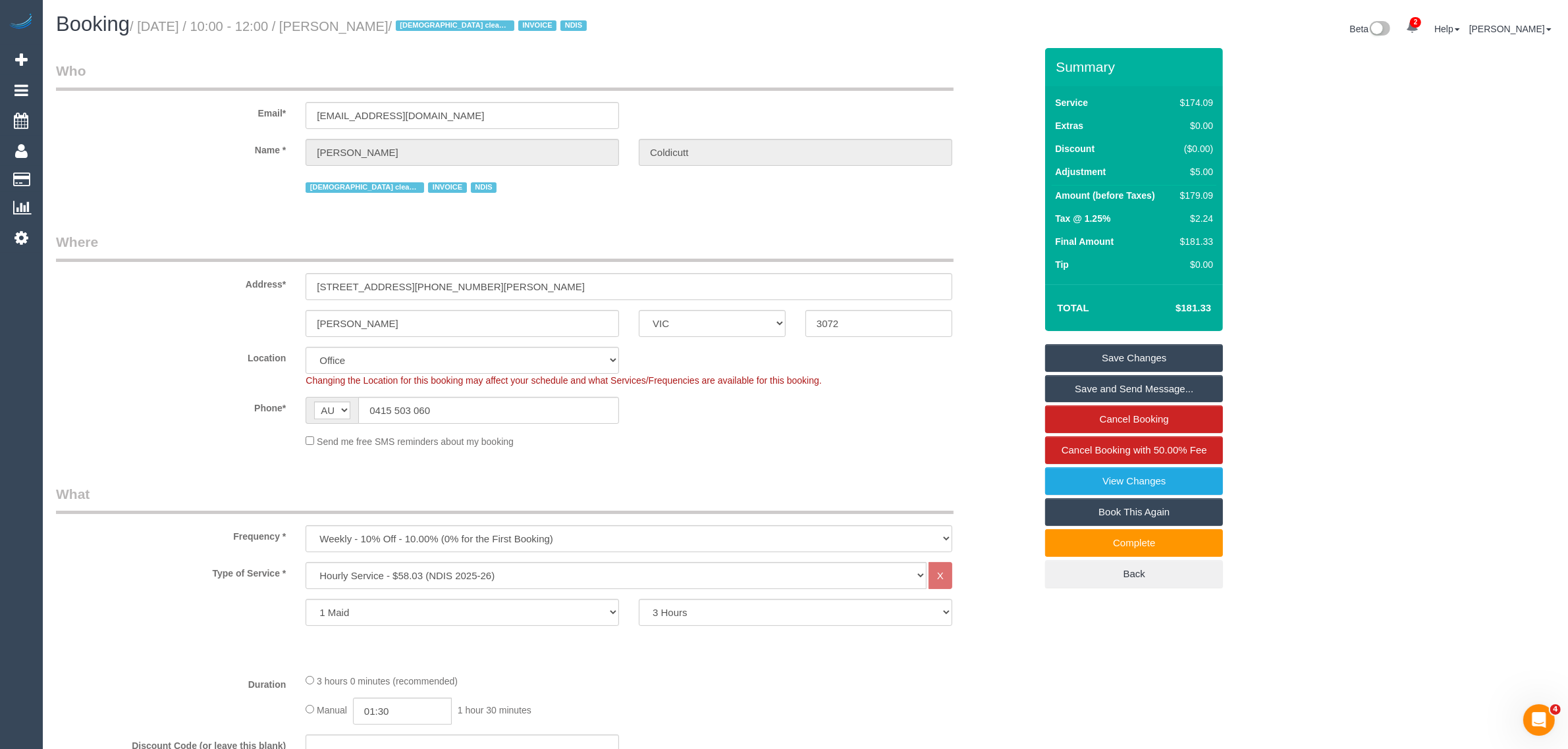
click at [1021, 235] on div "Address* Unit 1 469-471 Gilbert Rd" at bounding box center [546, 266] width 999 height 68
click at [452, 410] on input "0415 503 060" at bounding box center [489, 410] width 261 height 27
click at [840, 406] on div "Phone* AF AL DZ AD AO AI AQ AG AR AM AW AU AT AZ BS BH BD BB BY BE BZ BJ BM BT …" at bounding box center [546, 410] width 999 height 27
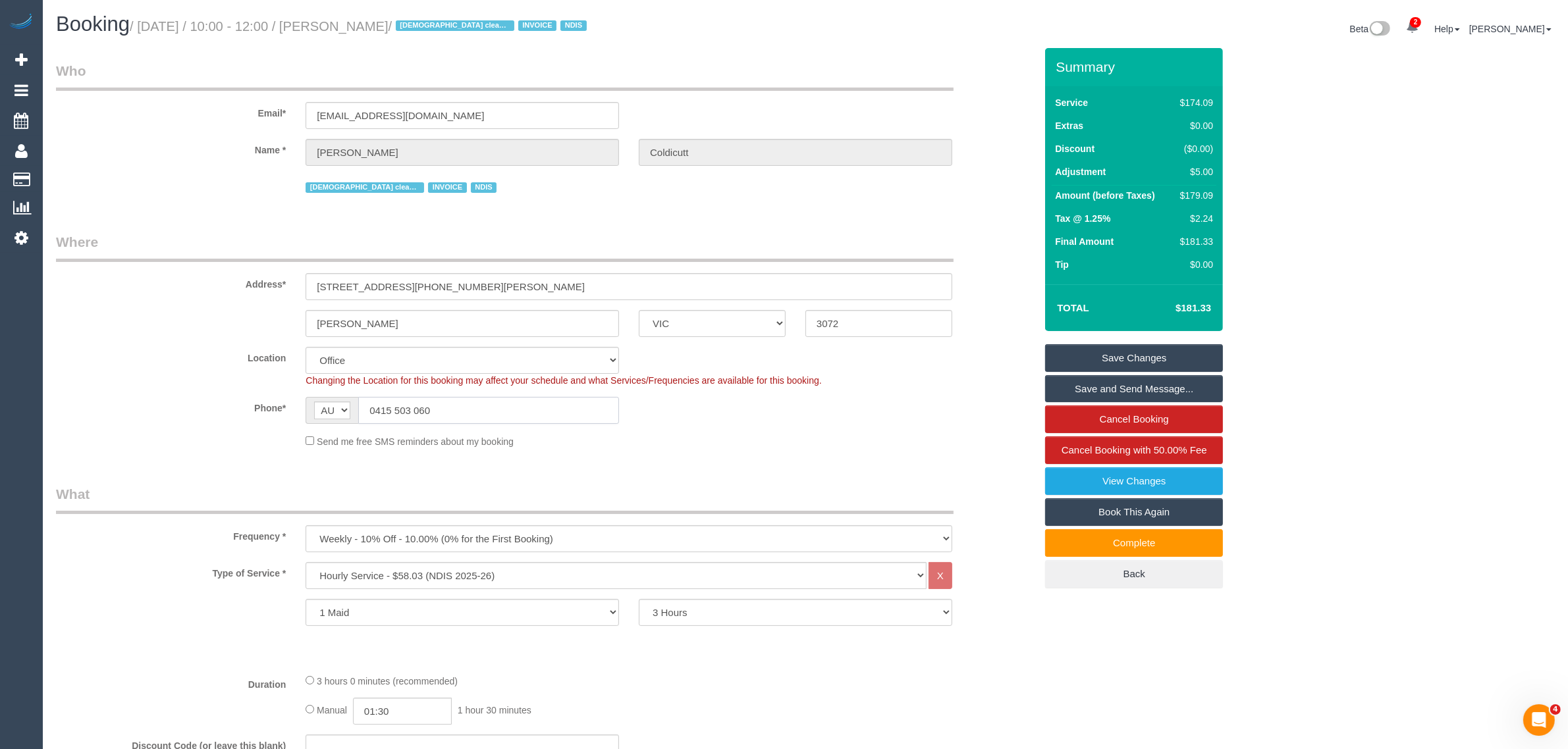
click at [485, 406] on input "0415 503 060" at bounding box center [489, 410] width 261 height 27
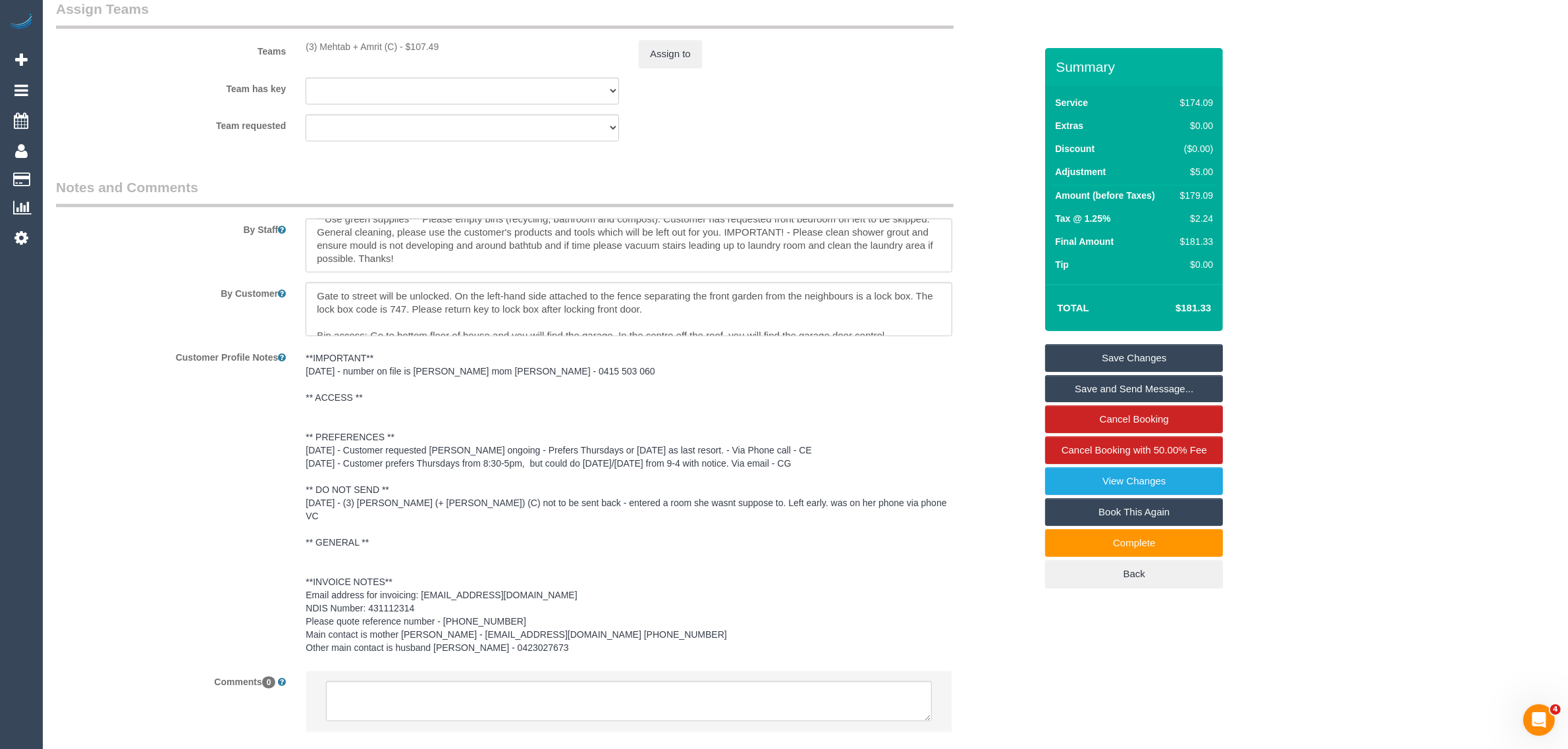
click at [999, 436] on div "Customer Profile Notes **IMPORTANT** 23/01/2025 - number on file is Finn's mom …" at bounding box center [546, 504] width 999 height 315
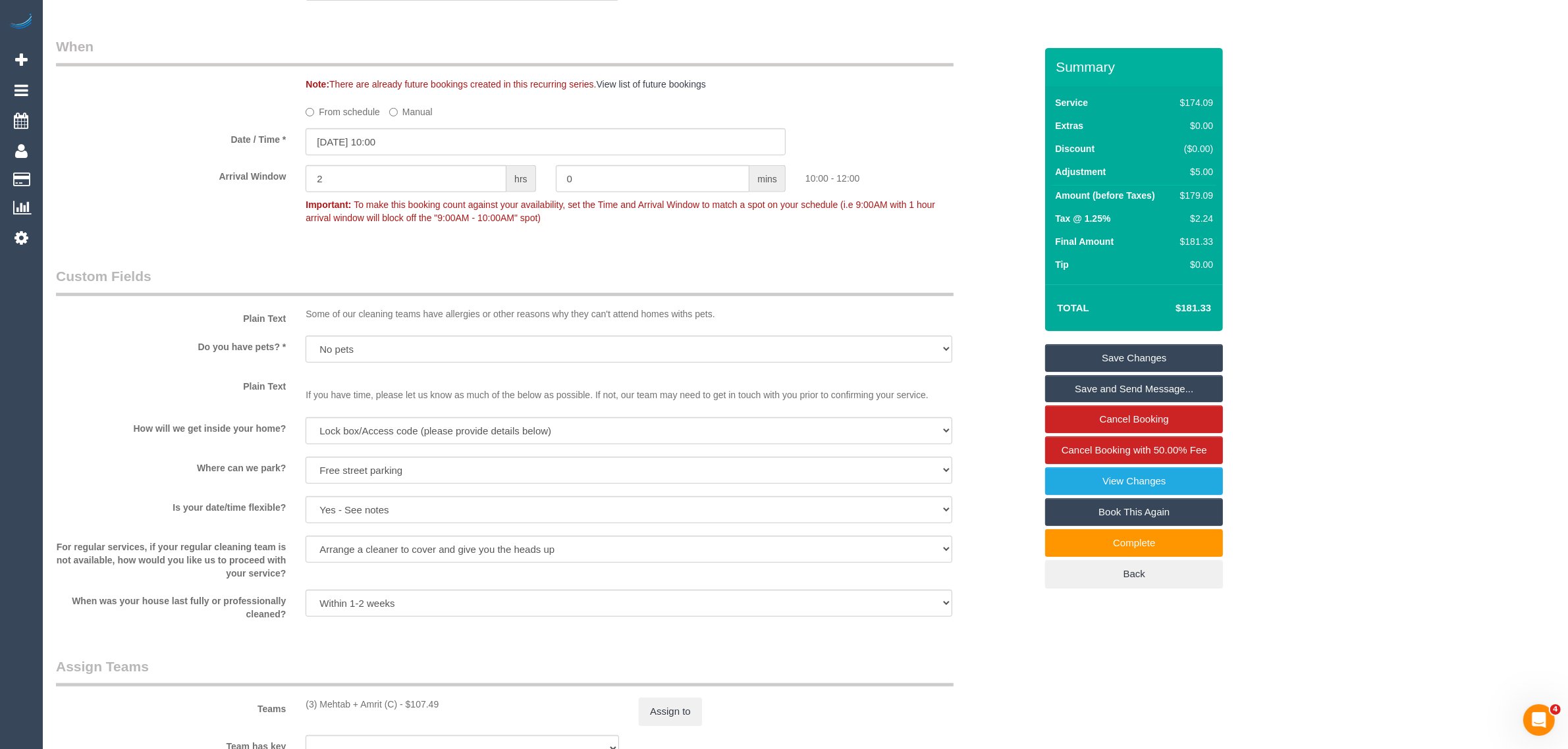
scroll to position [987, 0]
click at [995, 714] on div "Teams (3) Mehtab + Amrit (C) - $107.49 Assign to" at bounding box center [546, 692] width 999 height 68
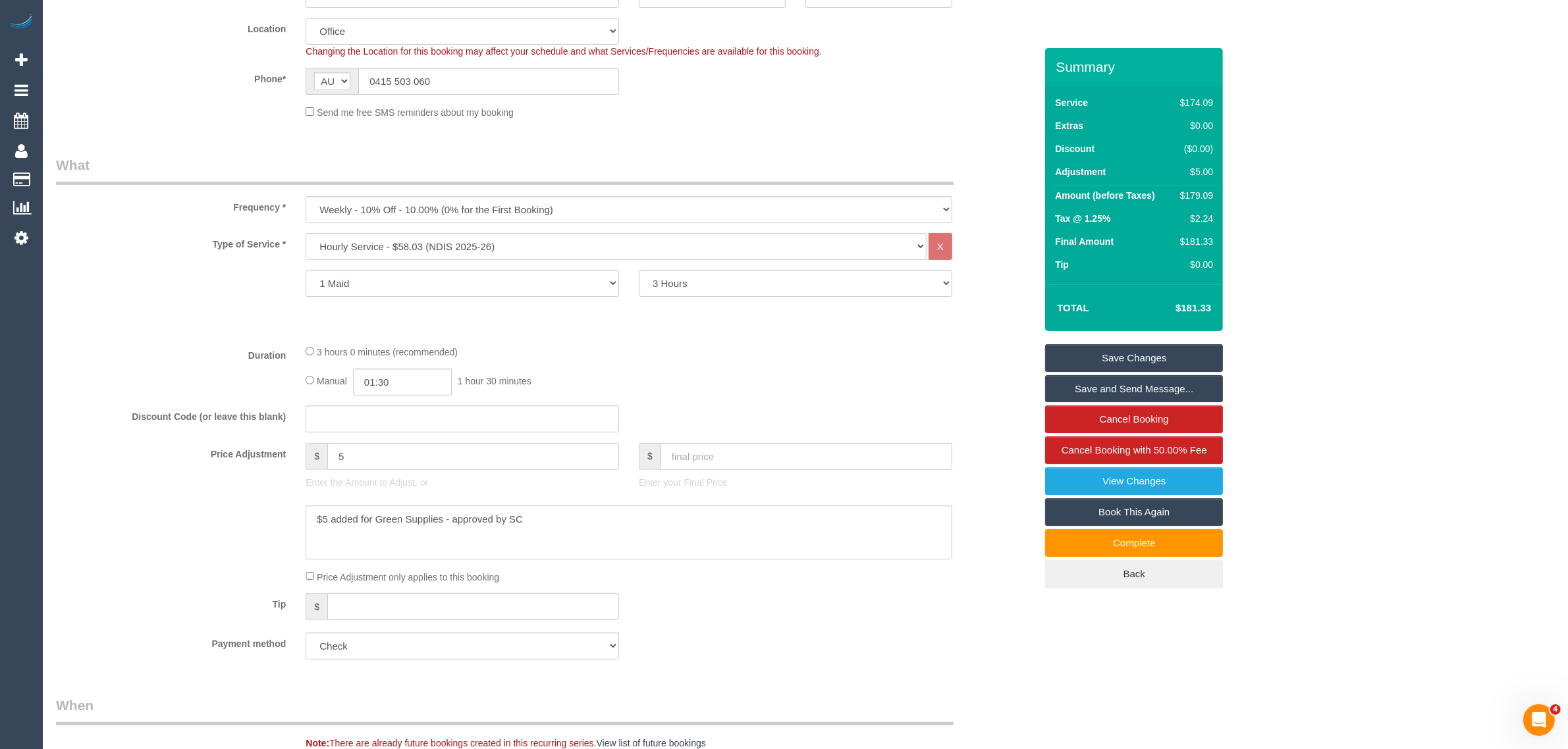
scroll to position [0, 0]
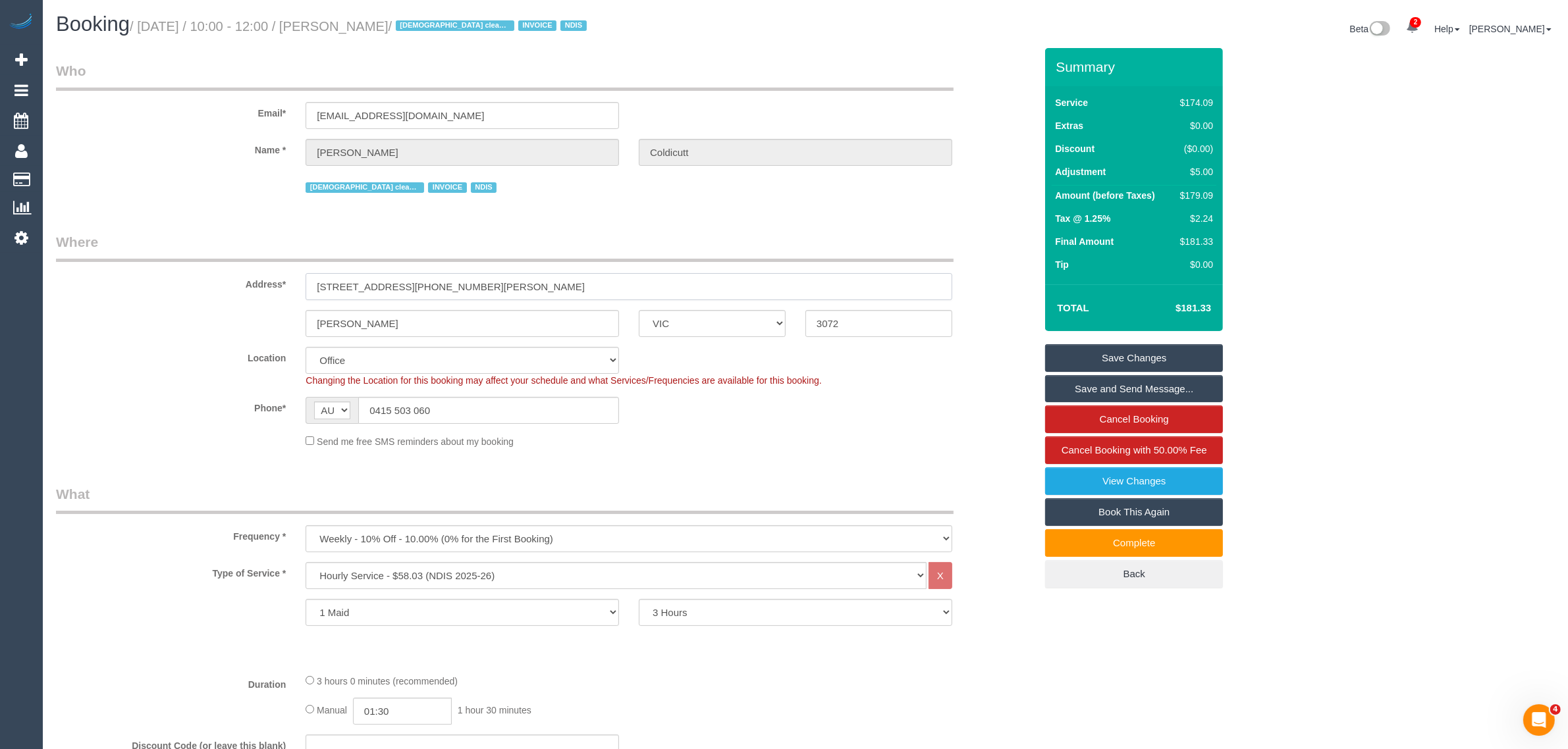
click at [489, 281] on input "Unit 1 469-471 Gilbert Rd" at bounding box center [629, 287] width 647 height 27
click at [578, 319] on input "Preston" at bounding box center [462, 324] width 313 height 27
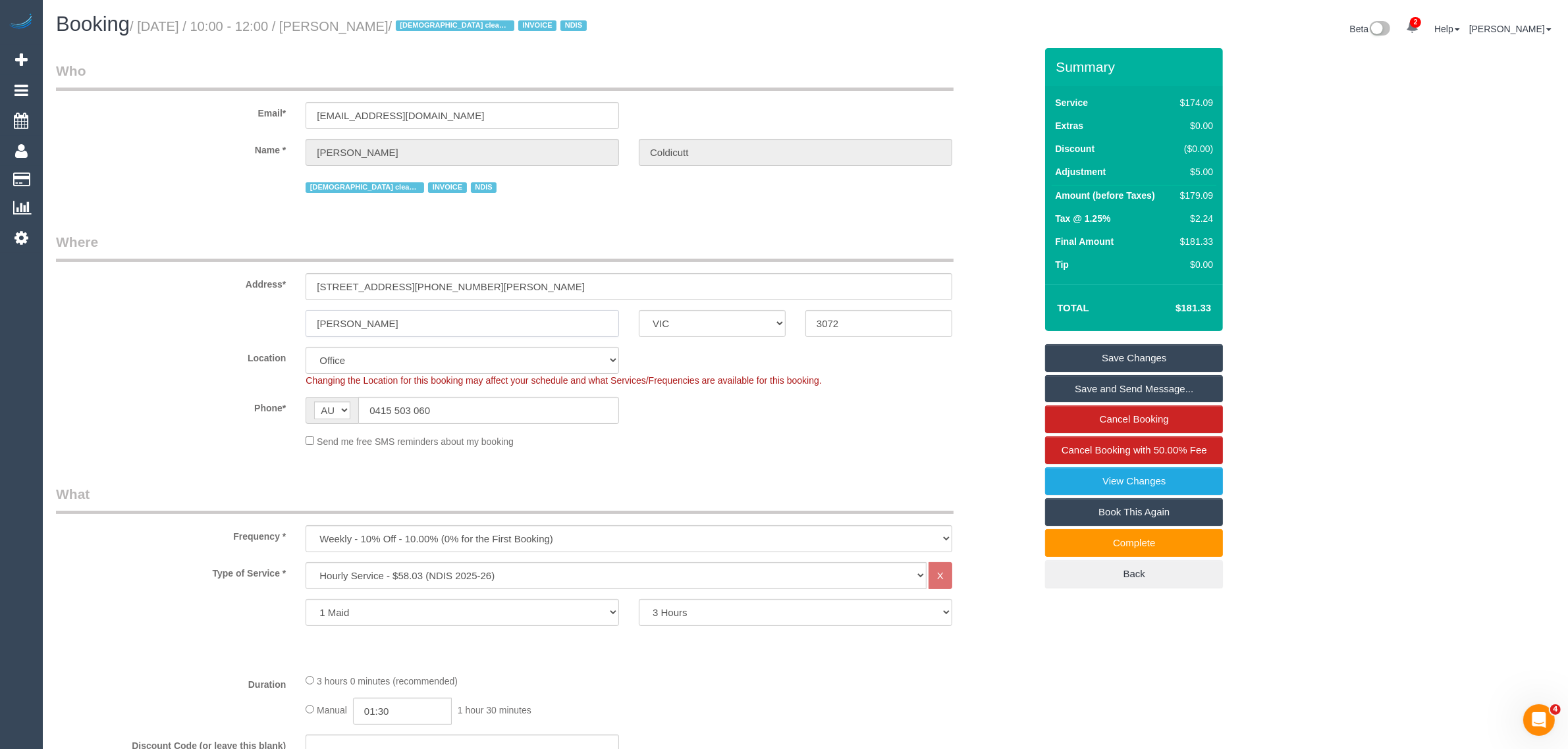
click at [578, 319] on input "Preston" at bounding box center [462, 324] width 313 height 27
click at [875, 327] on input "3072" at bounding box center [878, 324] width 147 height 27
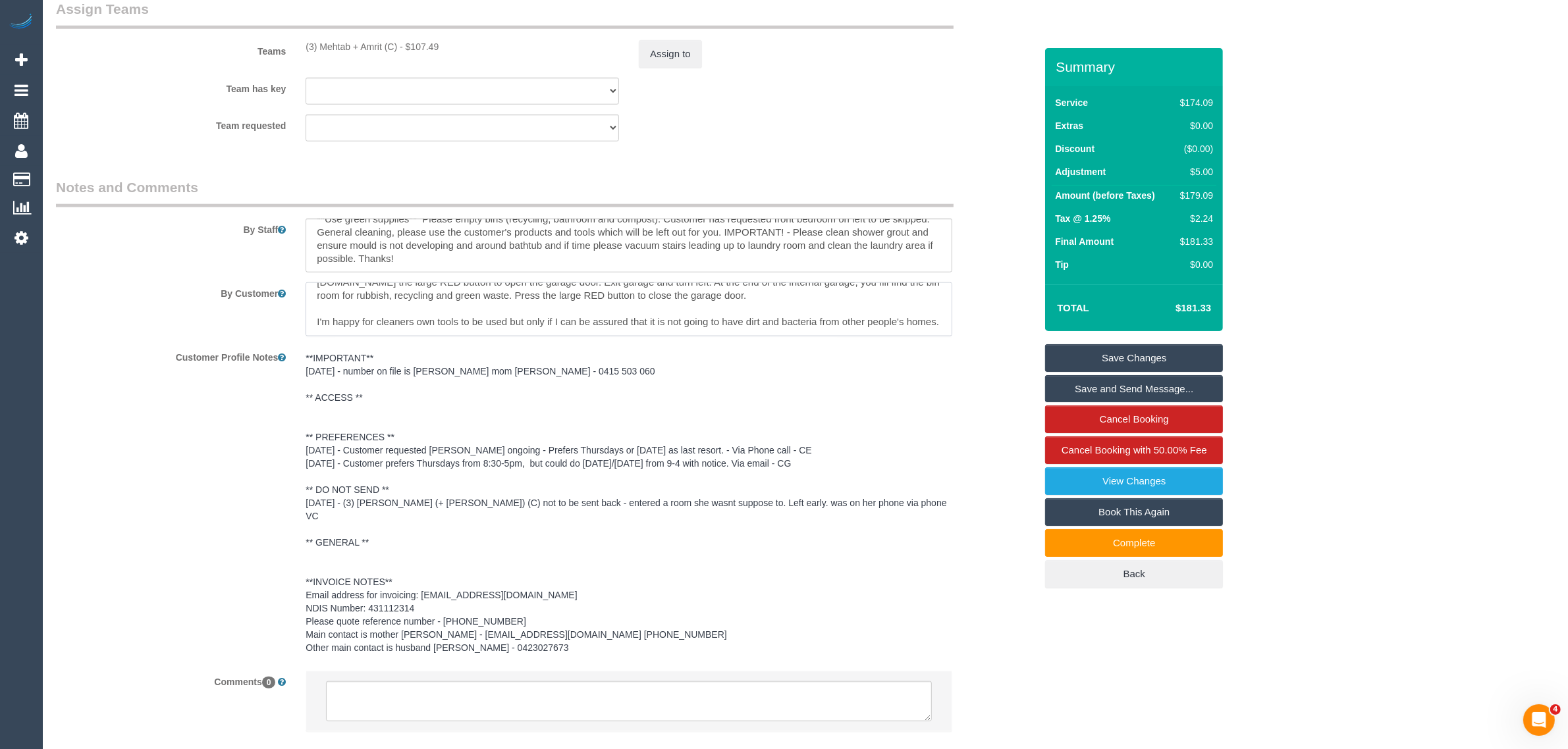
scroll to position [79, 0]
drag, startPoint x: 535, startPoint y: 635, endPoint x: 468, endPoint y: 637, distance: 67.0
click at [468, 637] on pre "**IMPORTANT** 23/01/2025 - number on file is Finn's mom Rebecca - 0415 503 060 …" at bounding box center [629, 502] width 647 height 303
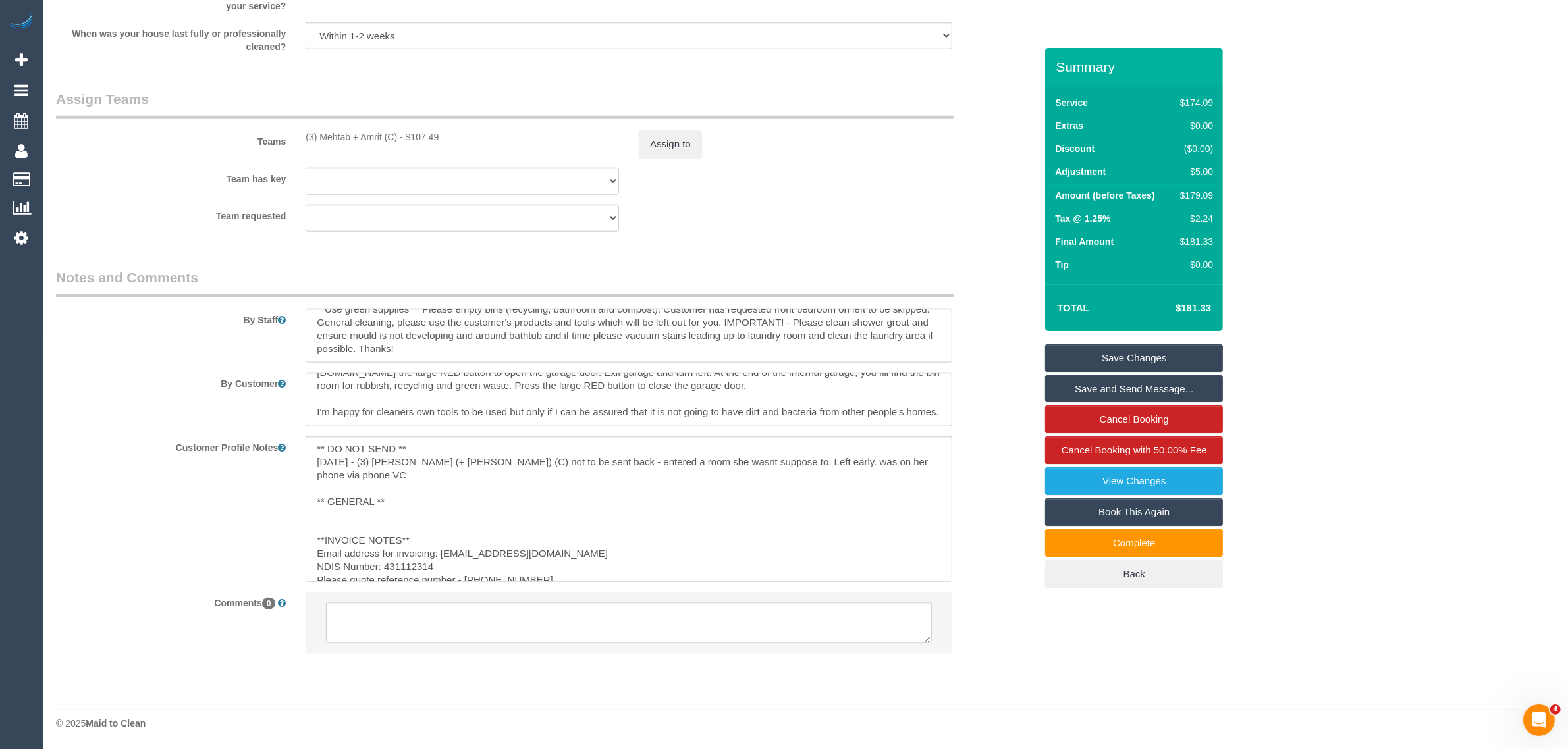
scroll to position [170, 0]
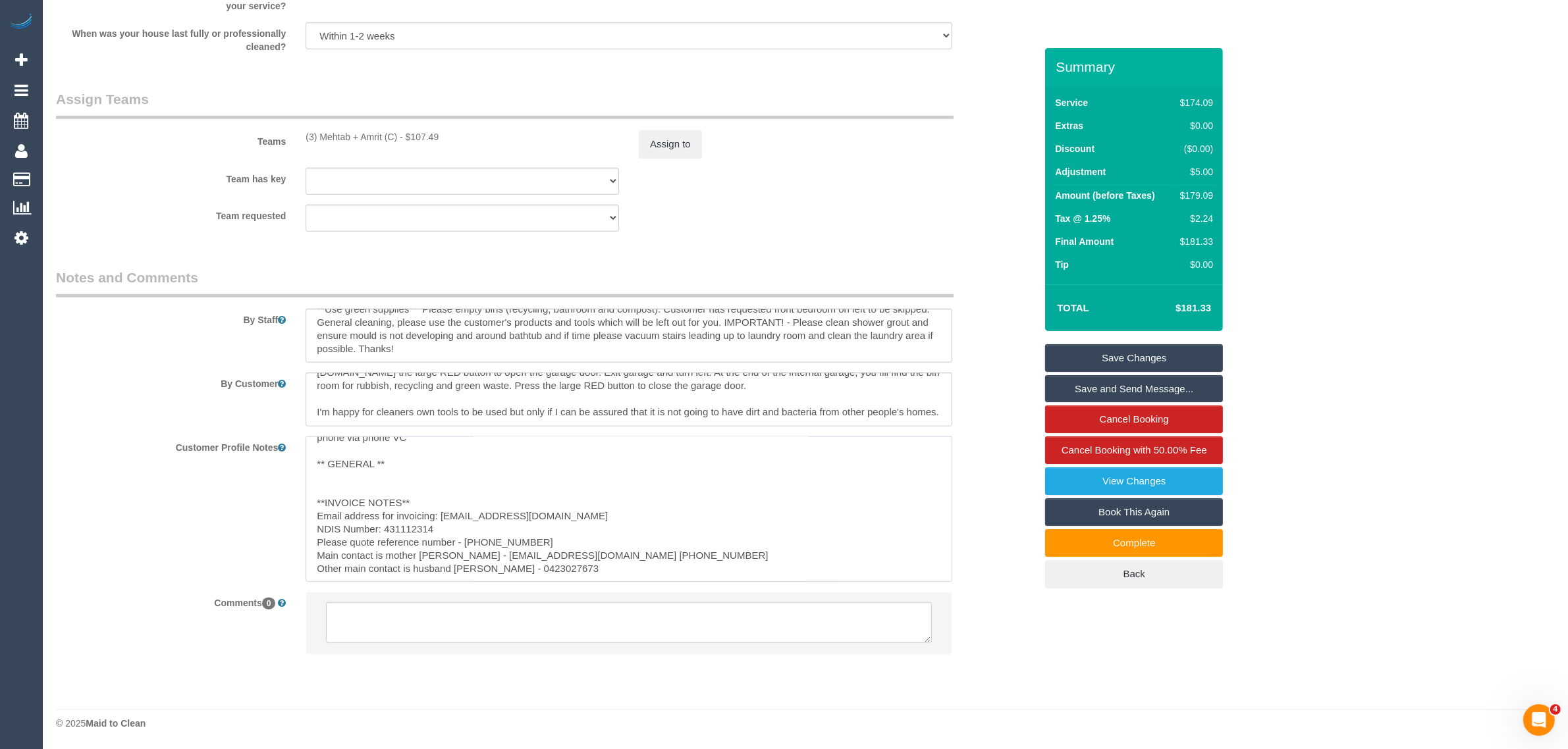
drag, startPoint x: 541, startPoint y: 568, endPoint x: 492, endPoint y: 573, distance: 49.3
click at [492, 573] on textarea "**IMPORTANT** 23/01/2025 - number on file is Finn's mom Rebecca - 0415 503 060 …" at bounding box center [629, 510] width 647 height 146
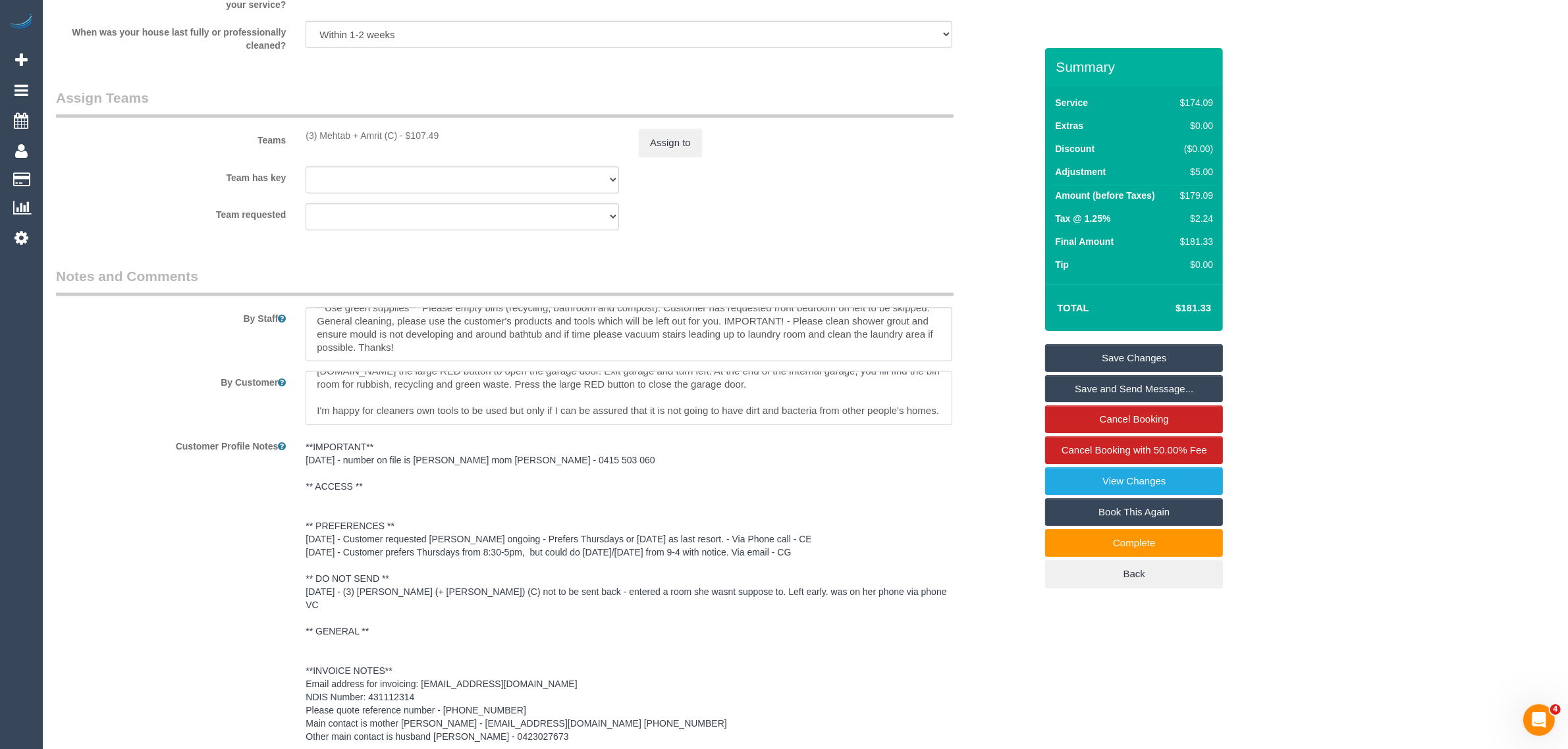
click at [718, 392] on textarea at bounding box center [629, 398] width 647 height 54
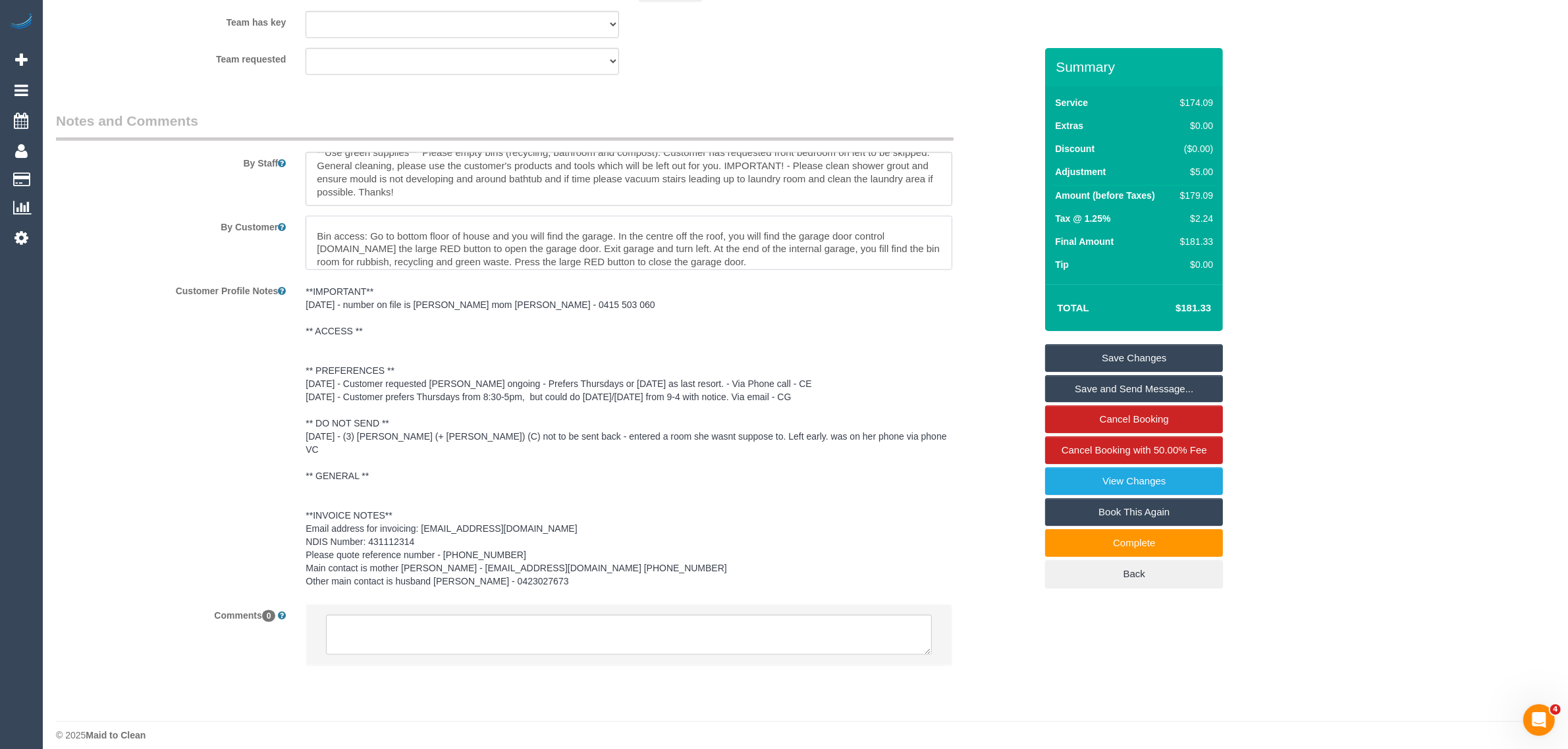
scroll to position [66, 0]
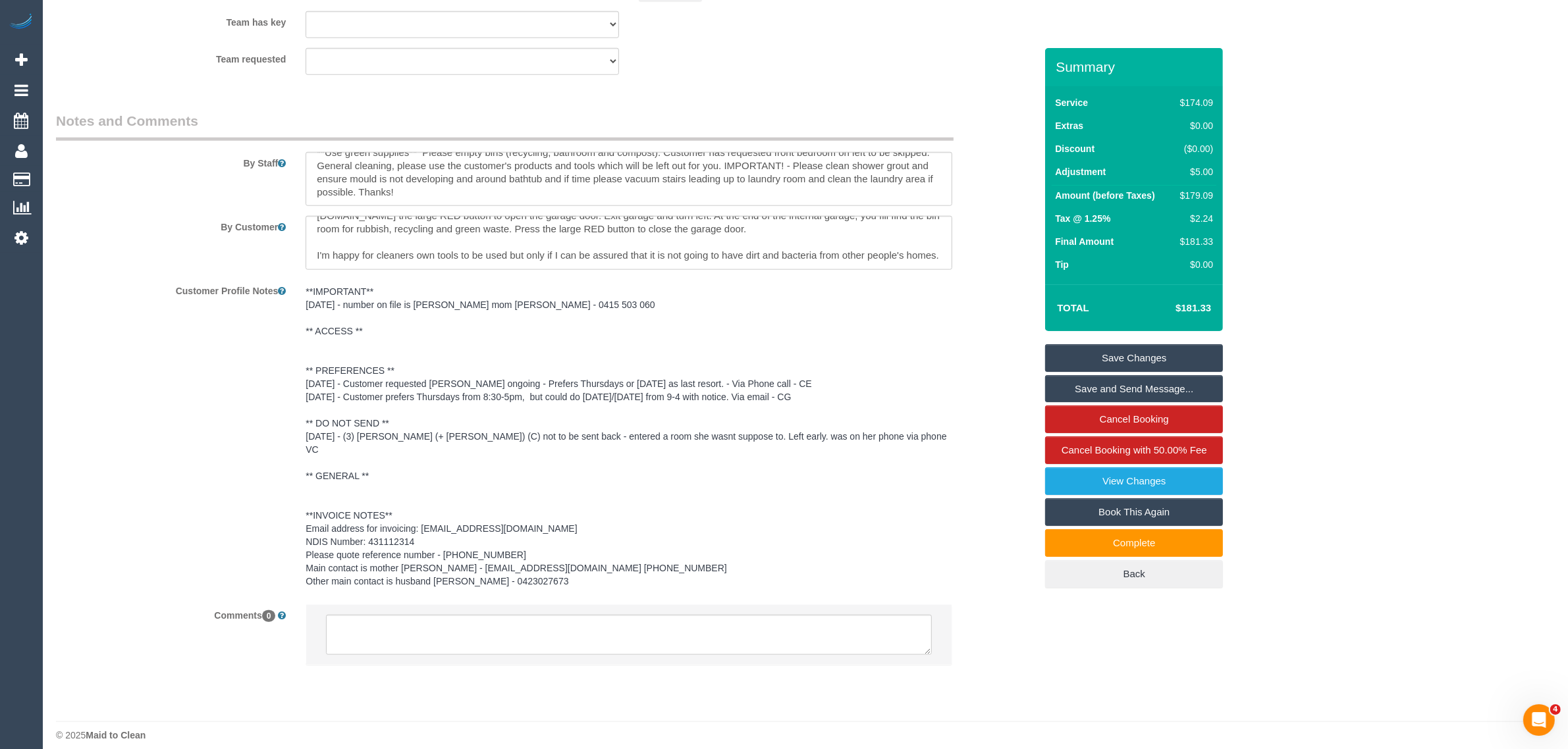
click at [966, 299] on div "Customer Profile Notes **IMPORTANT** 23/01/2025 - number on file is Finn's mom …" at bounding box center [546, 438] width 999 height 315
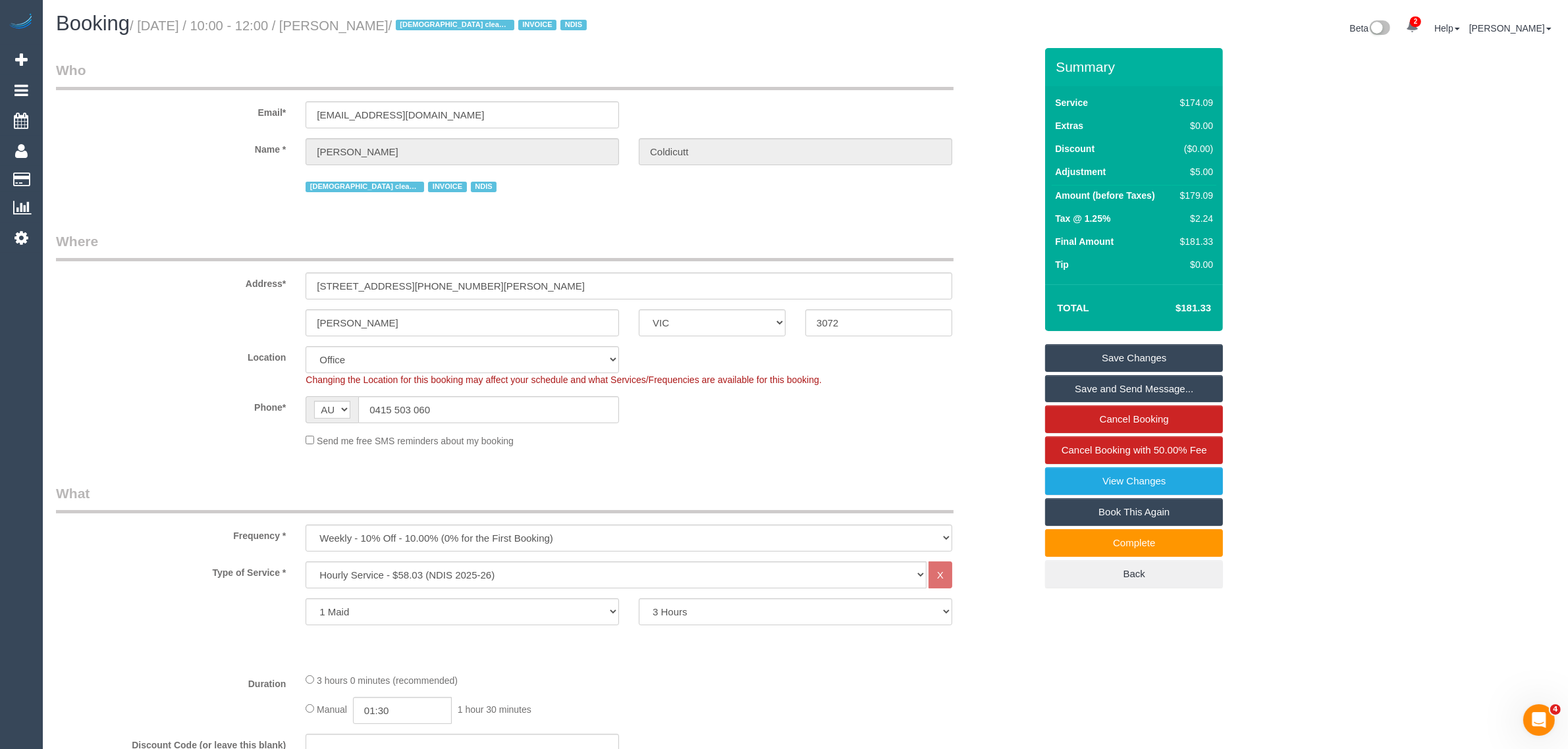
scroll to position [0, 0]
click at [885, 97] on div "Email* rebeccamackenzie1@gmail.com" at bounding box center [546, 95] width 999 height 68
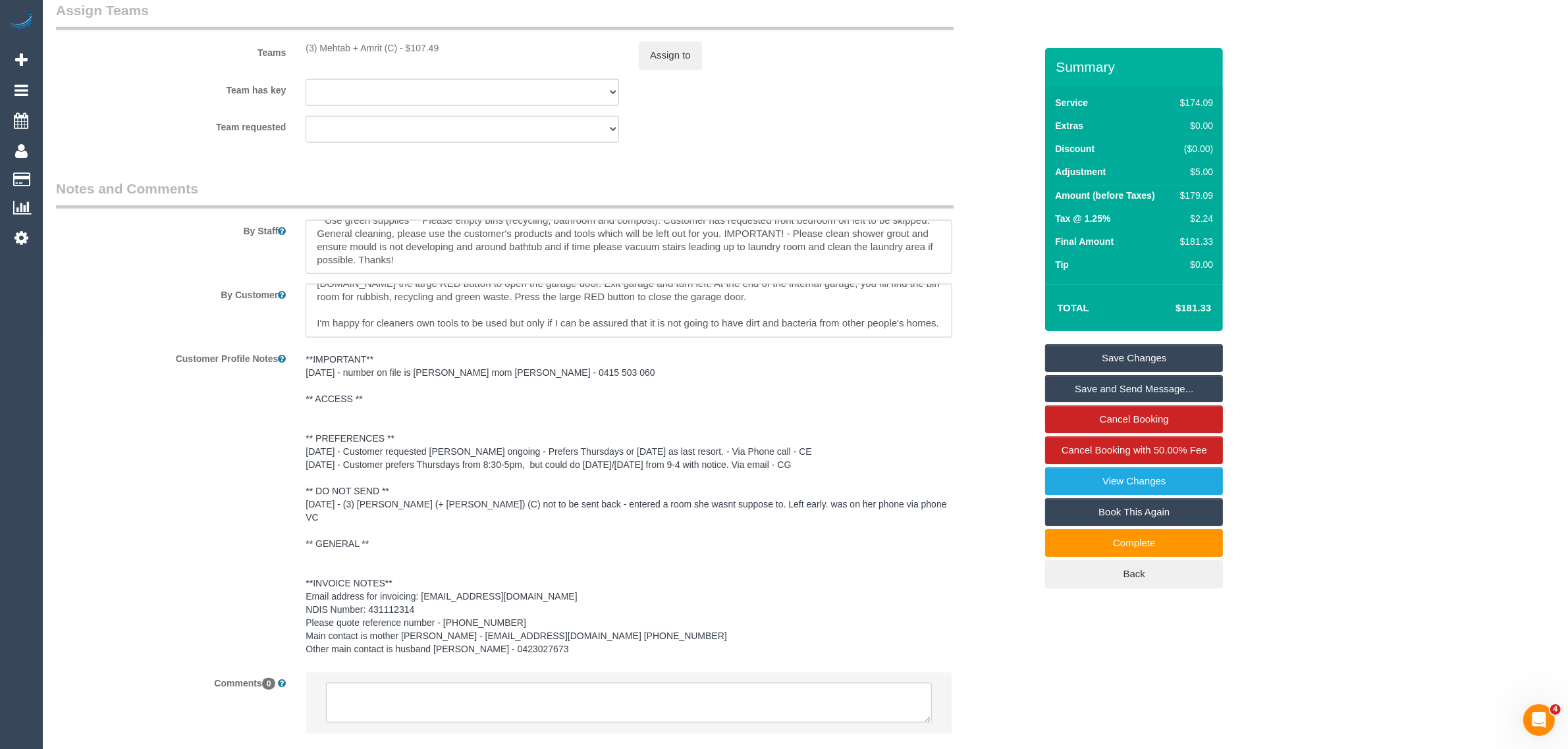
scroll to position [1646, 0]
drag, startPoint x: 523, startPoint y: 637, endPoint x: 472, endPoint y: 636, distance: 51.0
click at [471, 636] on pre "**IMPORTANT** 23/01/2025 - number on file is Finn's mom Rebecca - 0415 503 060 …" at bounding box center [629, 502] width 647 height 303
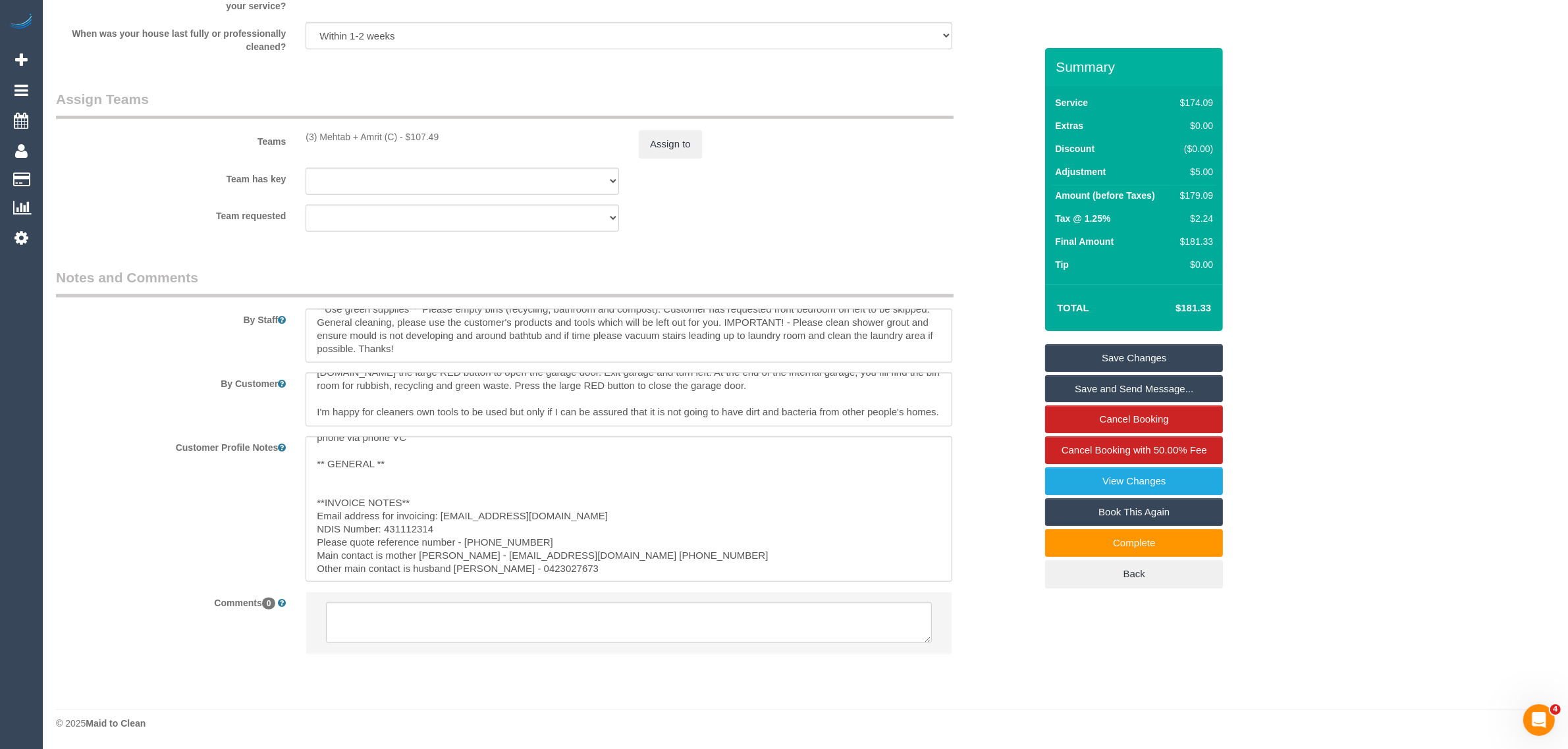
scroll to position [1557, 0]
drag, startPoint x: 544, startPoint y: 571, endPoint x: 487, endPoint y: 573, distance: 57.0
click at [487, 573] on textarea "**IMPORTANT** 23/01/2025 - number on file is Finn's mom Rebecca - 0415 503 060 …" at bounding box center [629, 510] width 647 height 146
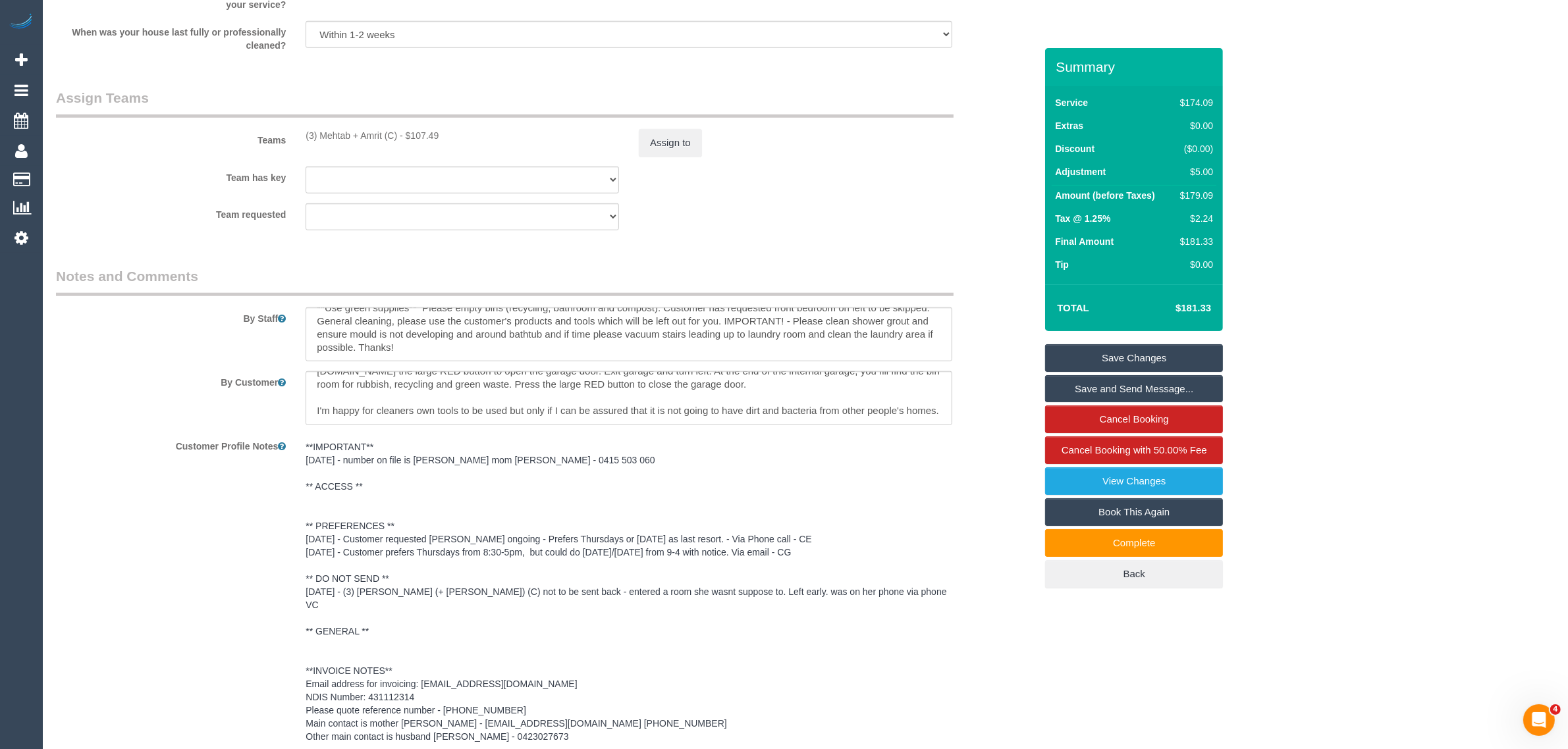
click at [983, 739] on sui-booking-comments "By Staff By Customer Customer Profile Notes **IMPORTANT** 23/01/2025 - number o…" at bounding box center [546, 551] width 979 height 568
click at [116, 481] on div "Customer Profile Notes **IMPORTANT** 23/01/2025 - number on file is Finn's mom …" at bounding box center [546, 592] width 999 height 315
click at [952, 237] on fieldset "Assign Teams Teams (3) Mehtab + Amrit (C) - $107.49 Assign to Team has key (3) …" at bounding box center [546, 164] width 979 height 152
click at [869, 218] on div "Team requested (3) Mehtab + Amrit (C) (0) Account - Tech (0) Office (0) Raunak …" at bounding box center [546, 218] width 999 height 27
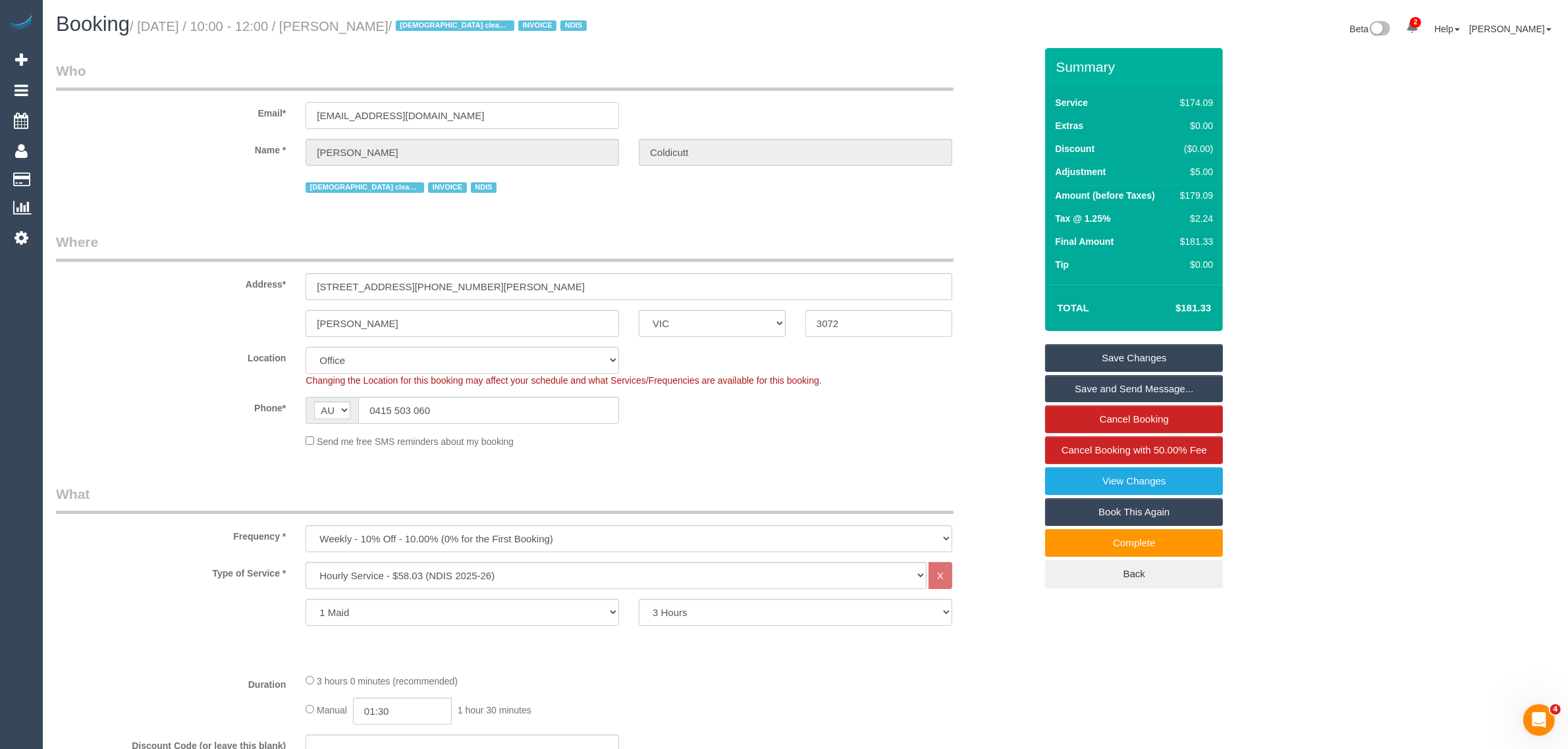
click at [499, 116] on input "rebeccamackenzie1@gmail.com" at bounding box center [462, 116] width 313 height 27
click at [547, 116] on input "rebeccamackenzie1@gmail.com" at bounding box center [462, 116] width 313 height 27
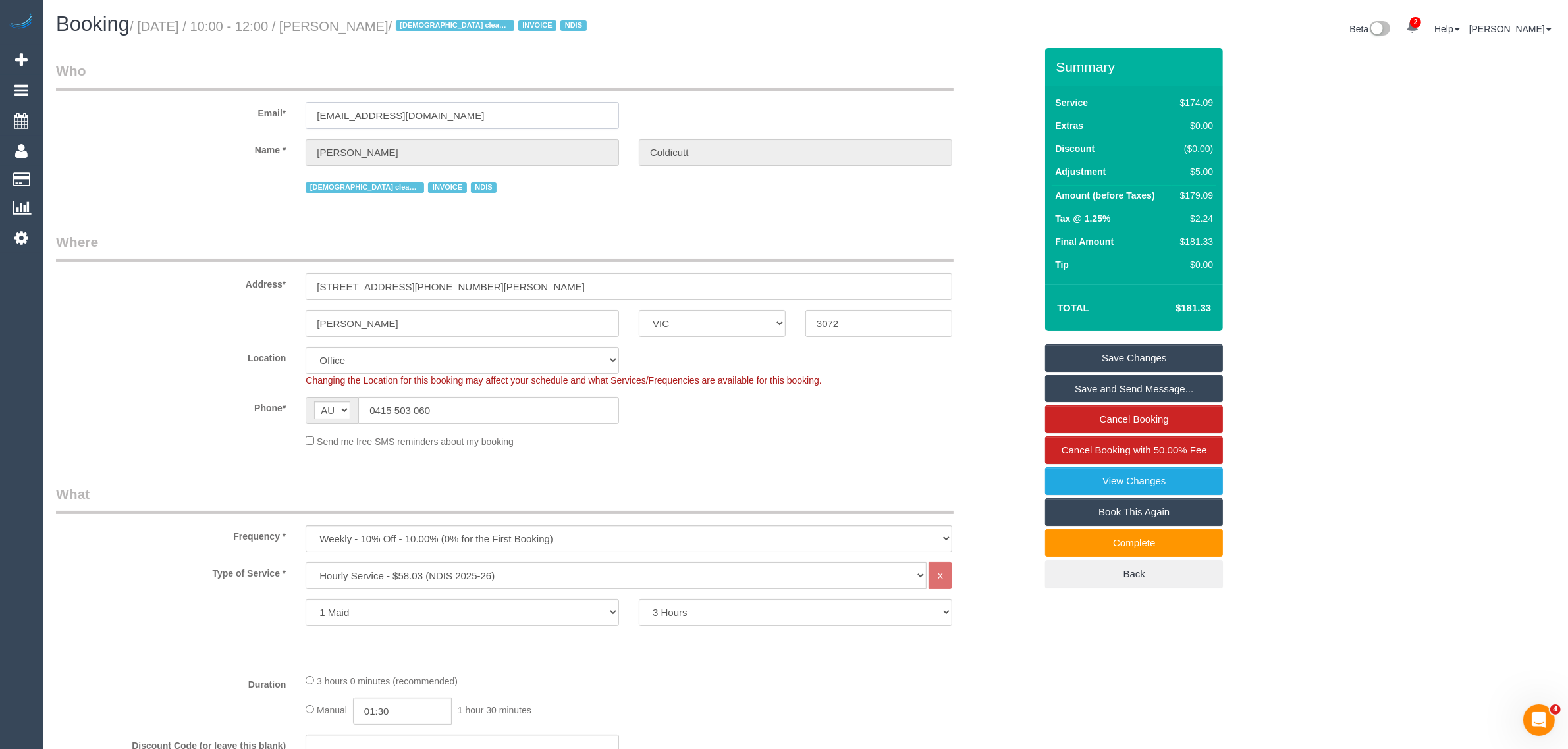
click at [547, 116] on input "rebeccamackenzie1@gmail.com" at bounding box center [462, 116] width 313 height 27
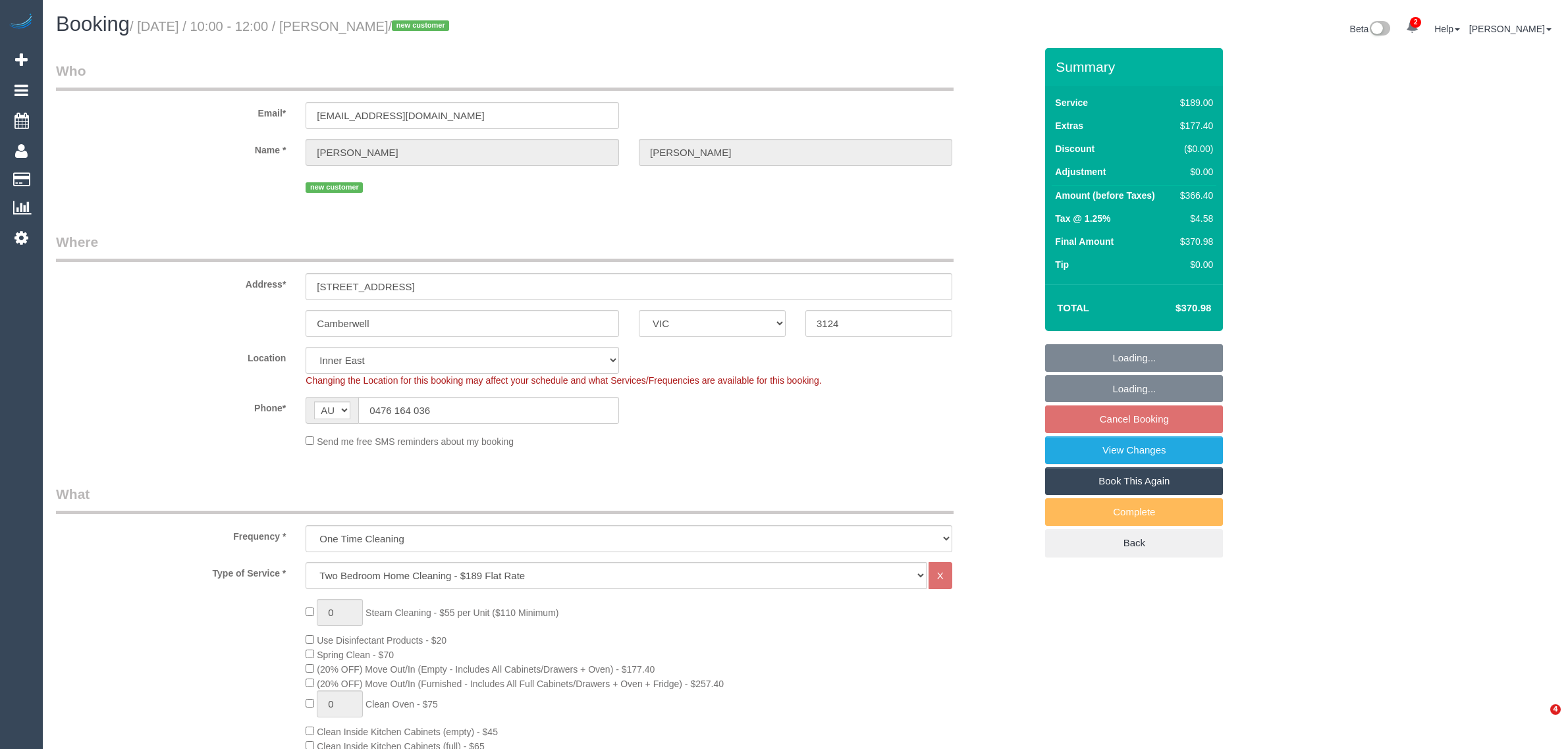
select select "VIC"
select select "number:28"
select select "number:14"
select select "number:19"
select select "number:22"
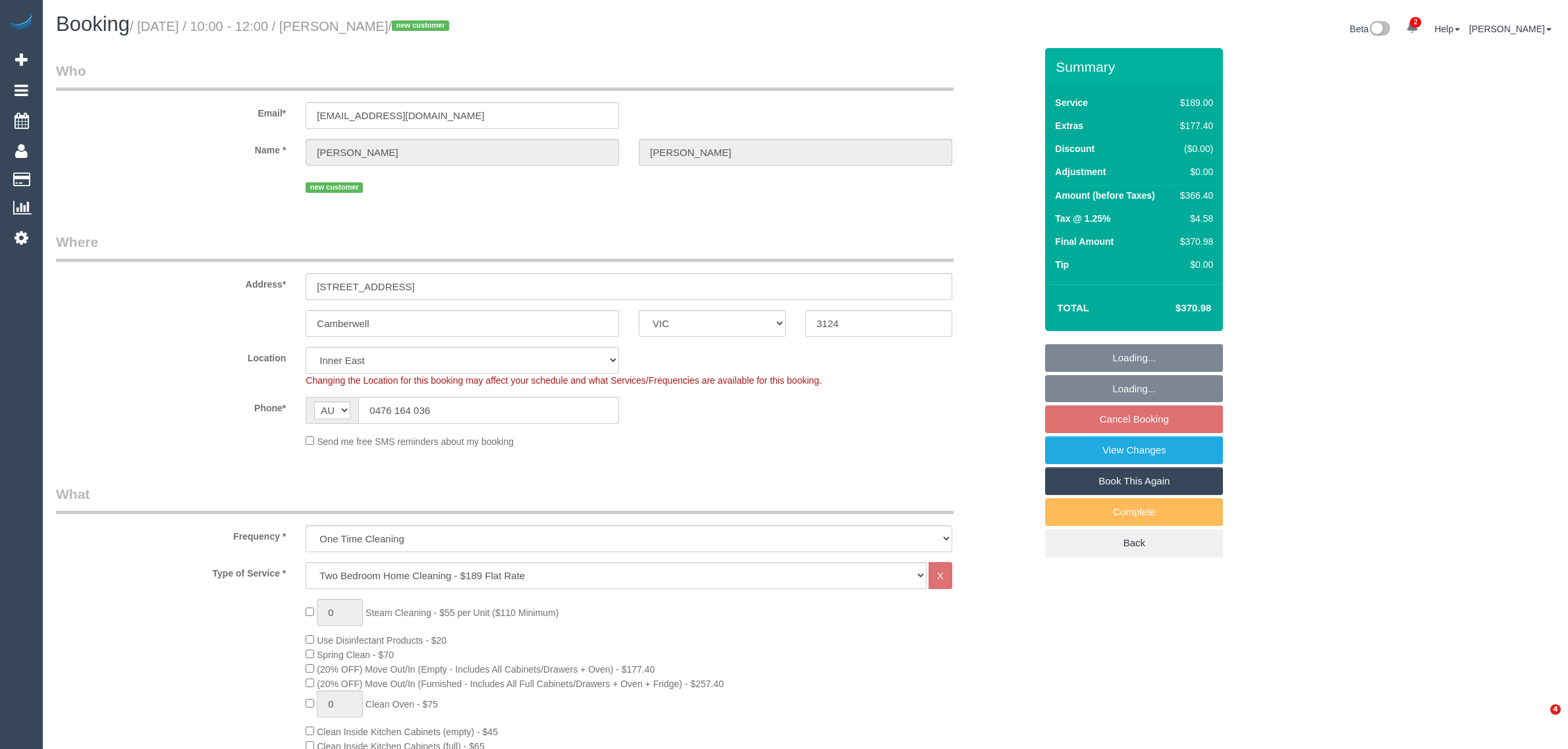
select select "number:33"
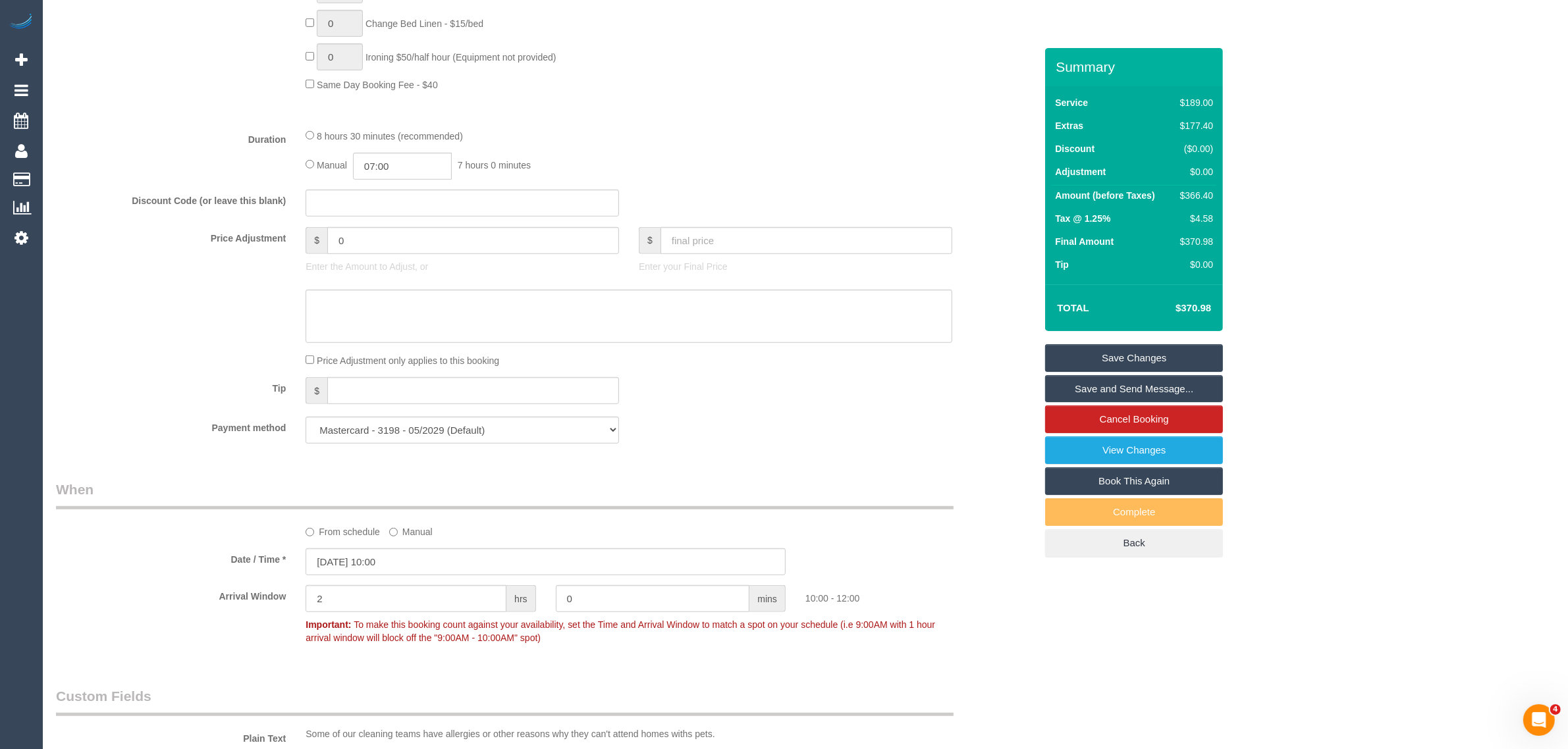
scroll to position [987, 0]
